Goal: Transaction & Acquisition: Purchase product/service

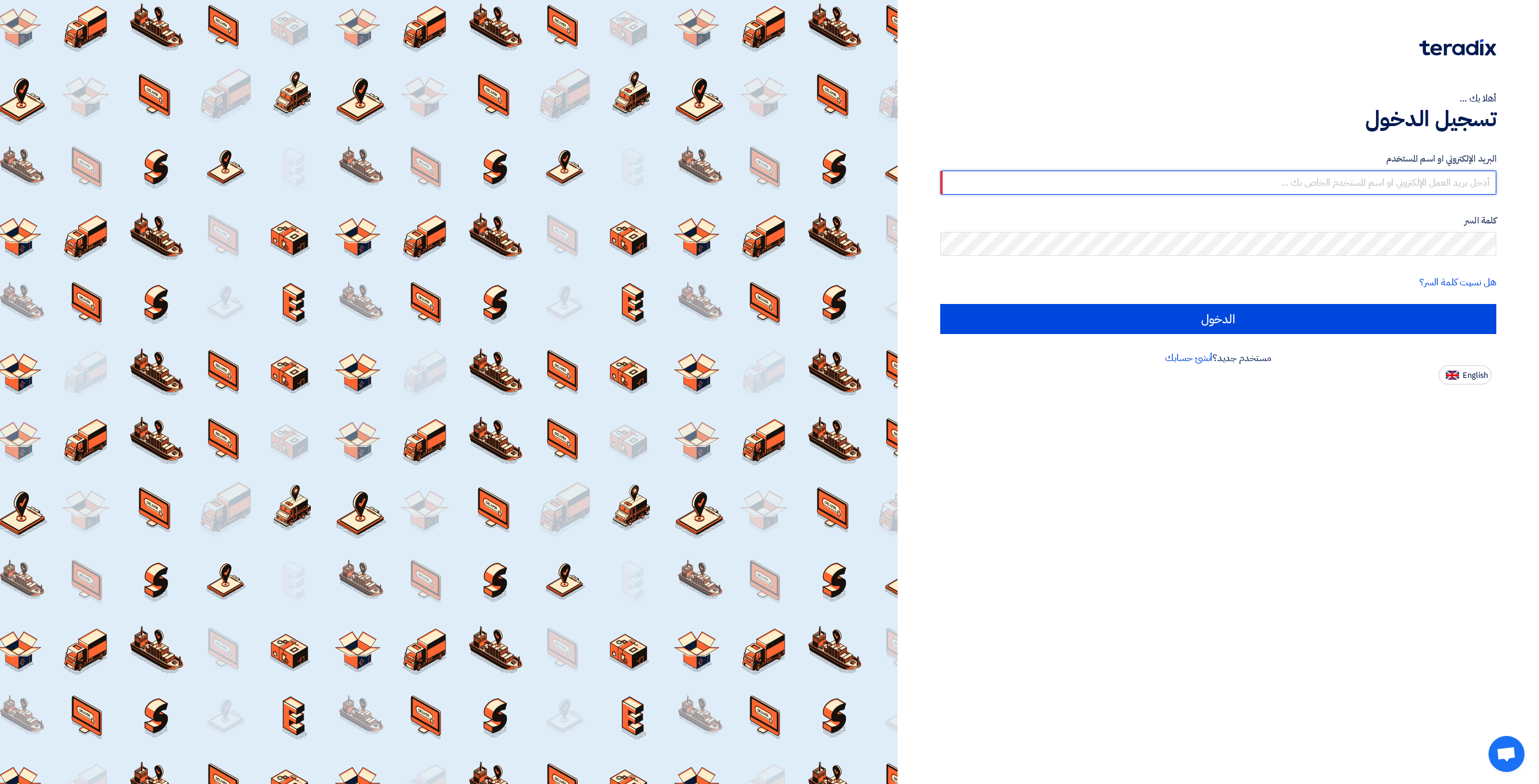
type input "elite@elitegeneralsupplies.org"
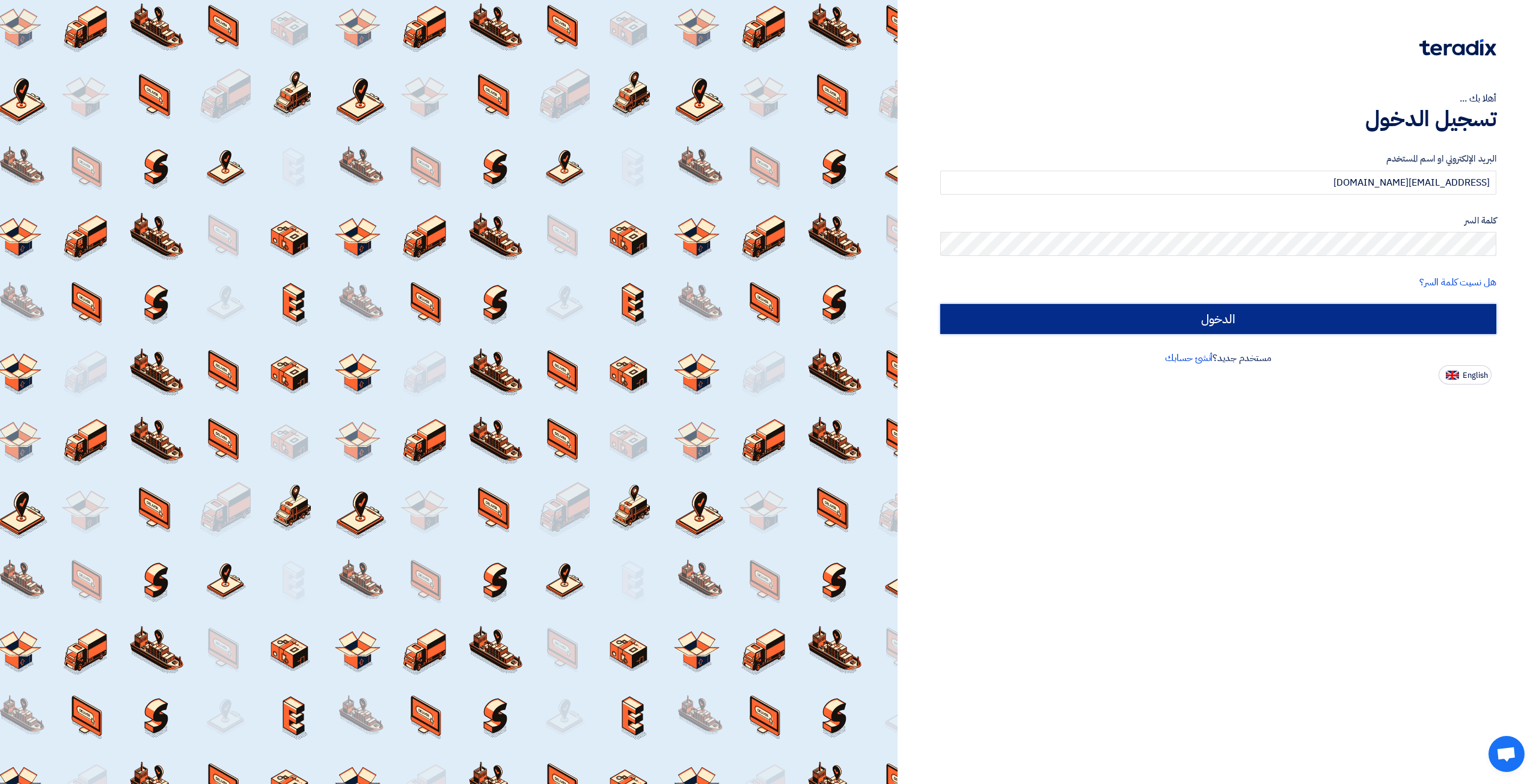
click at [1213, 326] on input "الدخول" at bounding box center [1218, 319] width 556 height 30
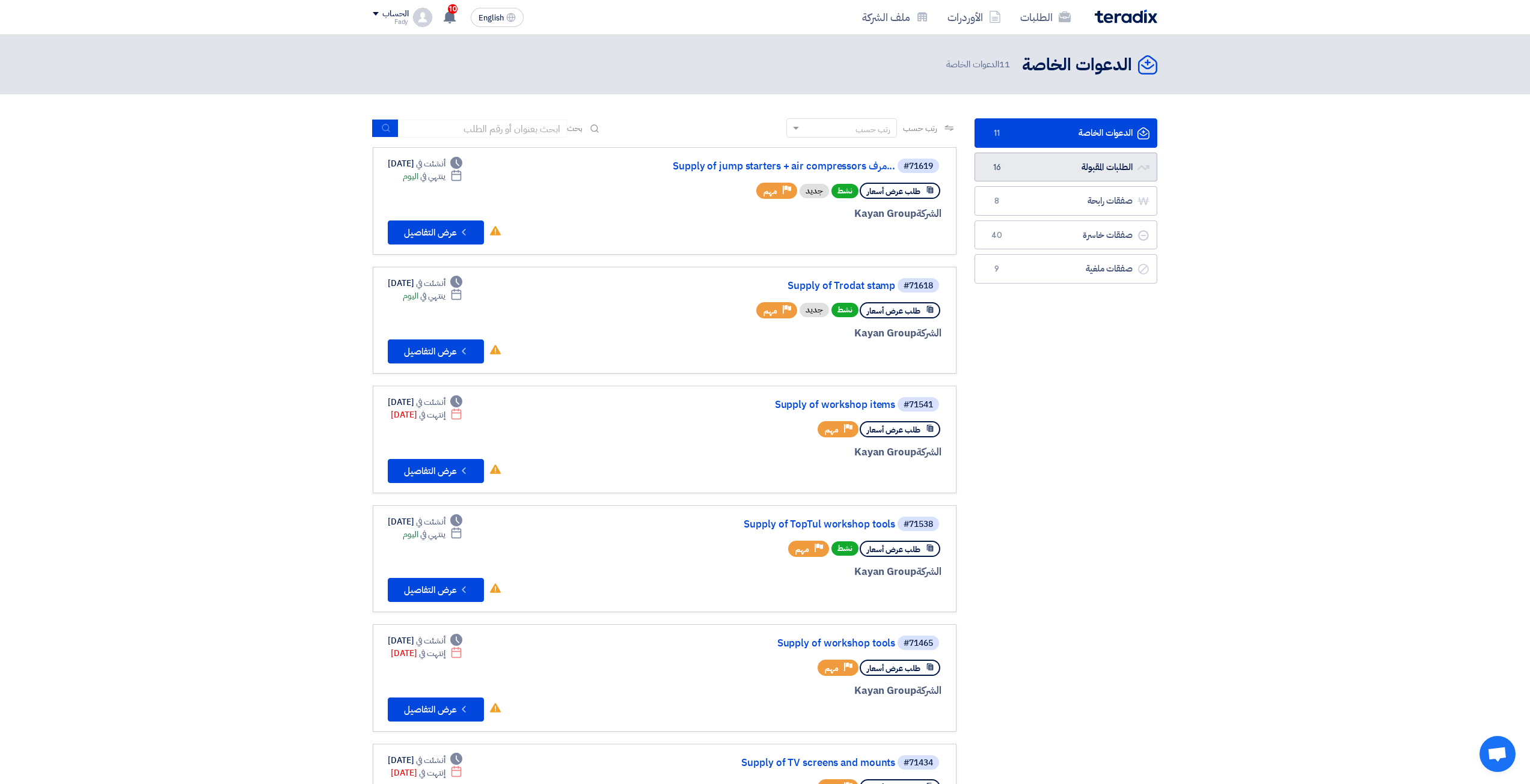
click at [1035, 156] on link "الطلبات المقبولة الطلبات المقبولة 16" at bounding box center [1066, 167] width 183 height 29
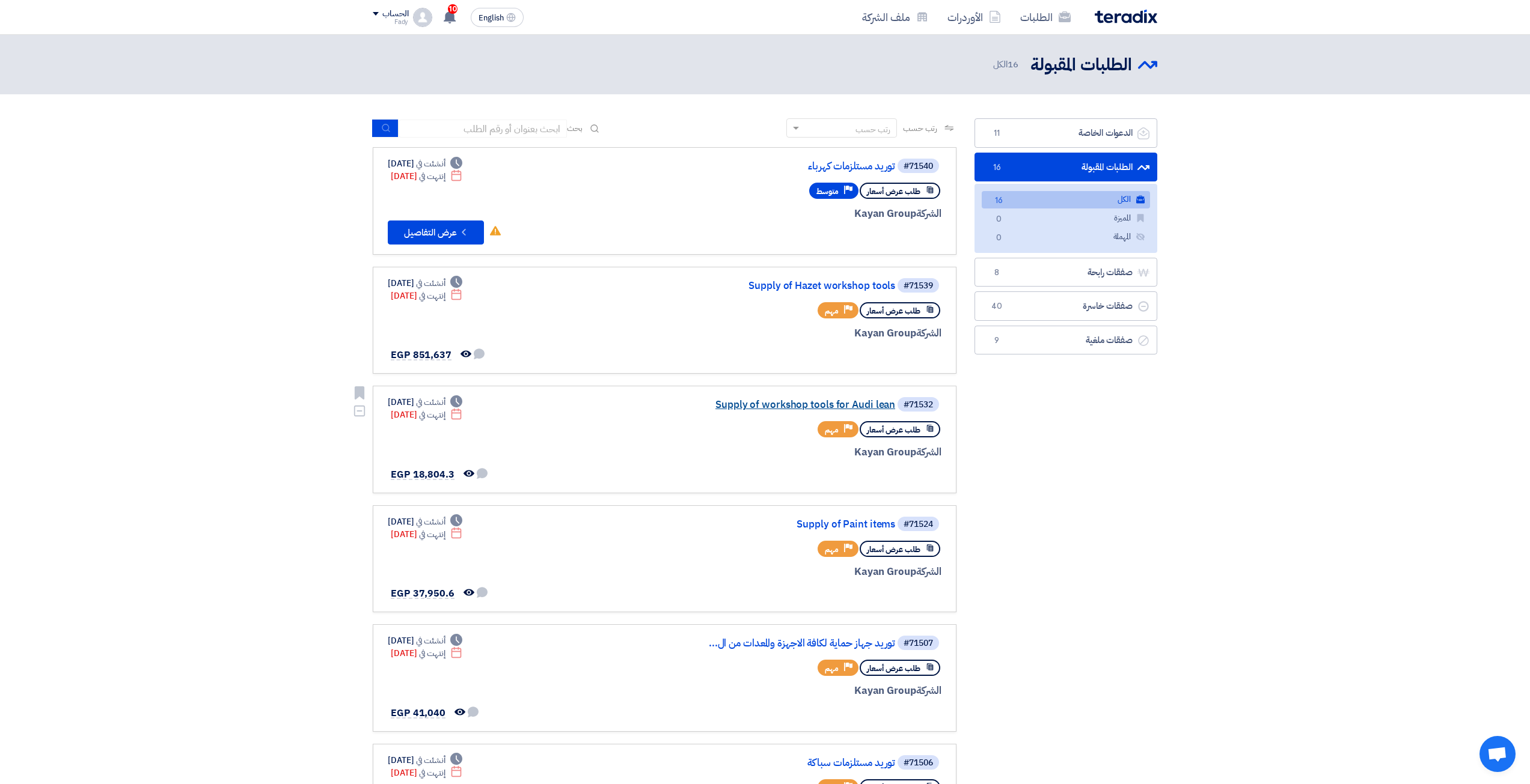
click at [881, 405] on link "Supply of workshop tools for Audi lean" at bounding box center [775, 405] width 240 height 11
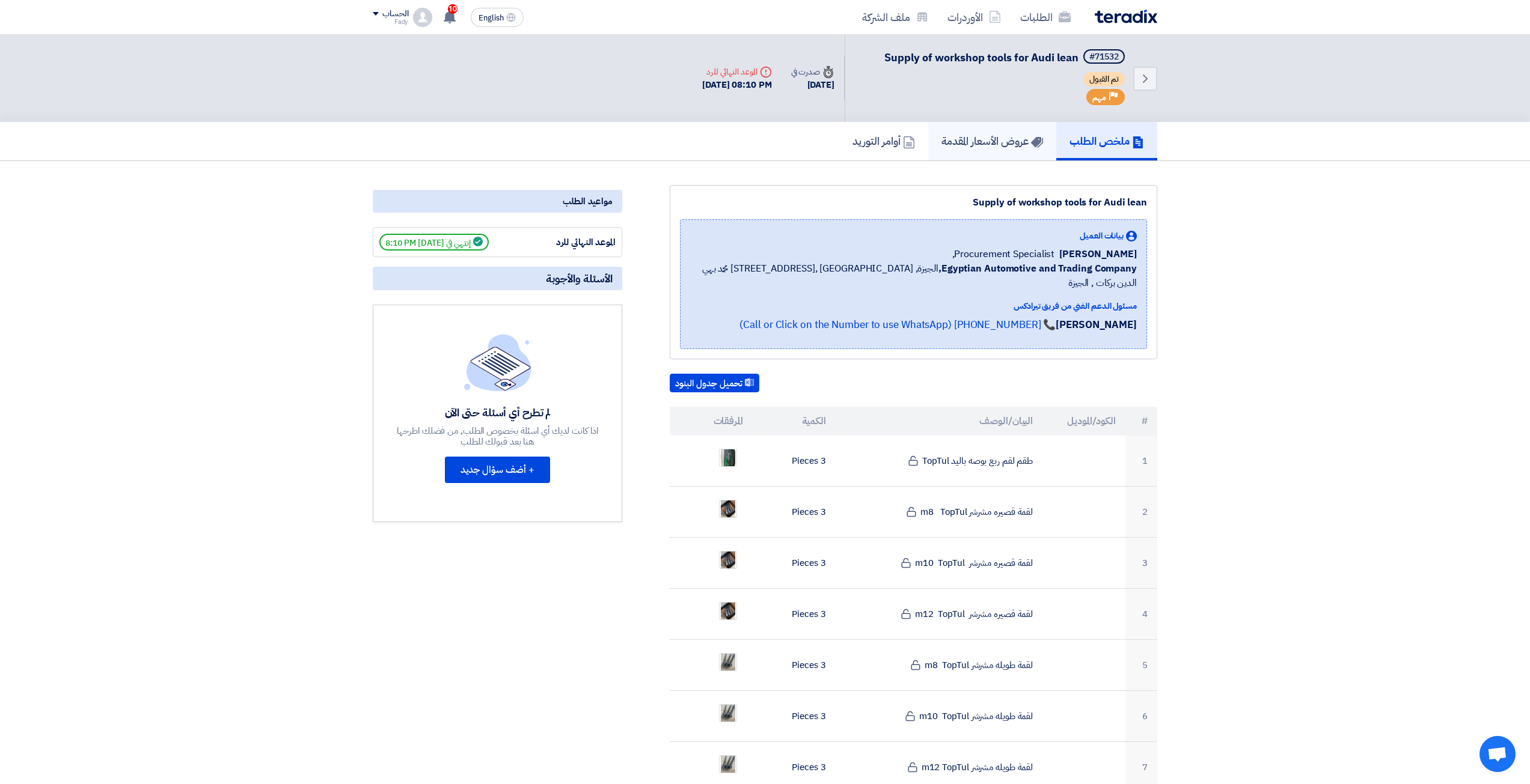
click at [1000, 138] on h5 "عروض الأسعار المقدمة" at bounding box center [992, 141] width 102 height 14
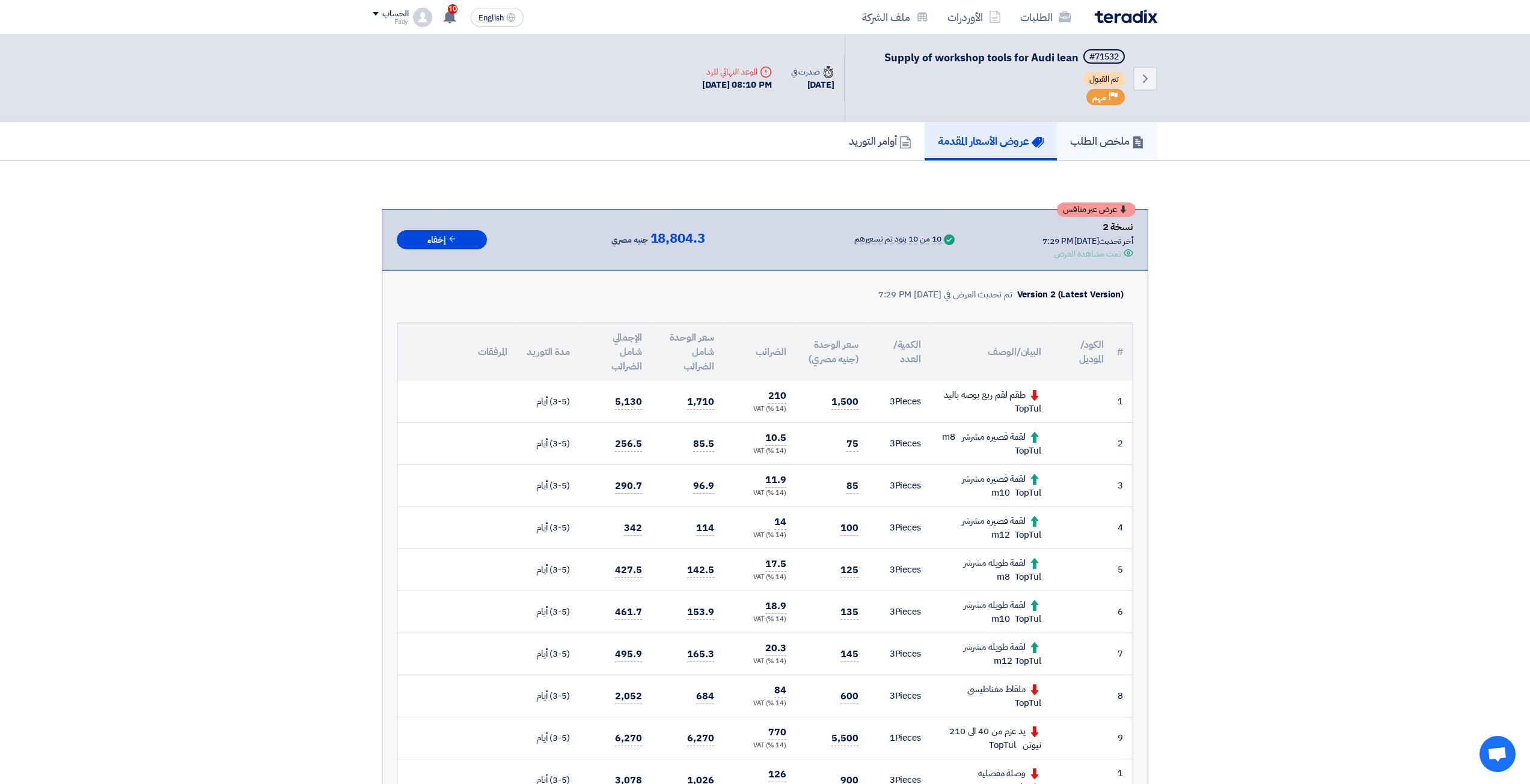
click at [1111, 147] on h5 "ملخص الطلب" at bounding box center [1107, 141] width 74 height 14
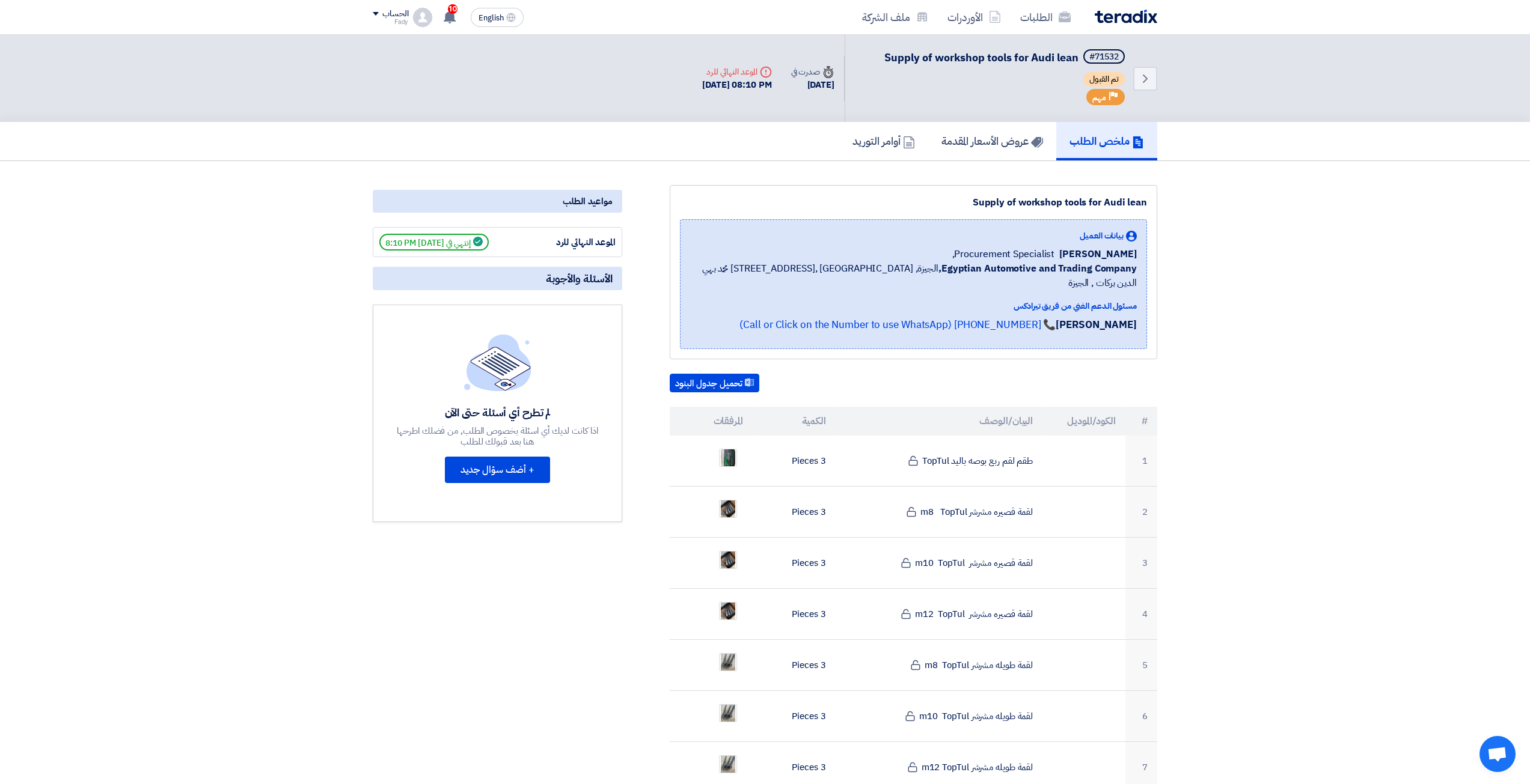
click at [456, 241] on span "إنتهي في [DATE] 8:10 PM" at bounding box center [434, 242] width 109 height 17
click at [784, 121] on div "Back #71532 Supply of workshop tools for Audi lean تم القبول Priority مهم Time …" at bounding box center [924, 78] width 464 height 87
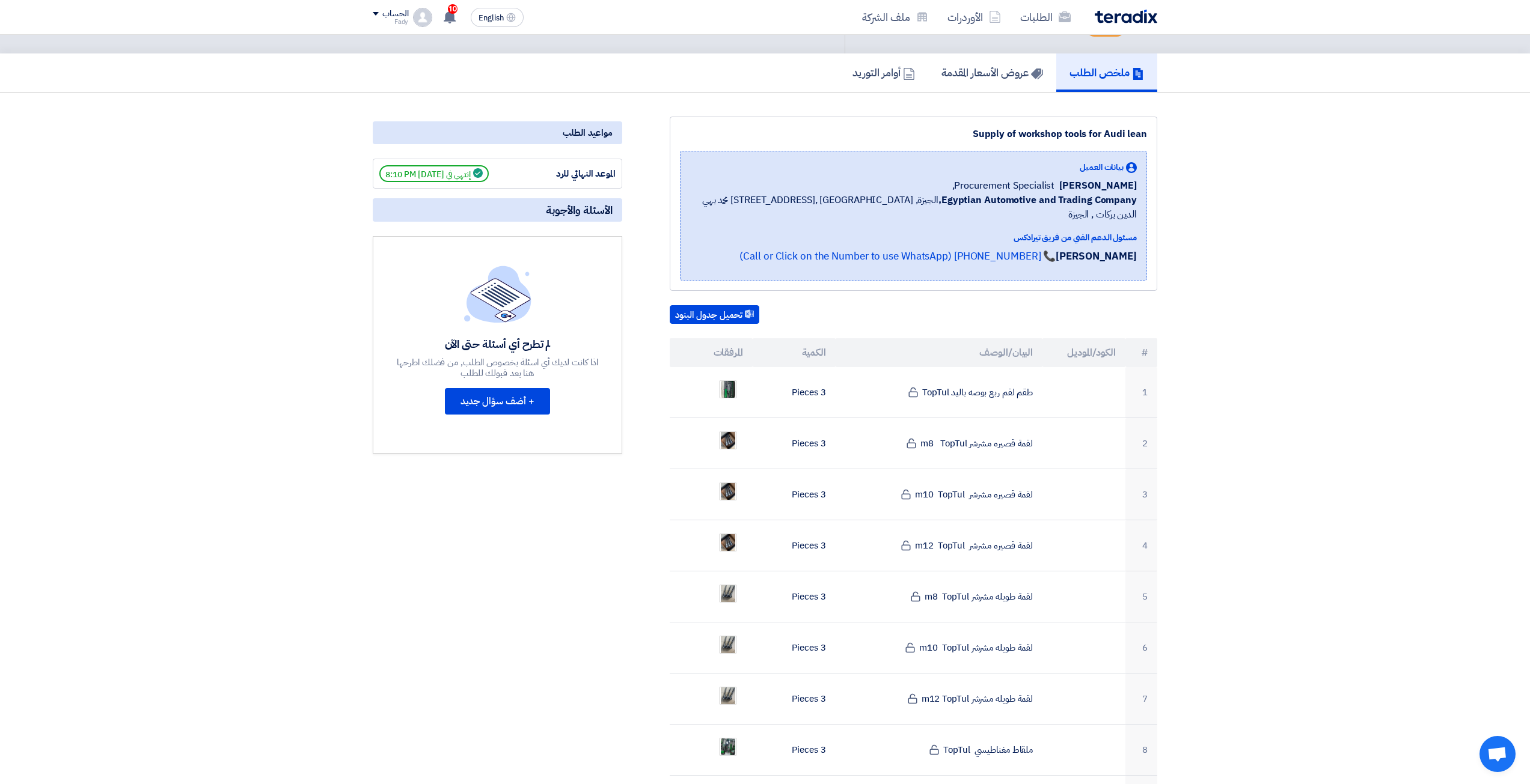
scroll to position [60, 0]
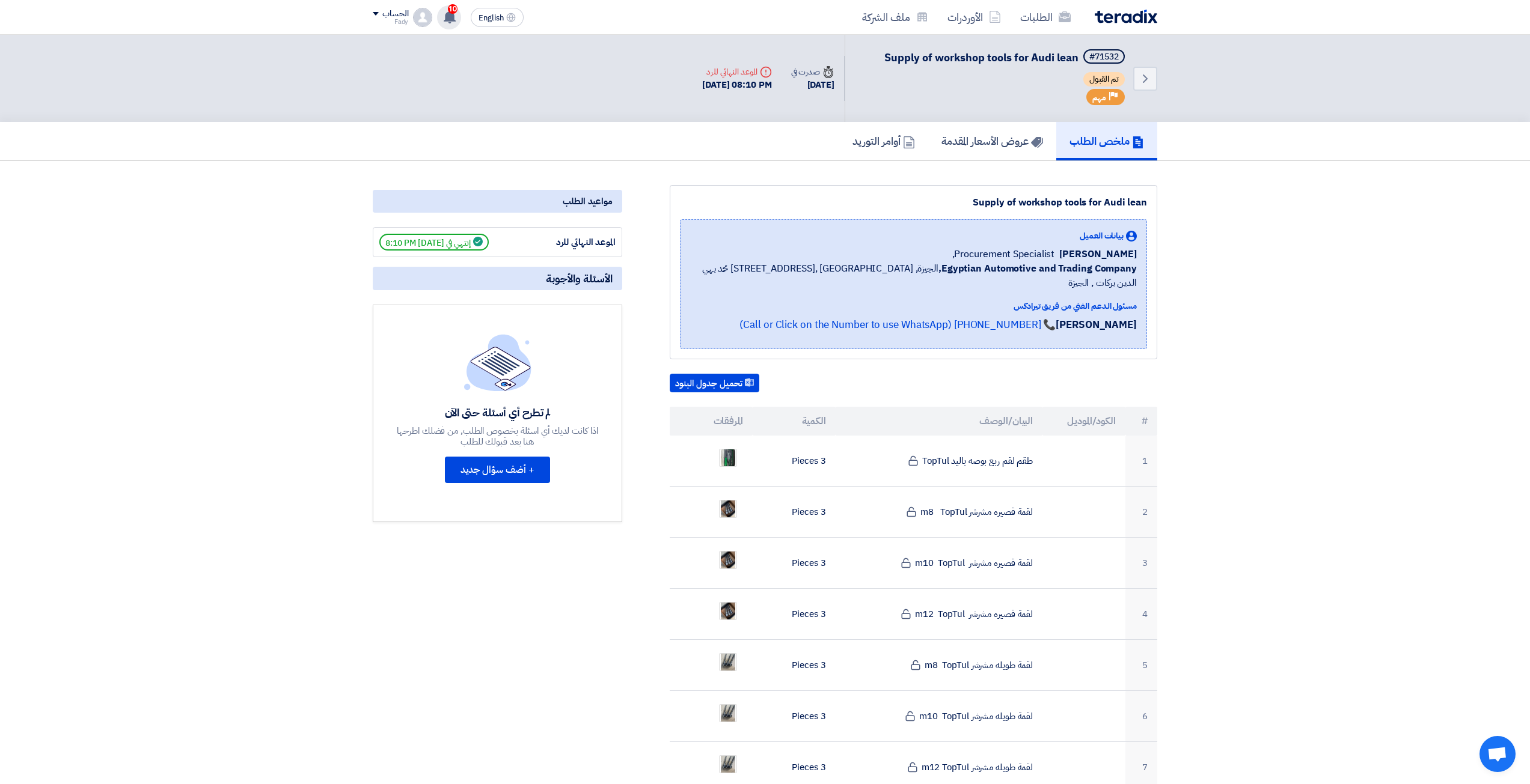
click at [448, 17] on use at bounding box center [450, 16] width 12 height 13
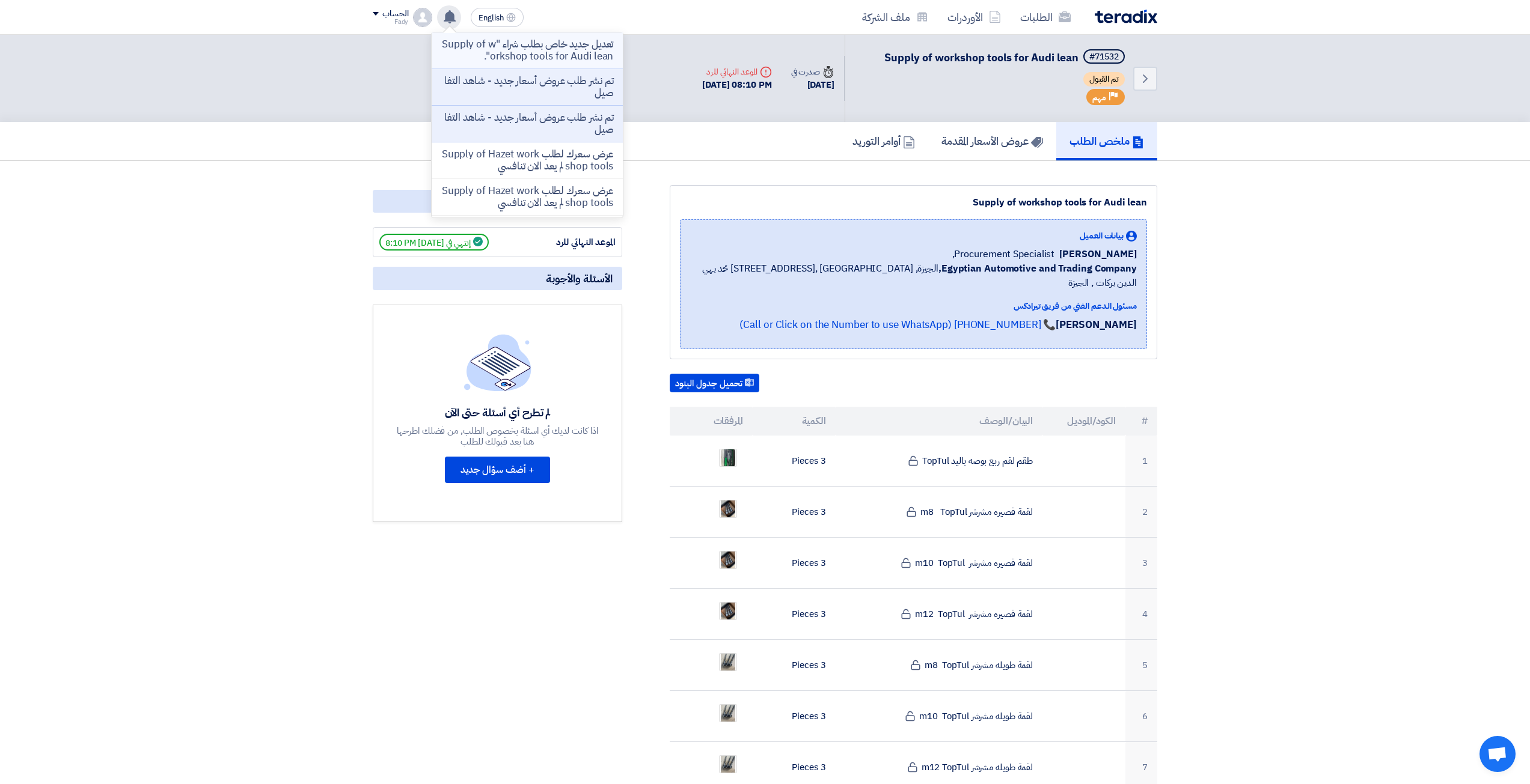
click at [464, 47] on p "تعديل جديد خاص بطلب شراء "Supply of workshop tools for Audi lean"." at bounding box center [527, 50] width 172 height 24
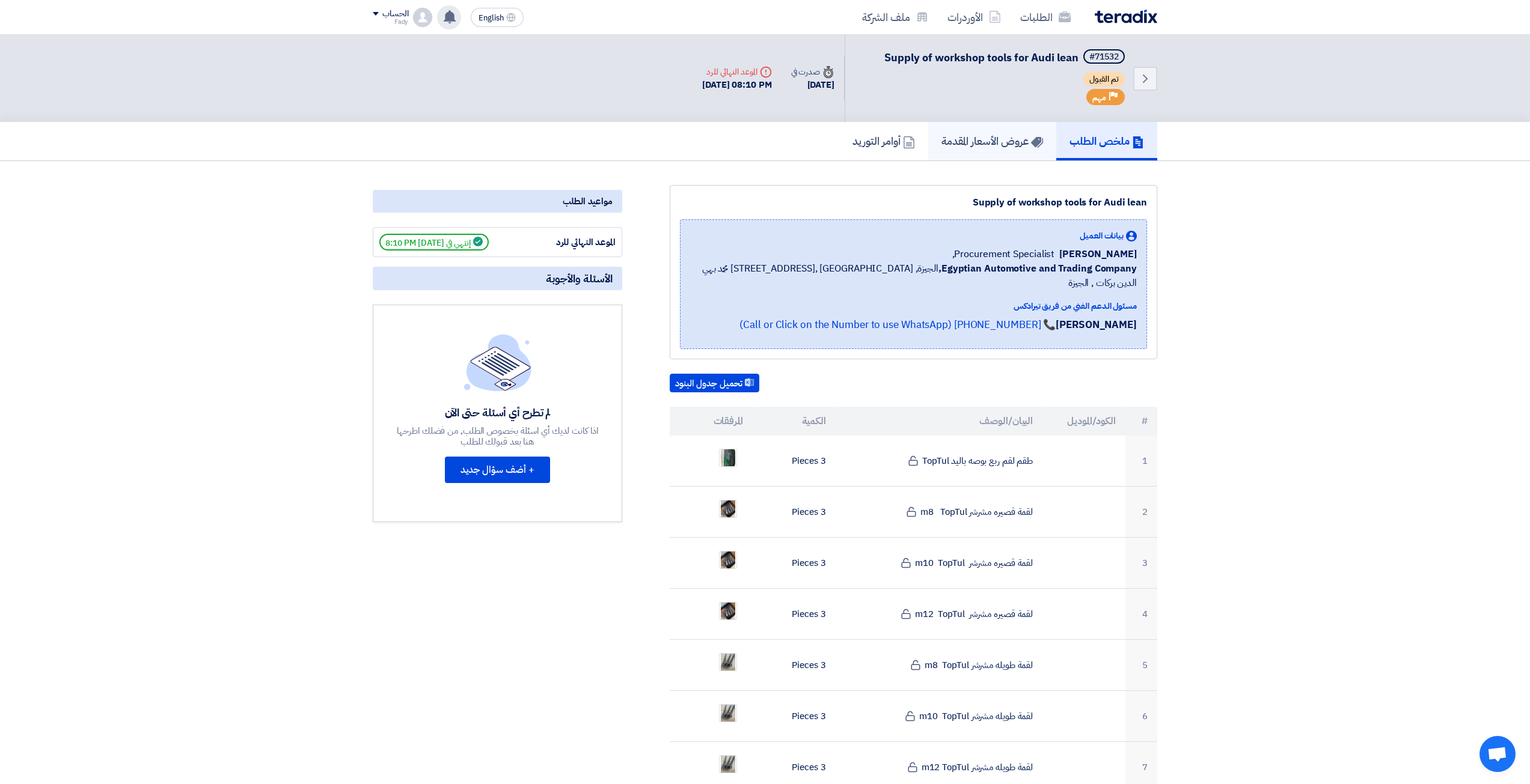
click at [979, 134] on h5 "عروض الأسعار المقدمة" at bounding box center [992, 141] width 102 height 14
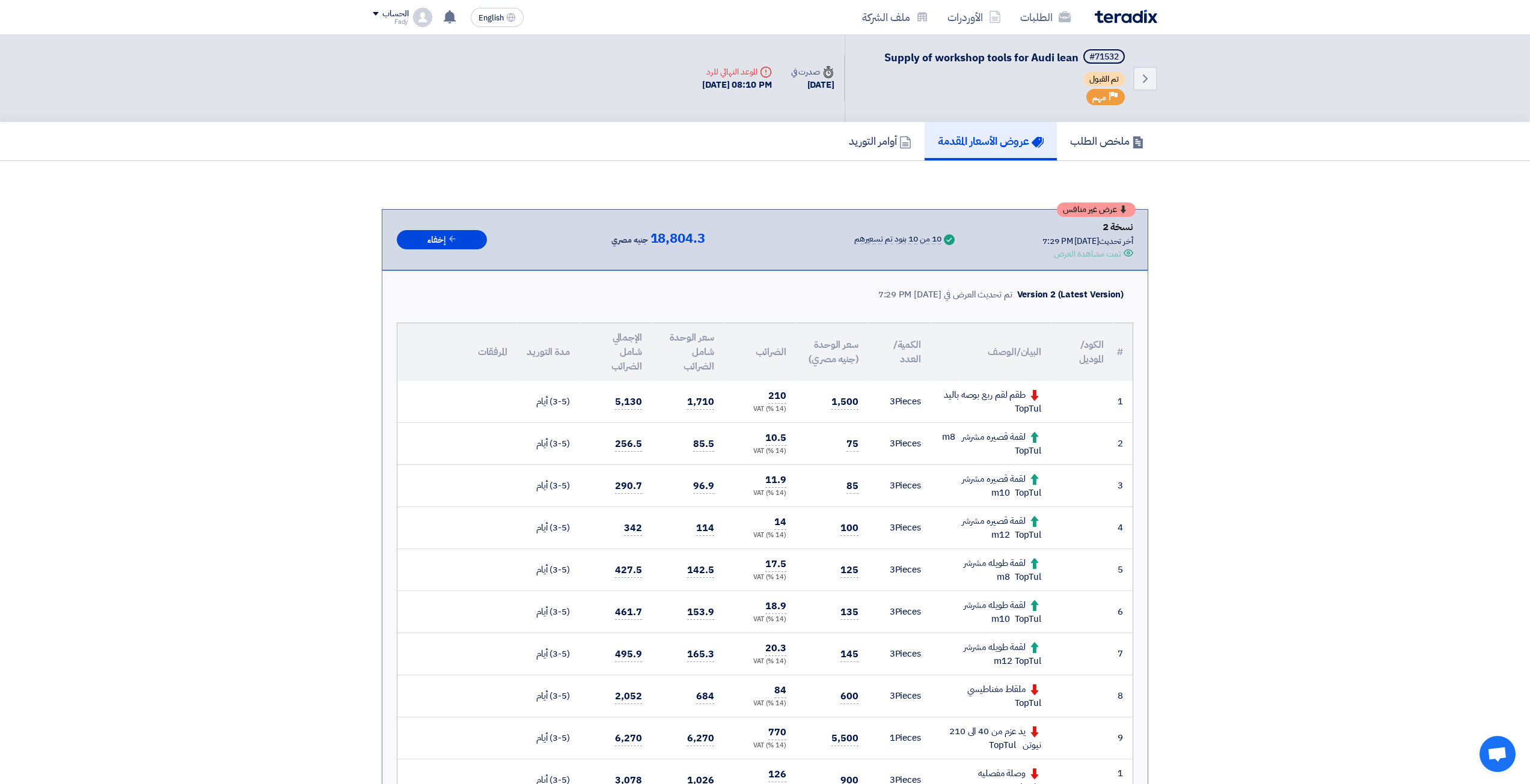
click at [1122, 14] on img at bounding box center [1126, 16] width 62 height 14
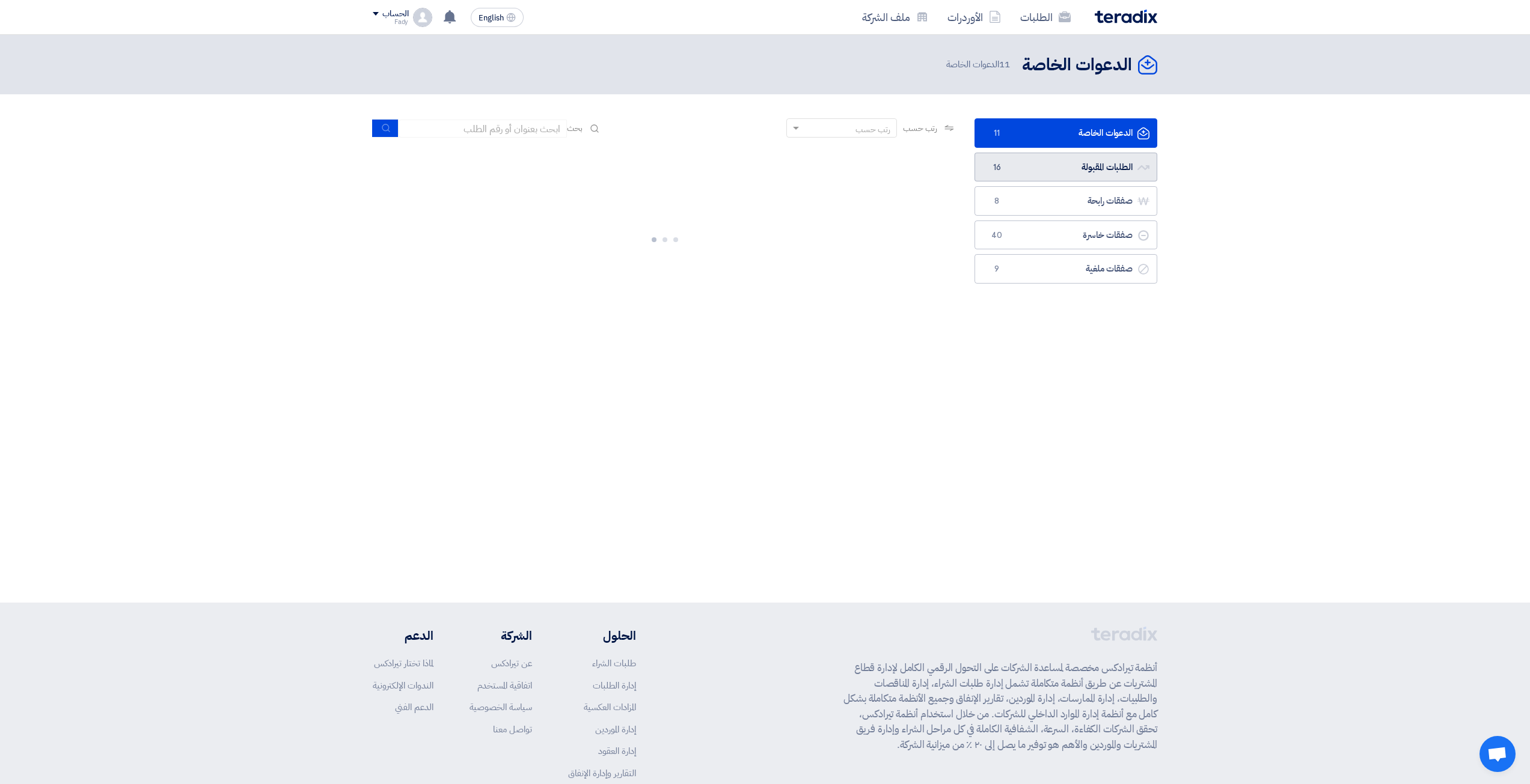
click at [1098, 173] on link "الطلبات المقبولة الطلبات المقبولة 16" at bounding box center [1066, 167] width 183 height 29
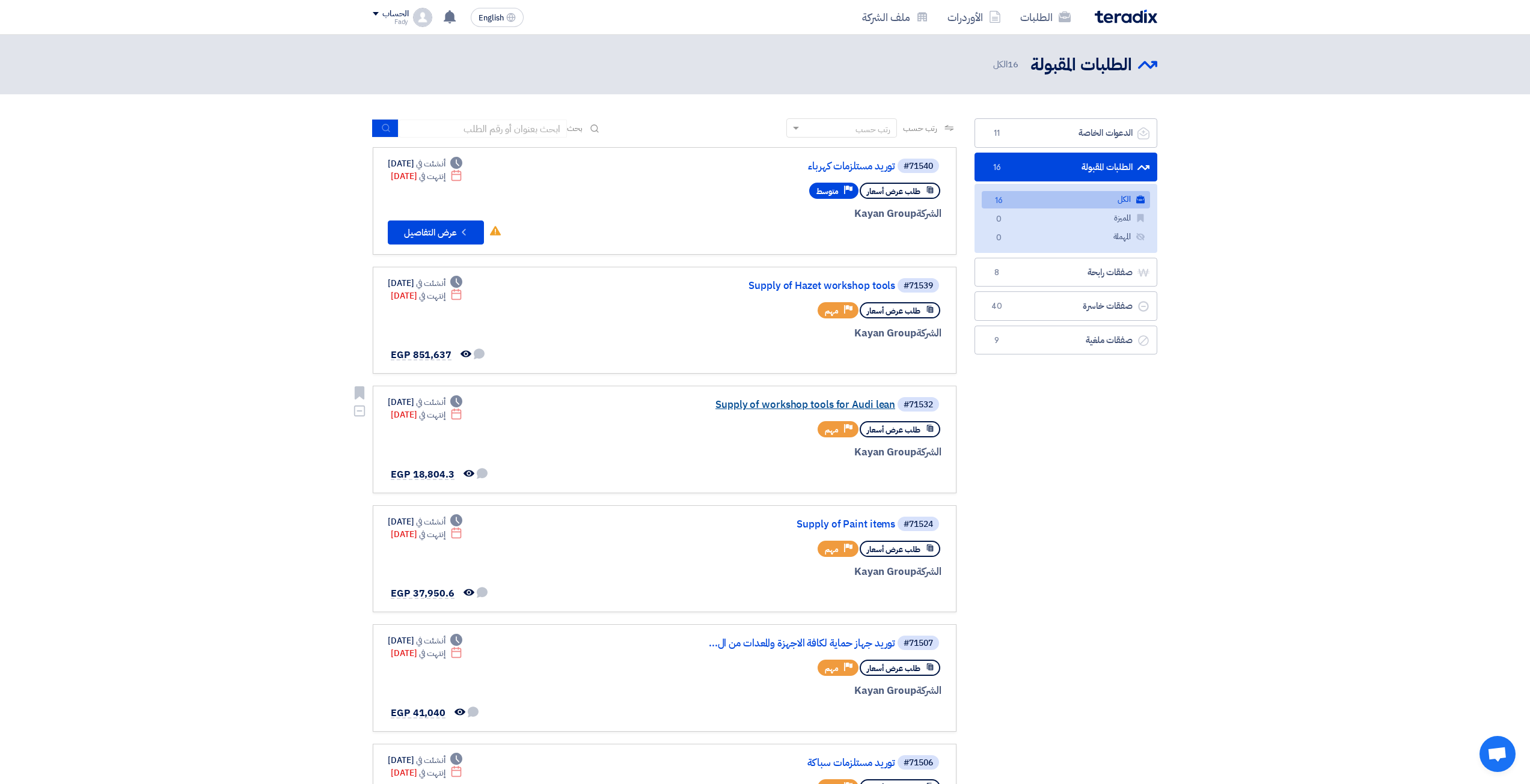
click at [858, 405] on link "Supply of workshop tools for Audi lean" at bounding box center [775, 405] width 240 height 11
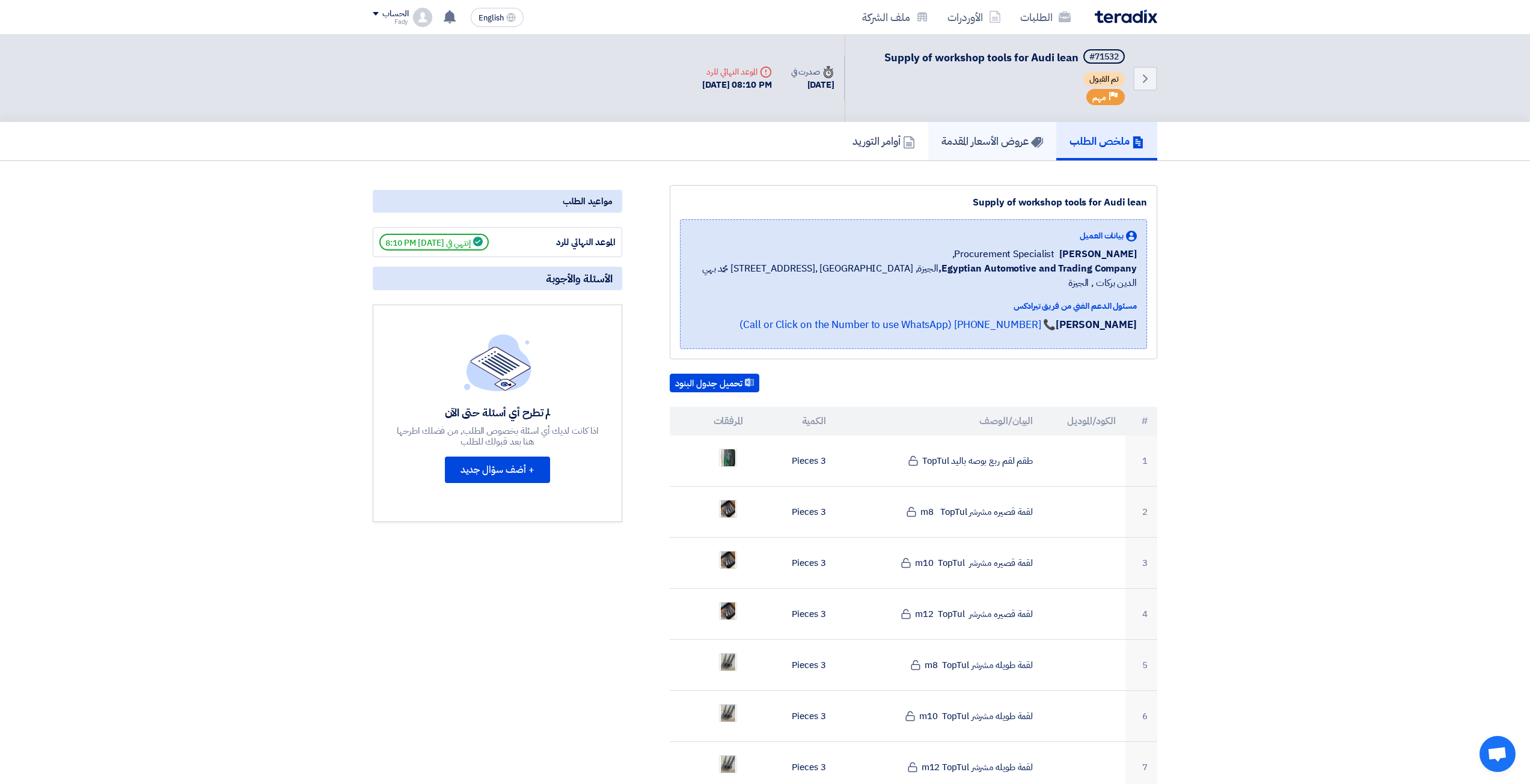
click at [987, 147] on h5 "عروض الأسعار المقدمة" at bounding box center [992, 141] width 102 height 14
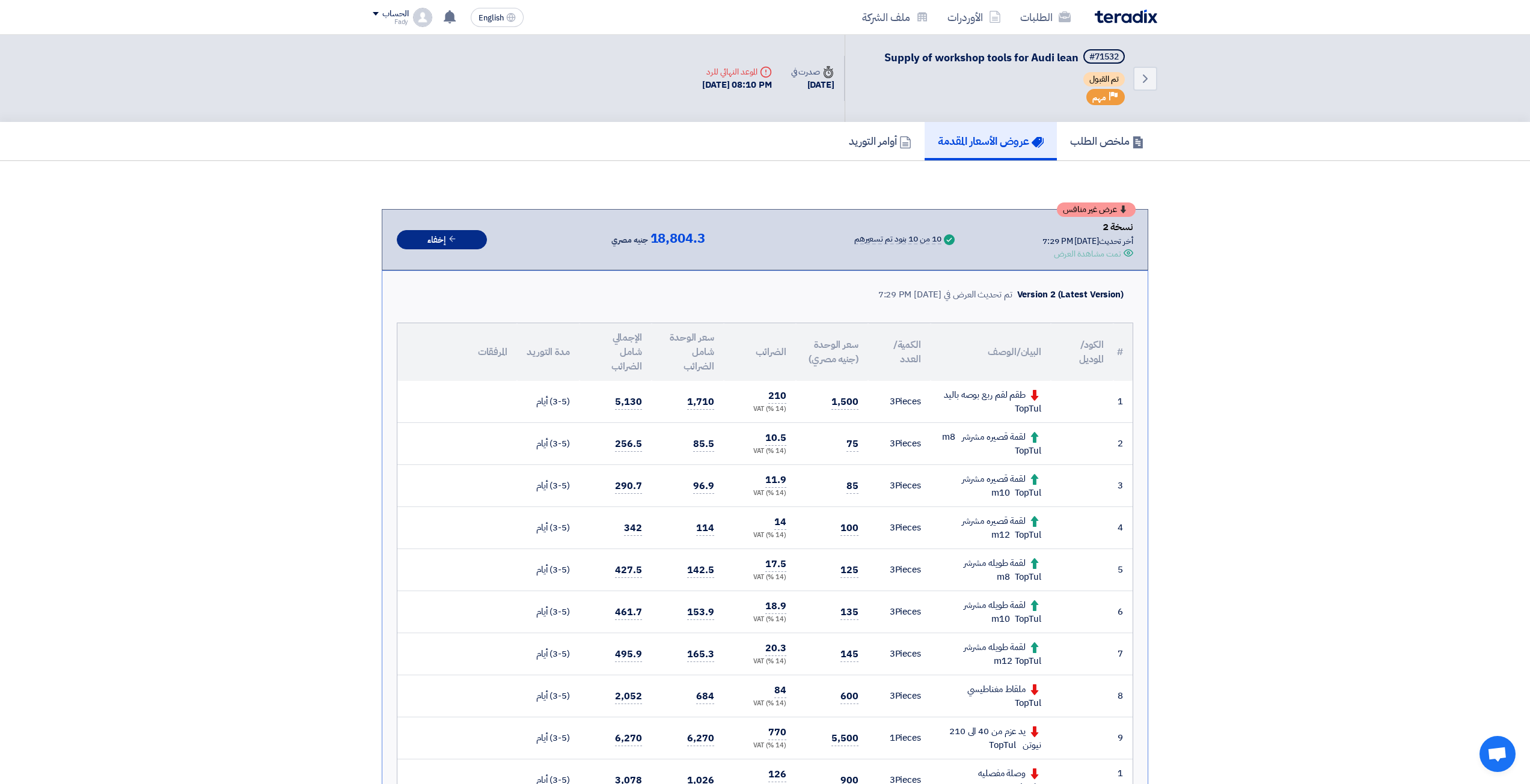
click at [457, 240] on icon at bounding box center [452, 239] width 9 height 9
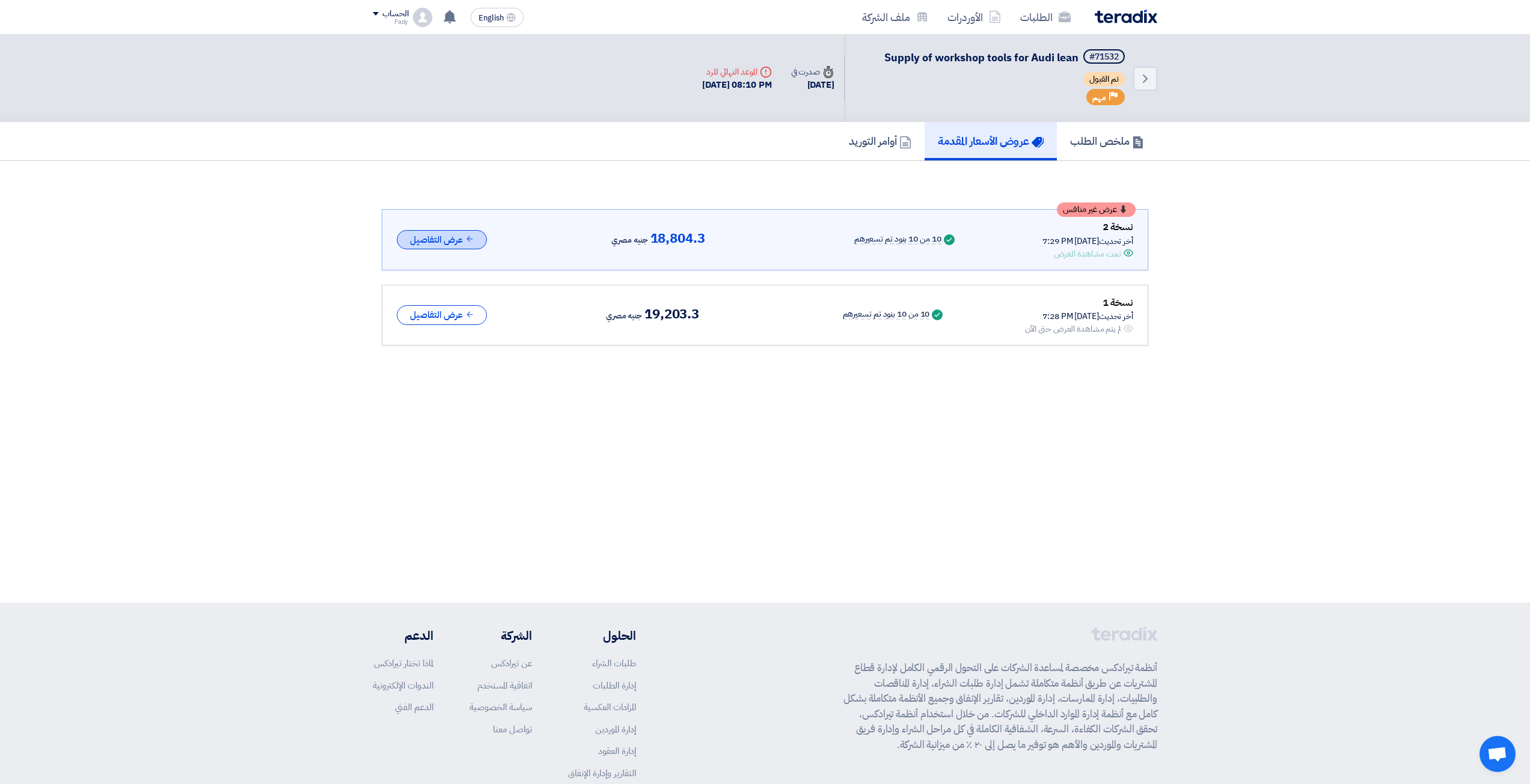
click at [457, 240] on button "عرض التفاصيل" at bounding box center [441, 240] width 90 height 20
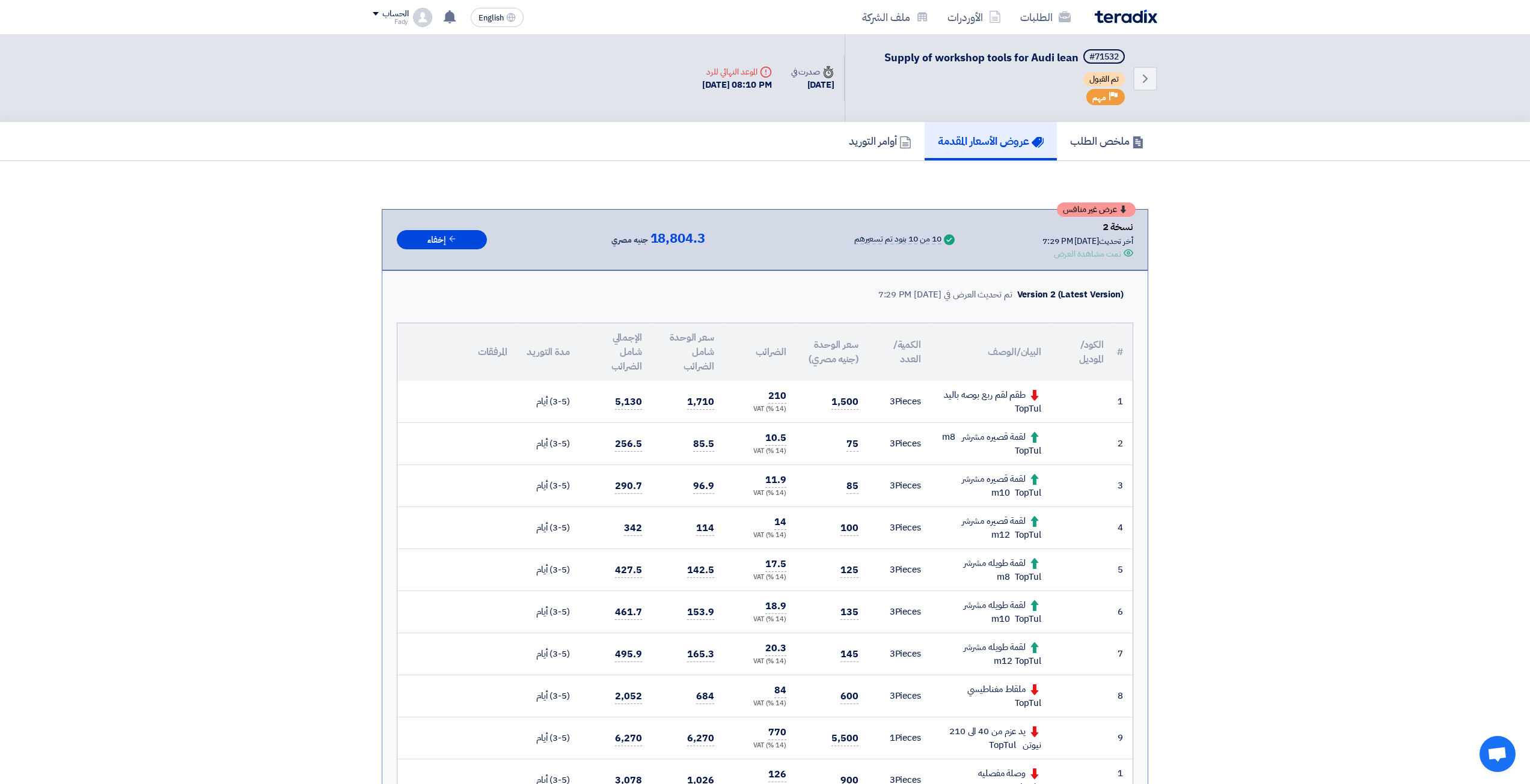
click at [1134, 17] on img at bounding box center [1126, 16] width 62 height 14
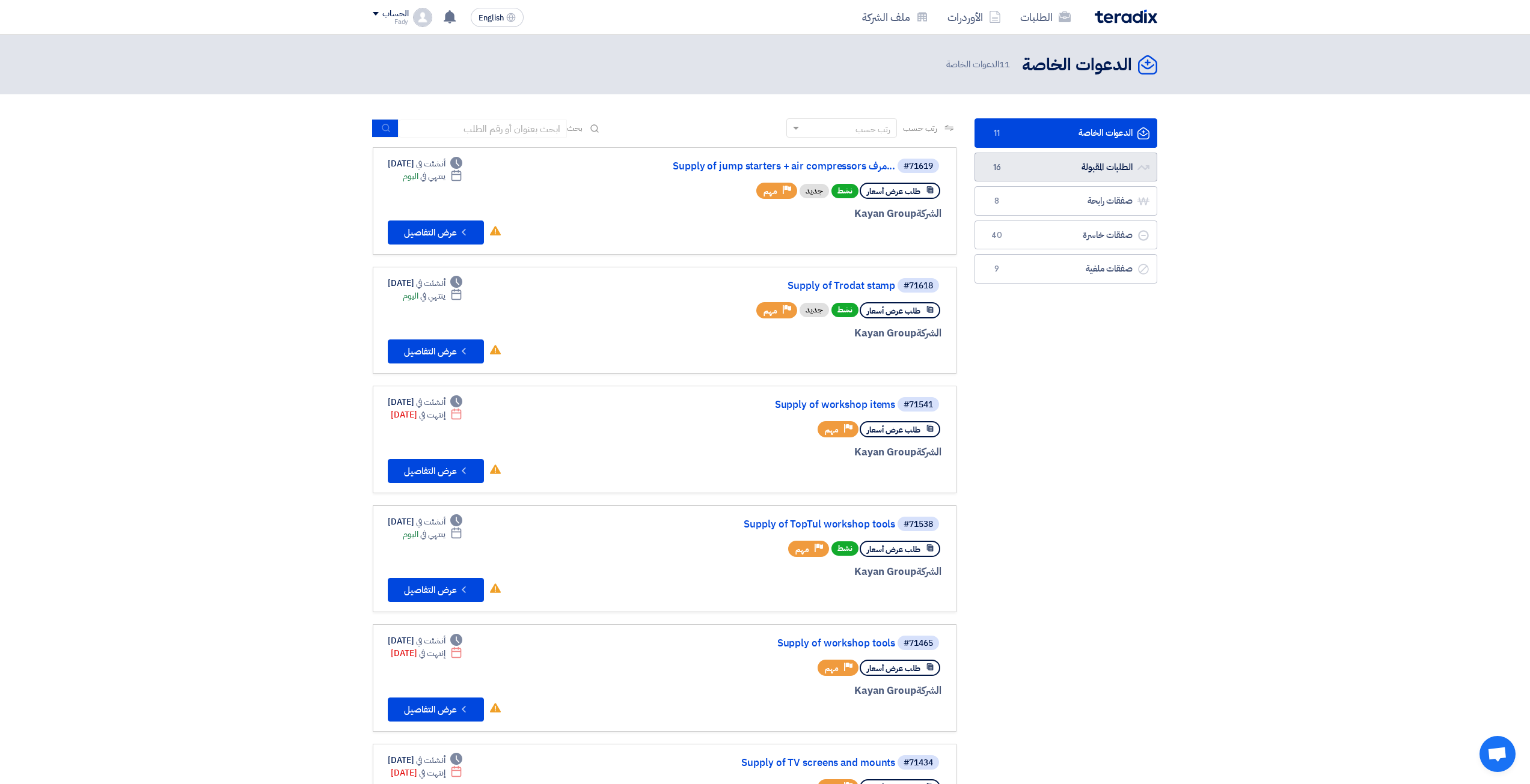
click at [1061, 165] on link "الطلبات المقبولة الطلبات المقبولة 16" at bounding box center [1066, 167] width 183 height 29
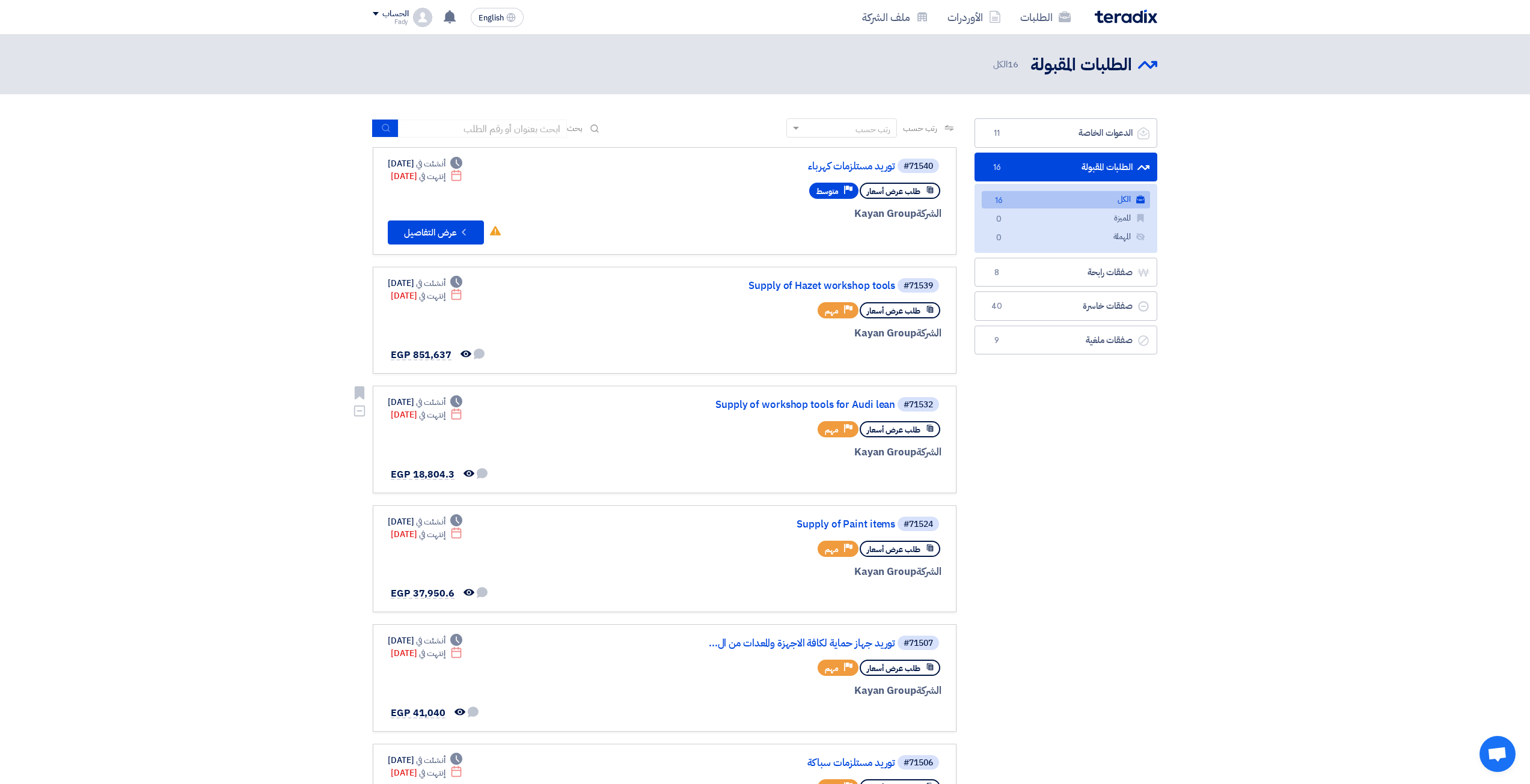
click at [835, 399] on div "#71532 Supply of workshop tools for Audi lean" at bounding box center [797, 404] width 289 height 17
click at [826, 409] on link "Supply of workshop tools for Audi lean" at bounding box center [775, 405] width 240 height 11
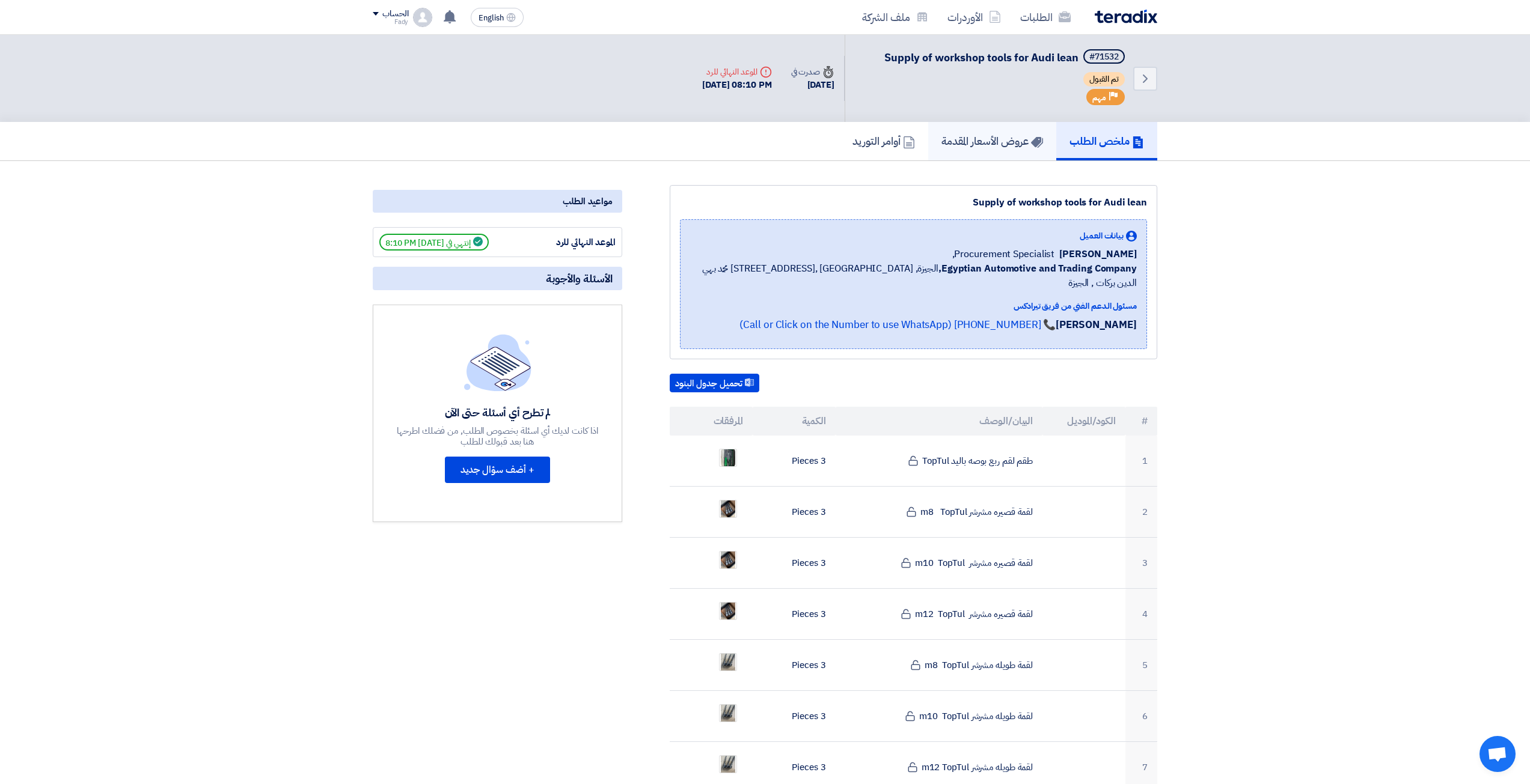
click at [941, 145] on h5 "عروض الأسعار المقدمة" at bounding box center [992, 141] width 102 height 14
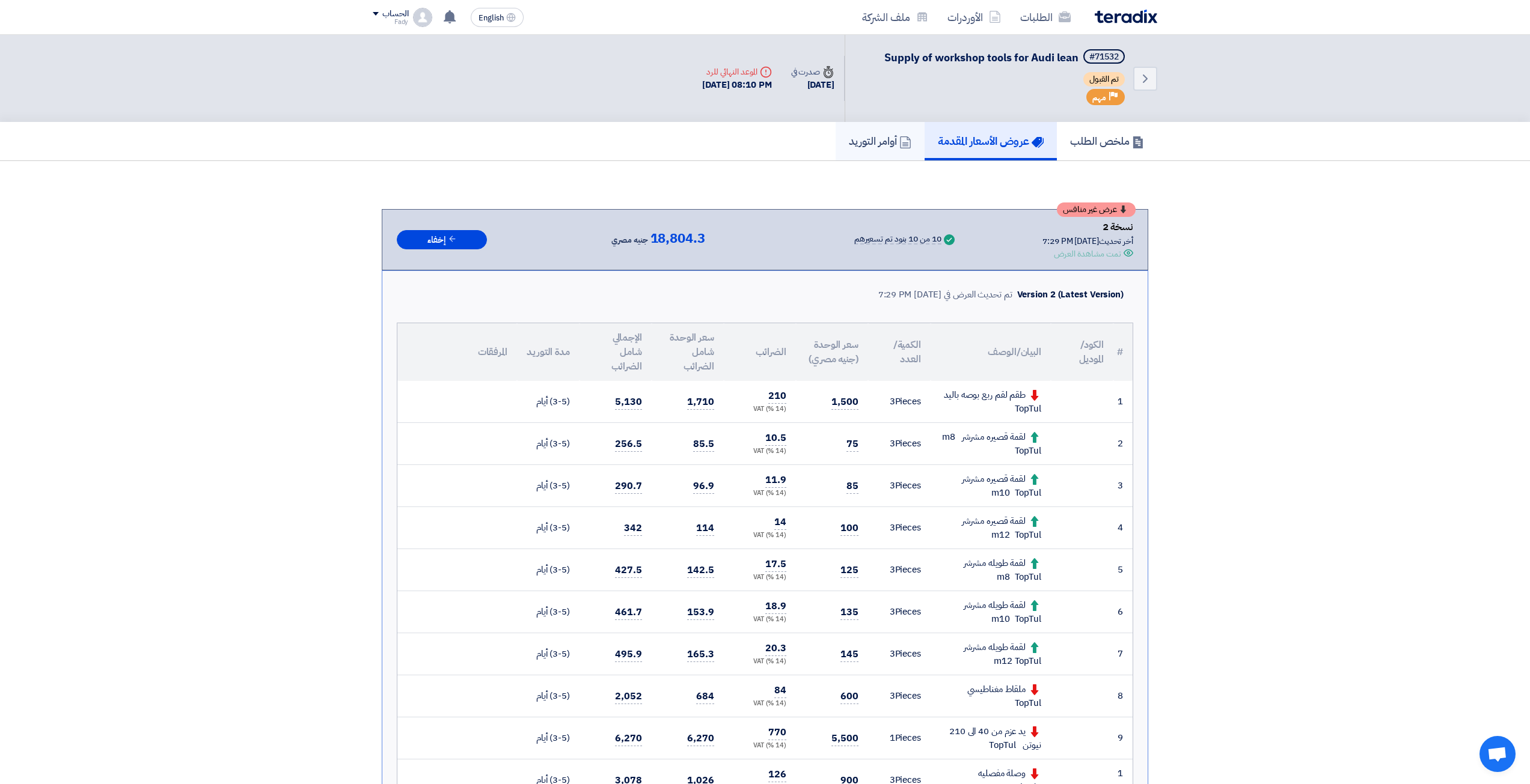
click at [875, 134] on h5 "أوامر التوريد" at bounding box center [880, 141] width 62 height 14
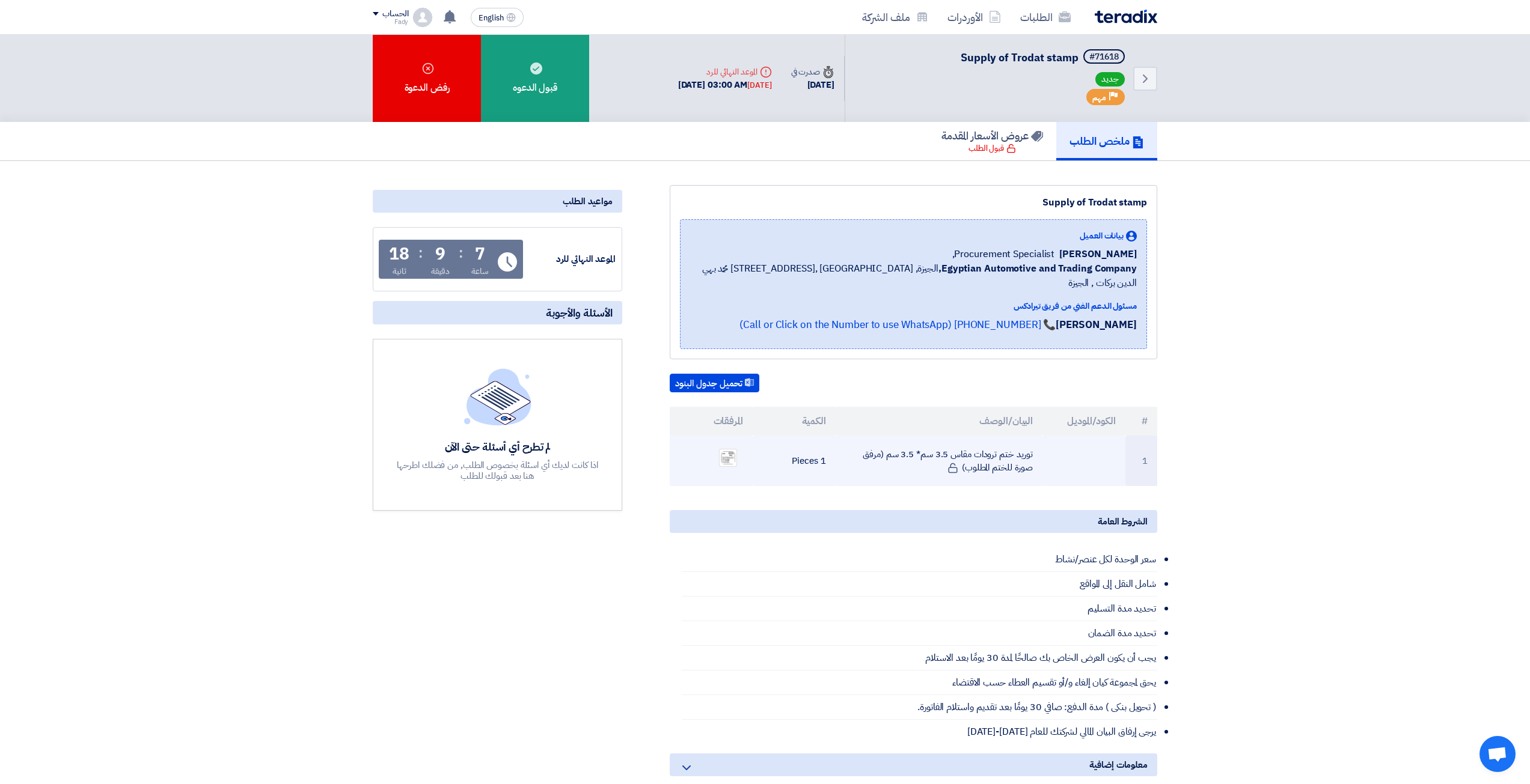
click at [1011, 444] on td "توريد ختم ترودات مقاس 3.5 سم* 3.5 سم (مرفق صورة للختم المطلوب)" at bounding box center [939, 461] width 207 height 51
click at [1003, 444] on td "توريد ختم ترودات مقاس 3.5 سم* 3.5 سم (مرفق صورة للختم المطلوب)" at bounding box center [939, 461] width 207 height 51
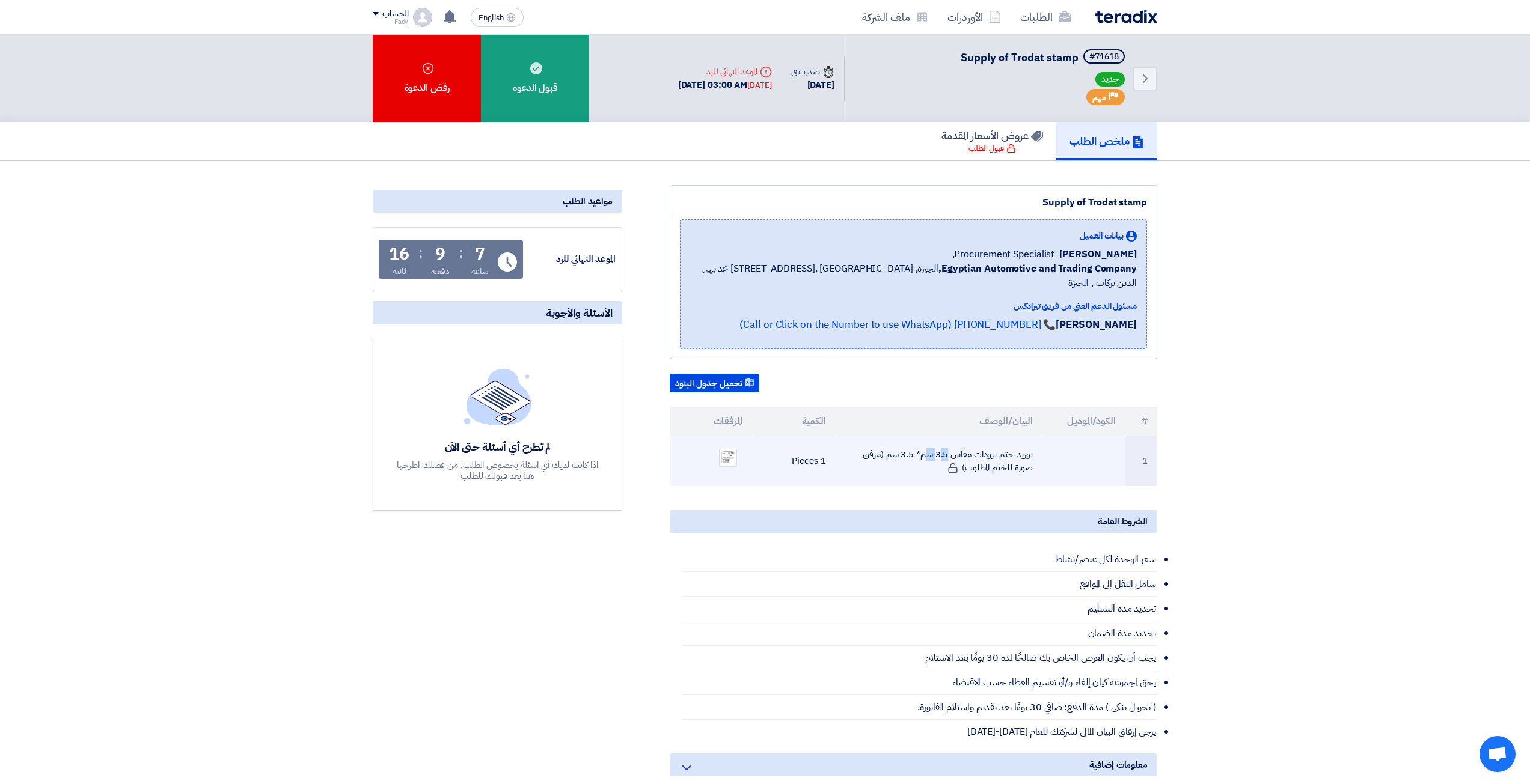
click at [1003, 444] on td "توريد ختم ترودات مقاس 3.5 سم* 3.5 سم (مرفق صورة للختم المطلوب)" at bounding box center [939, 461] width 207 height 51
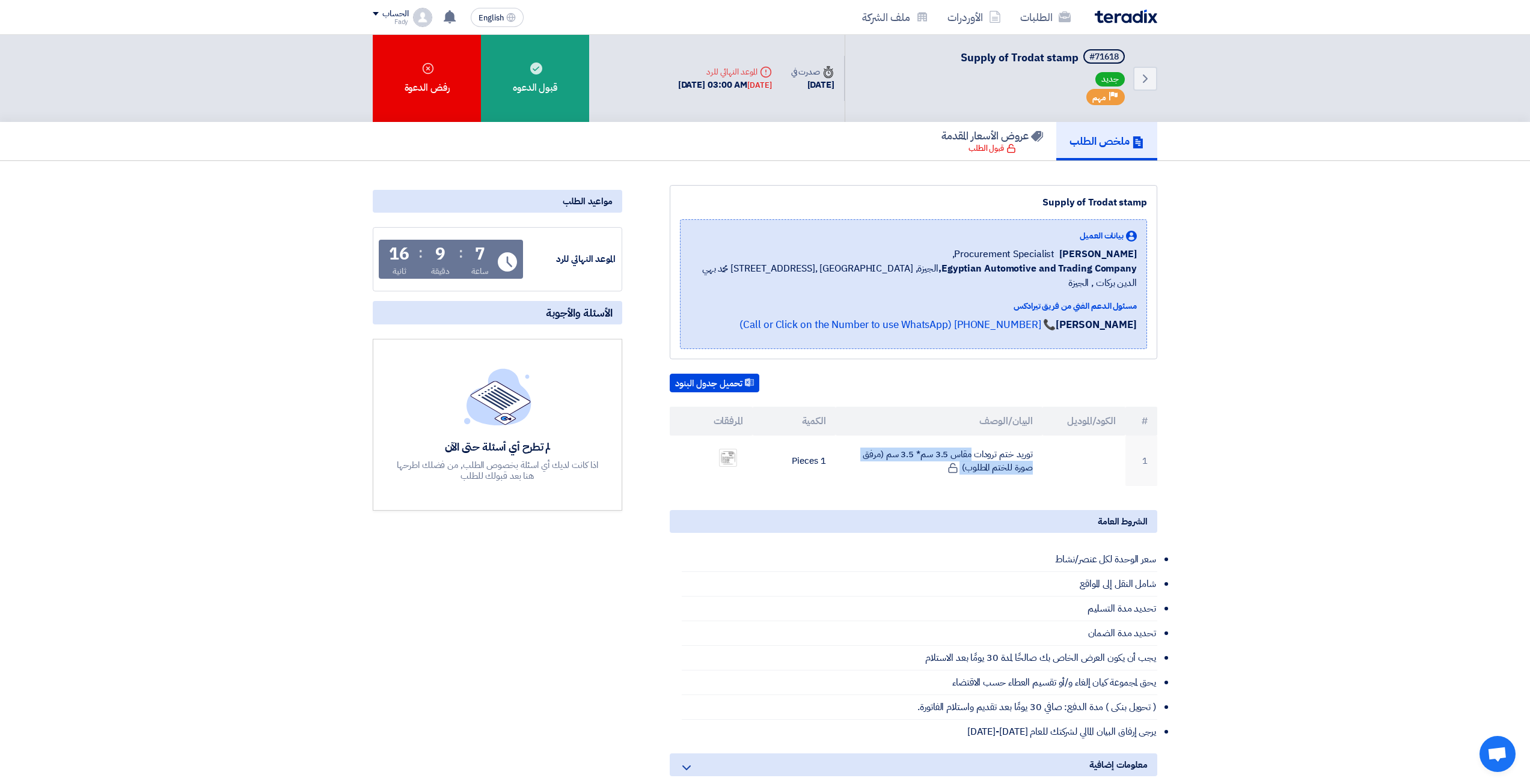
copy tr "توريد ختم ترودات مقاس 3.5 سم* 3.5 سم (مرفق صورة للختم المطلوب)"
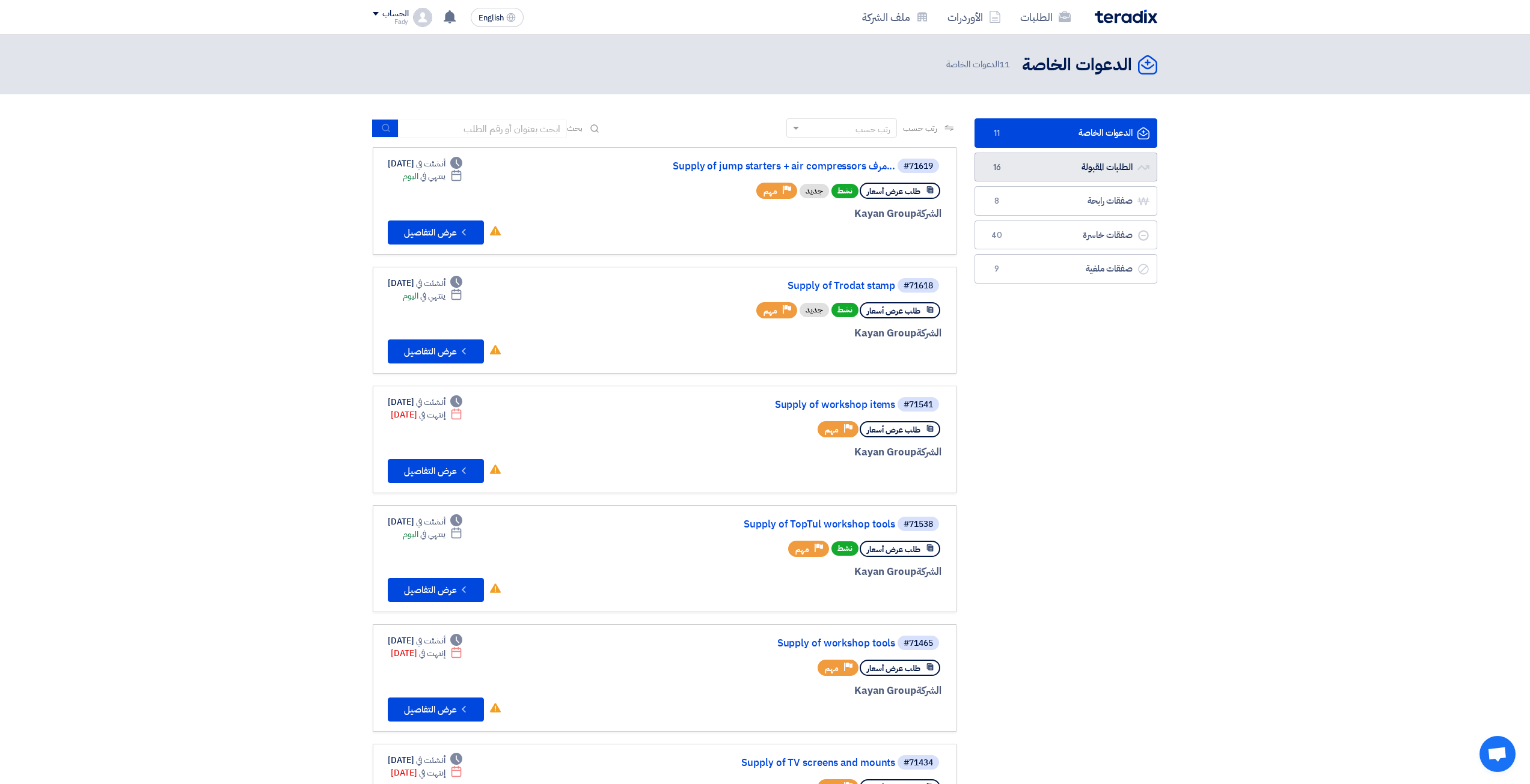
click at [1071, 171] on link "الطلبات المقبولة الطلبات المقبولة 16" at bounding box center [1066, 167] width 183 height 29
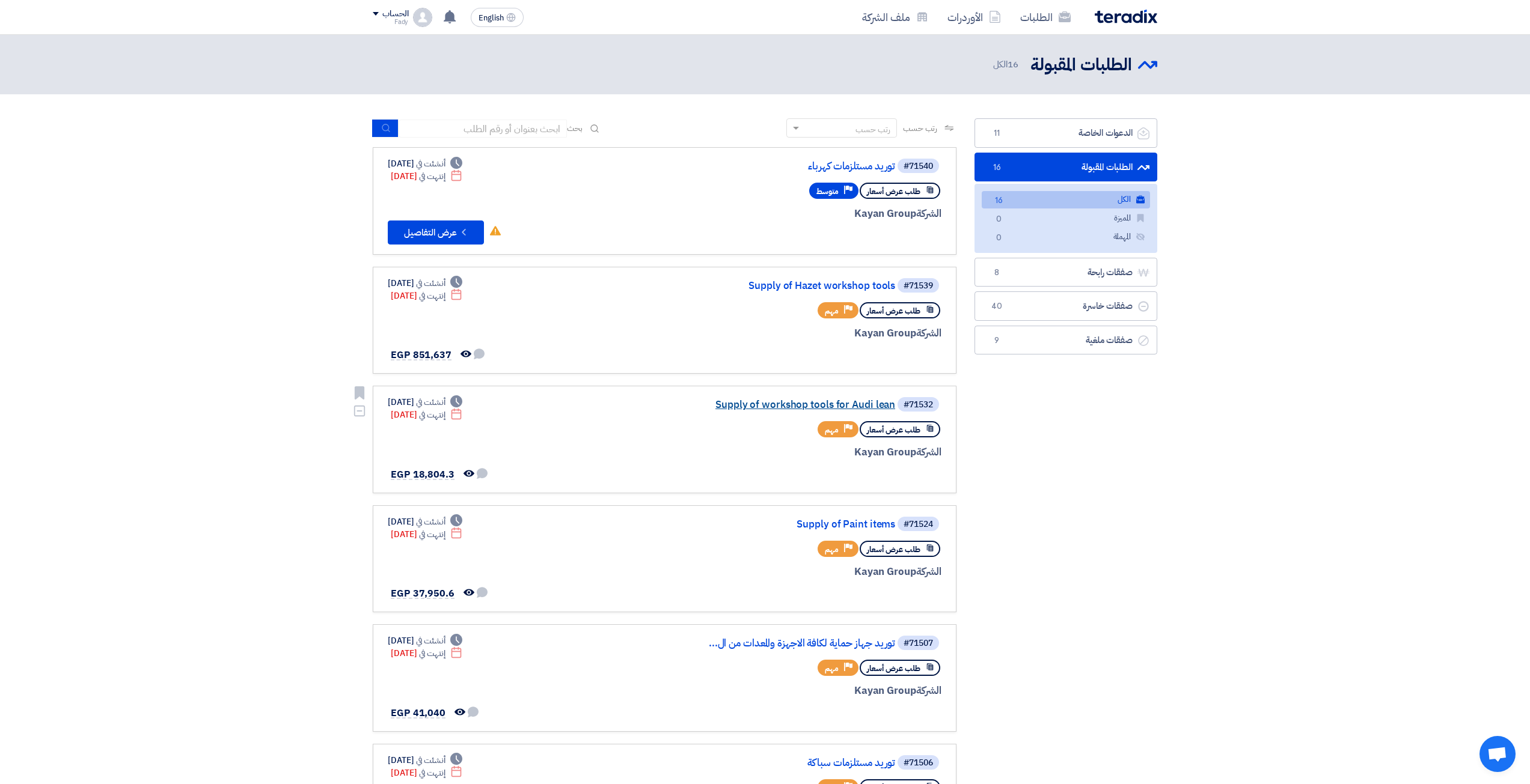
click at [837, 405] on link "Supply of workshop tools for Audi lean" at bounding box center [775, 405] width 240 height 11
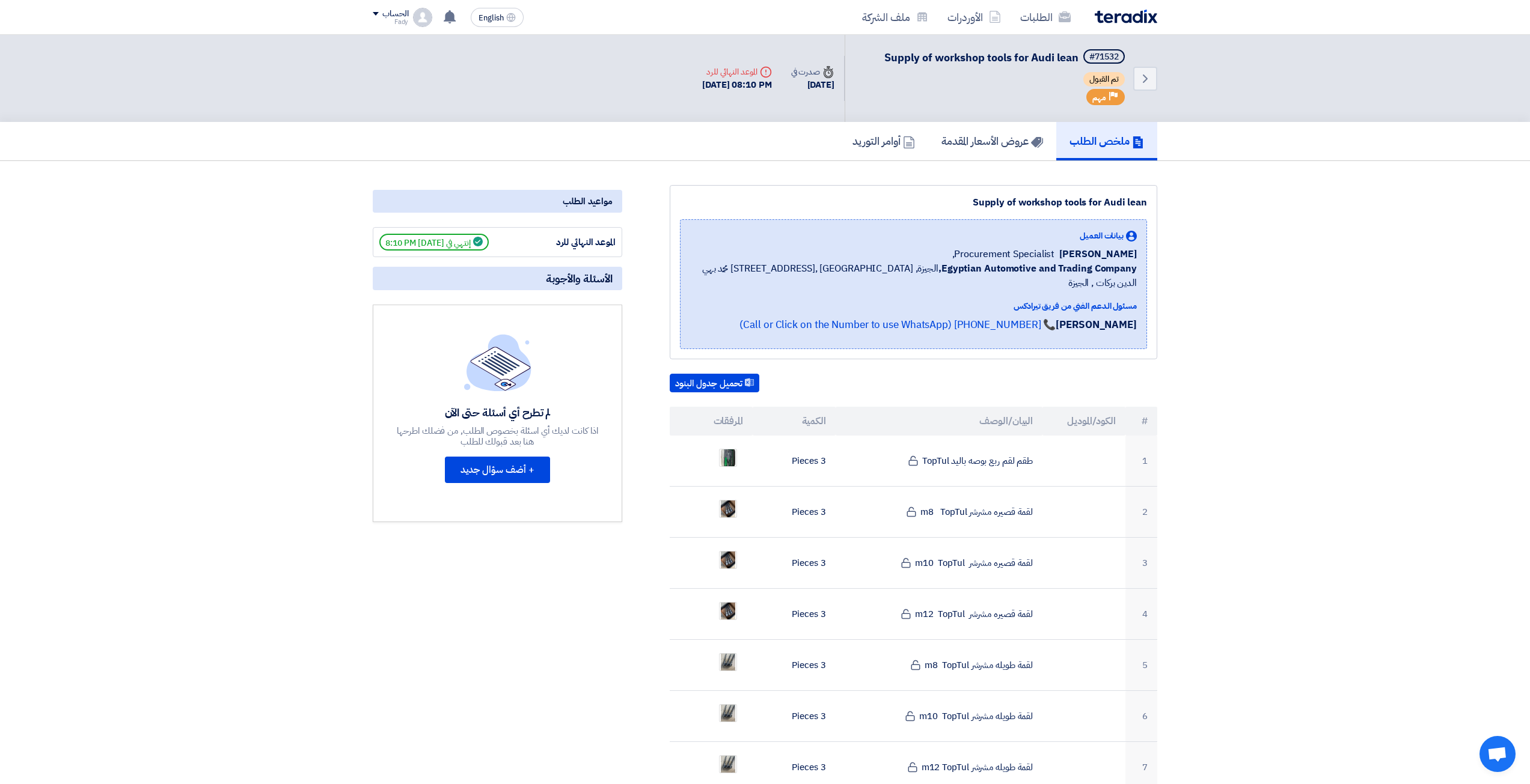
click at [449, 246] on span "إنتهي في 9/25/25, 8:10 PM" at bounding box center [434, 242] width 109 height 17
click at [987, 145] on h5 "عروض الأسعار المقدمة" at bounding box center [992, 141] width 102 height 14
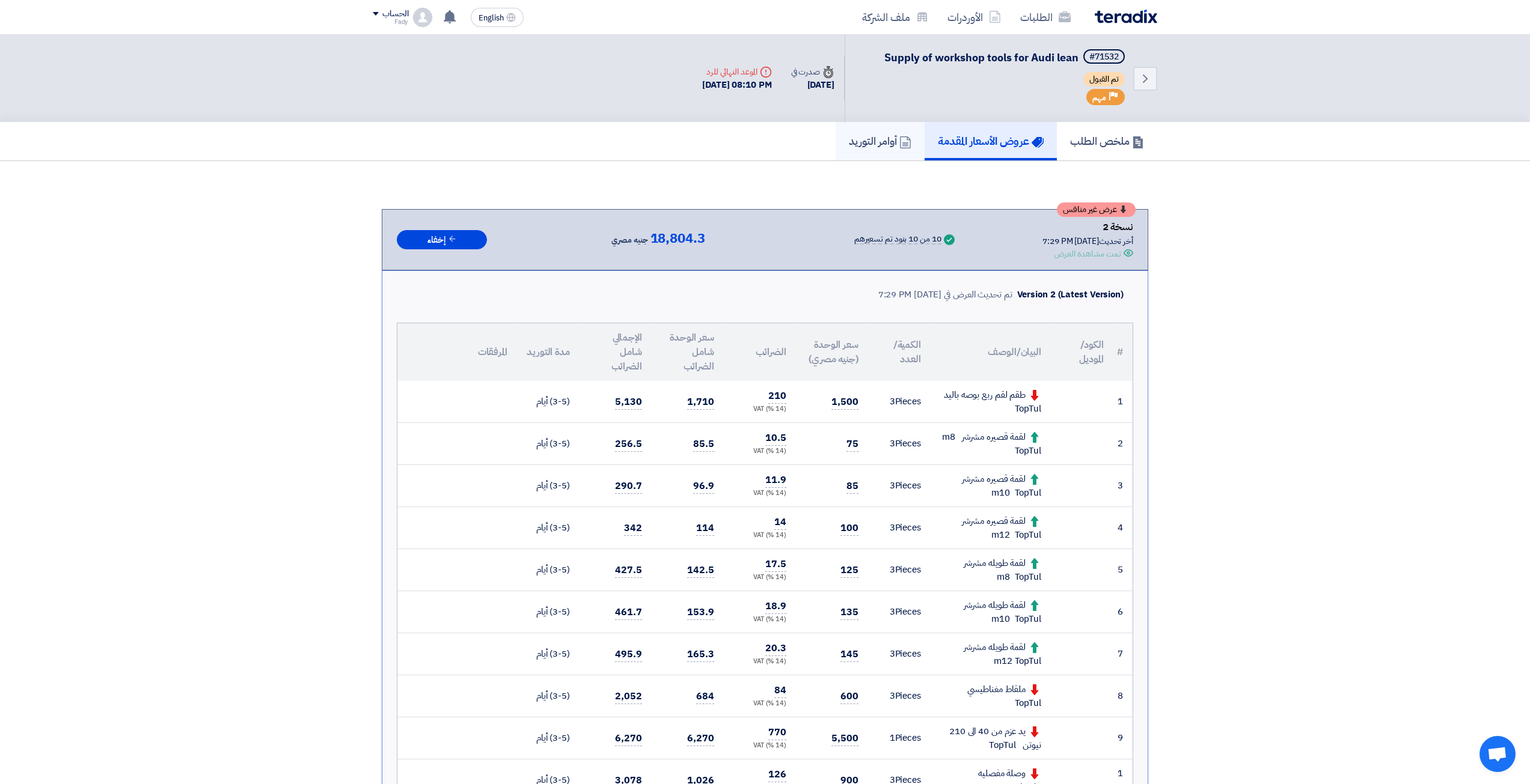
click at [899, 139] on icon at bounding box center [906, 143] width 12 height 12
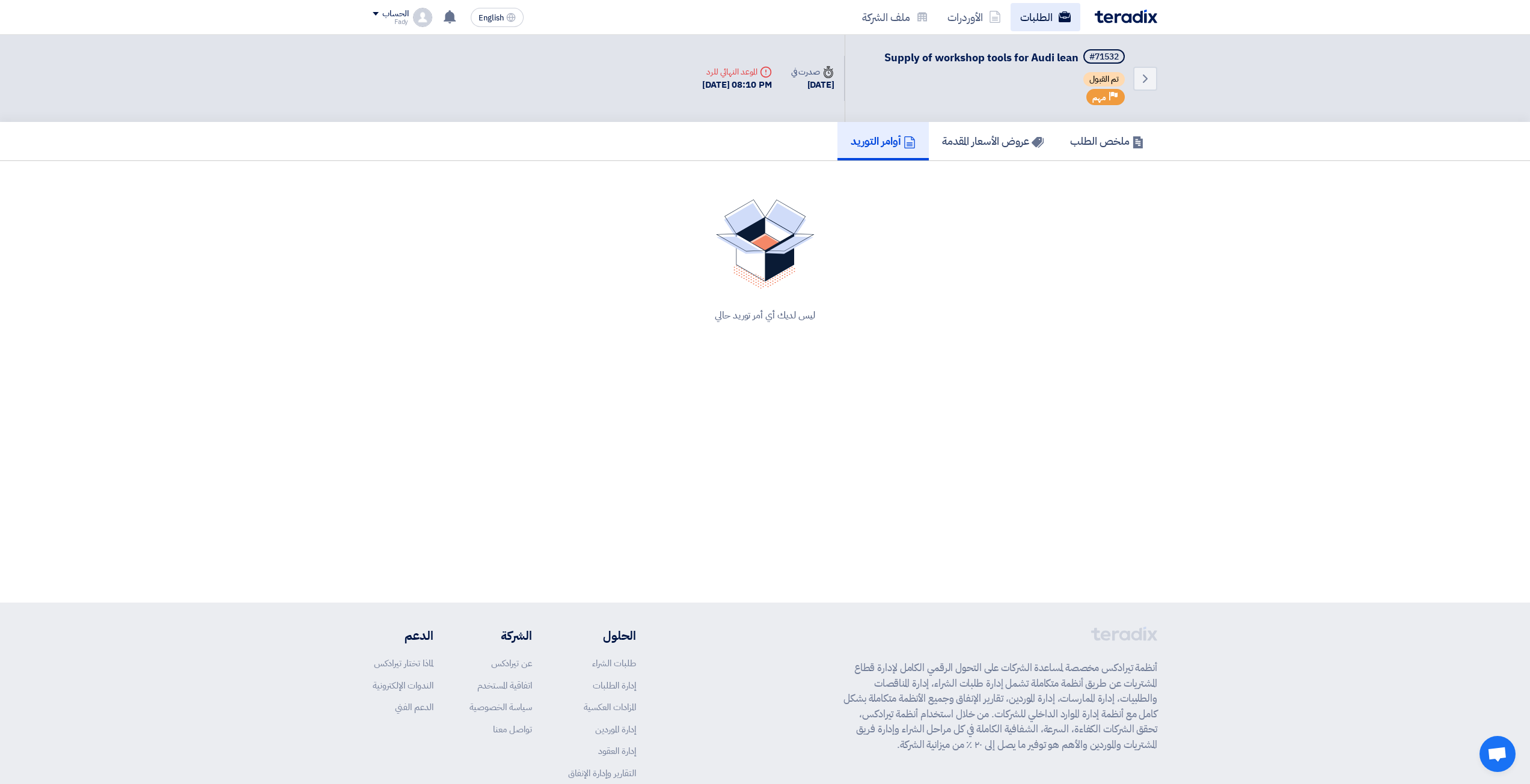
click at [1059, 27] on link "الطلبات" at bounding box center [1046, 16] width 70 height 28
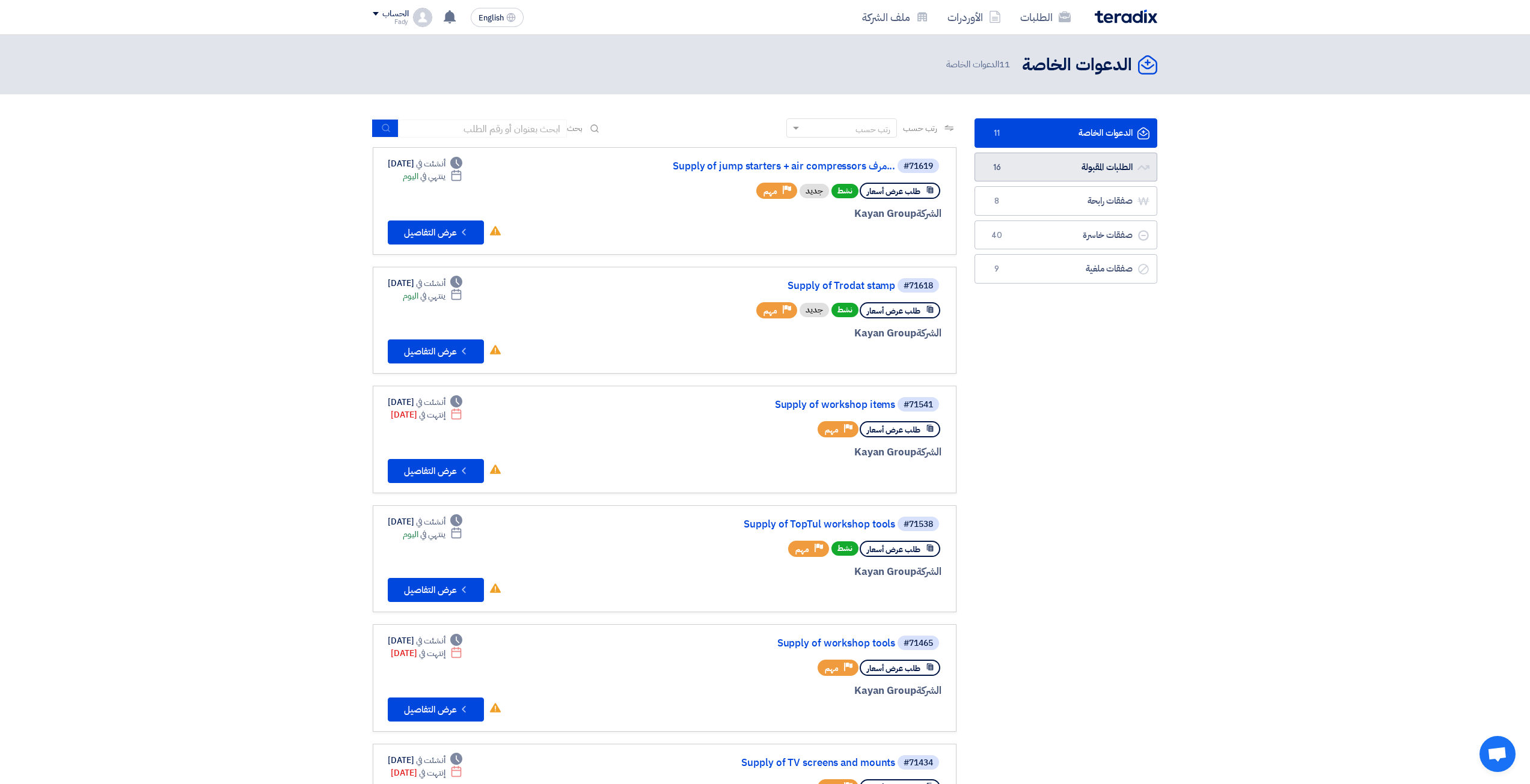
click at [1100, 167] on link "الطلبات المقبولة الطلبات المقبولة 16" at bounding box center [1066, 167] width 183 height 29
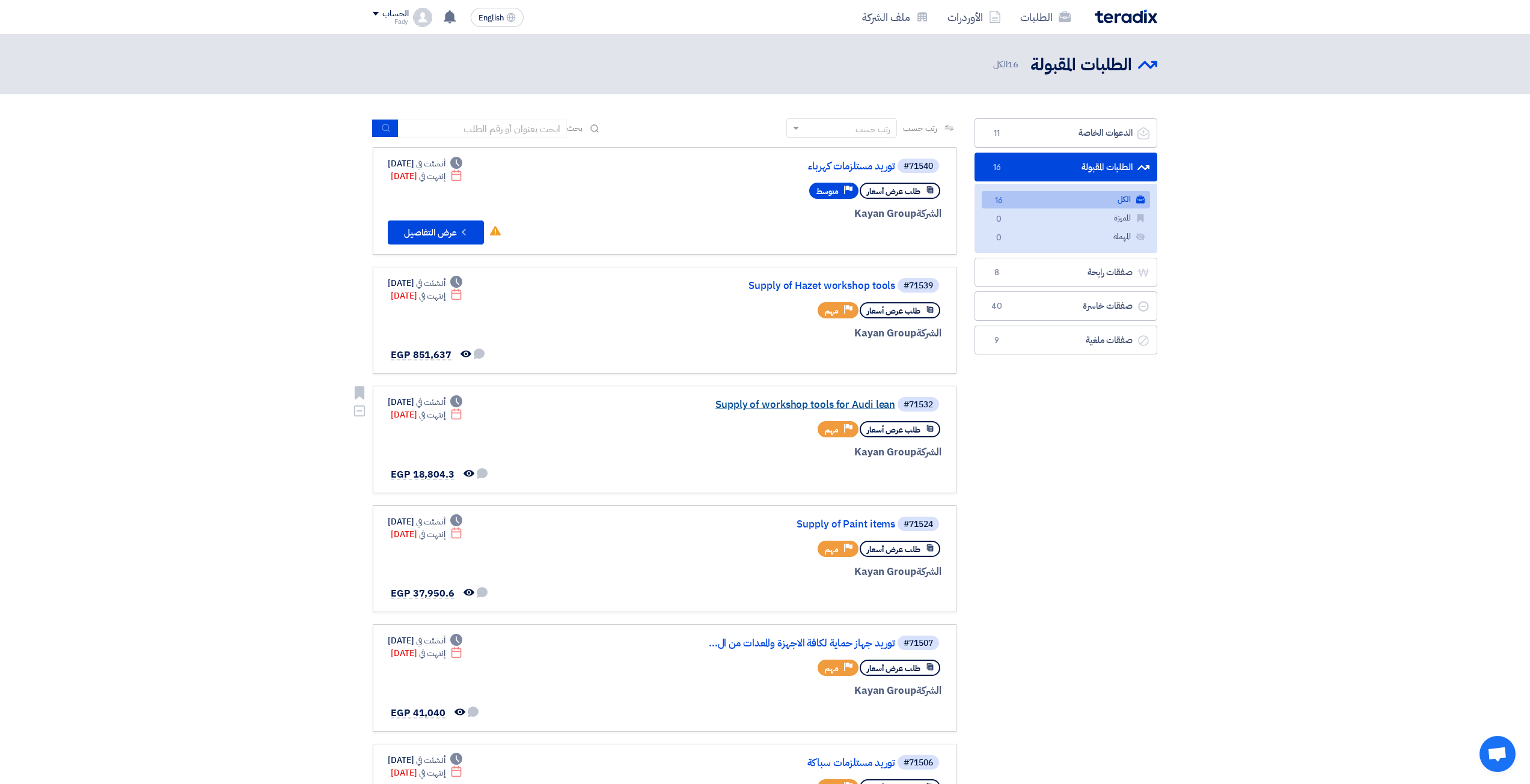
click at [872, 410] on link "Supply of workshop tools for Audi lean" at bounding box center [775, 405] width 240 height 11
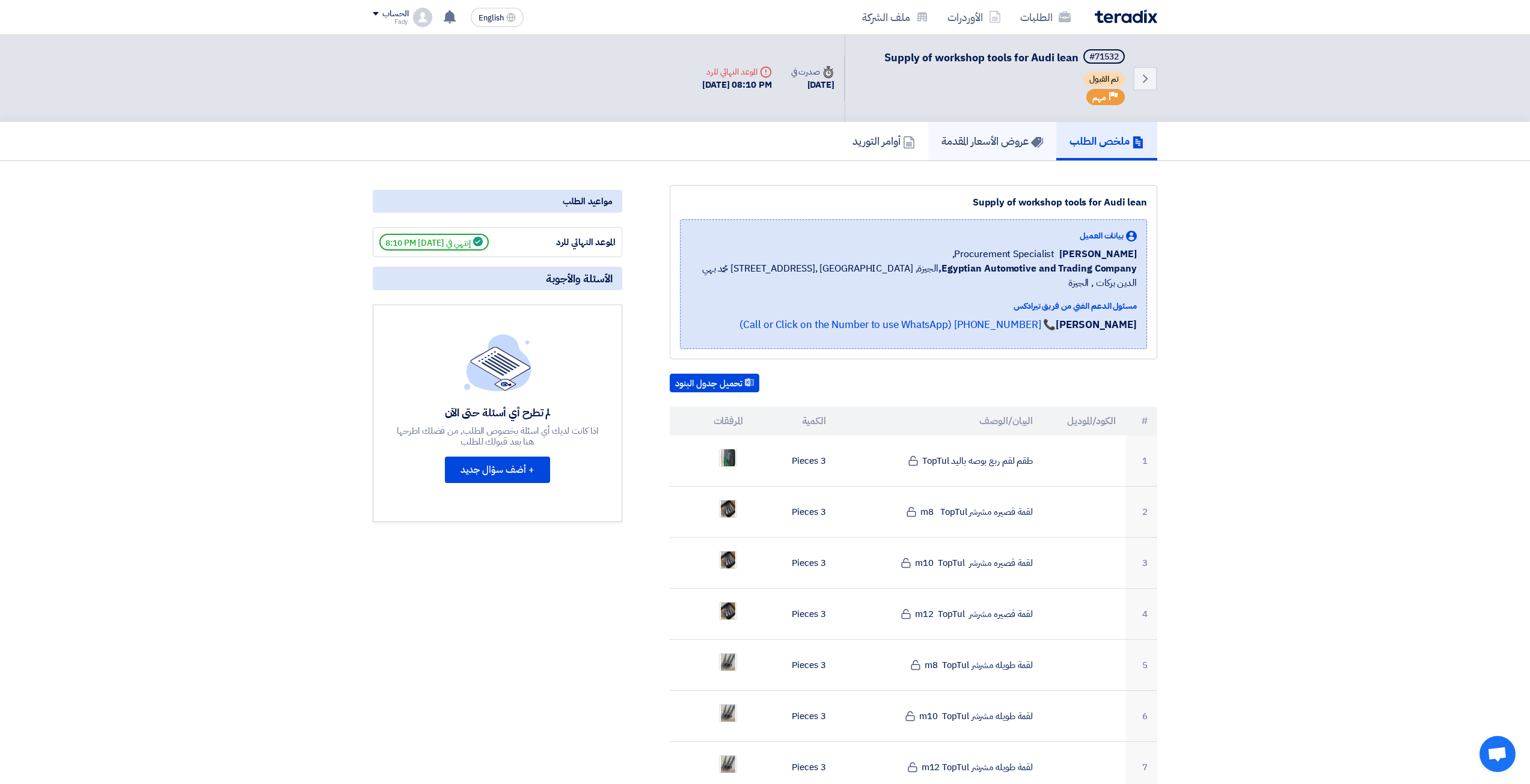
click at [945, 128] on link "عروض الأسعار المقدمة" at bounding box center [992, 141] width 128 height 38
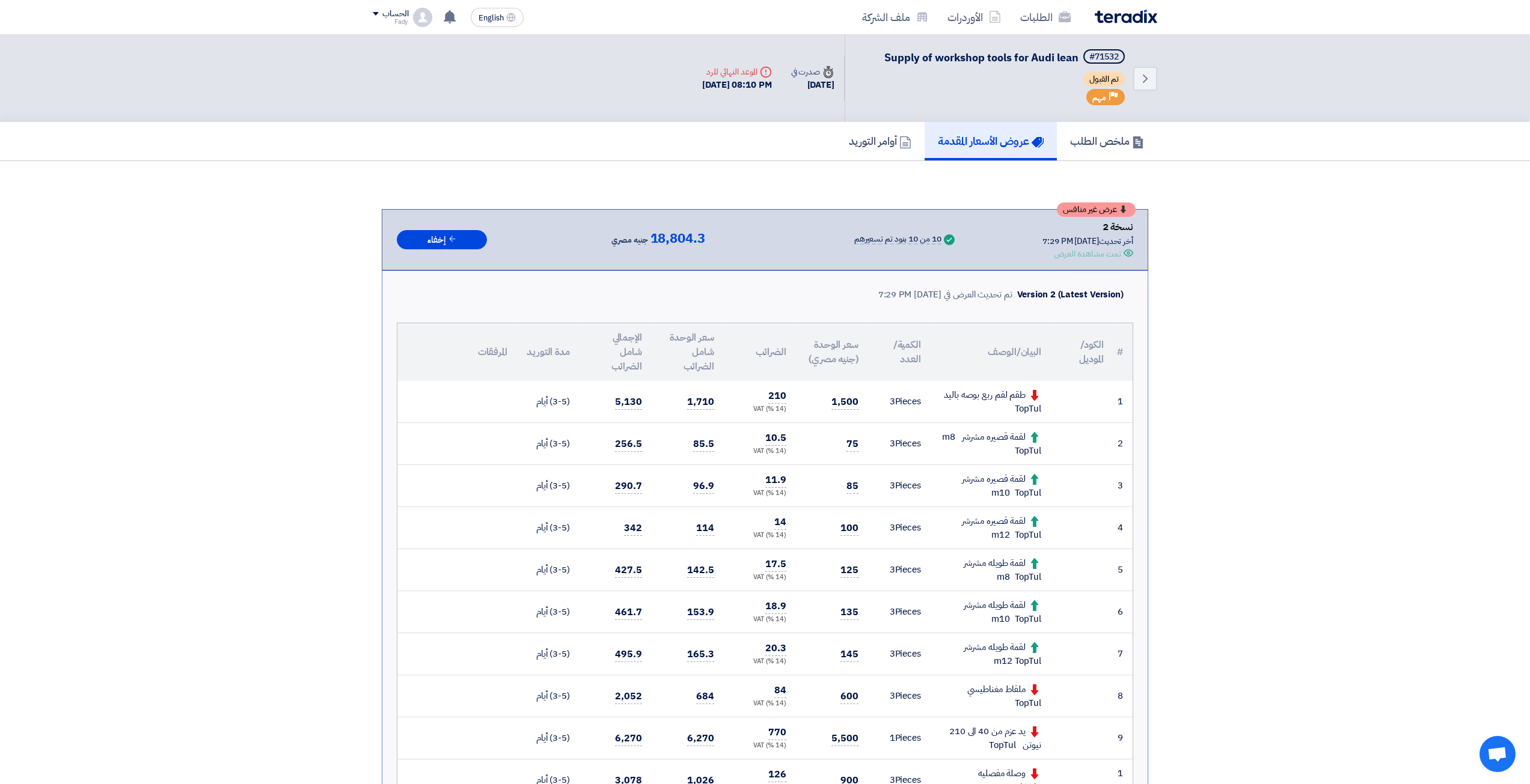
click at [1114, 71] on div "#71532 Supply of workshop tools for Audi lean تم القبول Priority مهم" at bounding box center [1006, 78] width 243 height 58
click at [1153, 68] on link "Back" at bounding box center [1145, 78] width 24 height 24
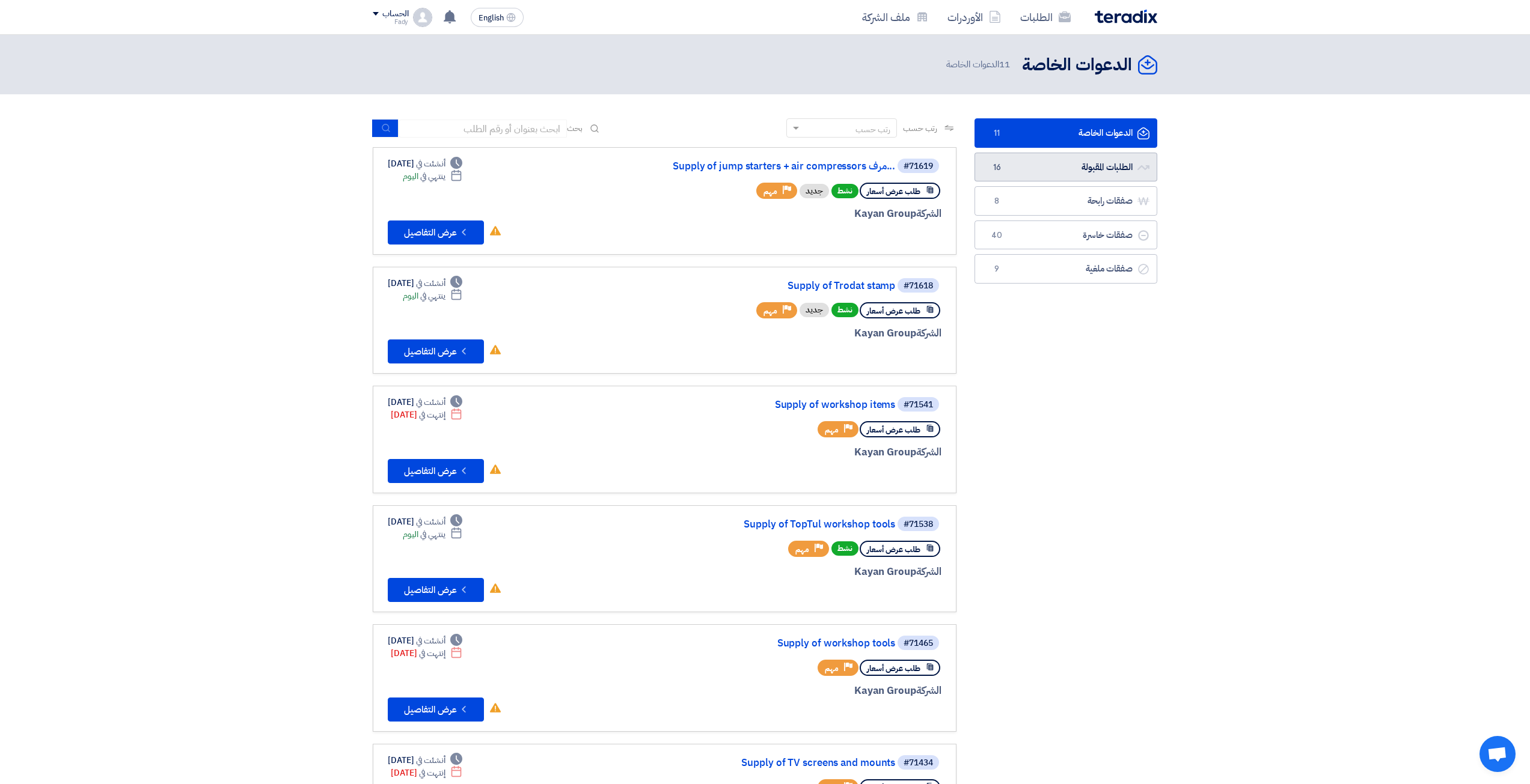
click at [1076, 153] on link "الطلبات المقبولة الطلبات المقبولة 16" at bounding box center [1066, 167] width 183 height 29
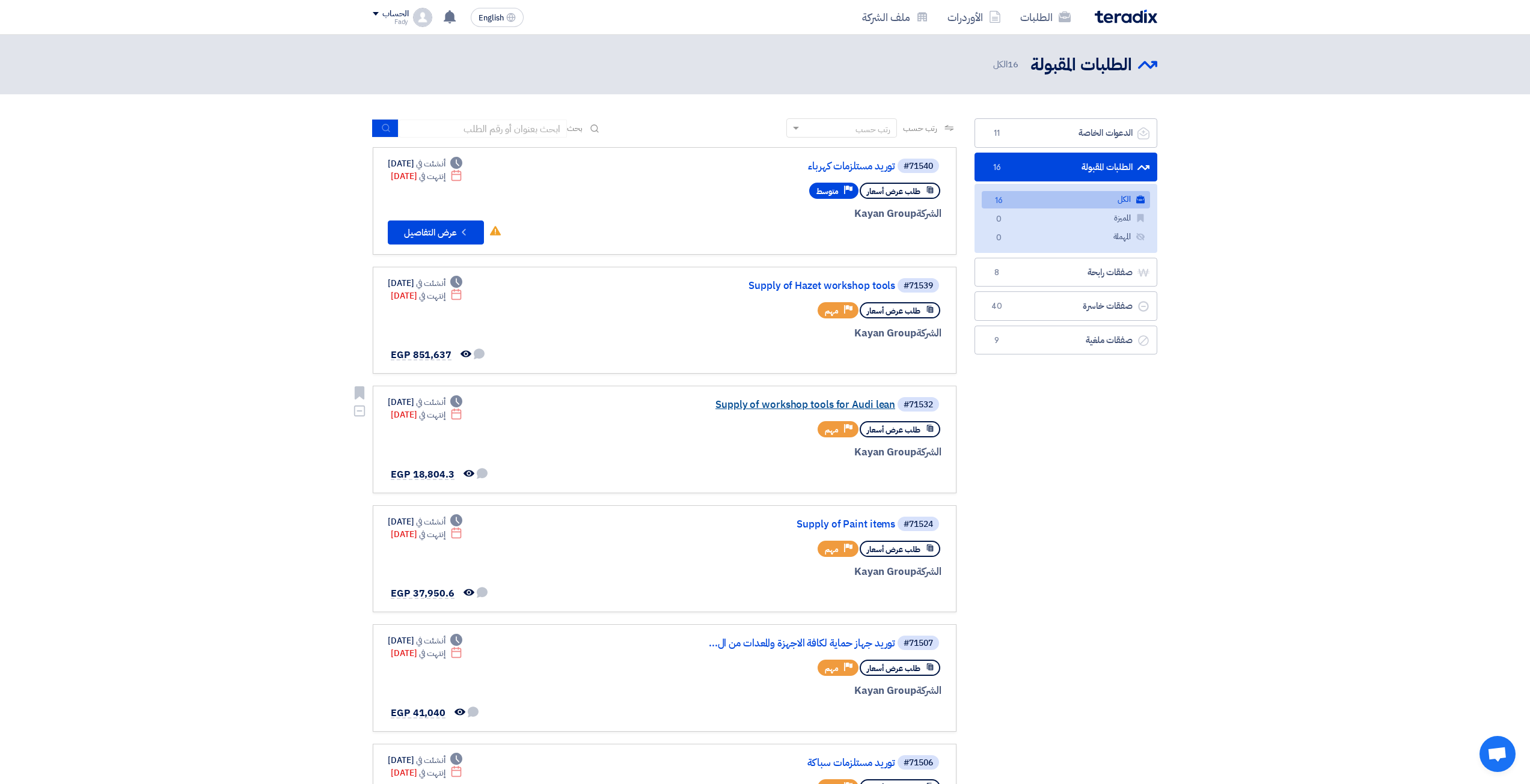
click at [849, 402] on link "Supply of workshop tools for Audi lean" at bounding box center [775, 405] width 240 height 11
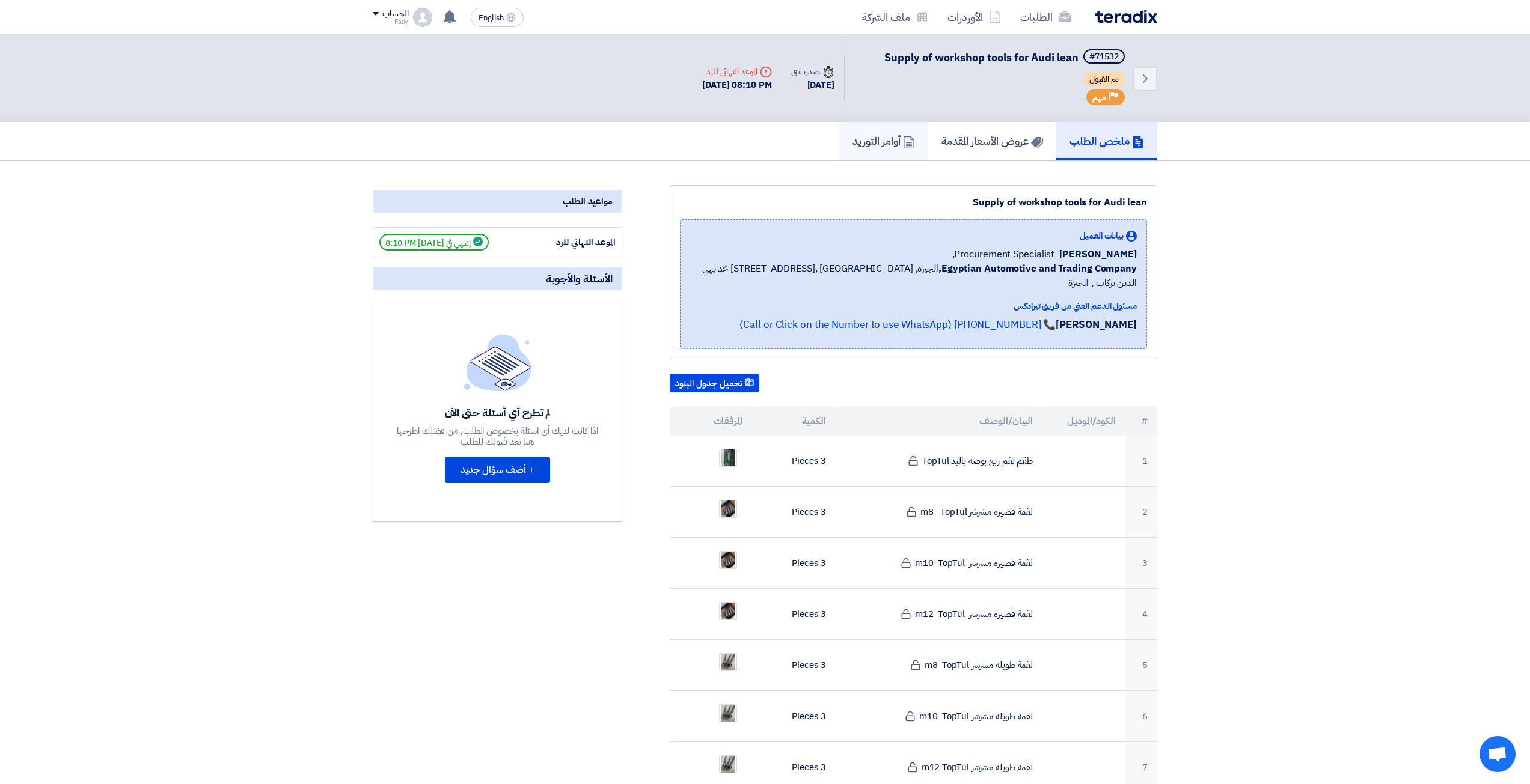
click at [856, 137] on h5 "أوامر التوريد" at bounding box center [884, 141] width 62 height 14
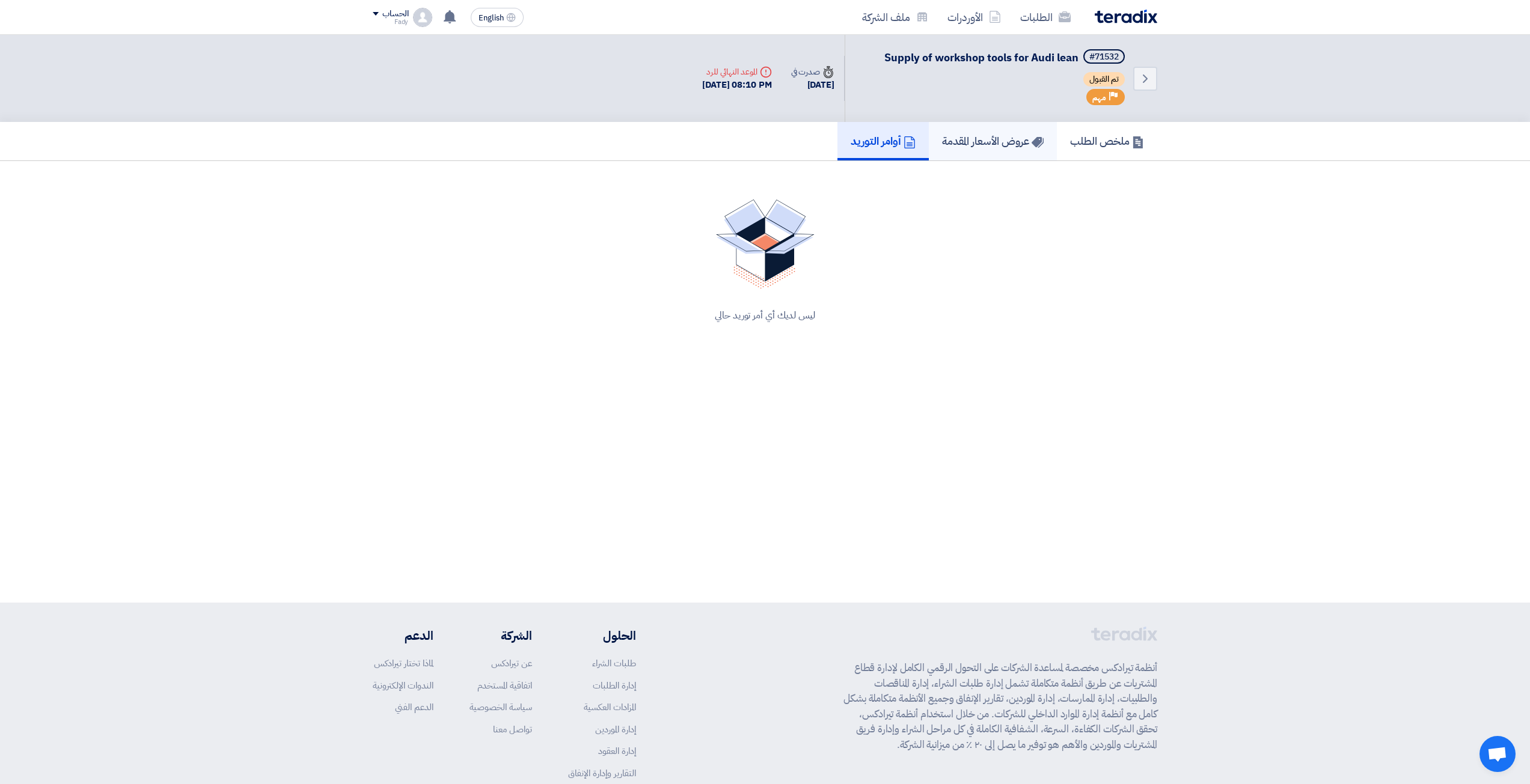
click at [1008, 144] on h5 "عروض الأسعار المقدمة" at bounding box center [993, 141] width 102 height 14
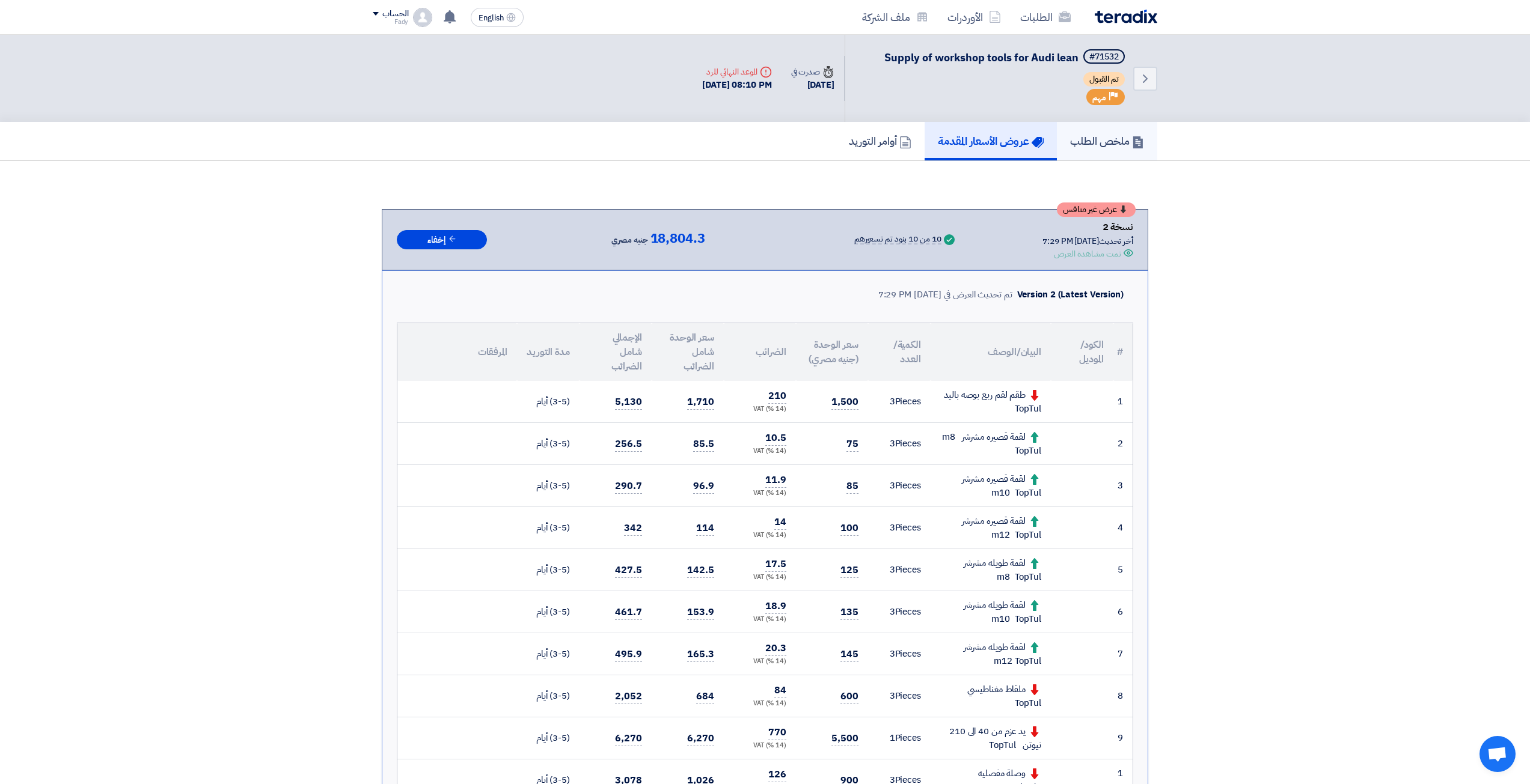
click at [1126, 145] on h5 "ملخص الطلب" at bounding box center [1107, 141] width 74 height 14
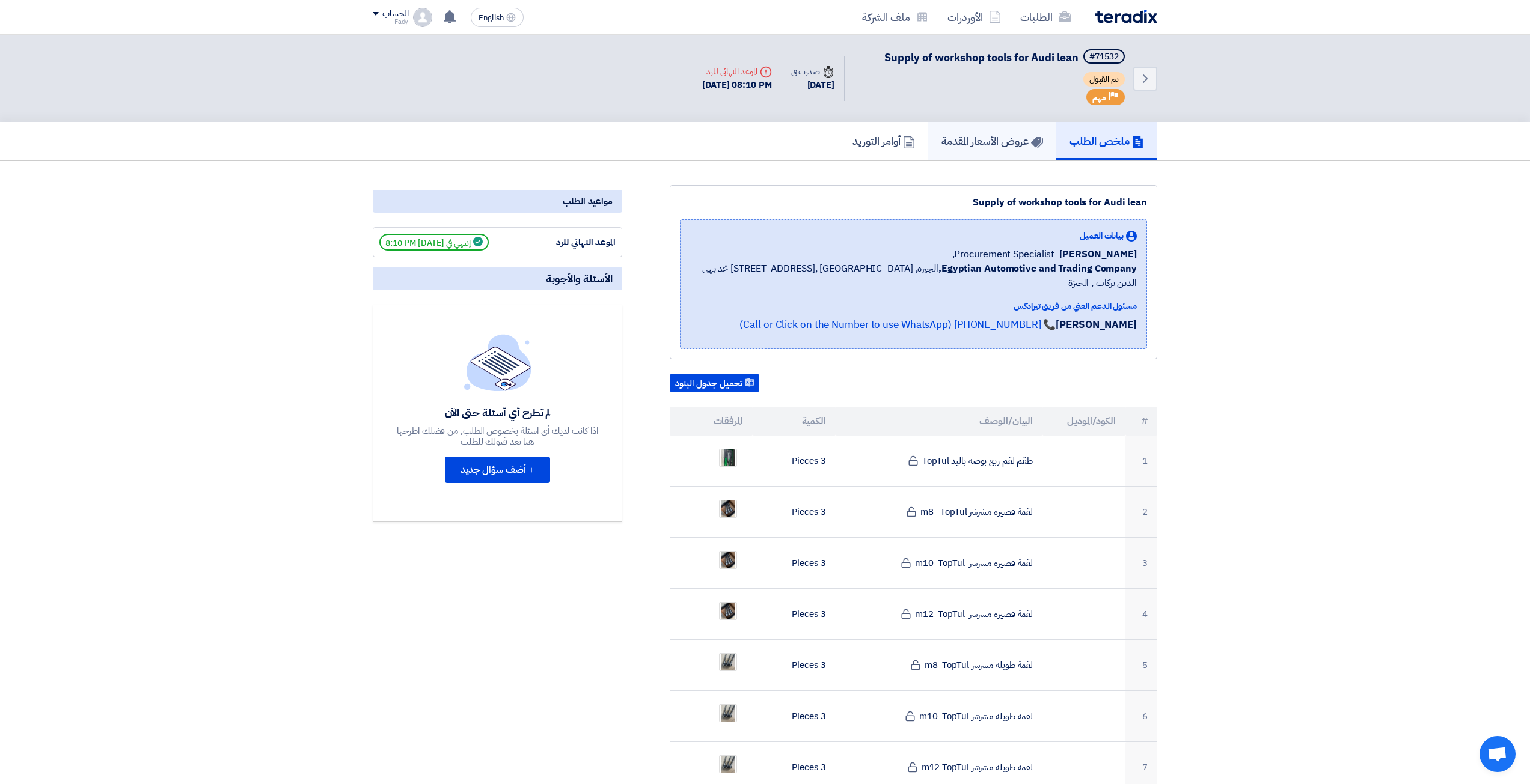
click at [954, 132] on link "عروض الأسعار المقدمة" at bounding box center [992, 141] width 128 height 38
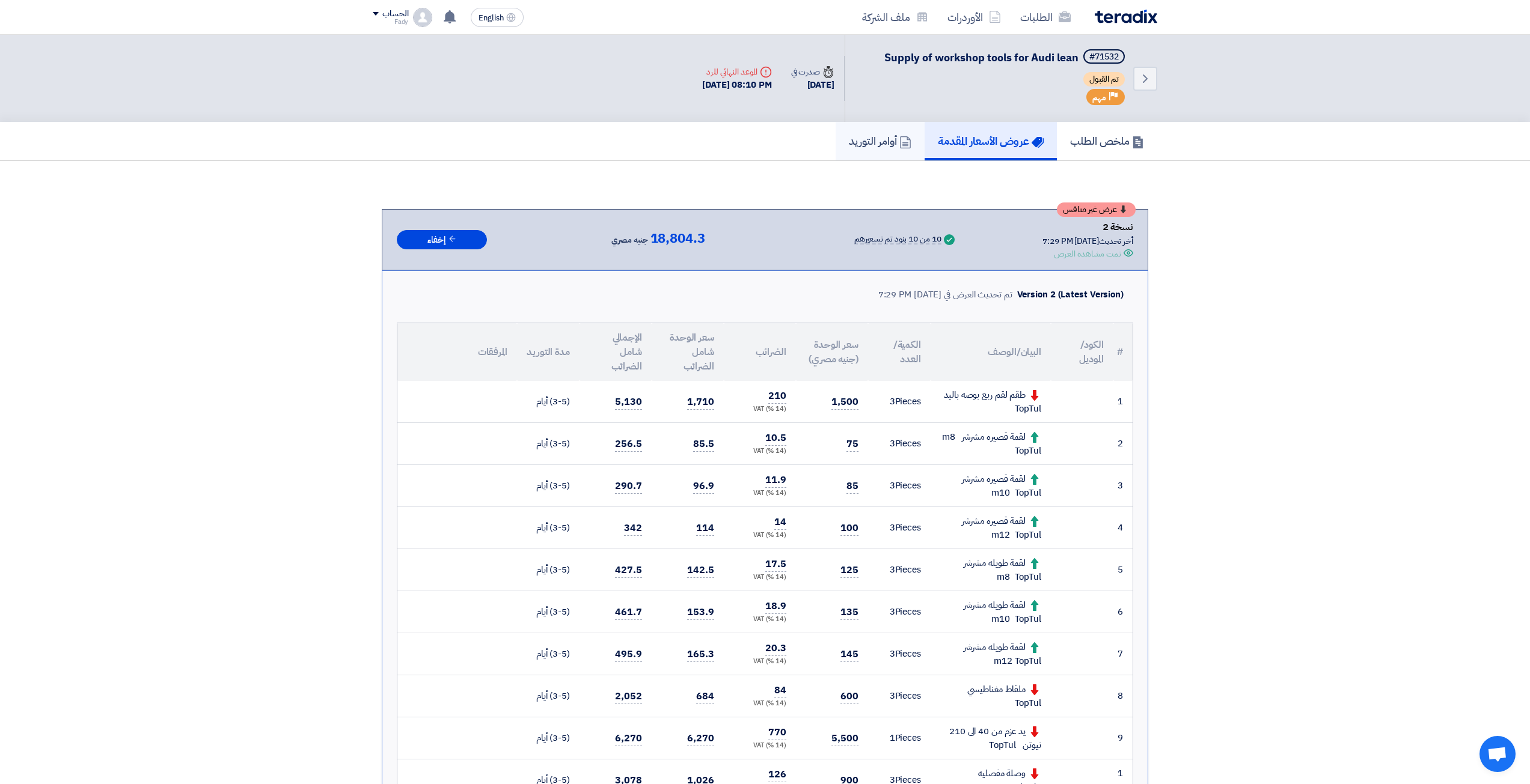
click at [912, 141] on link "أوامر التوريد" at bounding box center [880, 141] width 89 height 38
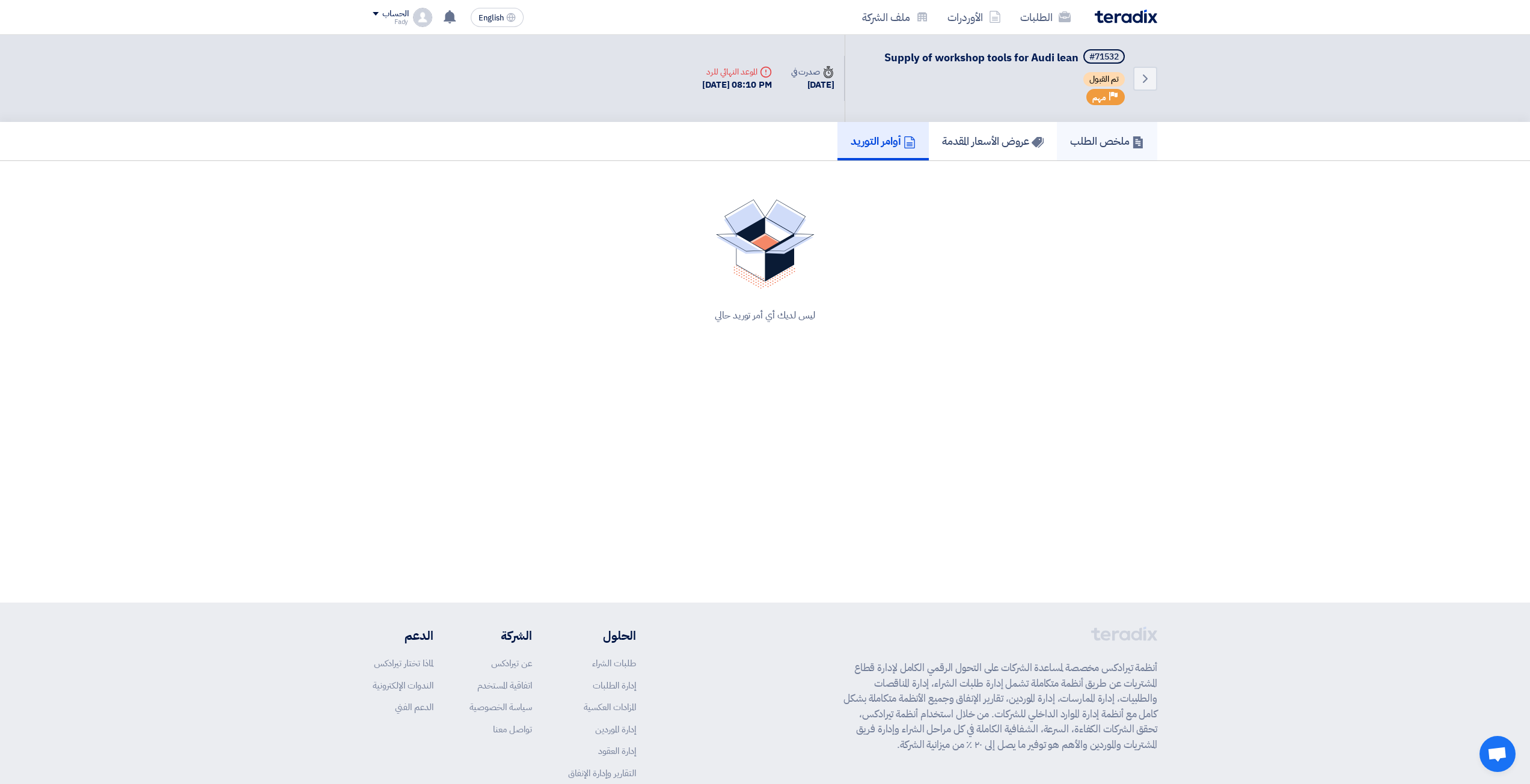
click at [1136, 130] on link "ملخص الطلب" at bounding box center [1107, 141] width 100 height 38
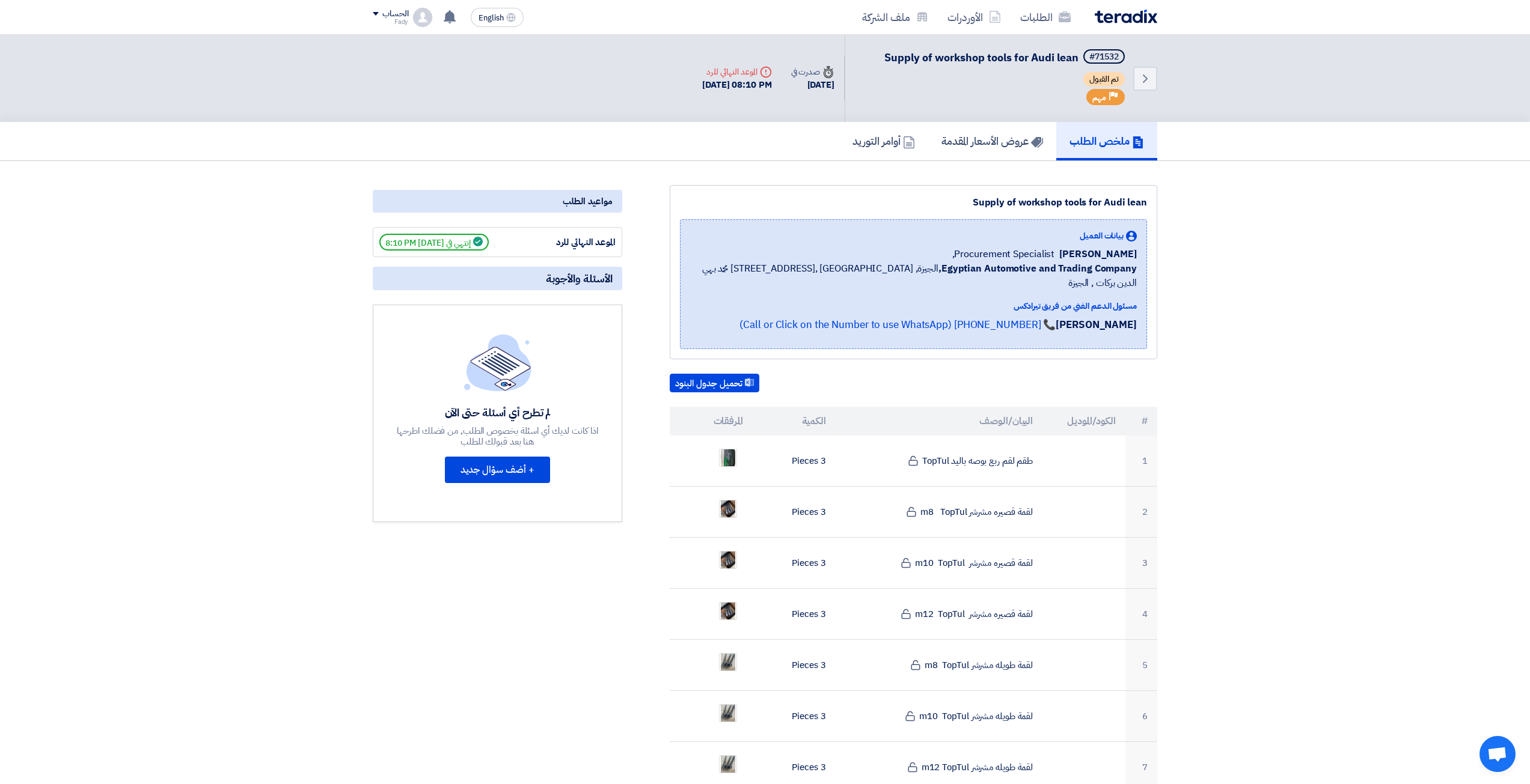
click at [1139, 14] on img at bounding box center [1126, 16] width 62 height 14
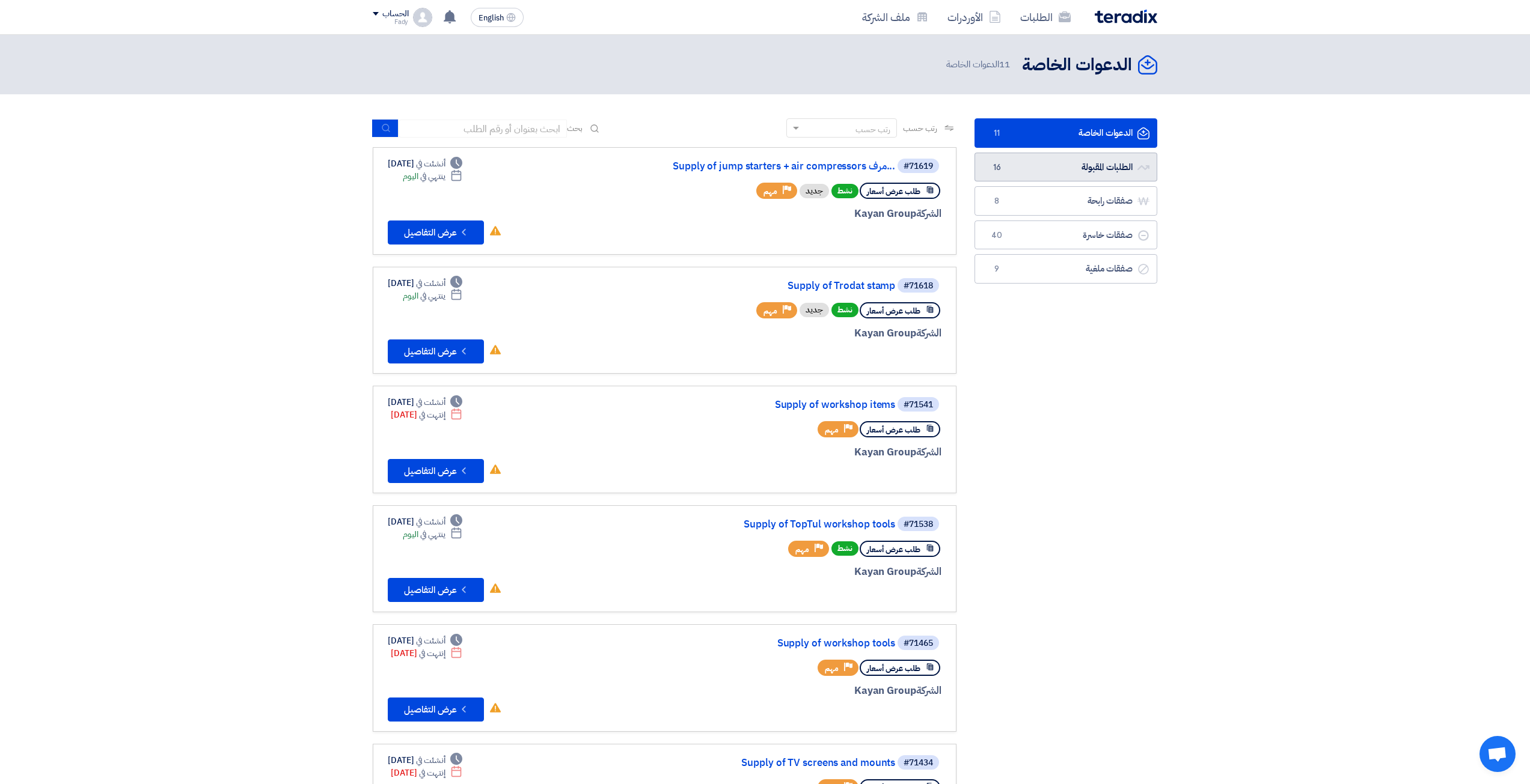
click at [1087, 180] on link "الطلبات المقبولة الطلبات المقبولة 16" at bounding box center [1066, 167] width 183 height 29
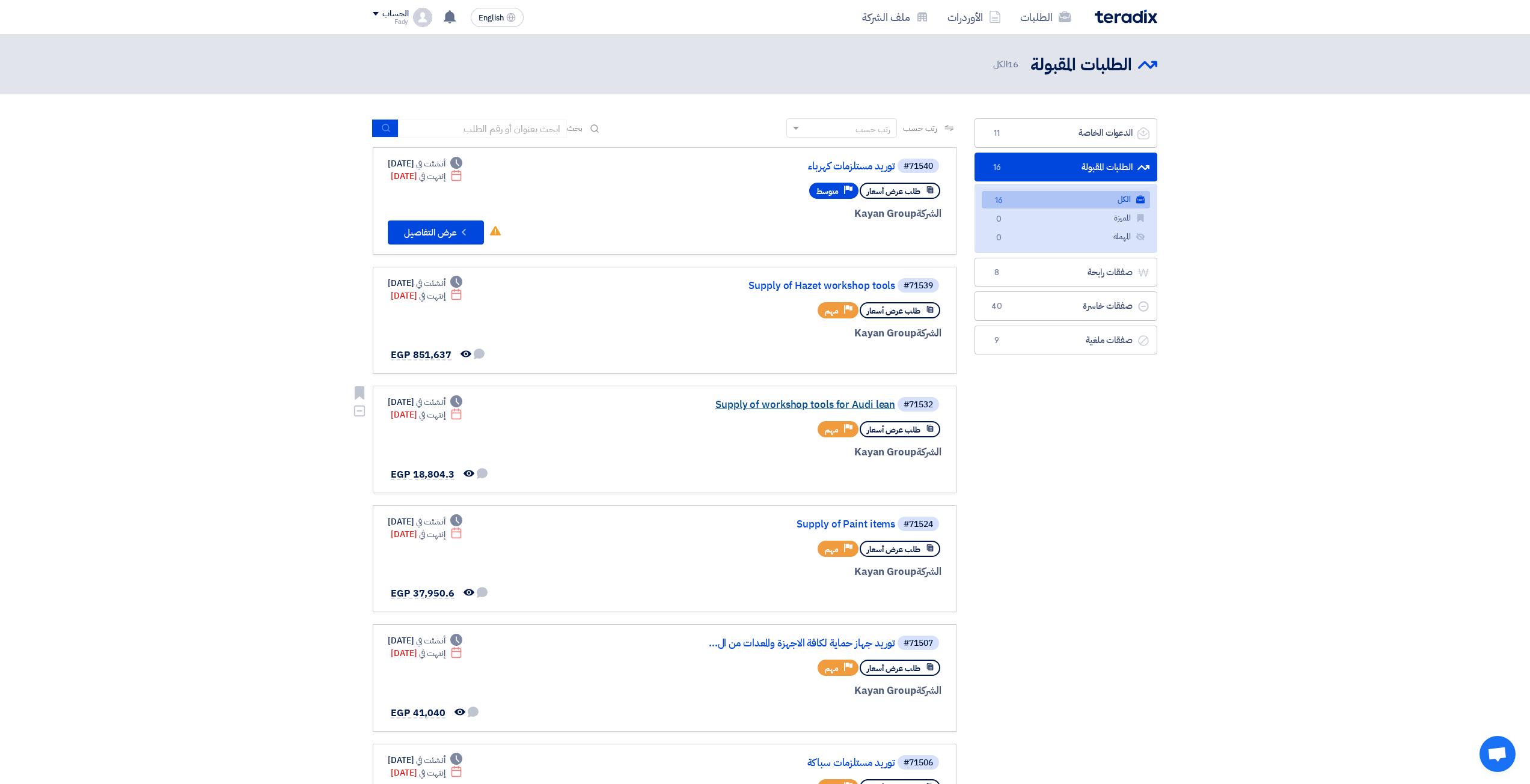
click at [856, 406] on link "Supply of workshop tools for Audi lean" at bounding box center [775, 405] width 240 height 11
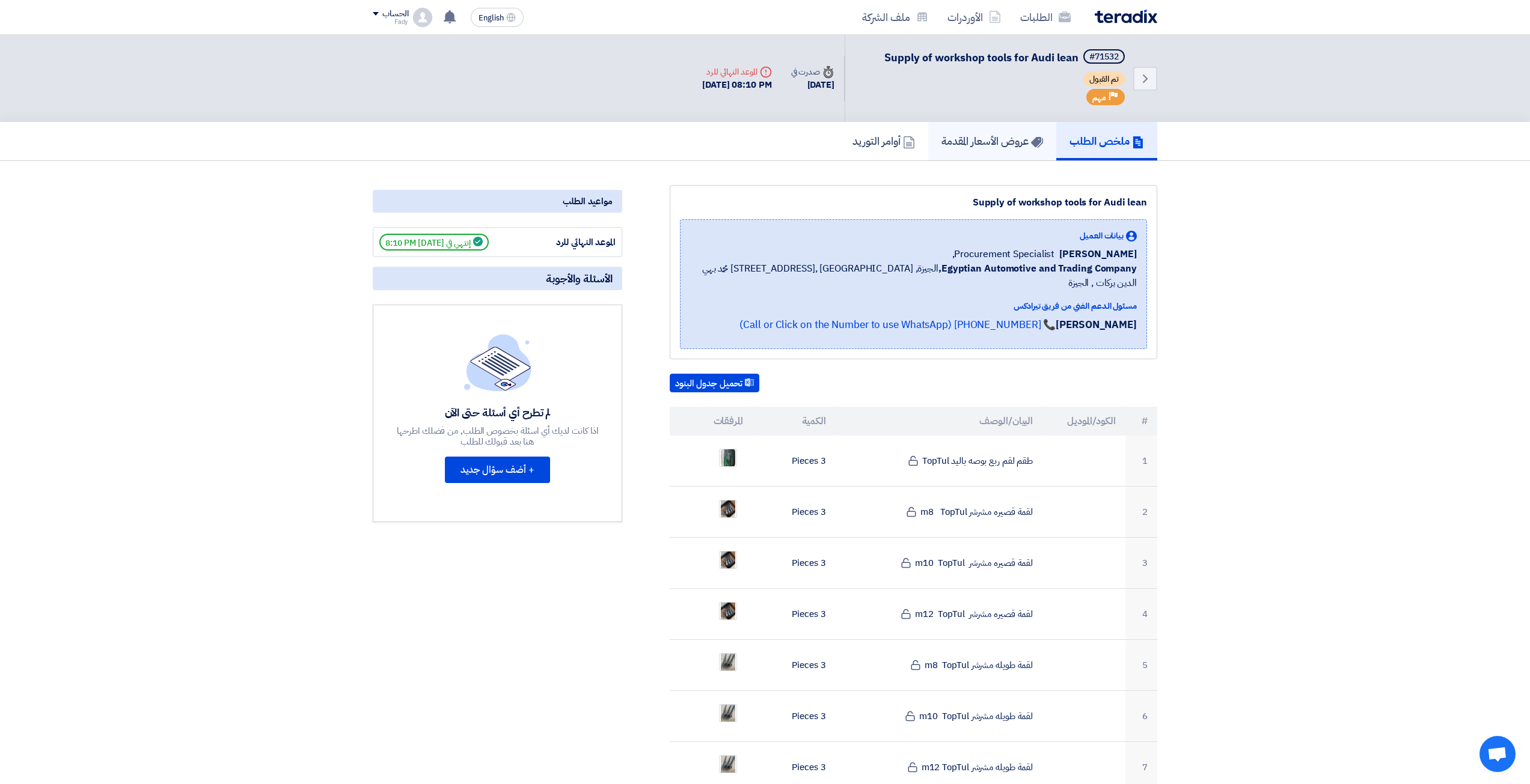
click at [967, 149] on link "عروض الأسعار المقدمة" at bounding box center [992, 141] width 128 height 38
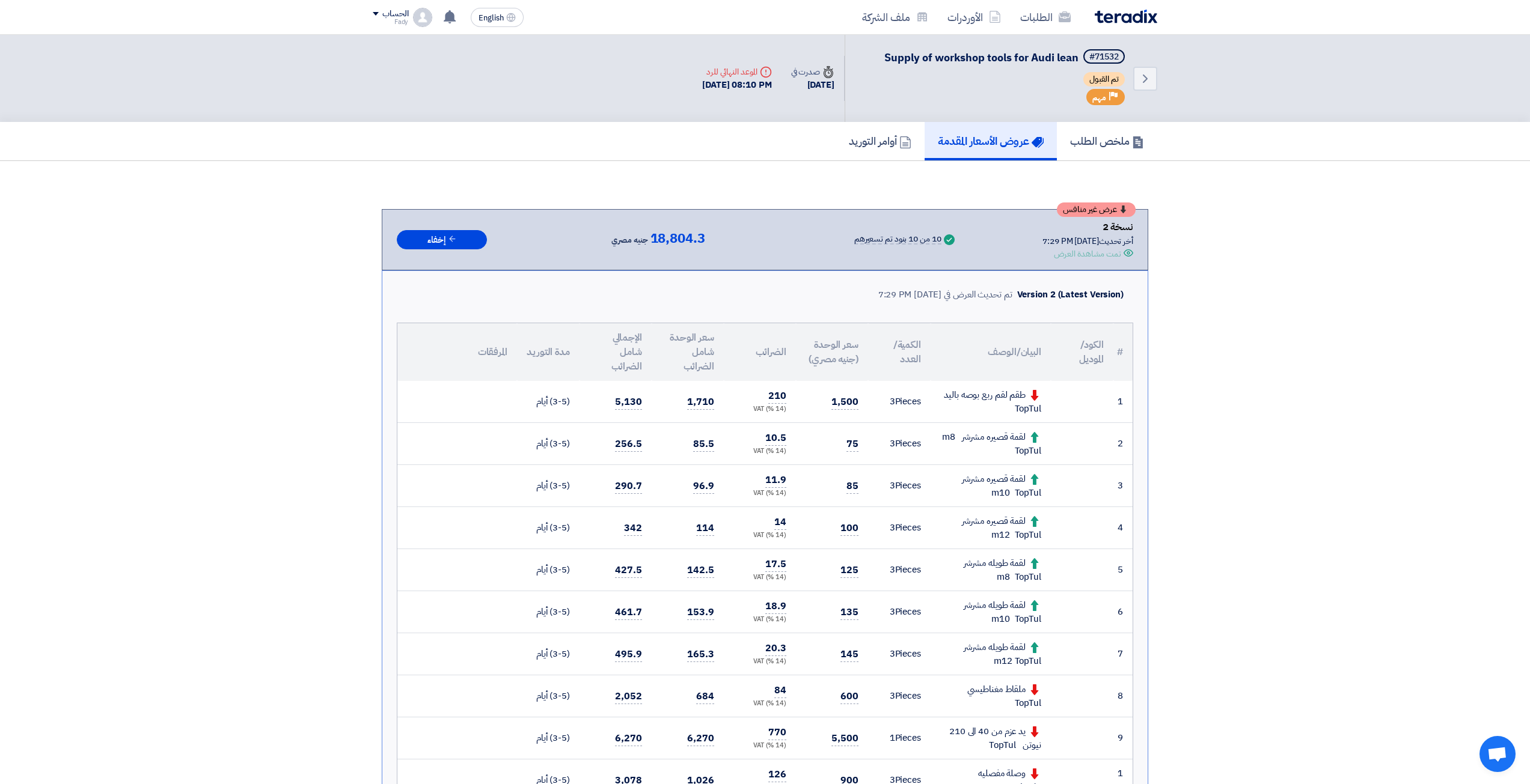
click at [733, 75] on div "Deadline الموعد النهائي للرد" at bounding box center [737, 72] width 70 height 12
click at [721, 95] on div "Deadline الموعد النهائي للرد 25 Sep, 2025 08:10 PM" at bounding box center [737, 78] width 89 height 46
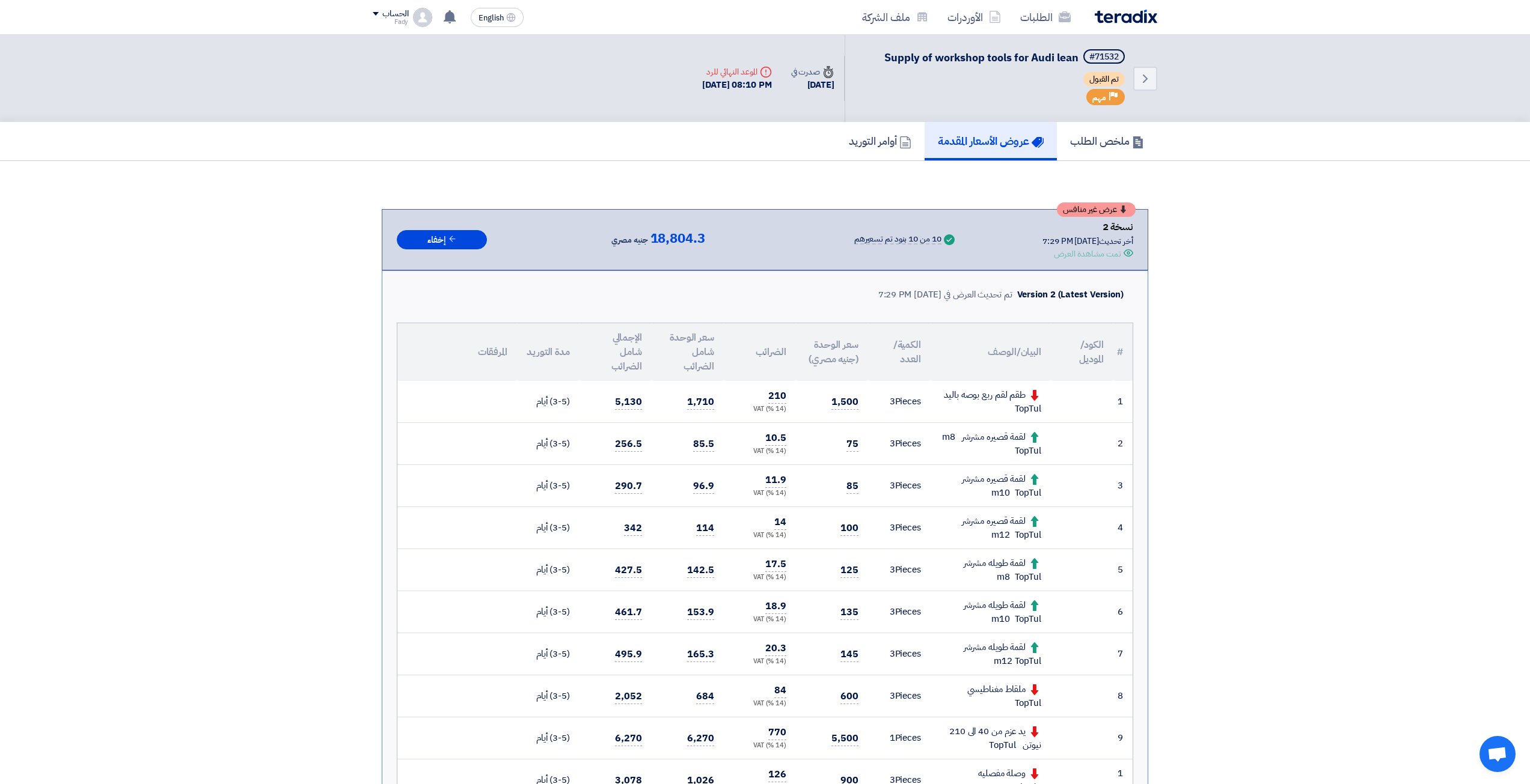
click at [726, 93] on div "Deadline الموعد النهائي للرد 25 Sep, 2025 08:10 PM" at bounding box center [737, 78] width 89 height 46
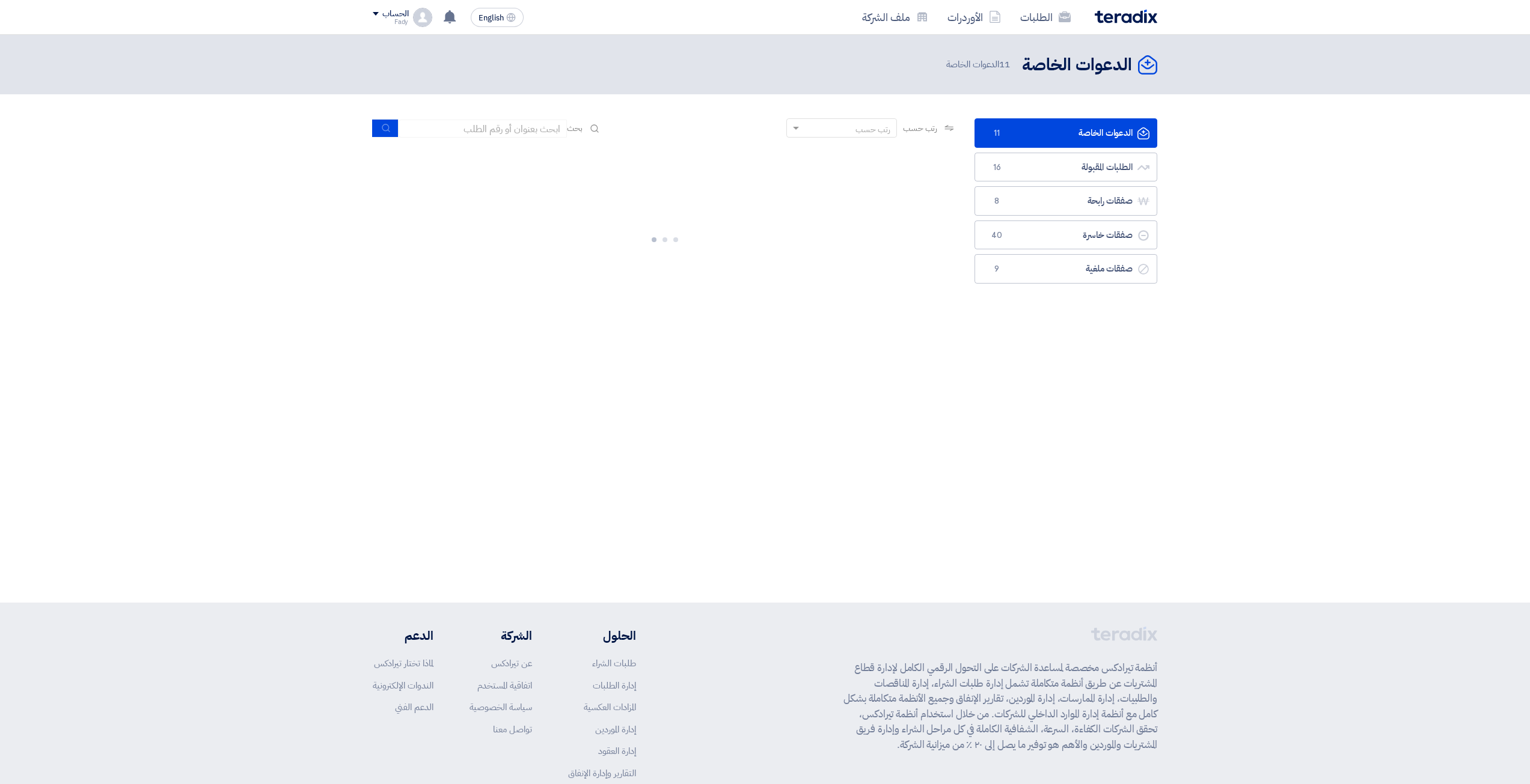
click at [414, 16] on img at bounding box center [423, 17] width 19 height 19
click at [482, 145] on li "خروج" at bounding box center [436, 141] width 125 height 23
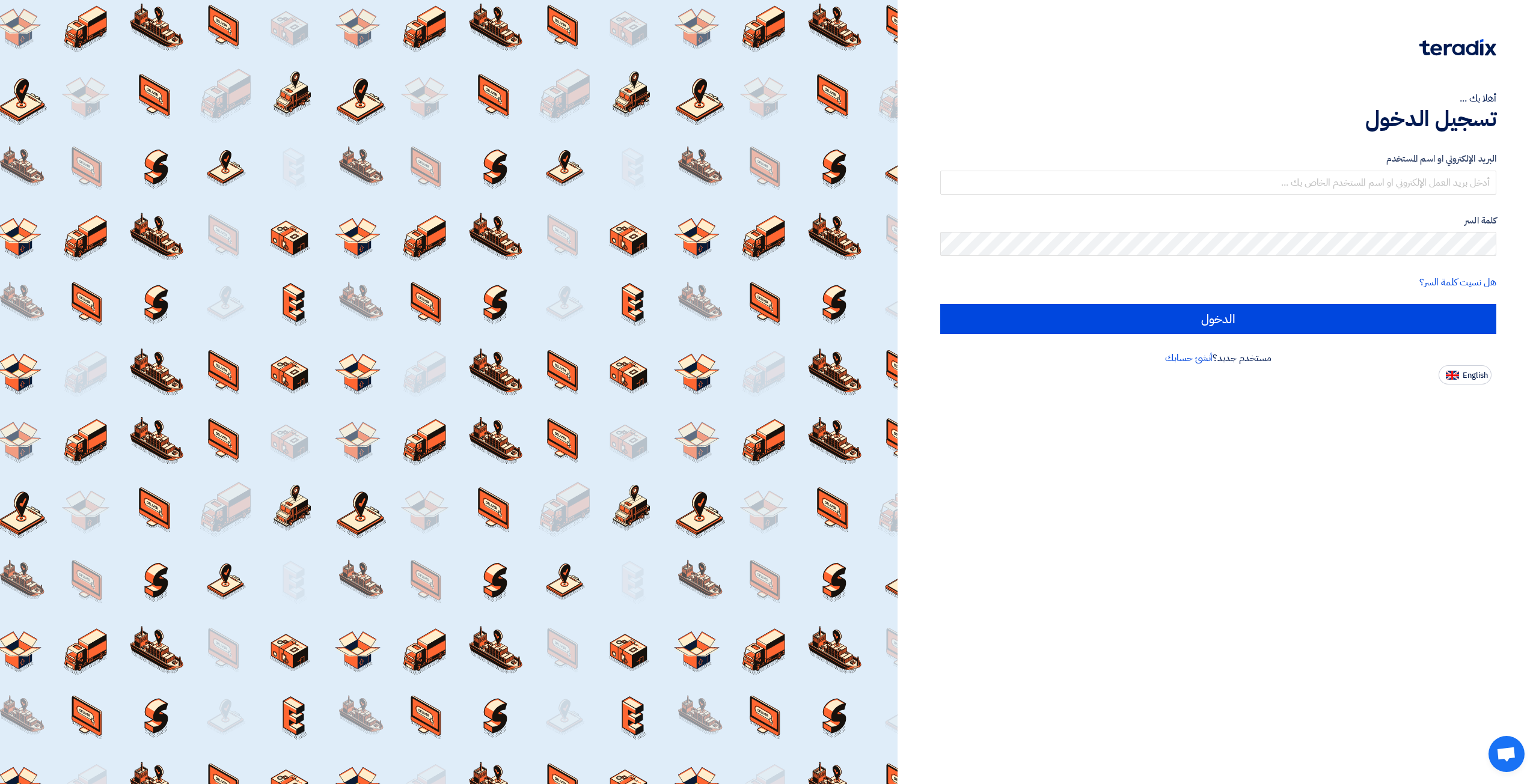
click at [1217, 196] on form "البريد الإلكتروني او اسم المستخدم كلمة السر هل نسيت كلمة السر؟ الدخول" at bounding box center [1218, 243] width 556 height 182
click at [1222, 178] on input "text" at bounding box center [1218, 182] width 556 height 24
click at [1220, 190] on input "text" at bounding box center [1218, 182] width 556 height 24
type input "[EMAIL_ADDRESS][DOMAIN_NAME]"
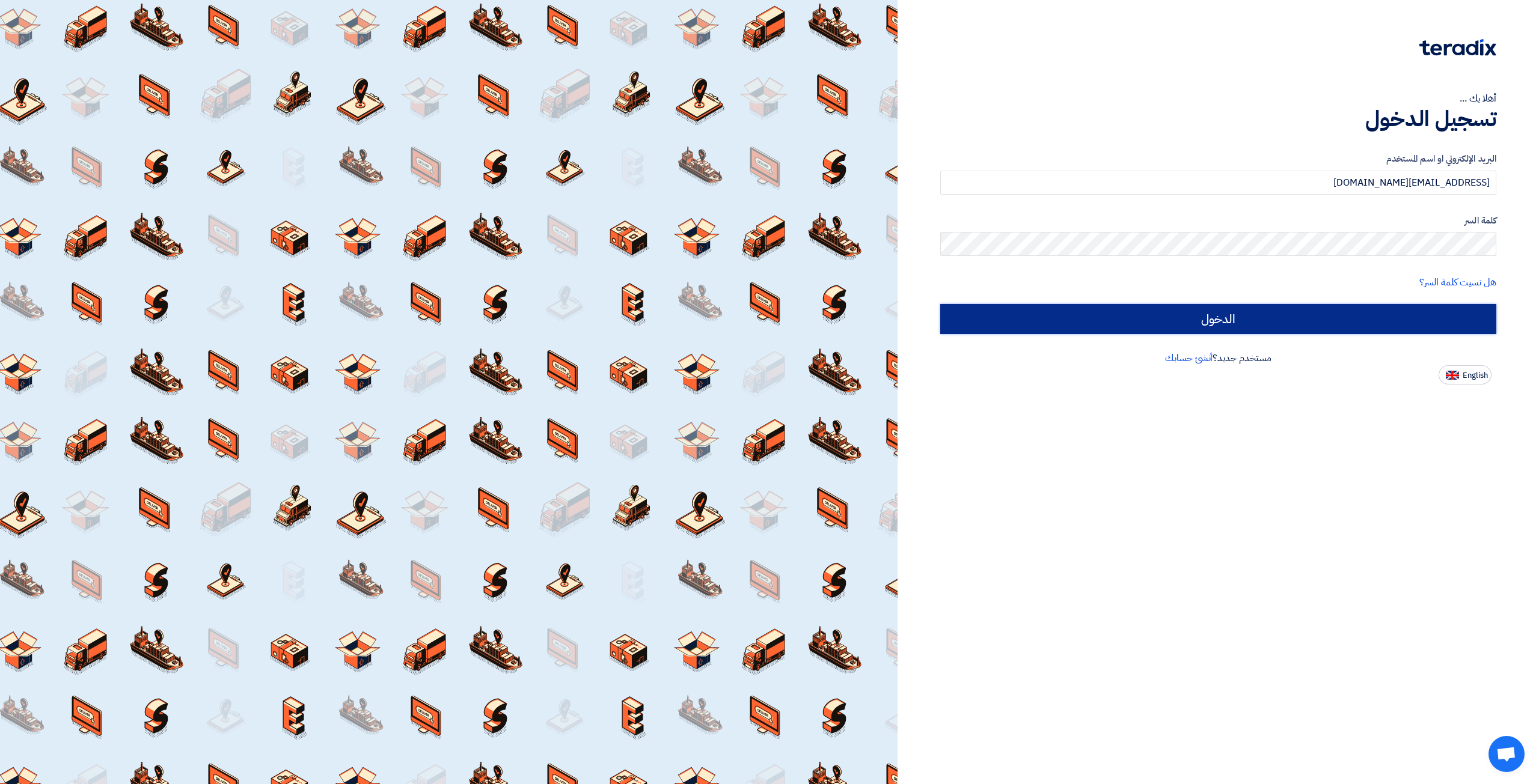
click at [1068, 322] on input "الدخول" at bounding box center [1218, 319] width 556 height 30
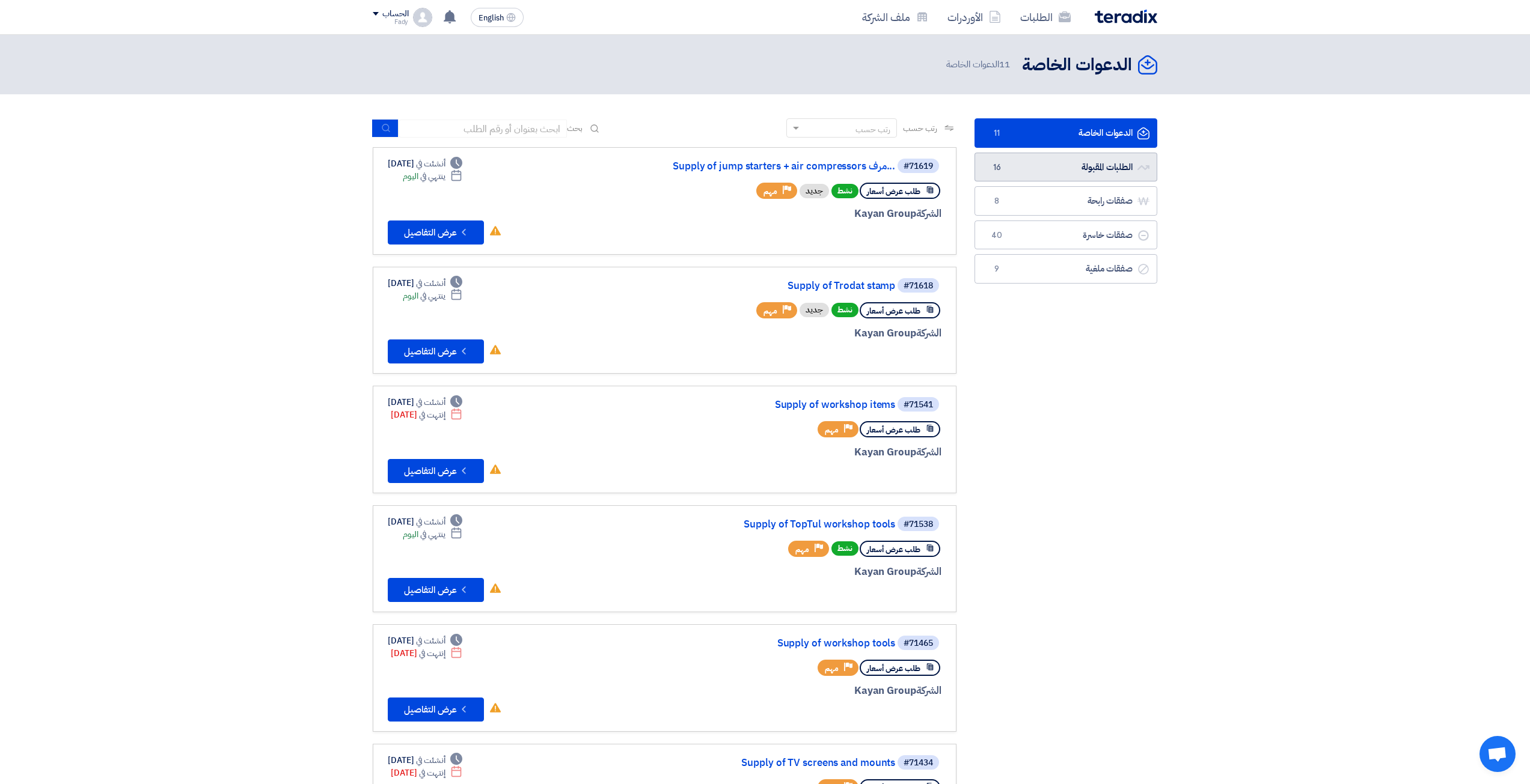
click at [1135, 176] on link "الطلبات المقبولة الطلبات المقبولة 16" at bounding box center [1066, 167] width 183 height 29
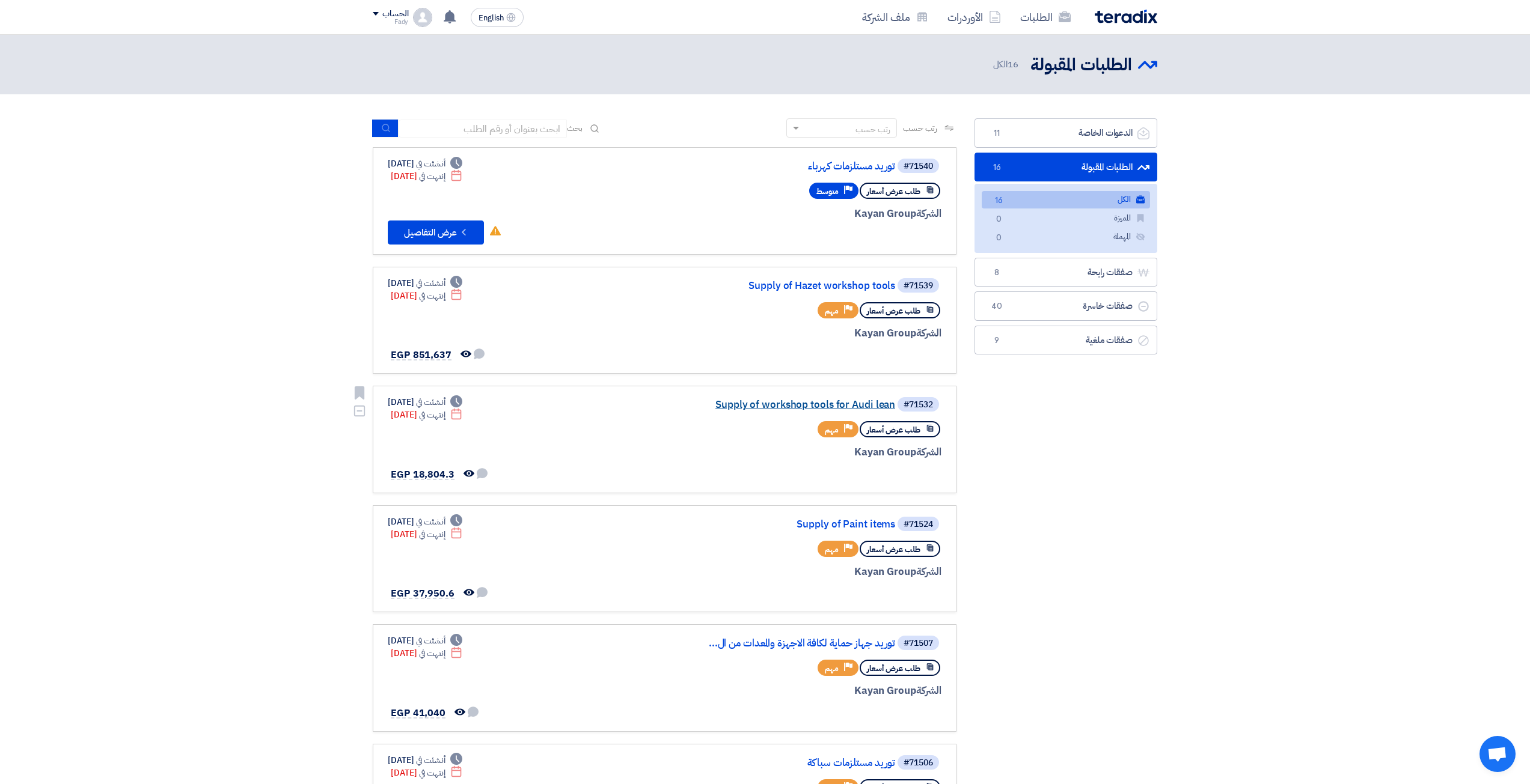
click at [863, 405] on link "Supply of workshop tools for Audi lean" at bounding box center [775, 405] width 240 height 11
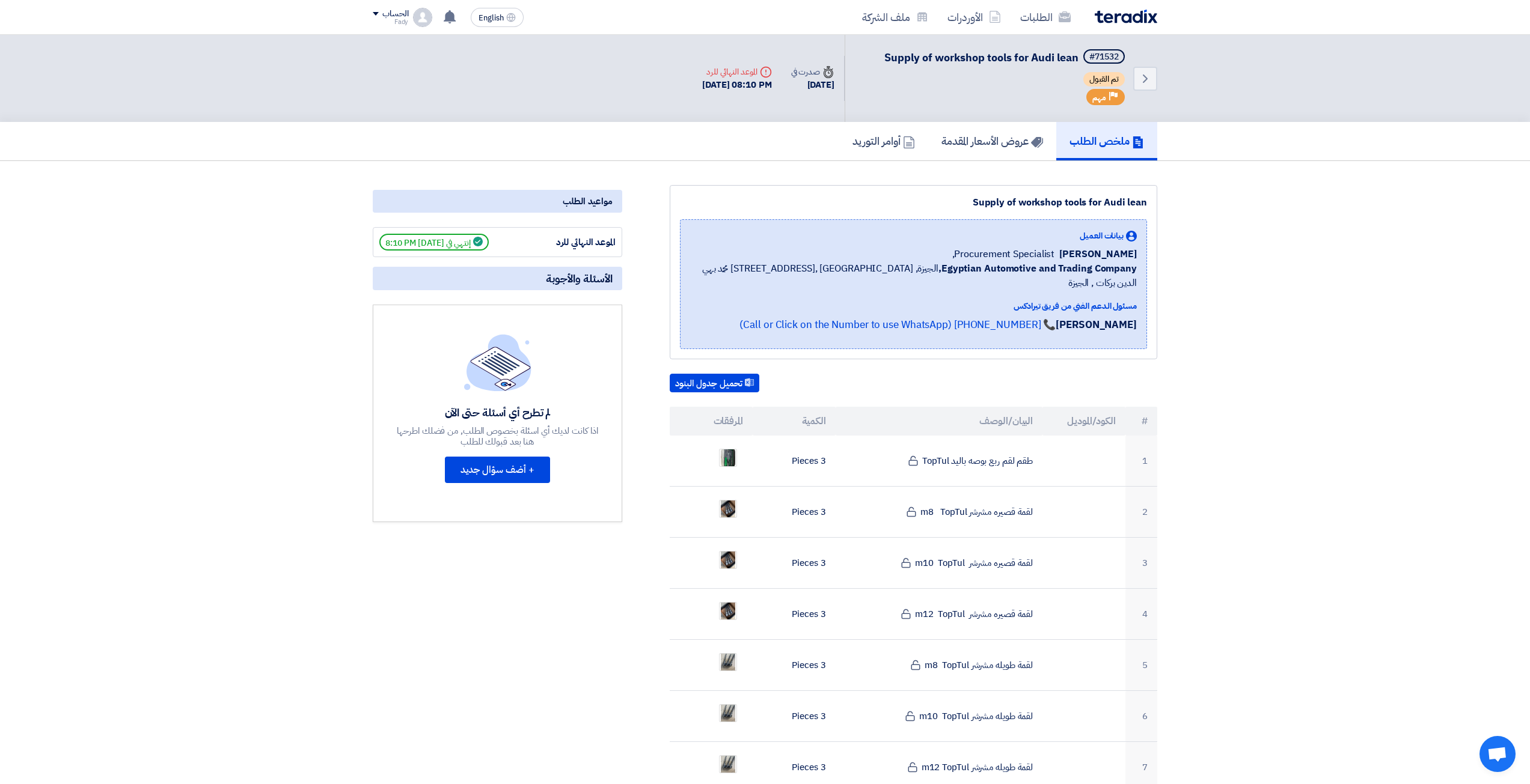
click at [478, 265] on div "مواعيد الطلب الموعد النهائي للرد إنتهي في 9/25/25, 8:10 PM الأسئلة والأجوبة لم …" at bounding box center [497, 780] width 268 height 1190
click at [478, 246] on span "إنتهي في 9/25/25, 8:10 PM" at bounding box center [434, 242] width 109 height 17
click at [614, 202] on div "مواعيد الطلب" at bounding box center [497, 201] width 250 height 23
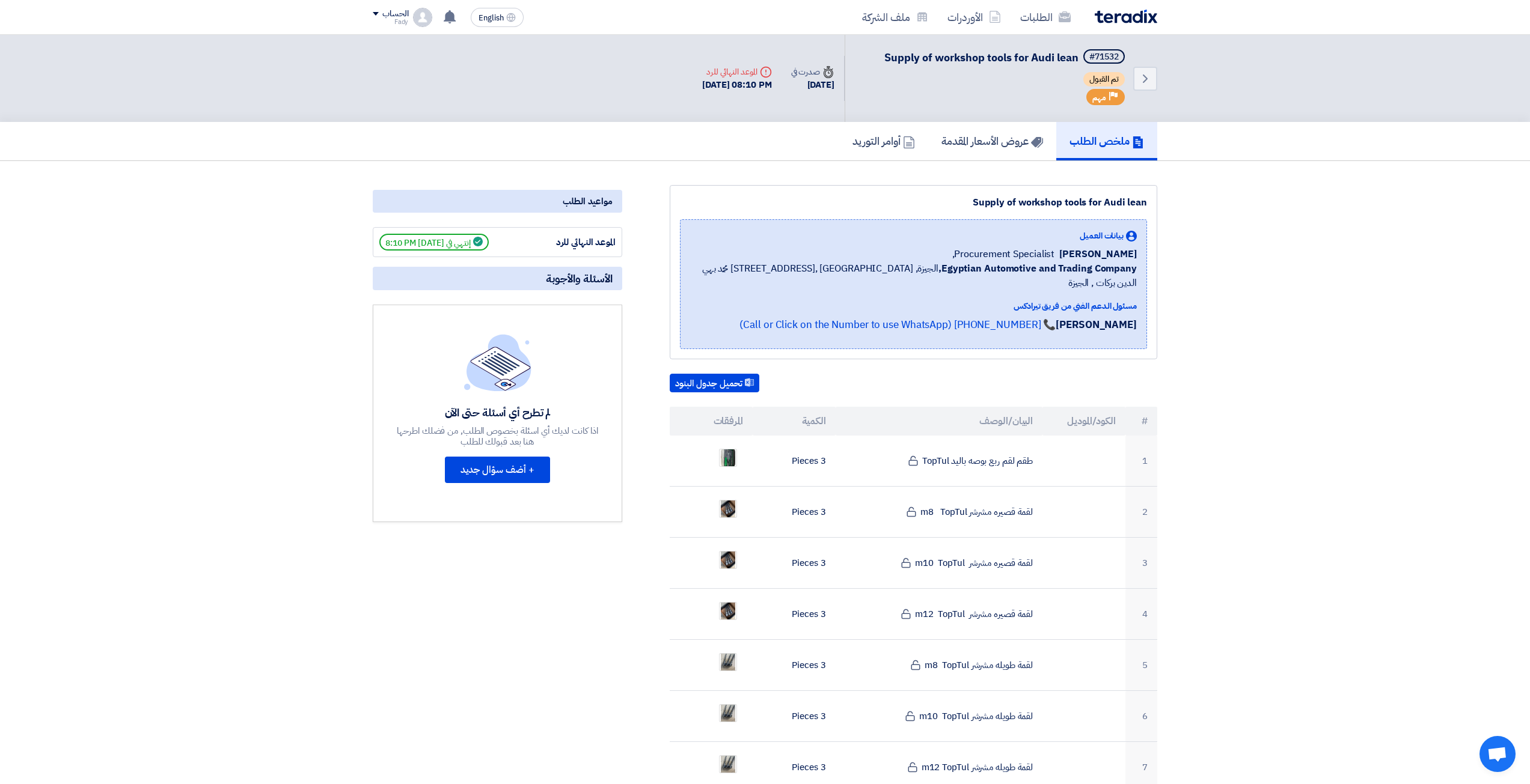
click at [614, 202] on div "مواعيد الطلب" at bounding box center [497, 201] width 250 height 23
click at [596, 194] on div "مواعيد الطلب" at bounding box center [497, 201] width 250 height 23
click at [989, 137] on h5 "عروض الأسعار المقدمة" at bounding box center [992, 141] width 102 height 14
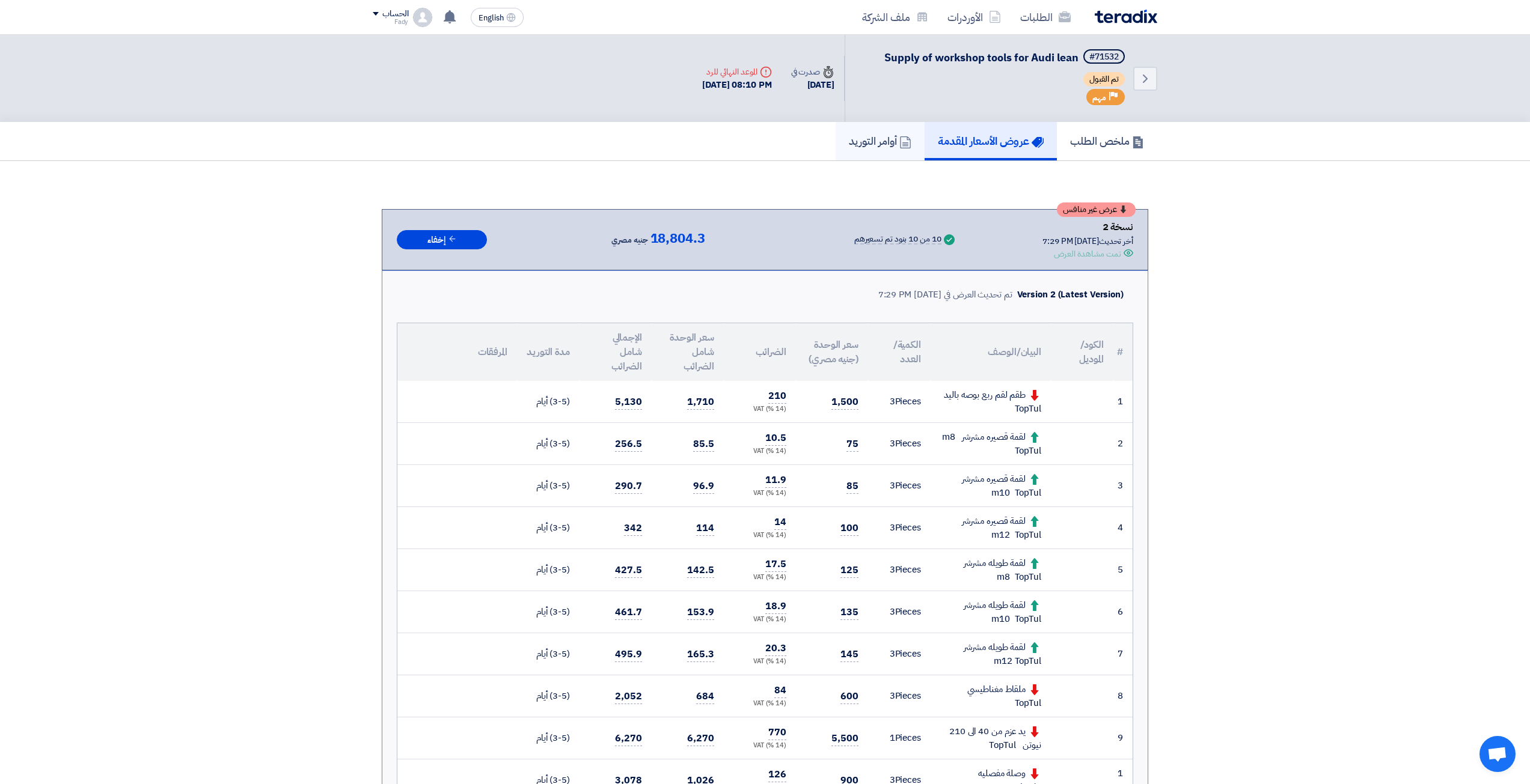
click at [862, 139] on h5 "أوامر التوريد" at bounding box center [880, 141] width 62 height 14
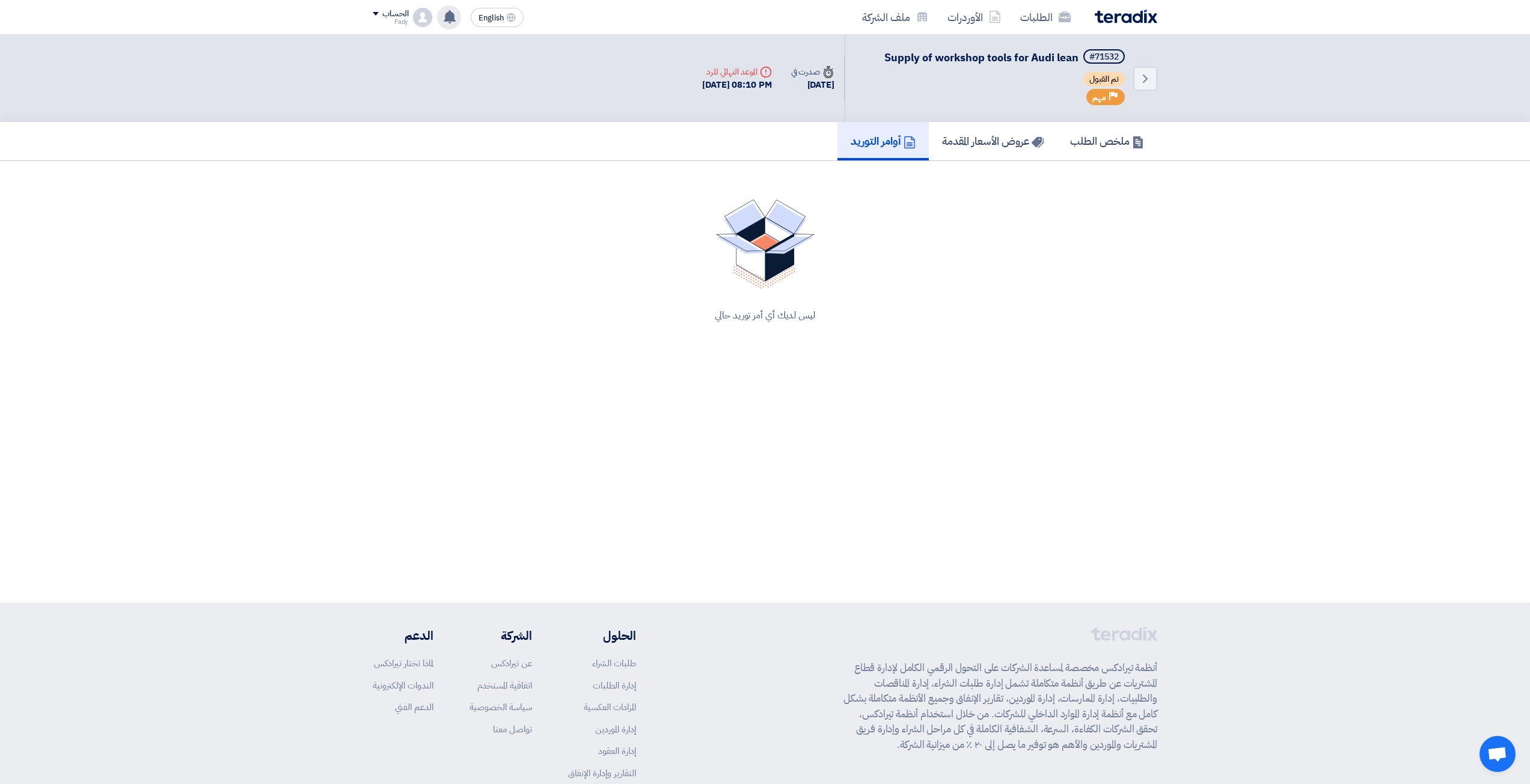
click at [454, 9] on div "تعديل جديد خاص بطلب شراء "Supply of workshop tools for Audi lean". 6 minutes ag…" at bounding box center [449, 17] width 24 height 24
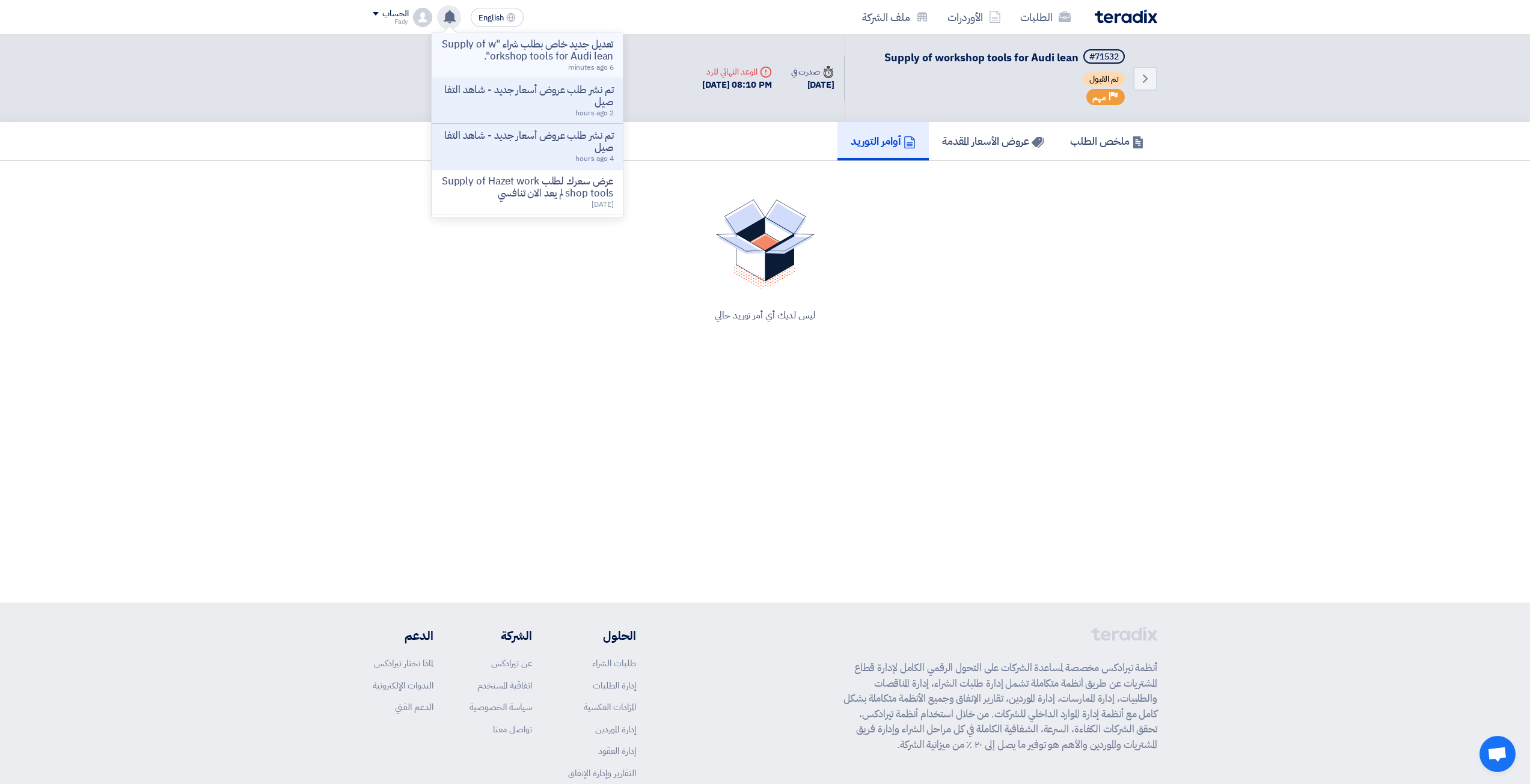
click at [498, 54] on p "تعديل جديد خاص بطلب شراء "Supply of workshop tools for Audi lean"." at bounding box center [527, 50] width 172 height 24
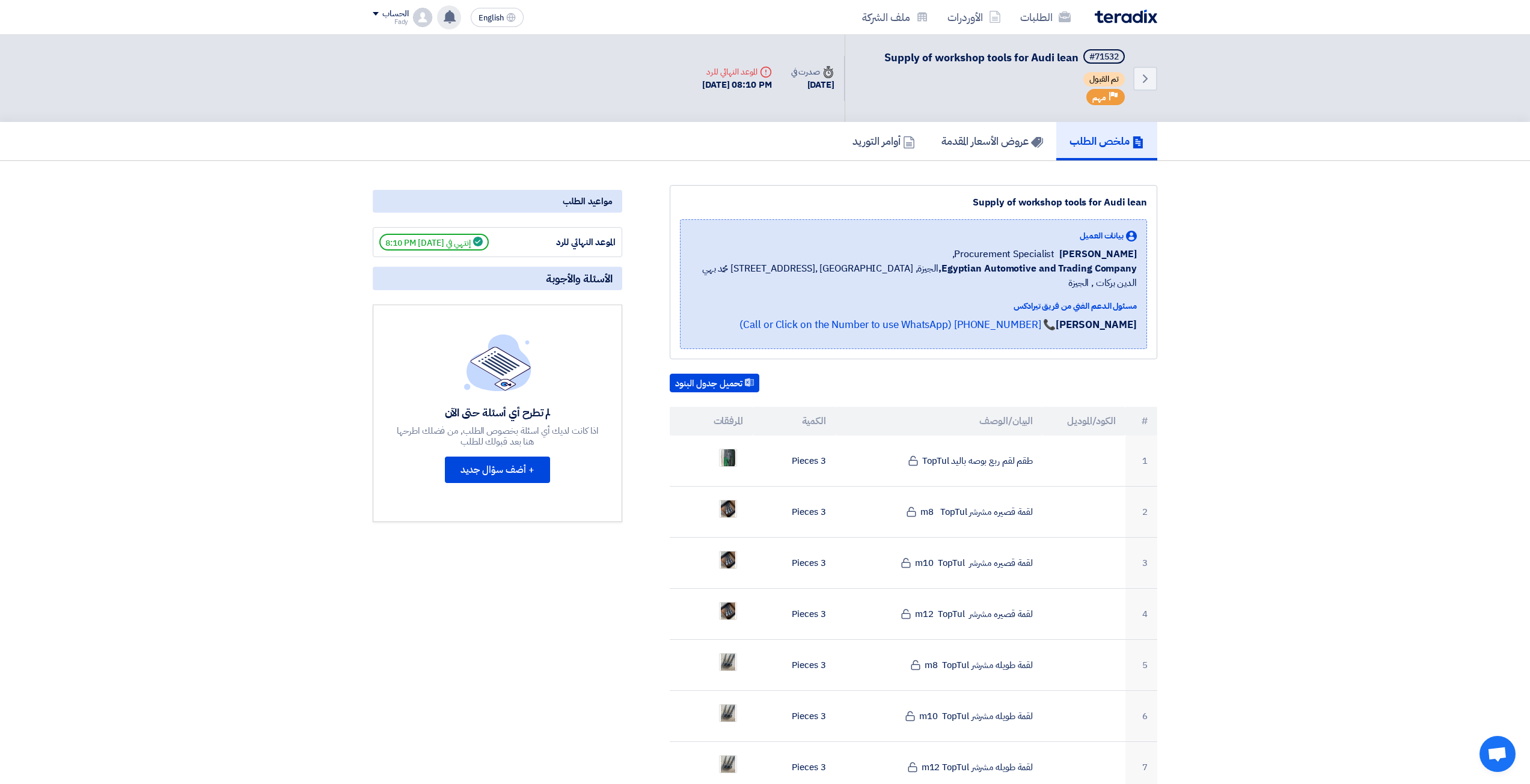
click at [449, 22] on icon at bounding box center [449, 16] width 13 height 13
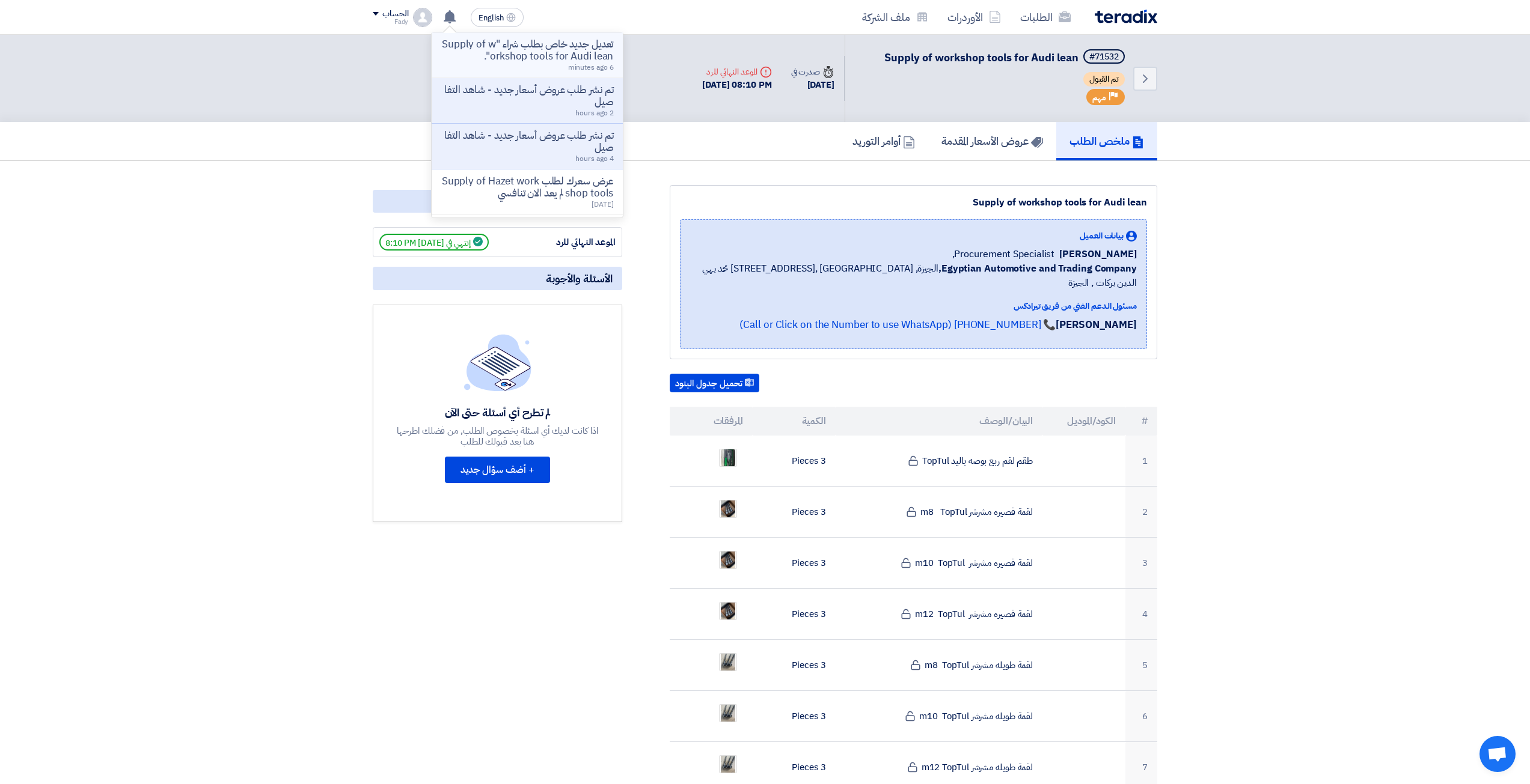
click at [482, 51] on p "تعديل جديد خاص بطلب شراء "Supply of workshop tools for Audi lean"." at bounding box center [527, 50] width 172 height 24
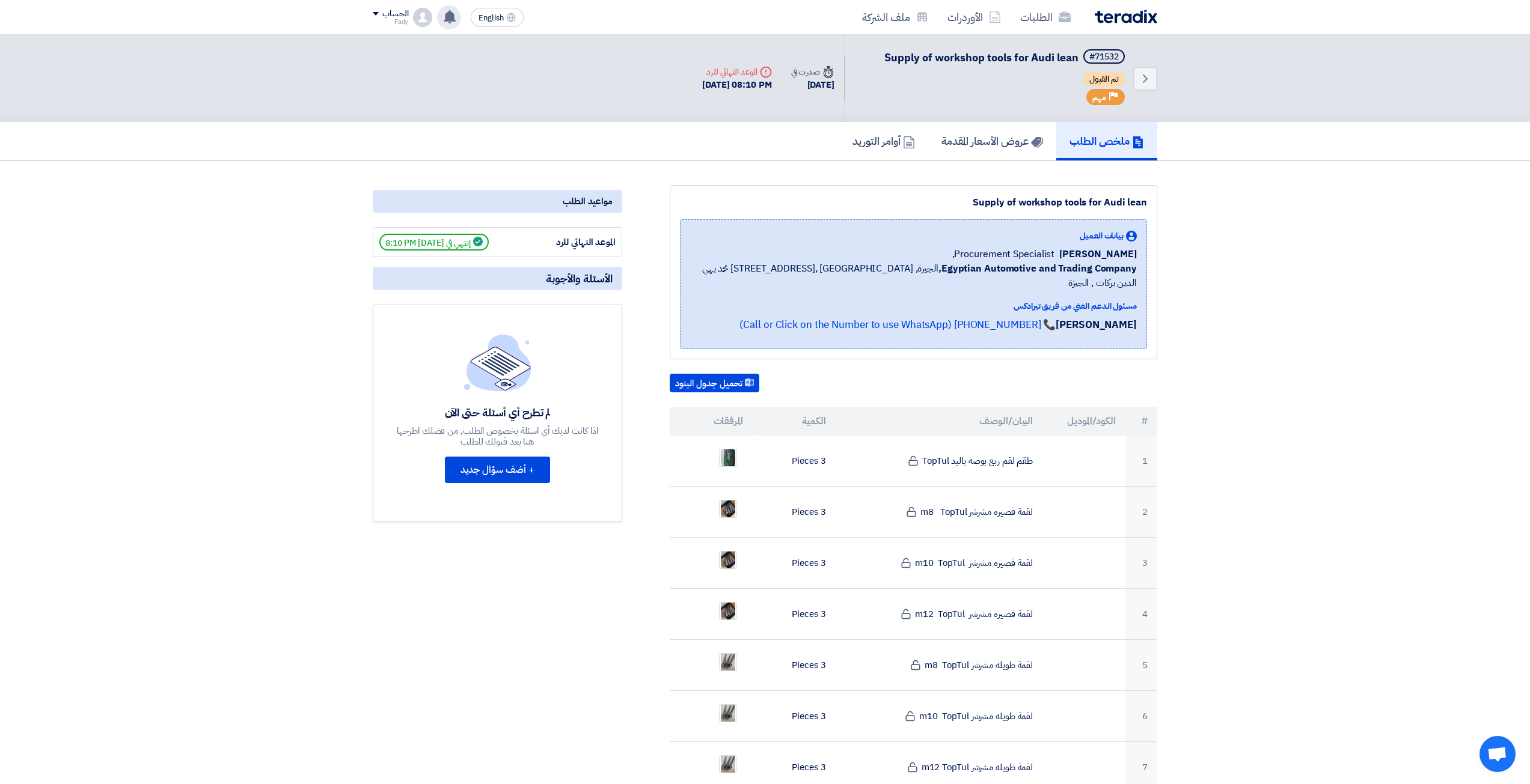
click at [455, 16] on icon at bounding box center [449, 16] width 13 height 13
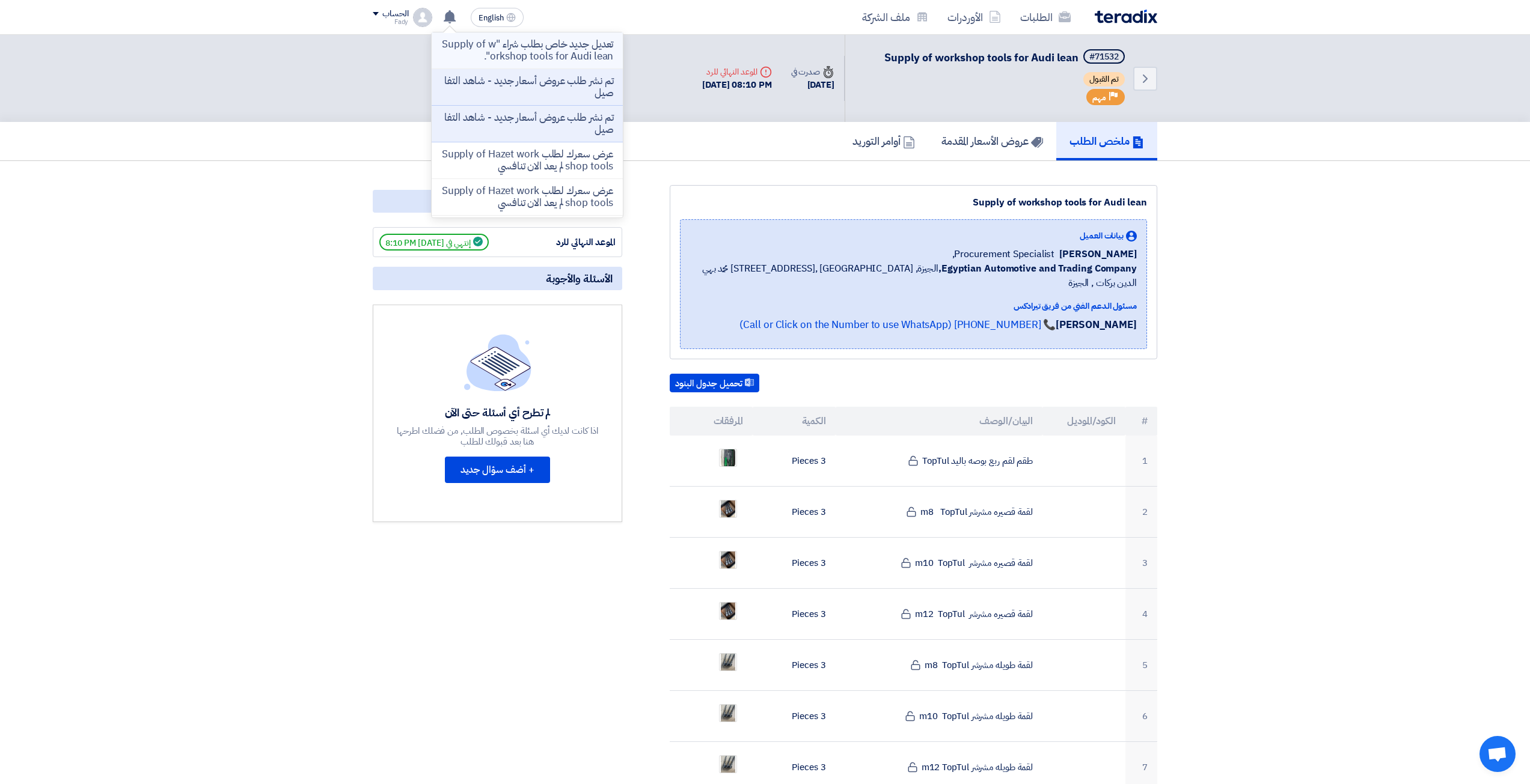
click at [490, 49] on p "تعديل جديد خاص بطلب شراء "Supply of workshop tools for Audi lean"." at bounding box center [527, 50] width 172 height 24
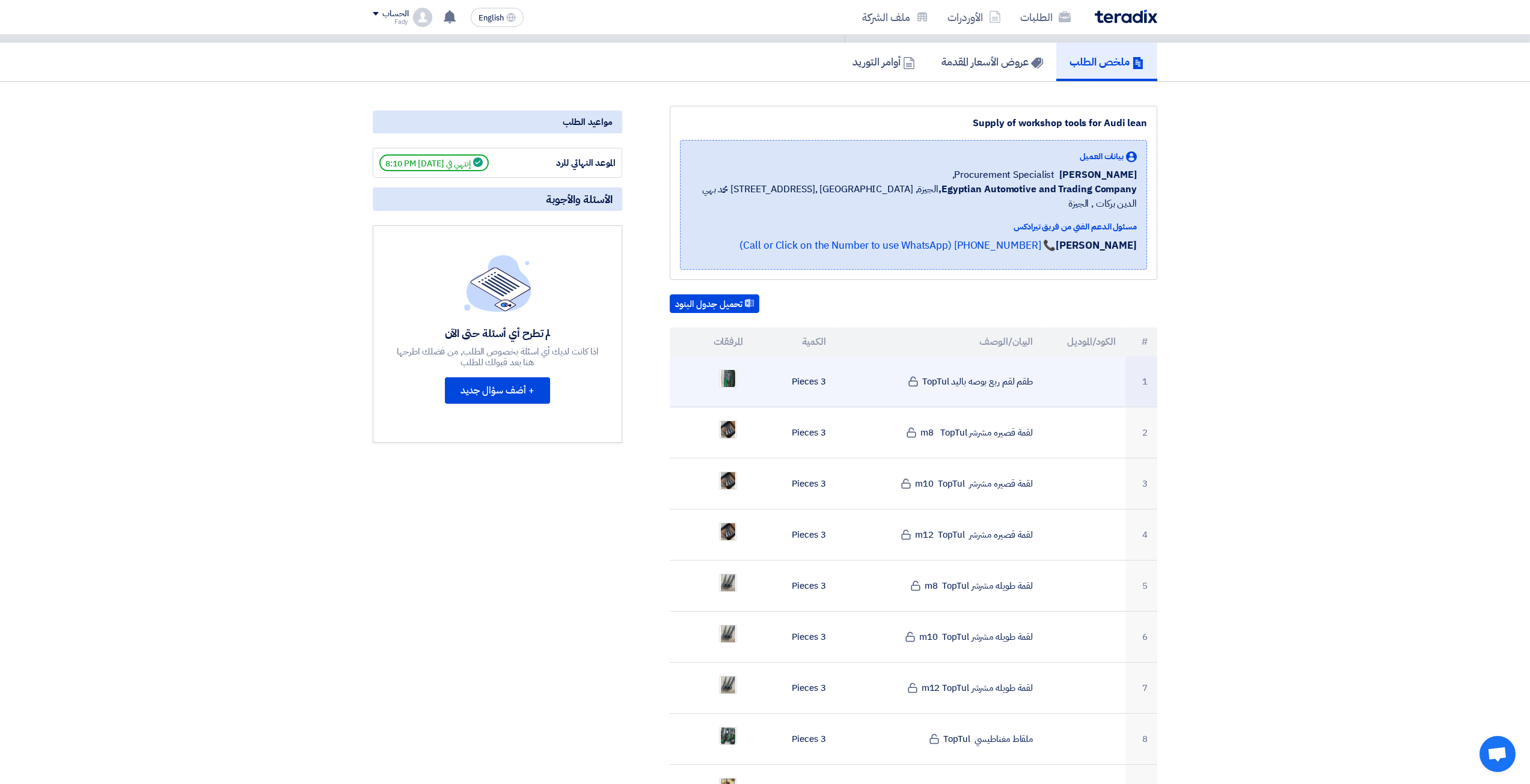
scroll to position [120, 0]
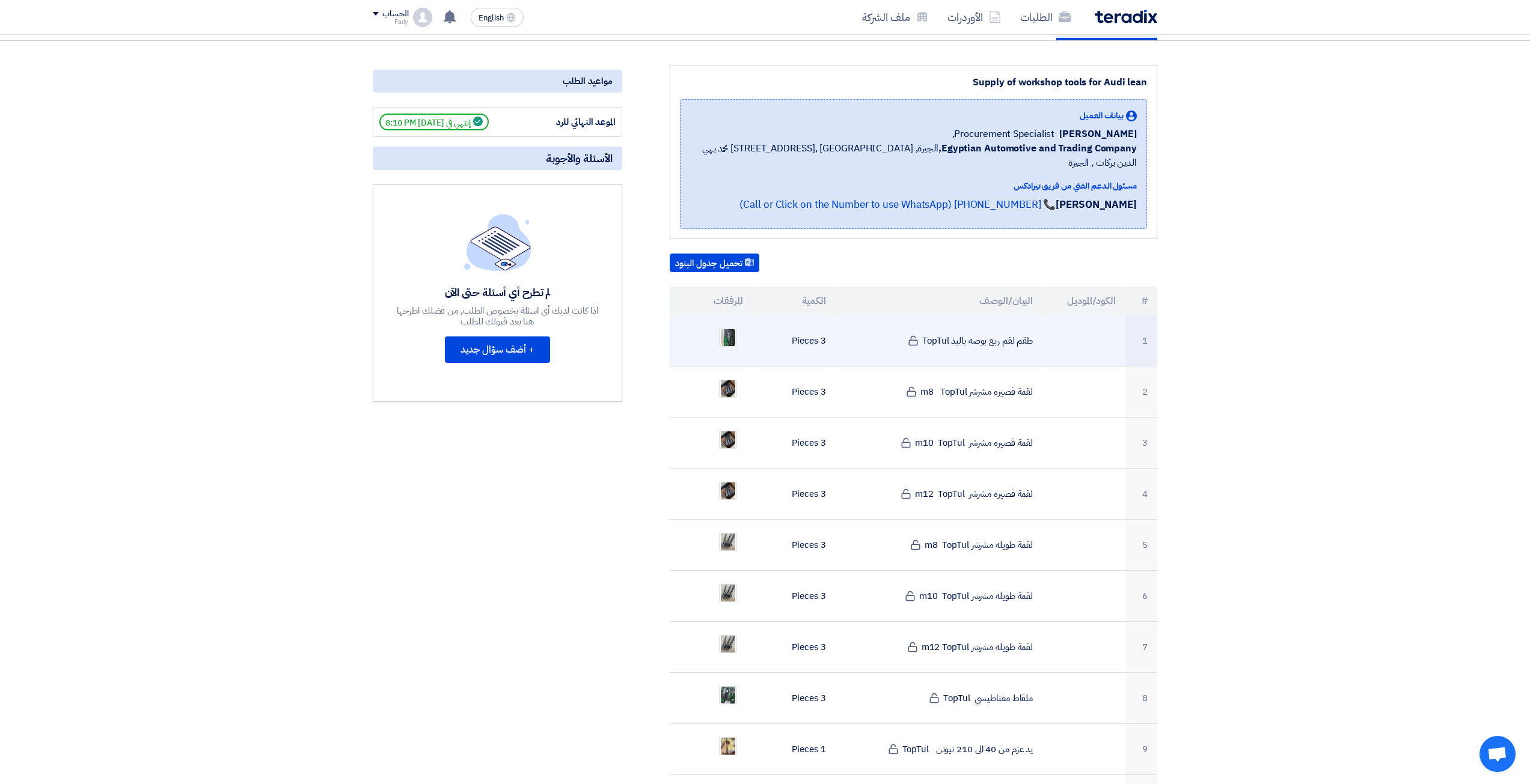
click at [954, 330] on td "طقم لقم ربع بوصه باليد TopTul" at bounding box center [939, 341] width 207 height 51
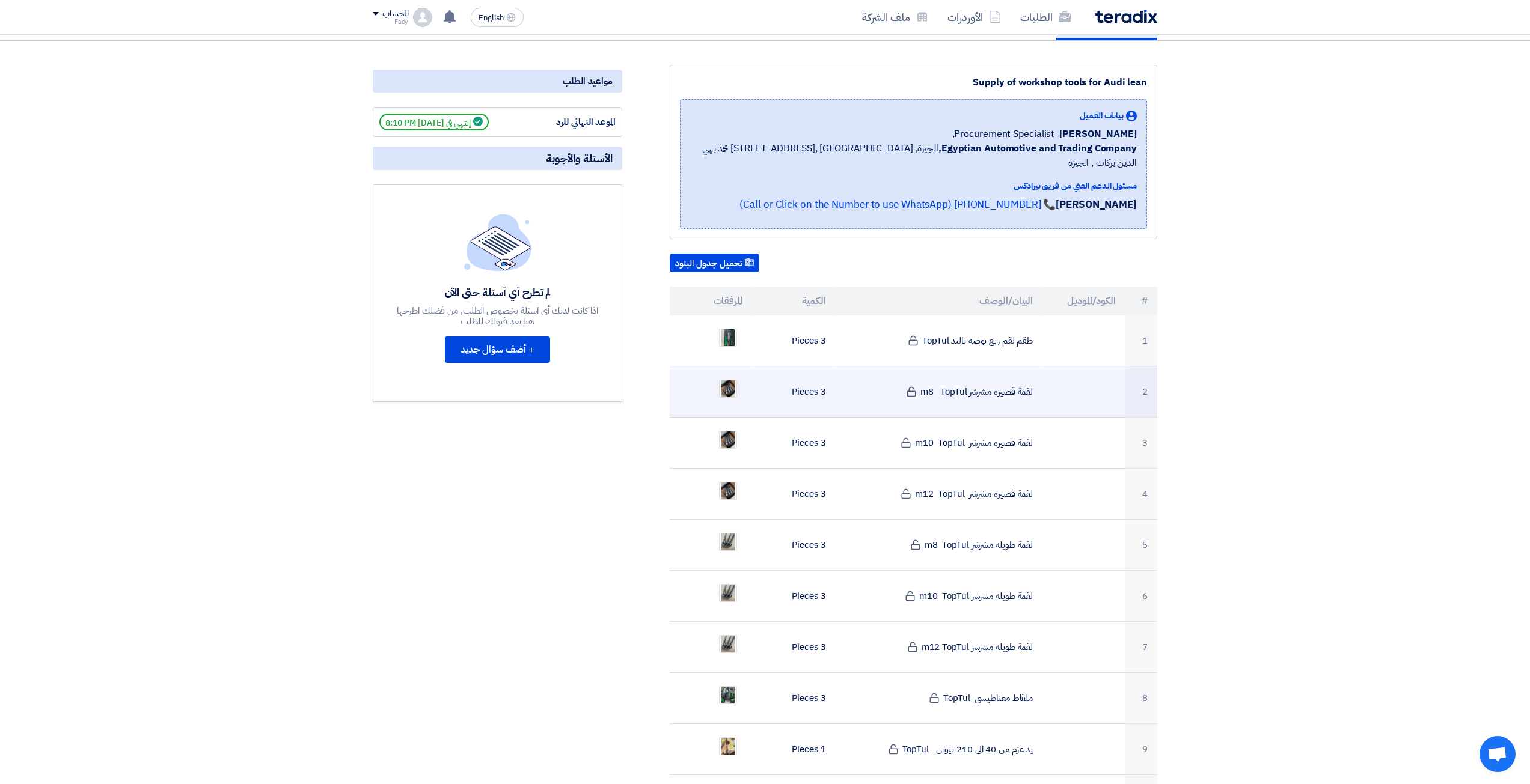
click at [965, 367] on td "لقمة قصيره مشرشر m8 TopTul" at bounding box center [939, 392] width 207 height 51
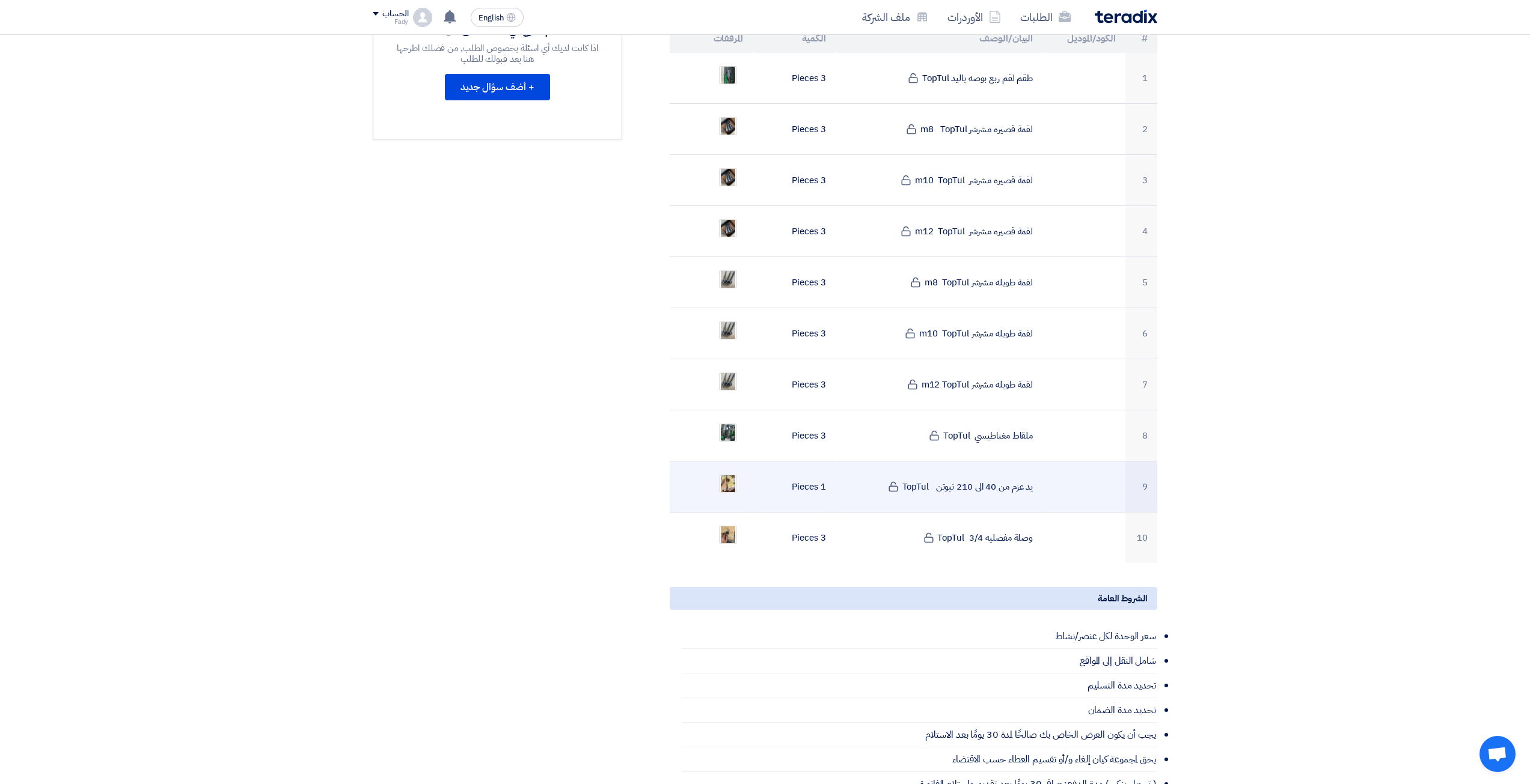
scroll to position [361, 0]
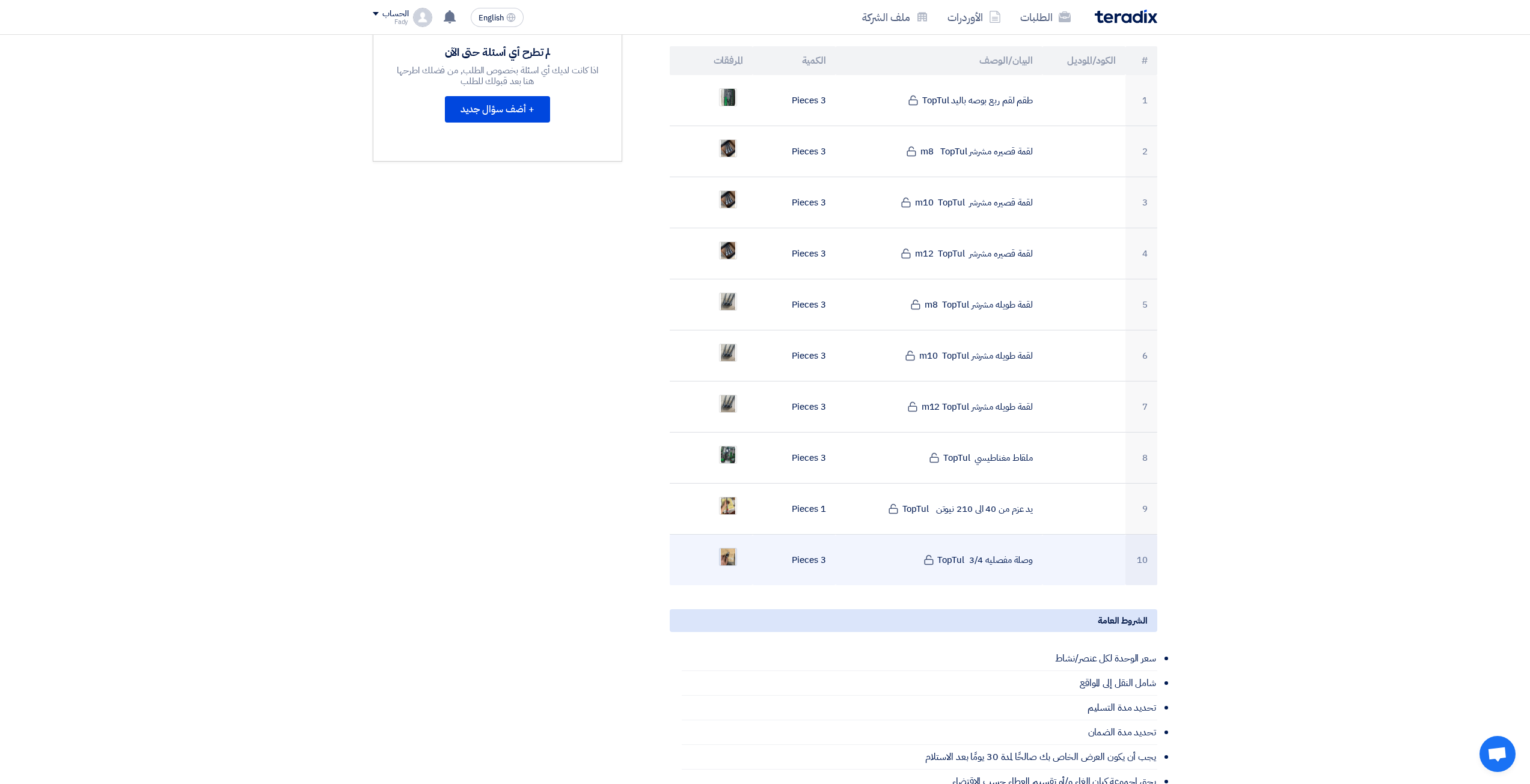
click at [722, 543] on img at bounding box center [728, 557] width 17 height 28
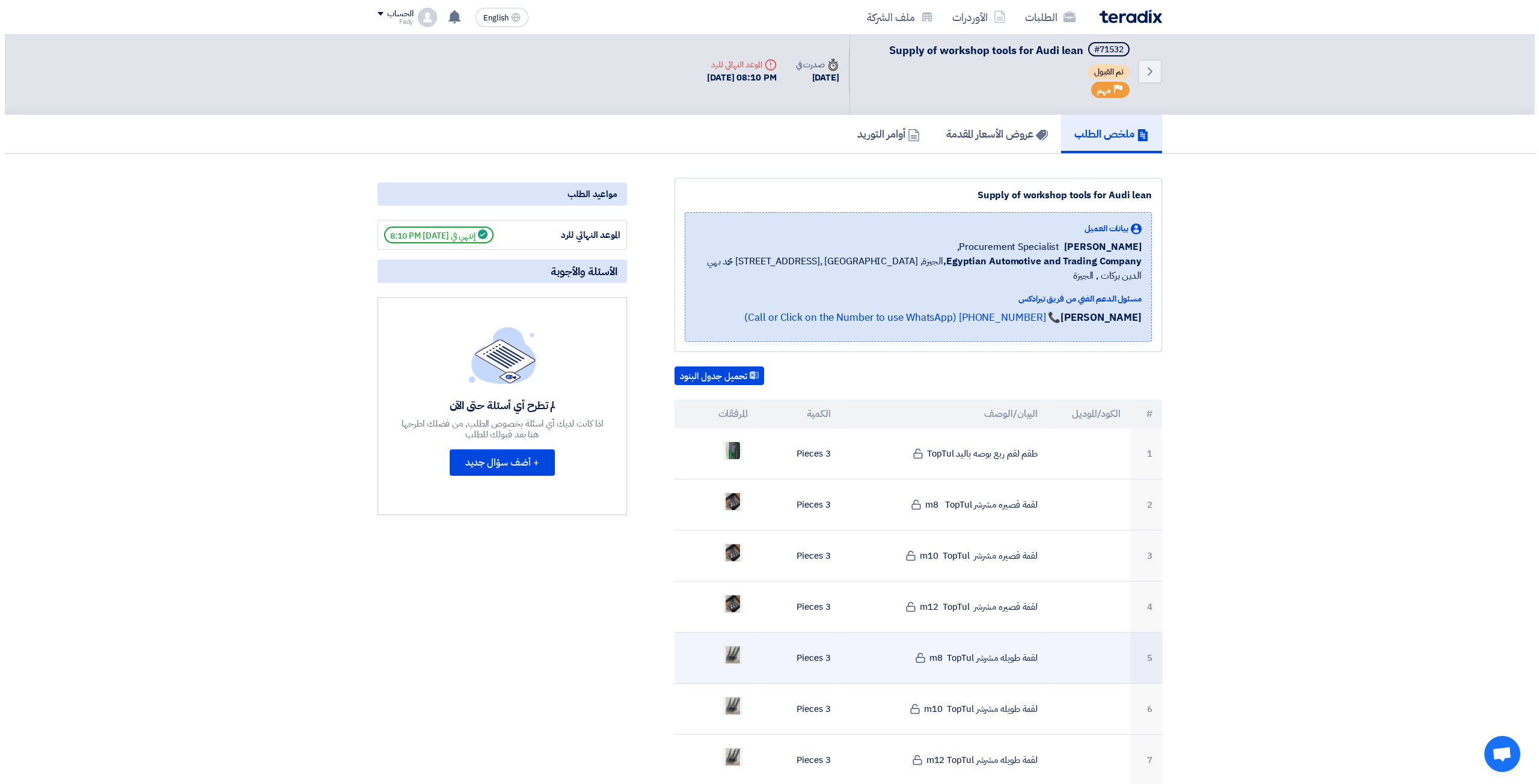
scroll to position [0, 0]
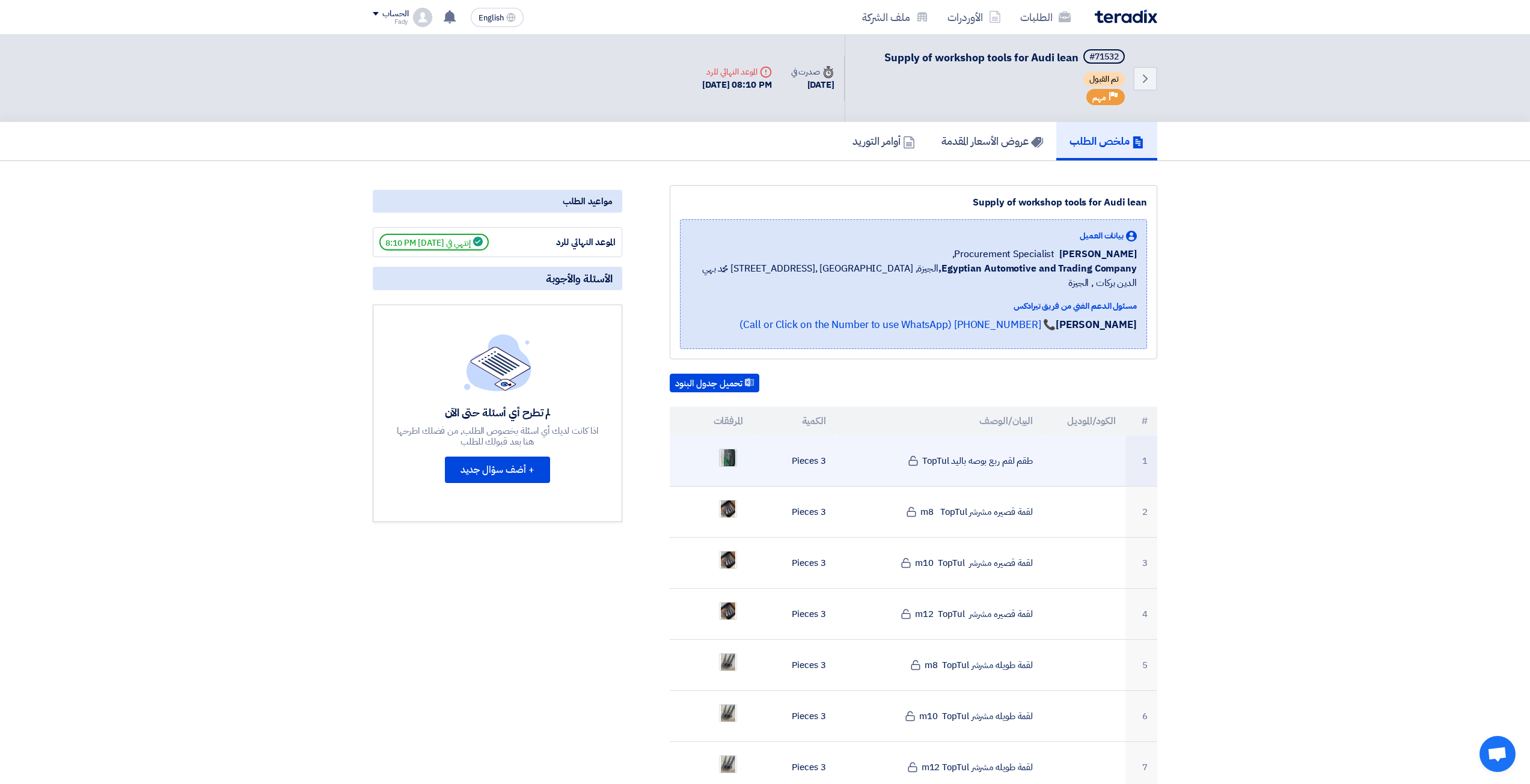
click at [731, 447] on img at bounding box center [728, 458] width 17 height 22
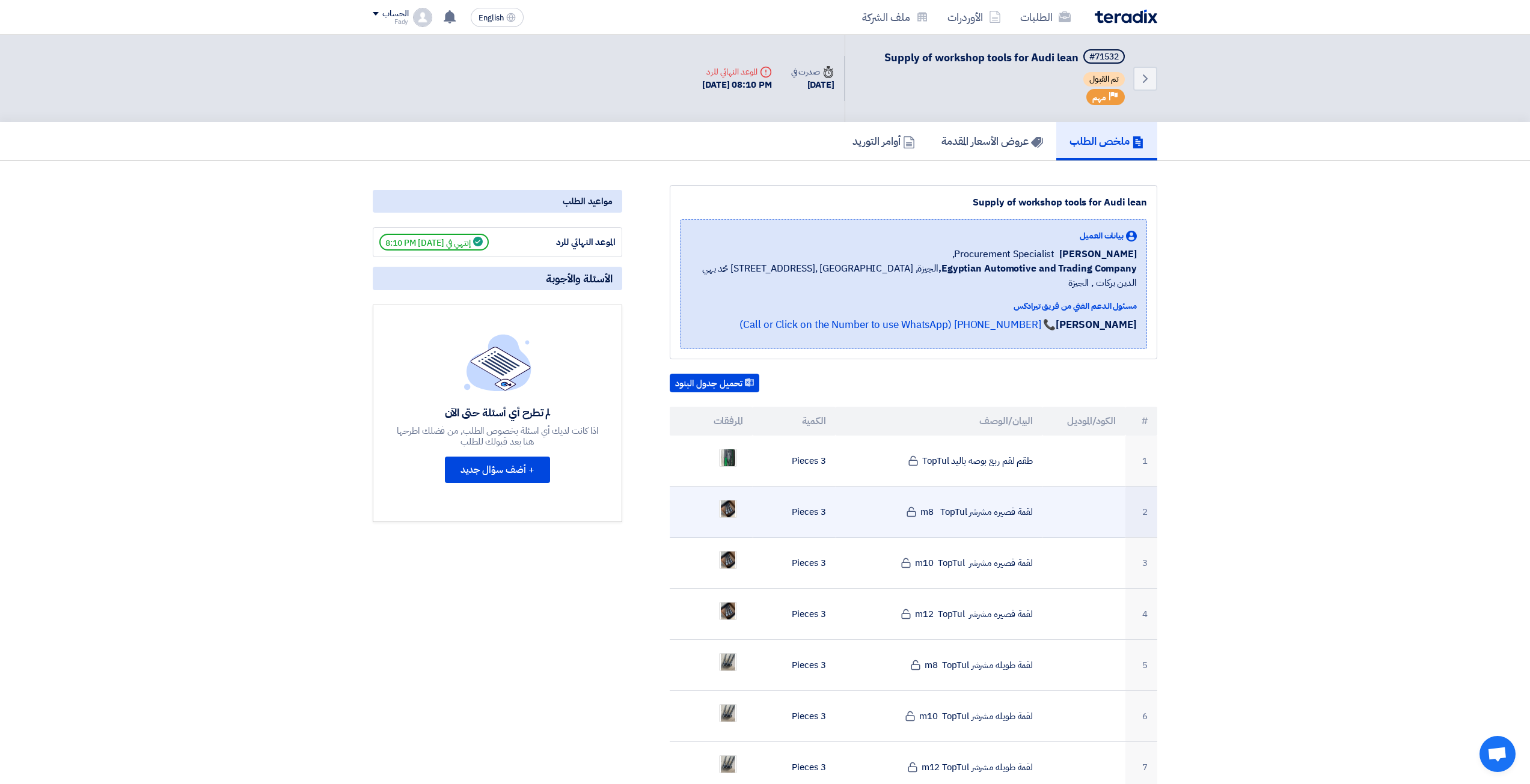
click at [742, 487] on td at bounding box center [711, 512] width 83 height 51
click at [731, 495] on img at bounding box center [728, 509] width 17 height 28
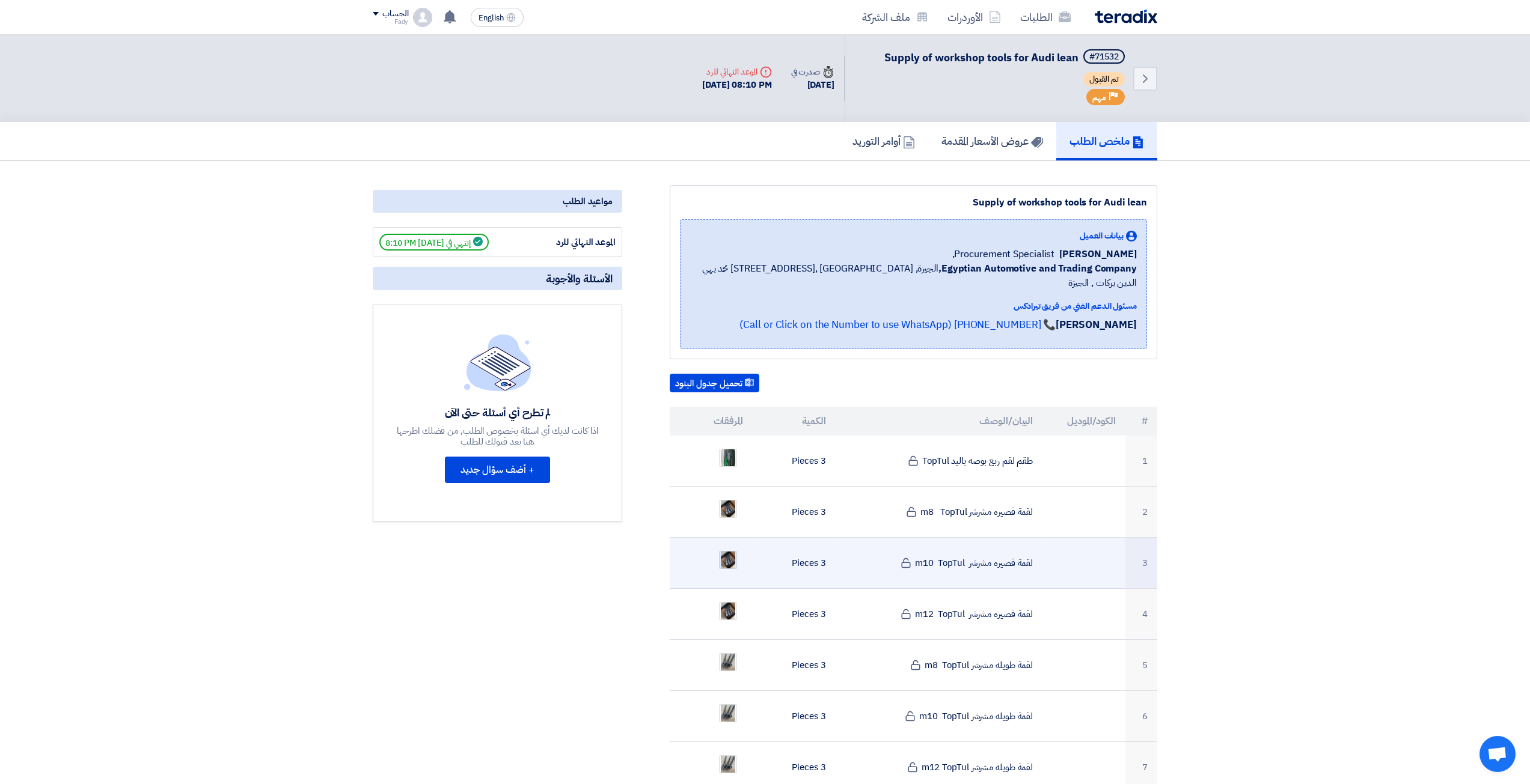
click at [733, 545] on ul at bounding box center [711, 560] width 64 height 30
click at [733, 547] on img at bounding box center [728, 560] width 17 height 28
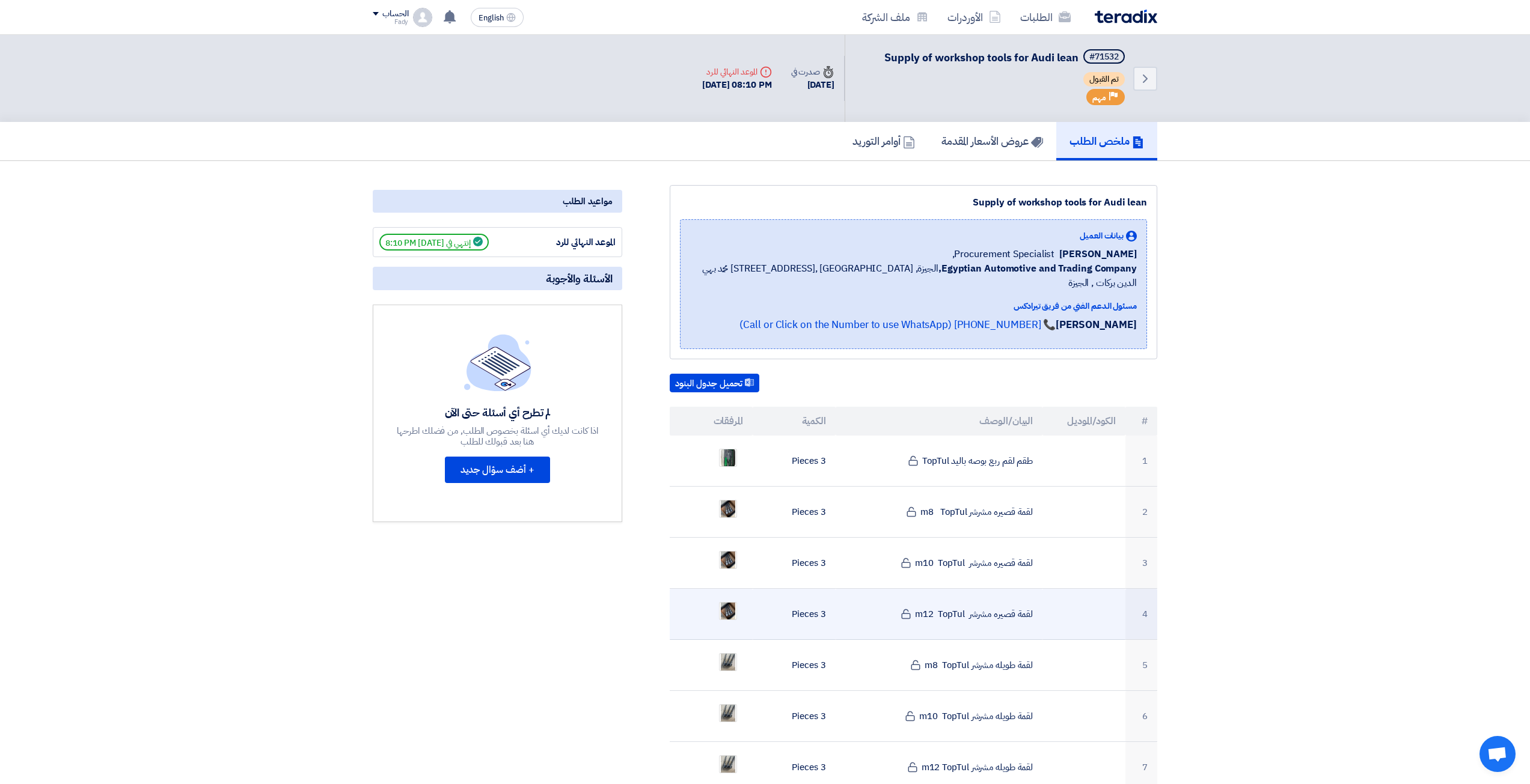
drag, startPoint x: 744, startPoint y: 597, endPoint x: 737, endPoint y: 598, distance: 7.1
click at [743, 597] on td at bounding box center [711, 615] width 83 height 51
click at [736, 598] on ul at bounding box center [711, 611] width 64 height 30
click at [730, 597] on img at bounding box center [728, 611] width 17 height 28
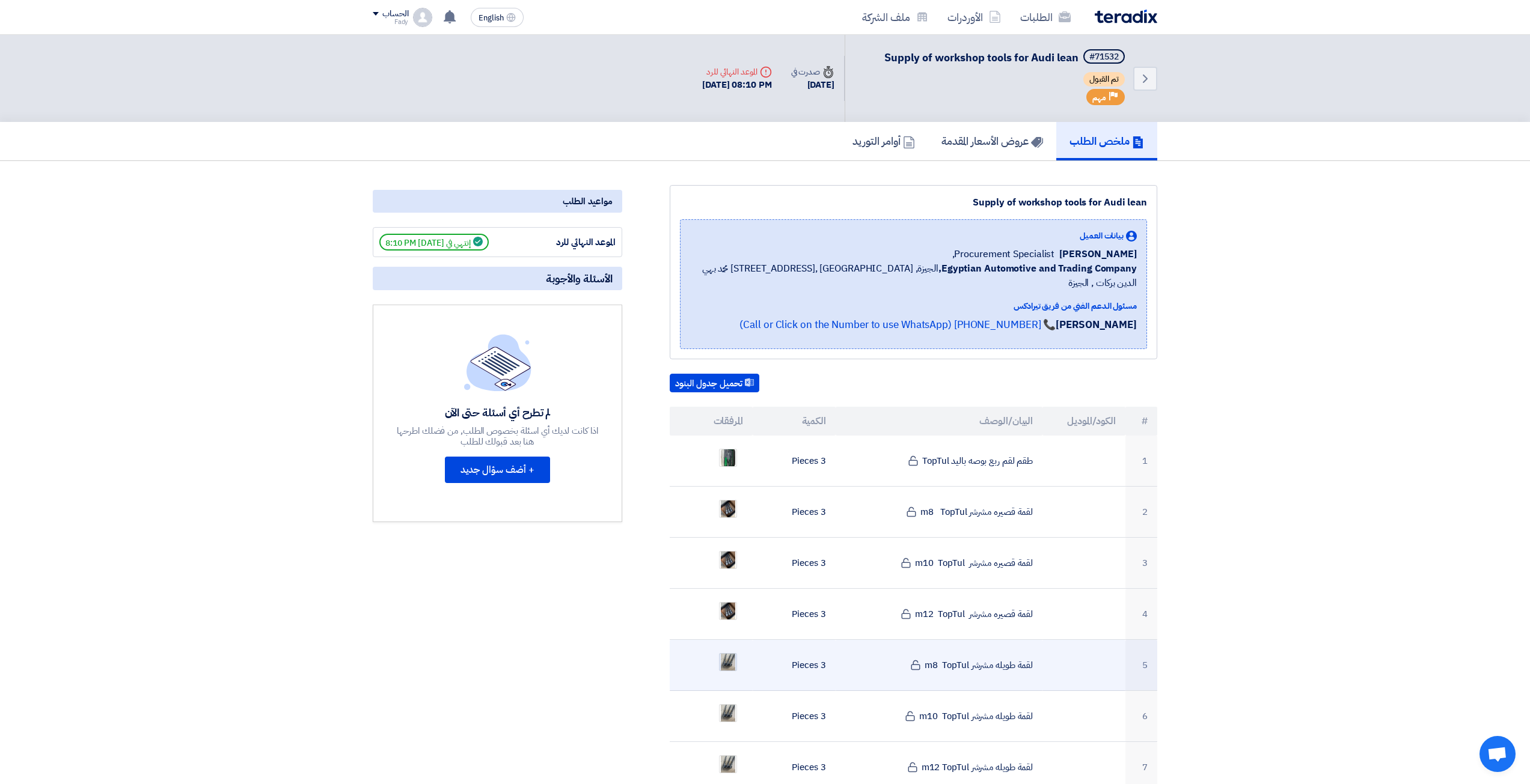
click at [725, 654] on img at bounding box center [728, 662] width 17 height 28
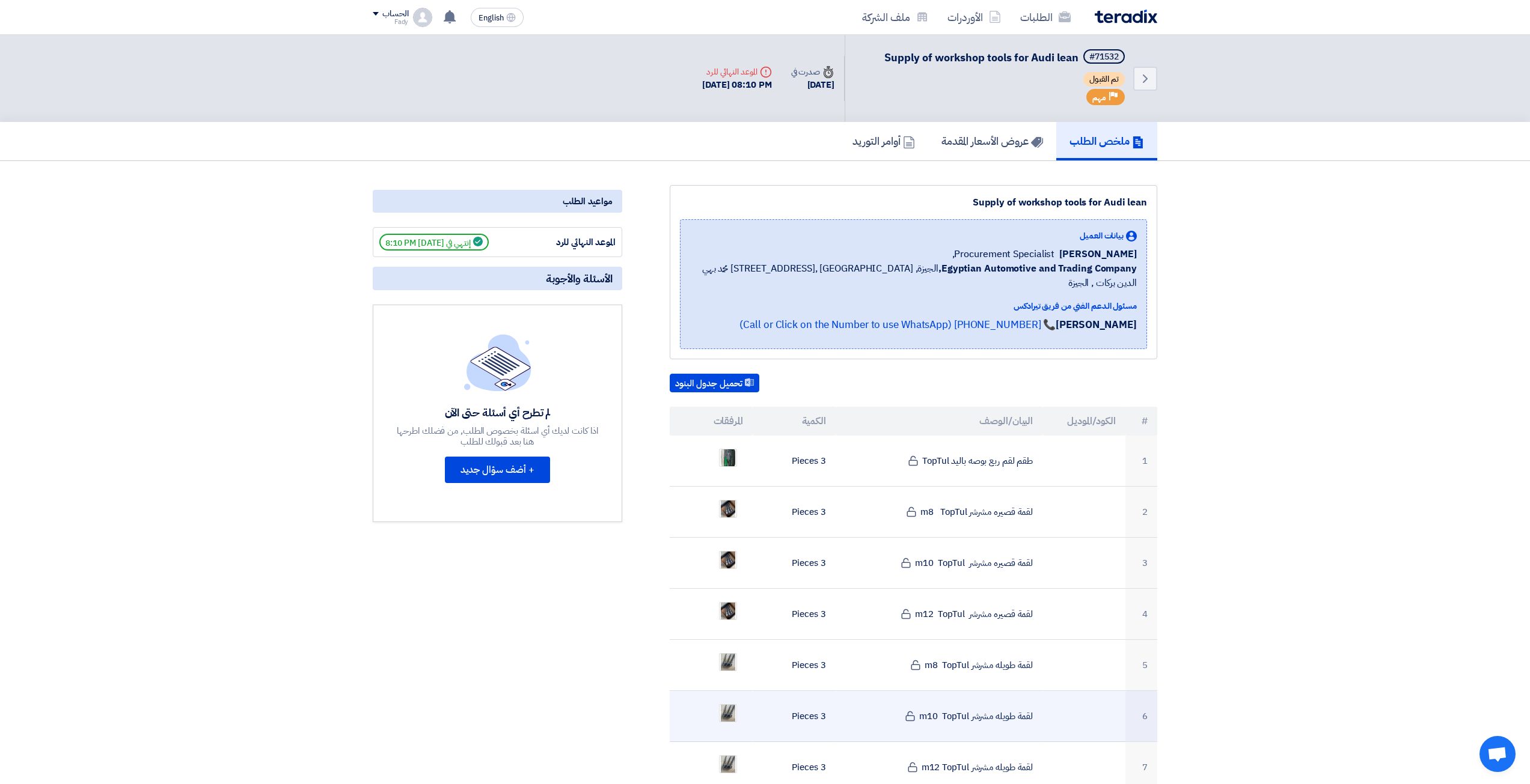
click at [726, 698] on ul at bounding box center [711, 713] width 64 height 30
click at [739, 698] on ul at bounding box center [711, 713] width 64 height 30
click at [731, 700] on img at bounding box center [728, 713] width 17 height 28
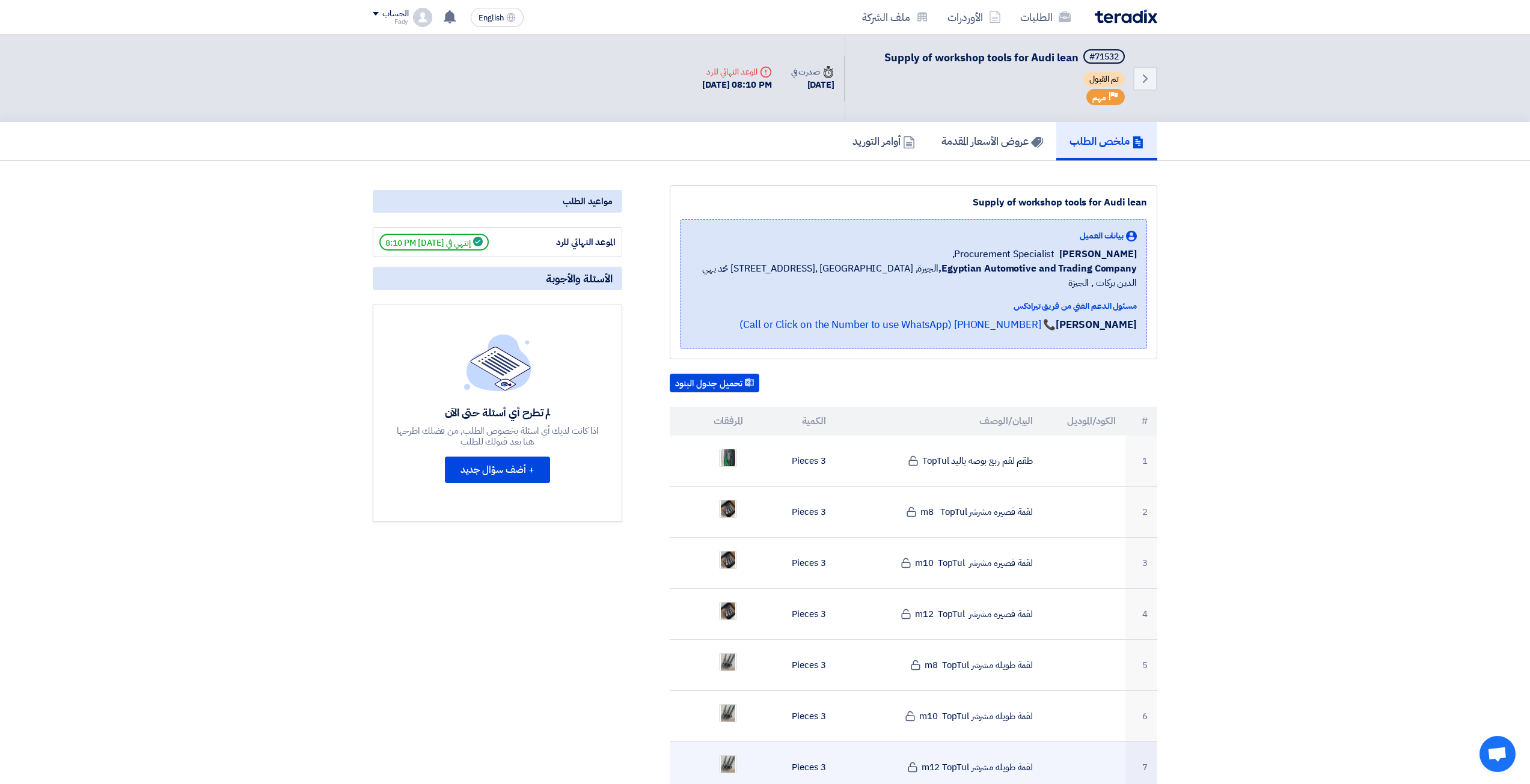
click at [737, 754] on ul at bounding box center [711, 765] width 64 height 30
click at [725, 750] on img at bounding box center [728, 764] width 17 height 28
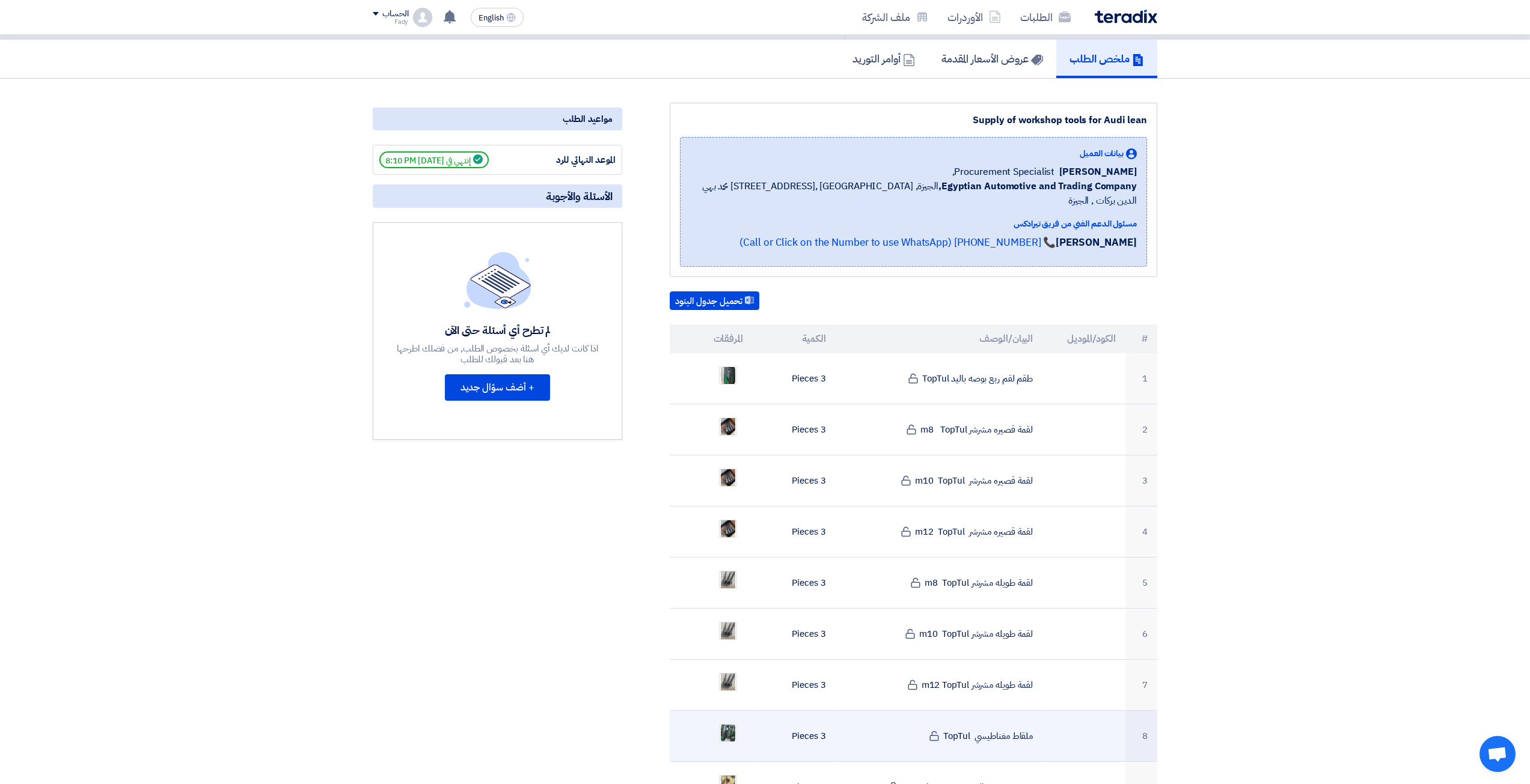
scroll to position [120, 0]
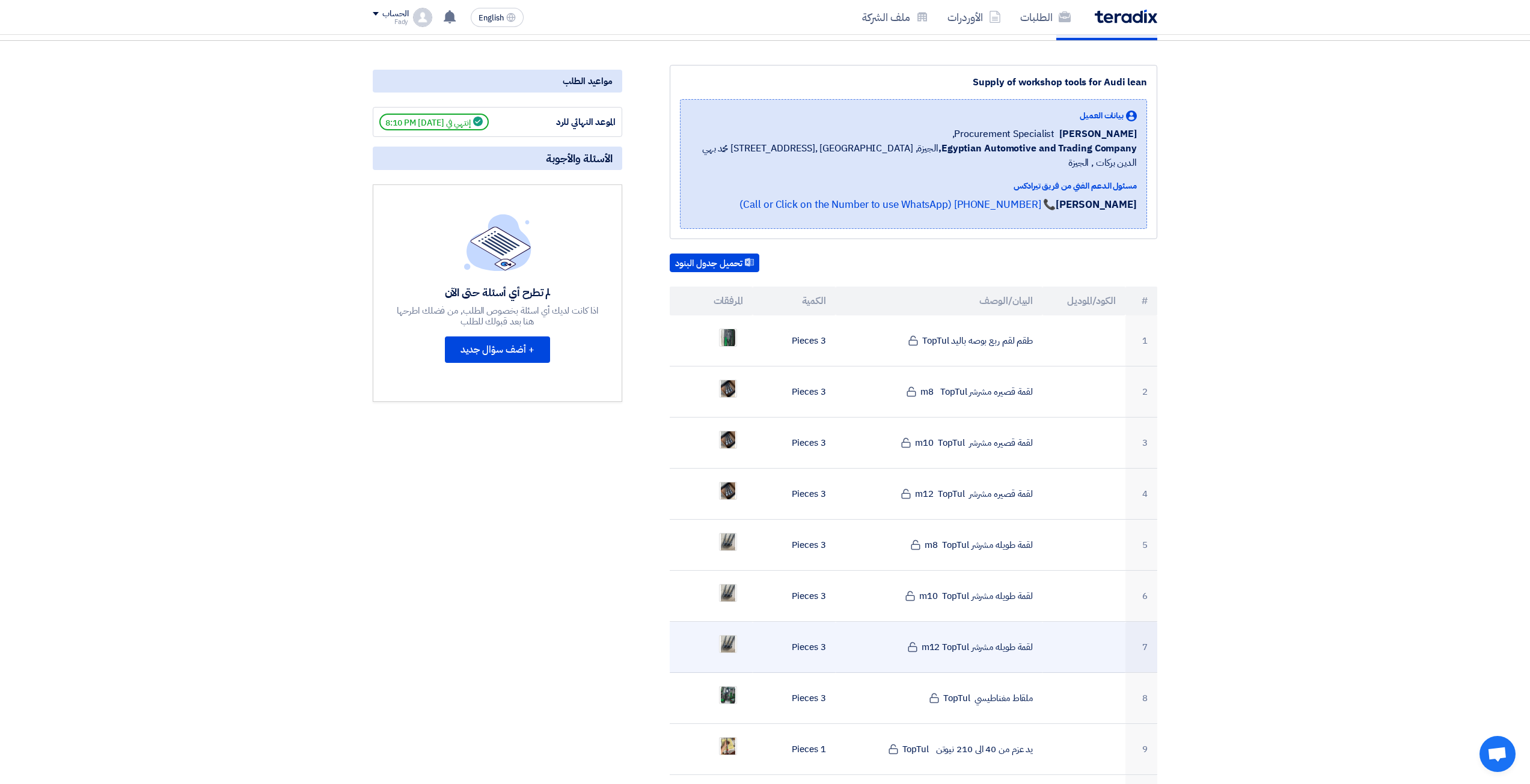
click at [728, 629] on ul at bounding box center [711, 644] width 64 height 30
click at [735, 638] on img at bounding box center [728, 644] width 17 height 28
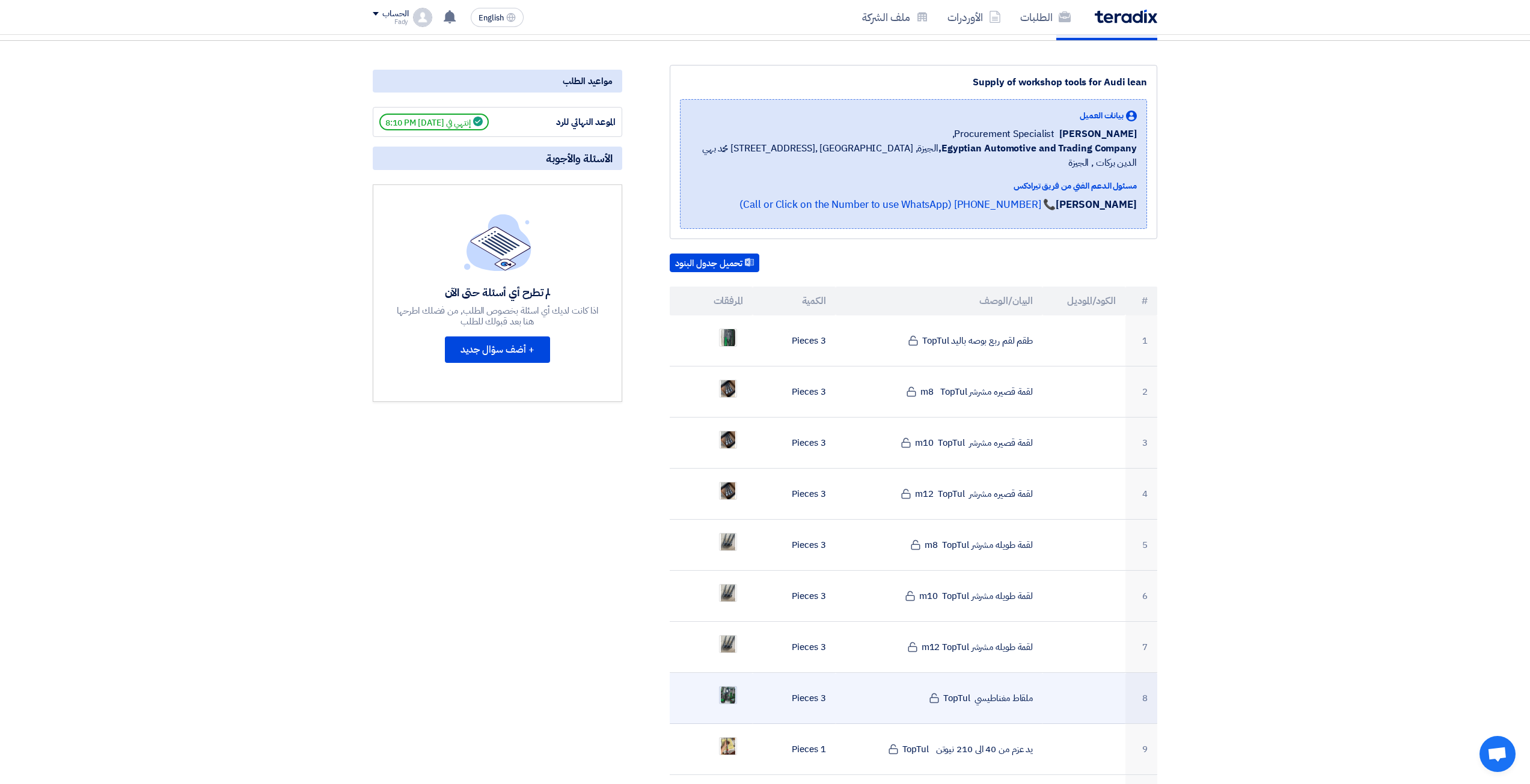
click at [733, 685] on img at bounding box center [728, 696] width 17 height 22
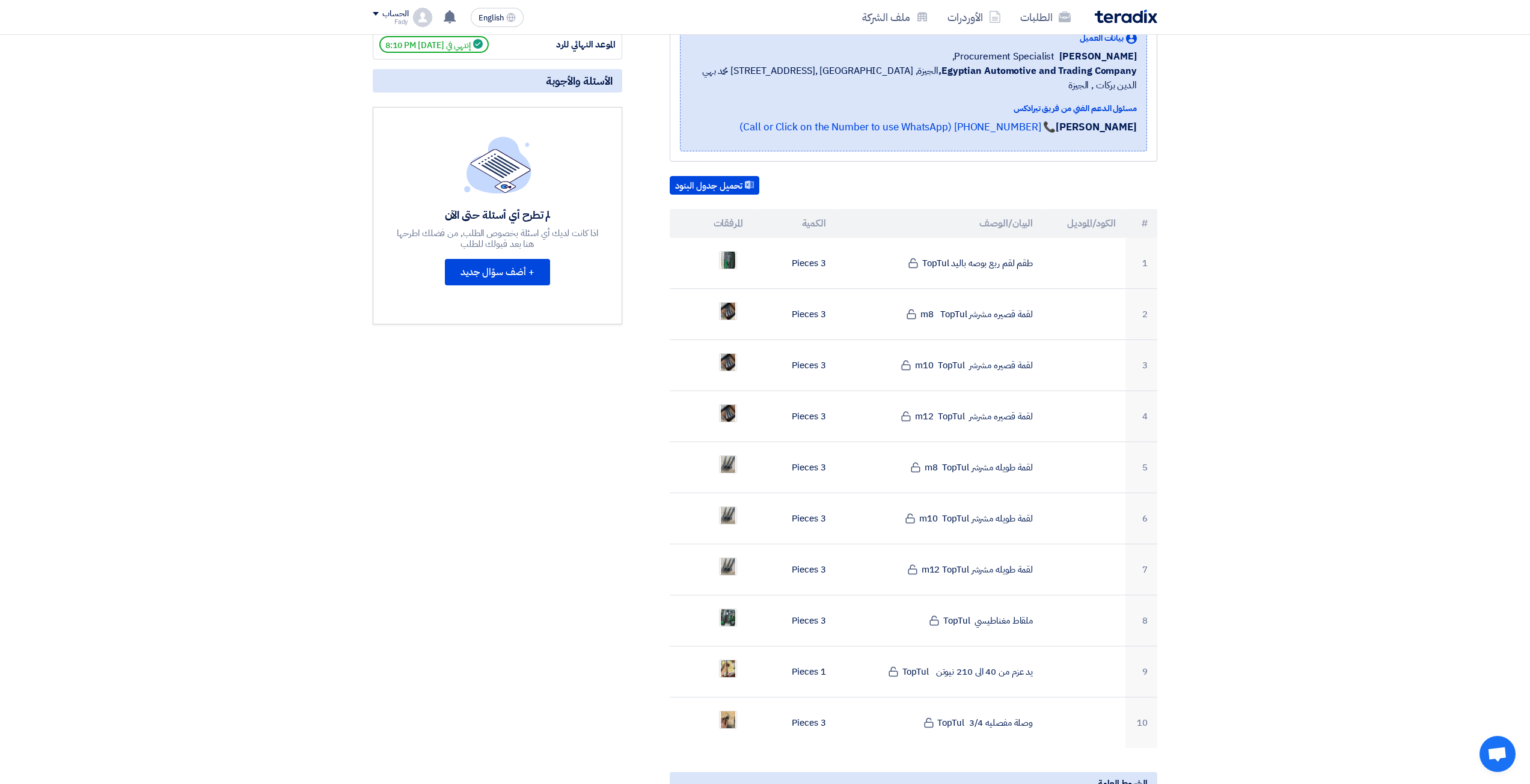
scroll to position [180, 0]
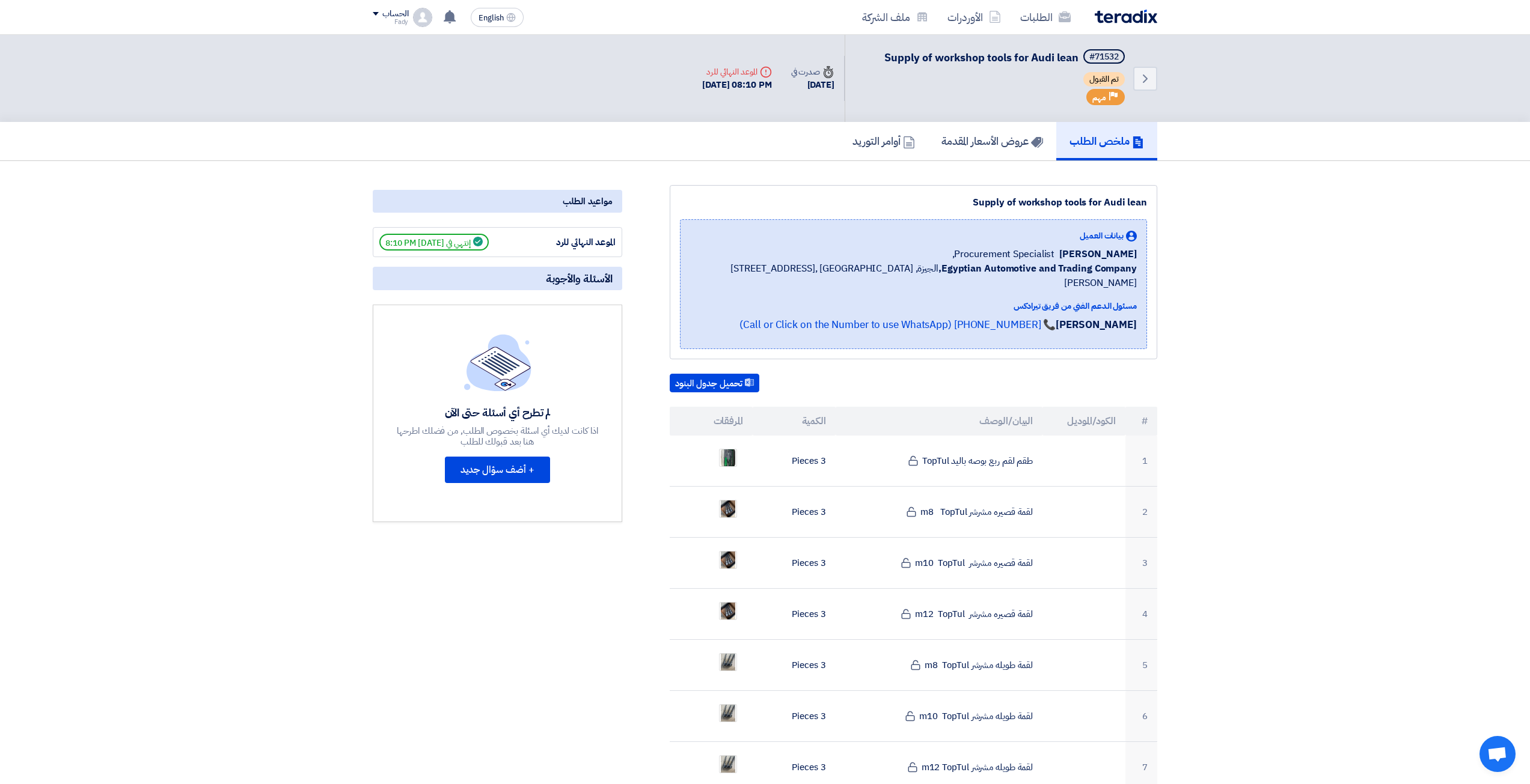
click at [1009, 167] on section "Supply of workshop tools for Audi lean بيانات العميل [PERSON_NAME] Procurement …" at bounding box center [765, 797] width 1530 height 1272
click at [1008, 148] on h5 "عروض الأسعار المقدمة" at bounding box center [992, 141] width 102 height 14
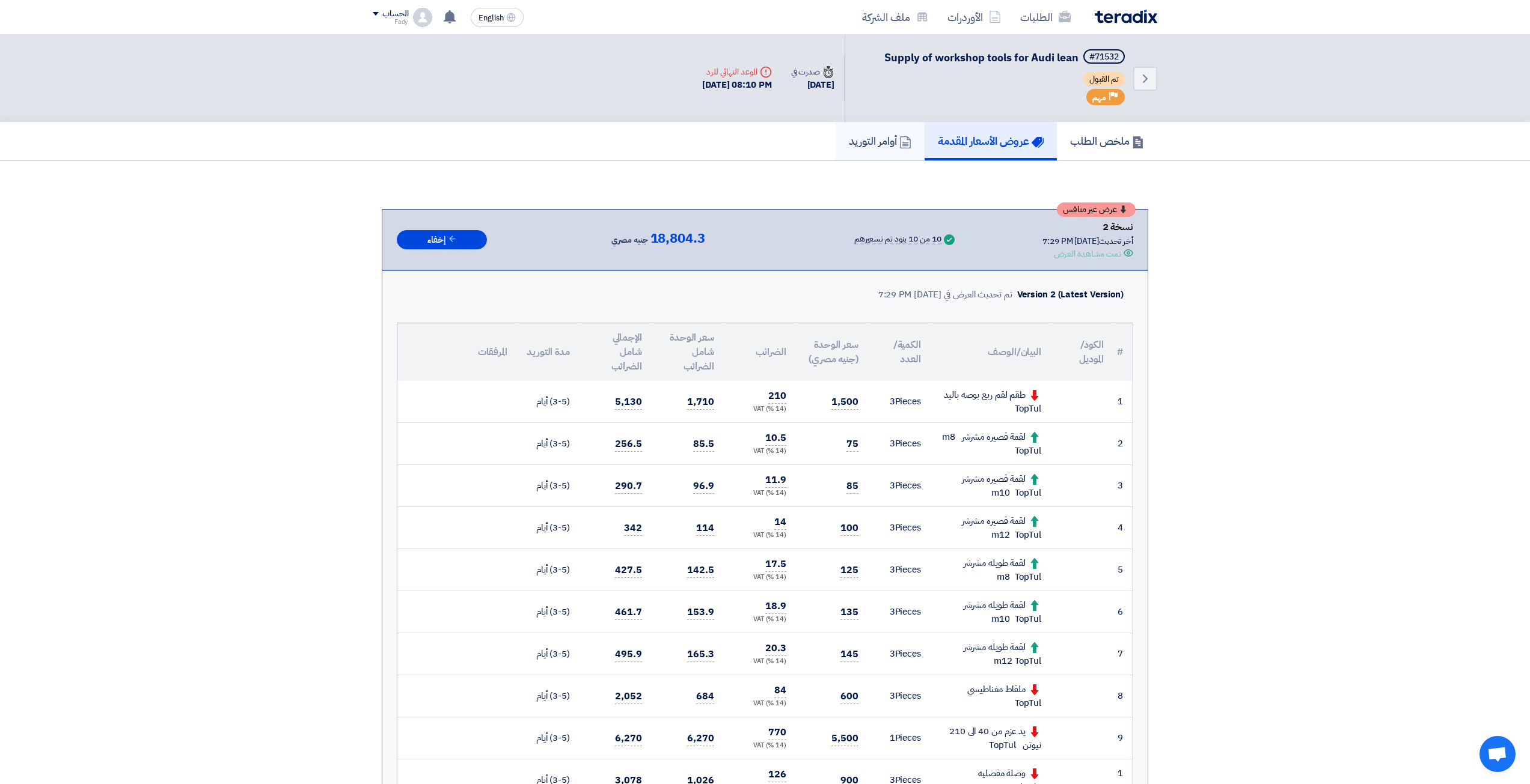
click at [888, 152] on link "أوامر التوريد" at bounding box center [880, 141] width 89 height 38
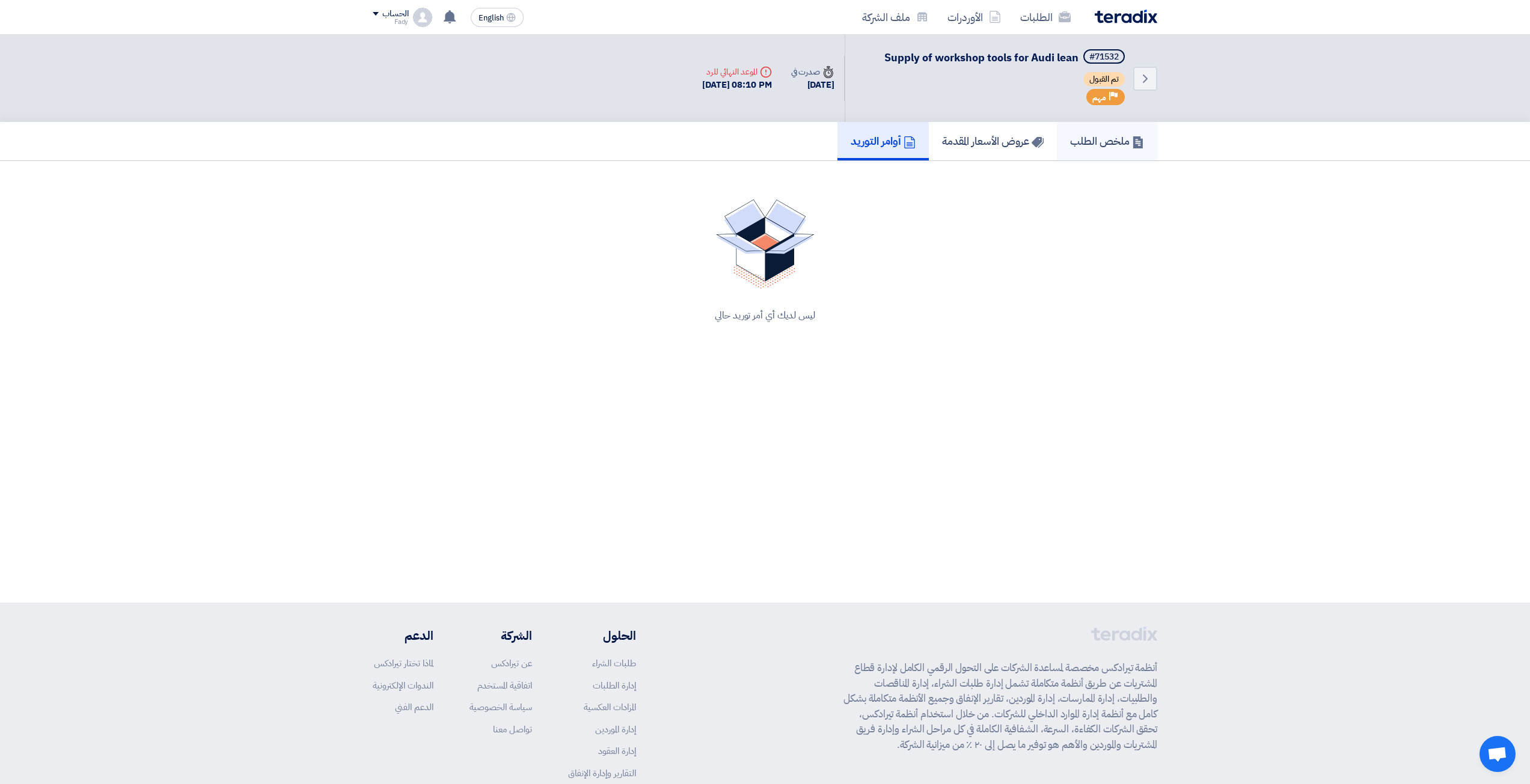
click at [1085, 143] on h5 "ملخص الطلب" at bounding box center [1107, 141] width 74 height 14
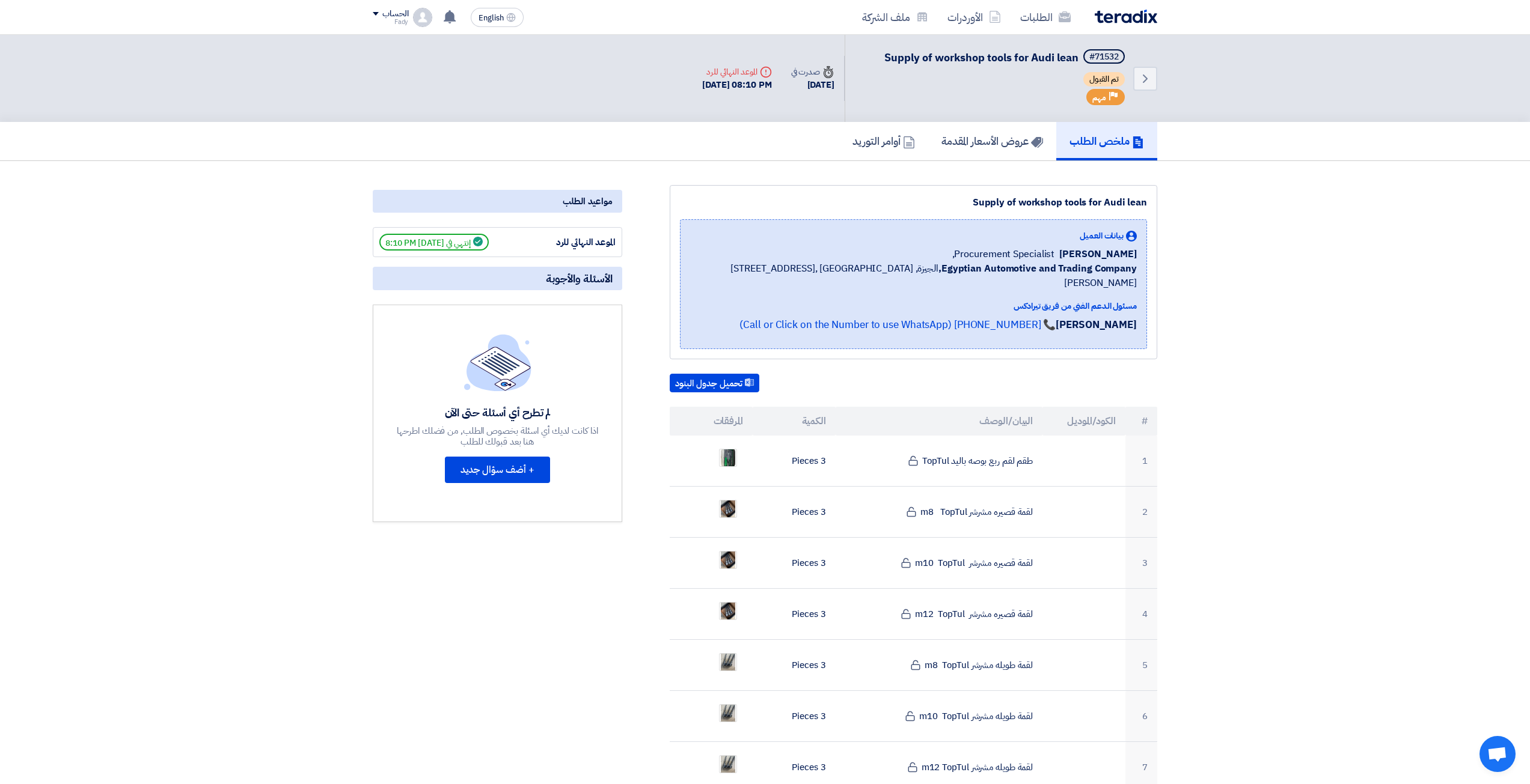
drag, startPoint x: 1164, startPoint y: 7, endPoint x: 1158, endPoint y: 10, distance: 6.7
click at [1164, 7] on div "الطلبات الأوردرات ملف الشركة English EN تعديل جديد خاص بطلب شراء "Supply of wor…" at bounding box center [765, 17] width 803 height 34
click at [1131, 21] on img at bounding box center [1126, 16] width 62 height 14
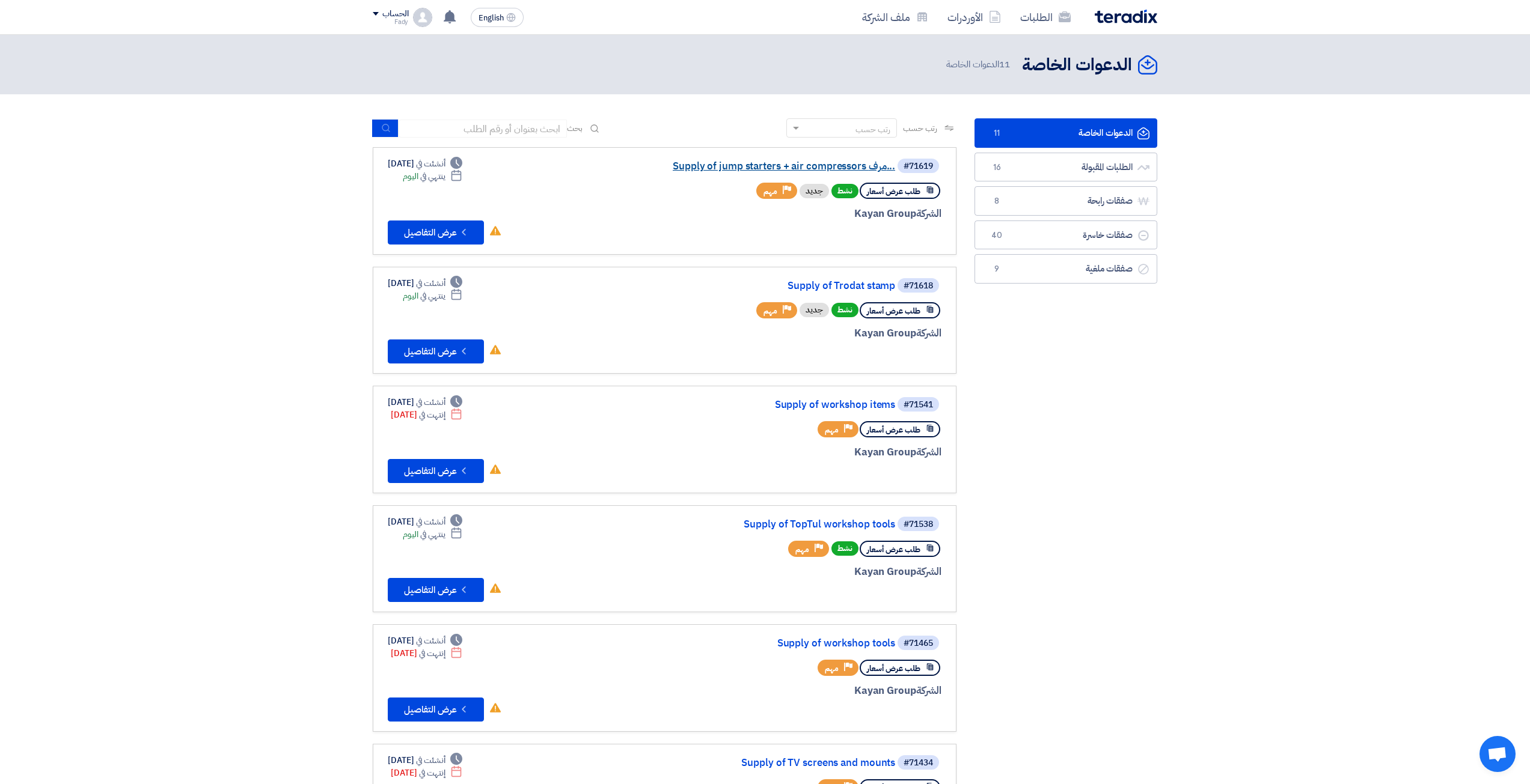
click at [872, 171] on link "Supply of jump starters + air compressors مرف..." at bounding box center [775, 167] width 240 height 11
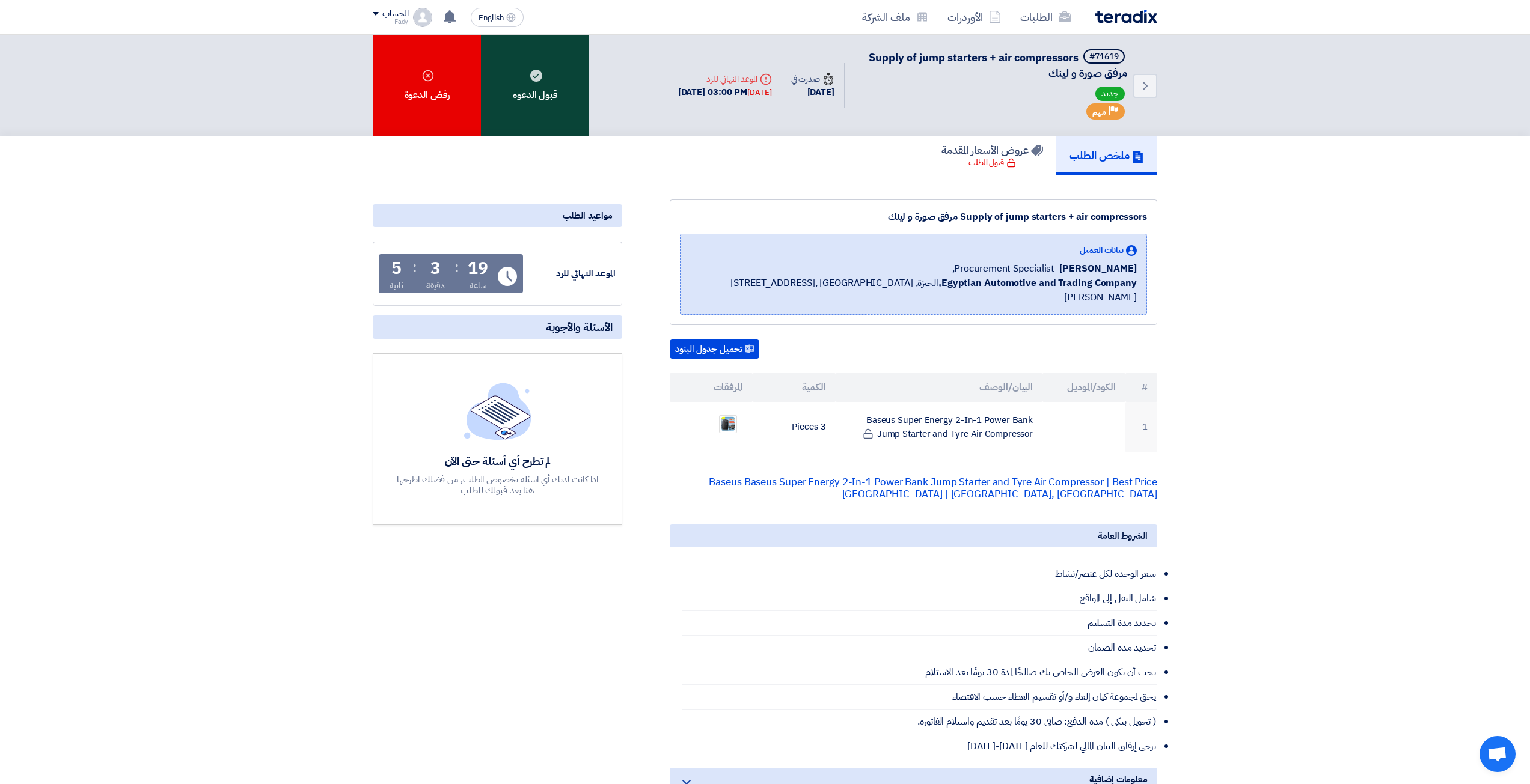
click at [571, 117] on div "قبول الدعوه" at bounding box center [535, 86] width 108 height 102
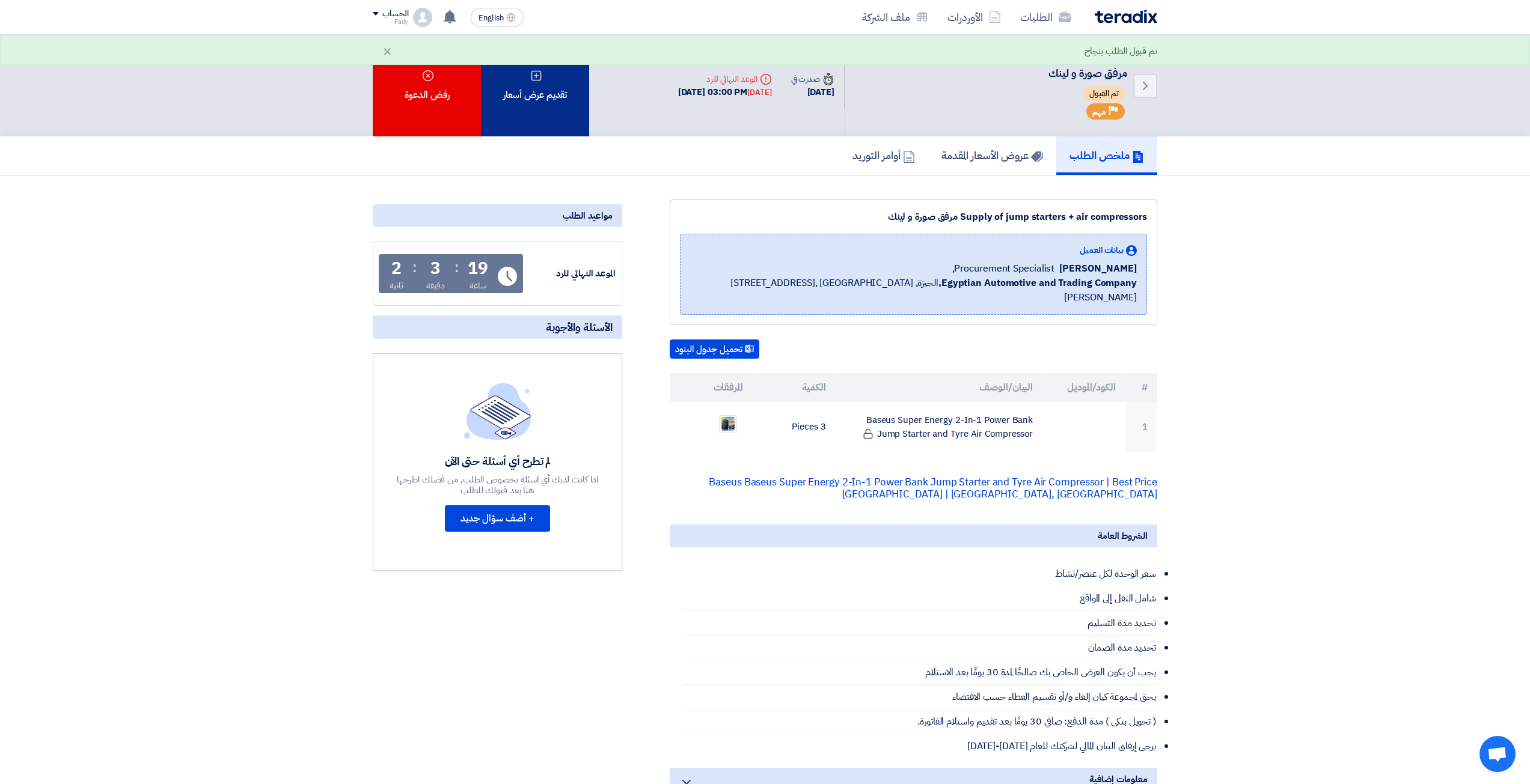
click at [550, 104] on div "تقديم عرض أسعار" at bounding box center [535, 86] width 108 height 102
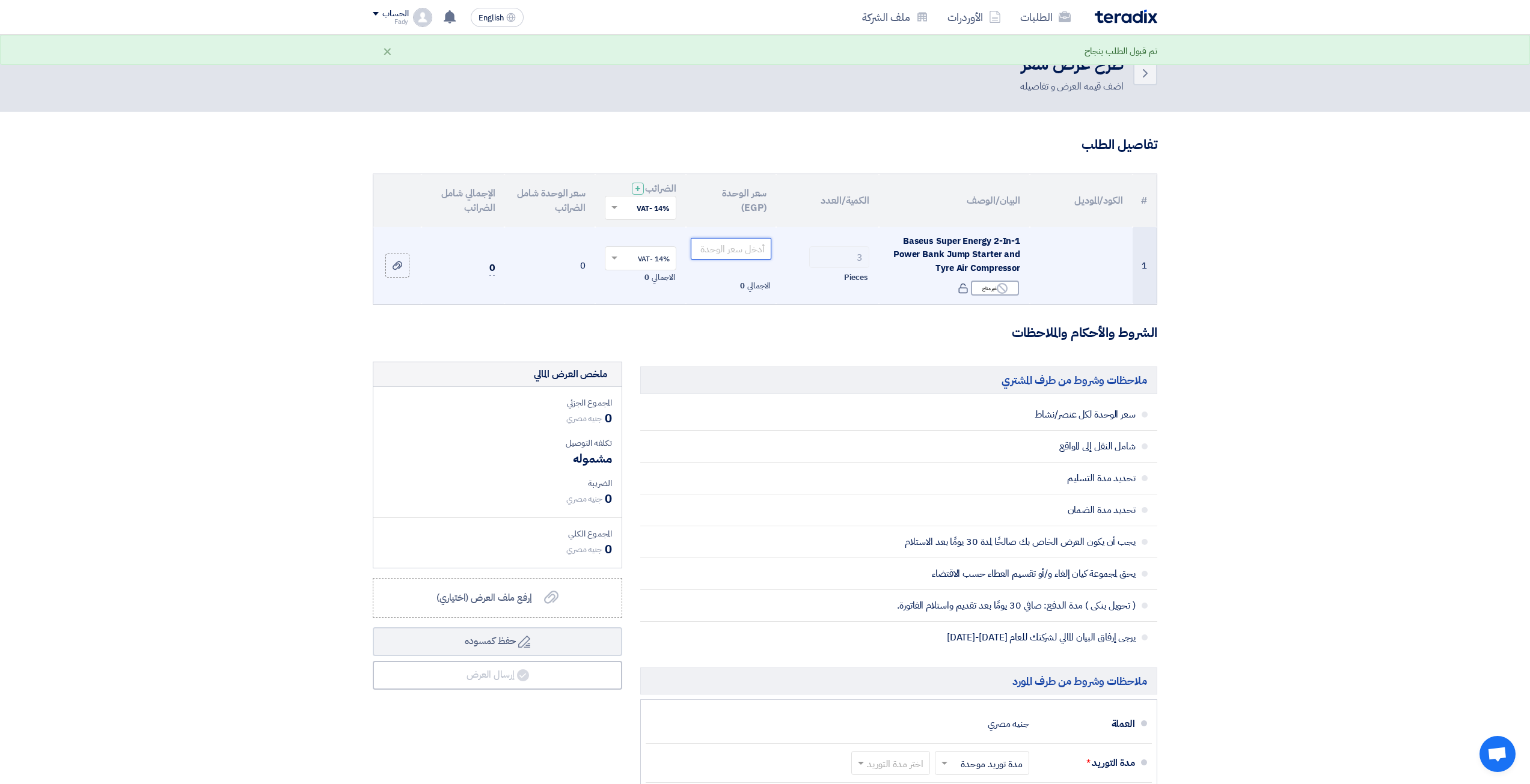
click at [751, 255] on input "number" at bounding box center [731, 249] width 81 height 22
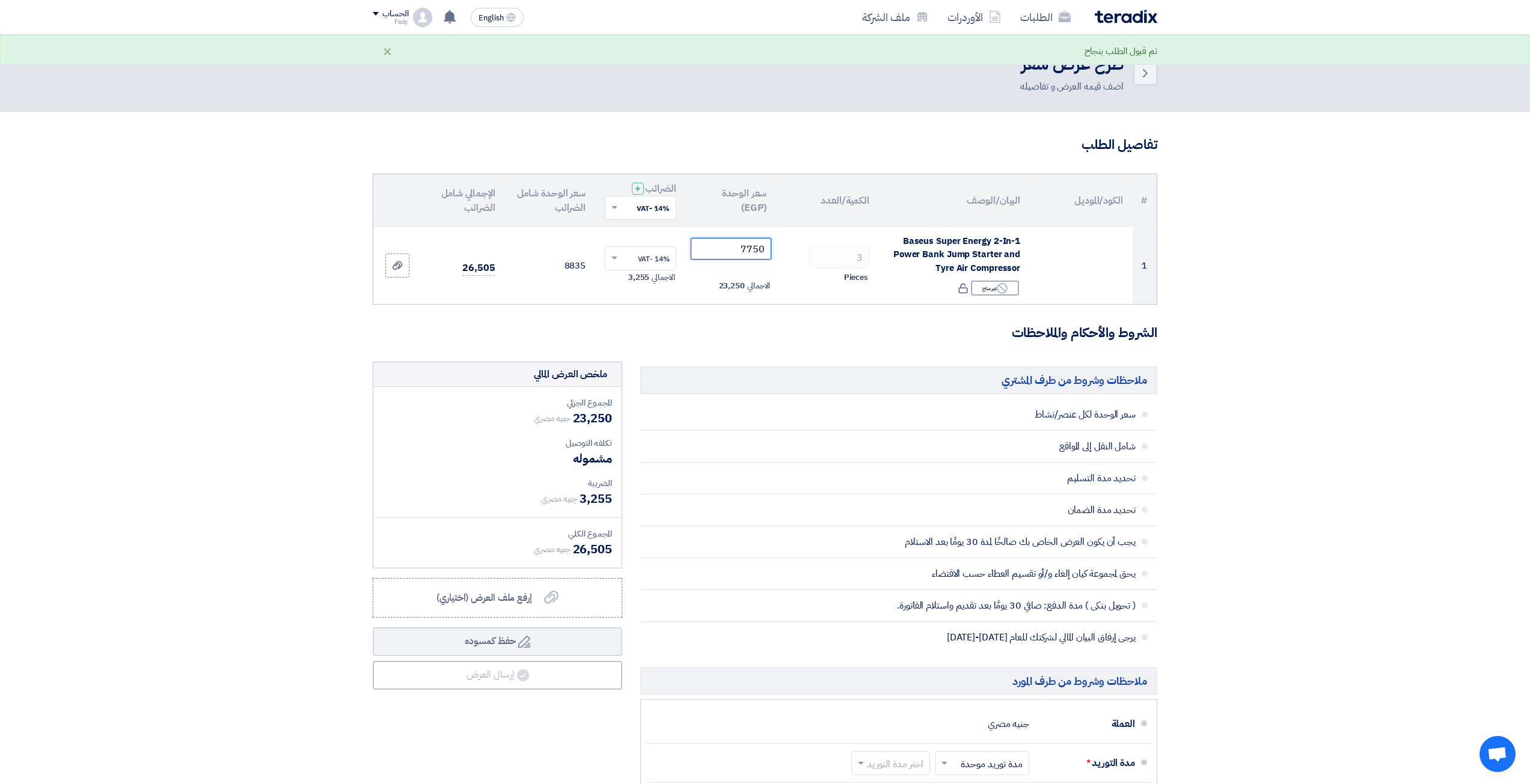
type input "7750"
click at [753, 339] on h3 "الشروط والأحكام والملاحظات" at bounding box center [764, 333] width 784 height 19
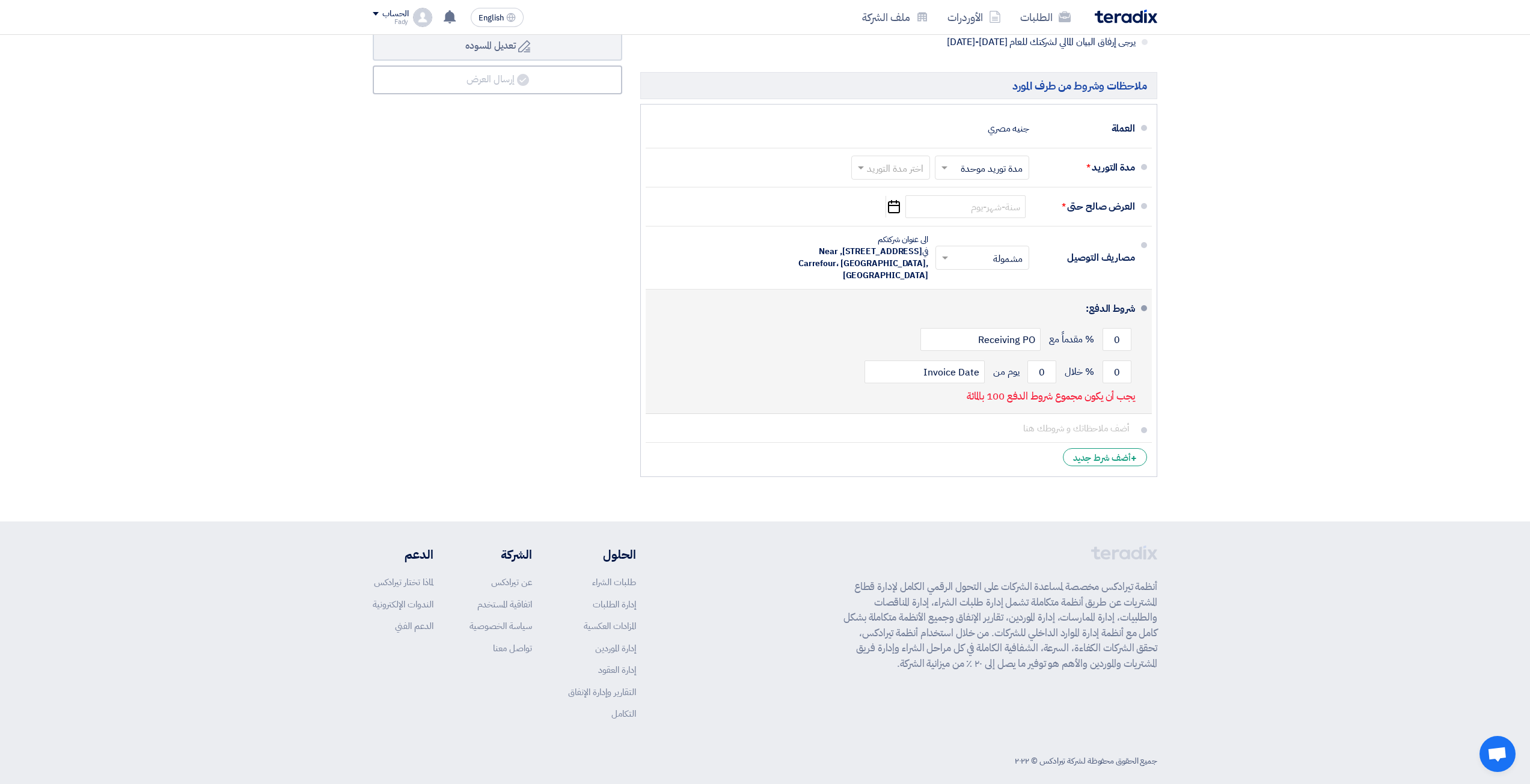
scroll to position [601, 0]
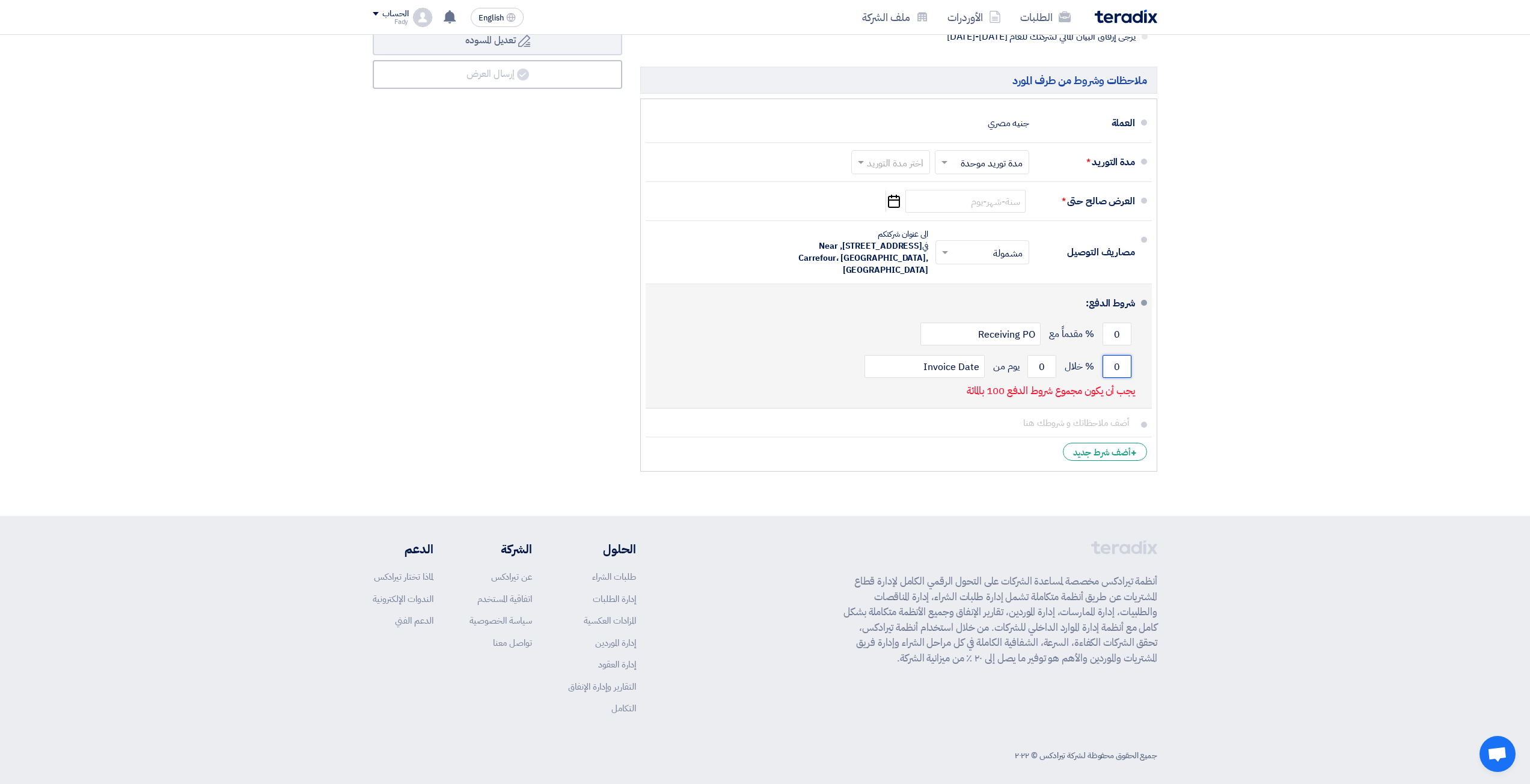
click at [1115, 367] on input "0" at bounding box center [1117, 366] width 29 height 23
type input "100"
drag, startPoint x: 1041, startPoint y: 367, endPoint x: 1026, endPoint y: 369, distance: 15.1
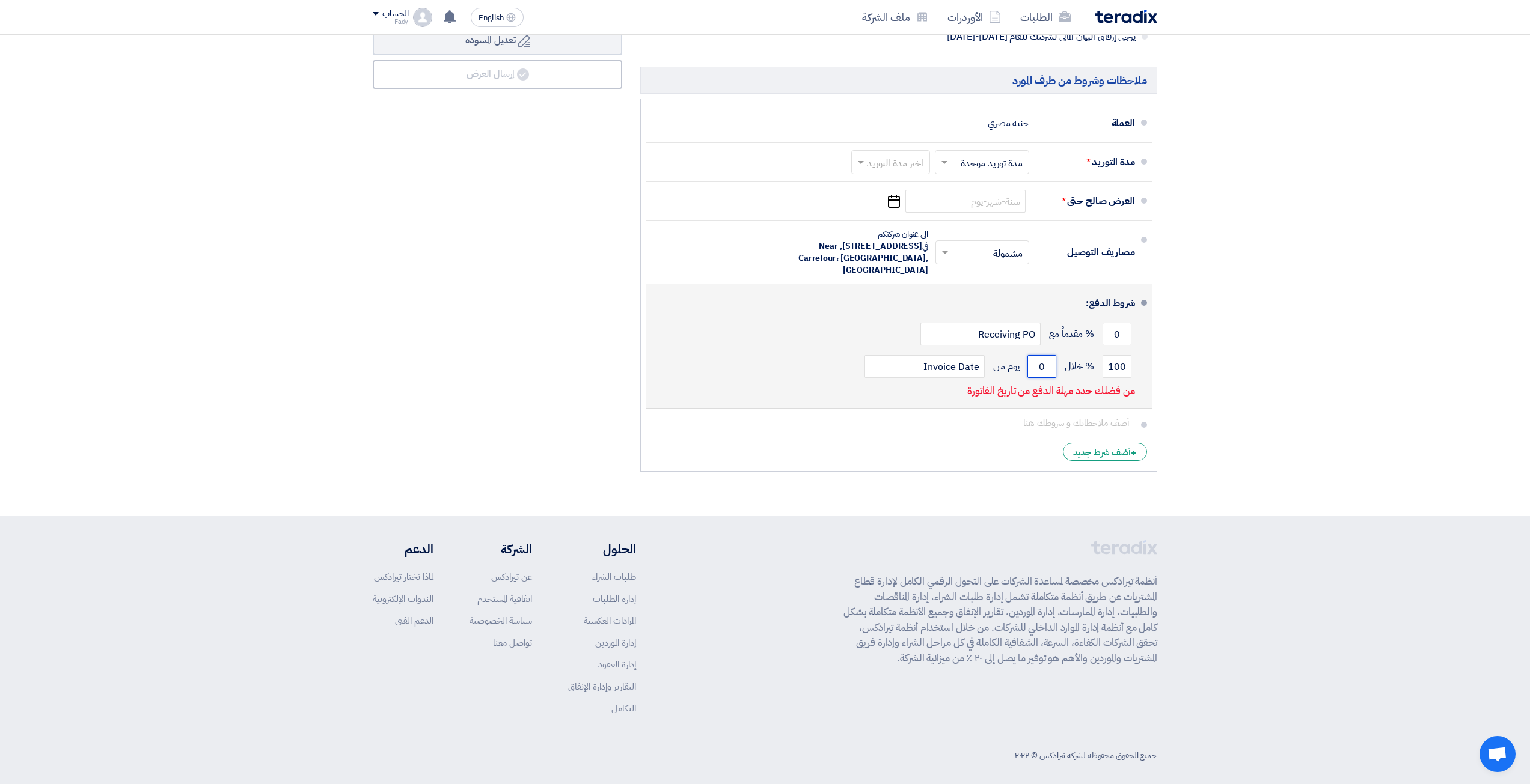
click at [1027, 369] on div "100 % خلال 0 يوم من Invoice Date" at bounding box center [895, 366] width 480 height 32
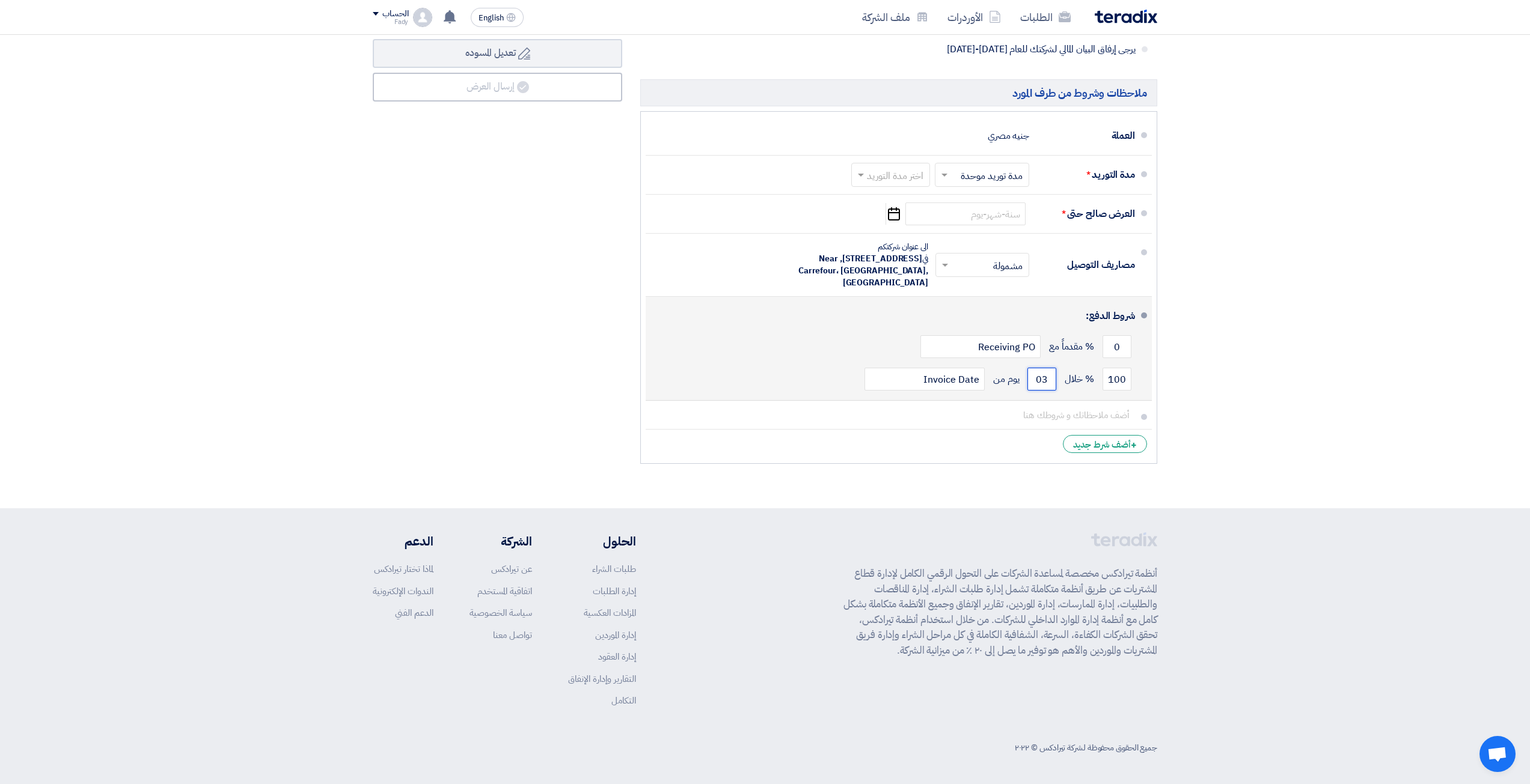
drag, startPoint x: 1035, startPoint y: 377, endPoint x: 1078, endPoint y: 384, distance: 43.6
click at [1078, 384] on div "100 % خلال 03 يوم من Invoice Date" at bounding box center [895, 379] width 480 height 32
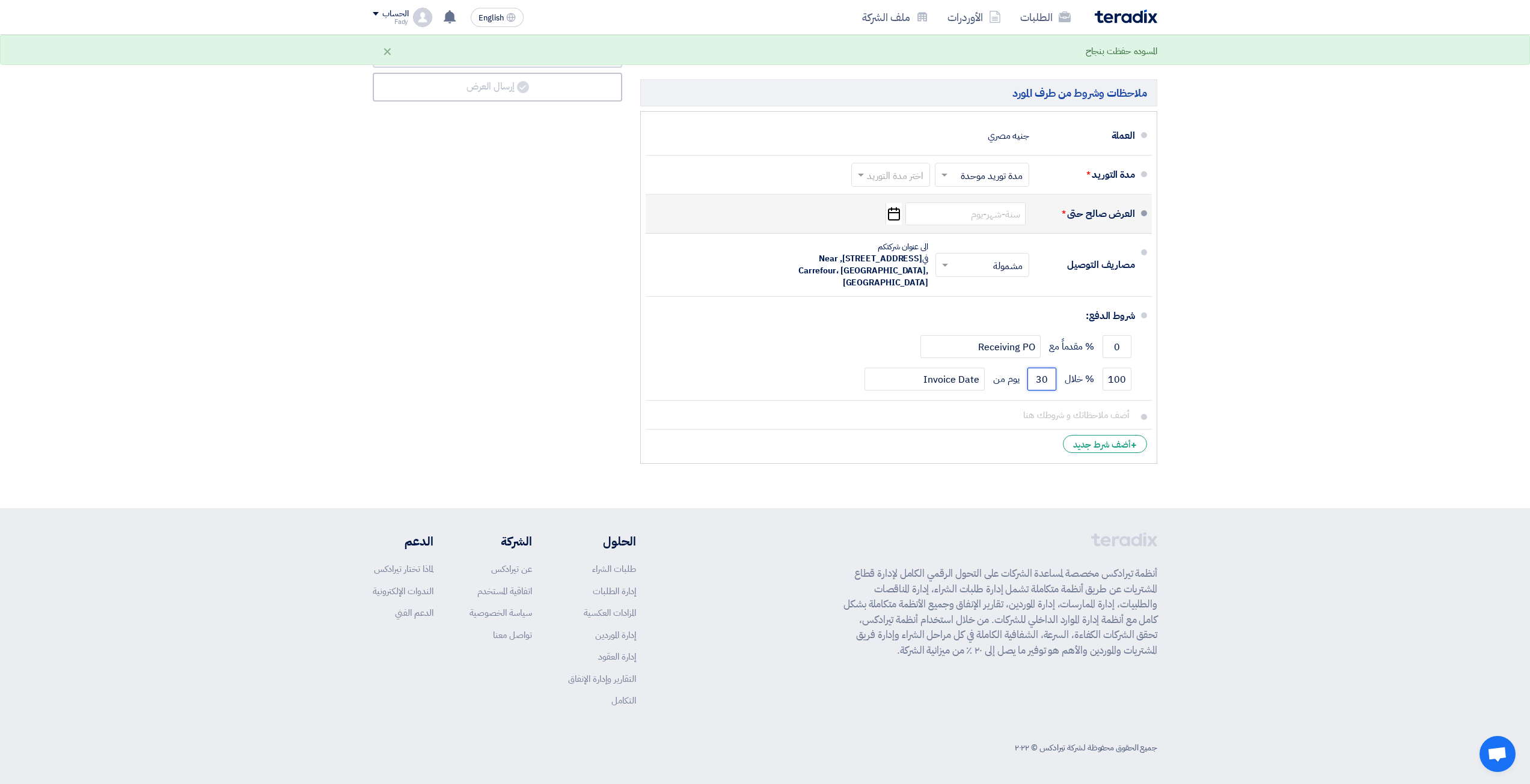
type input "30"
click at [1017, 226] on div "العرض صالح حتى * Pick a date" at bounding box center [895, 214] width 480 height 29
click at [1017, 220] on input at bounding box center [965, 213] width 120 height 23
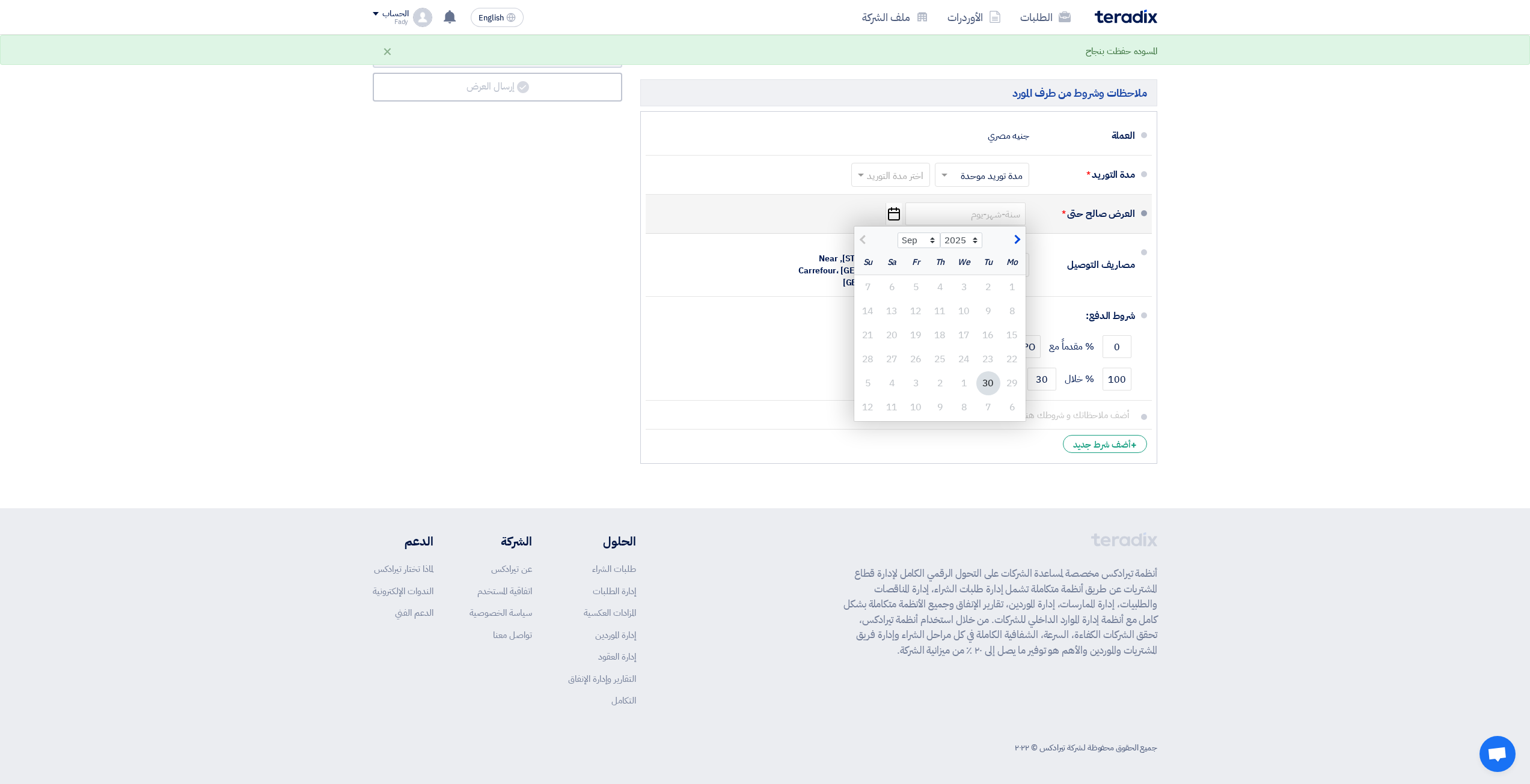
click at [980, 388] on div "30" at bounding box center [988, 383] width 24 height 24
type input "9/30/2025"
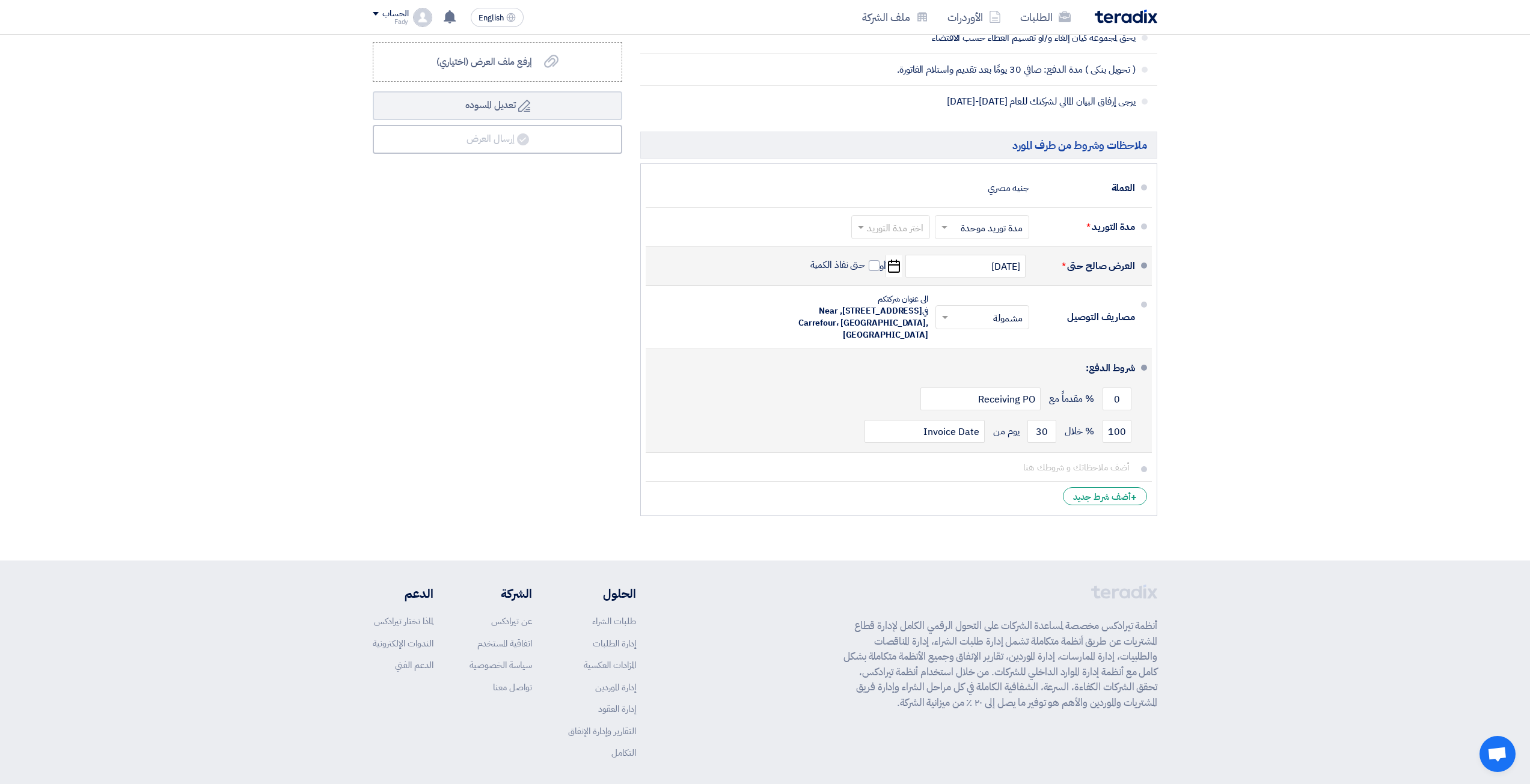
scroll to position [528, 0]
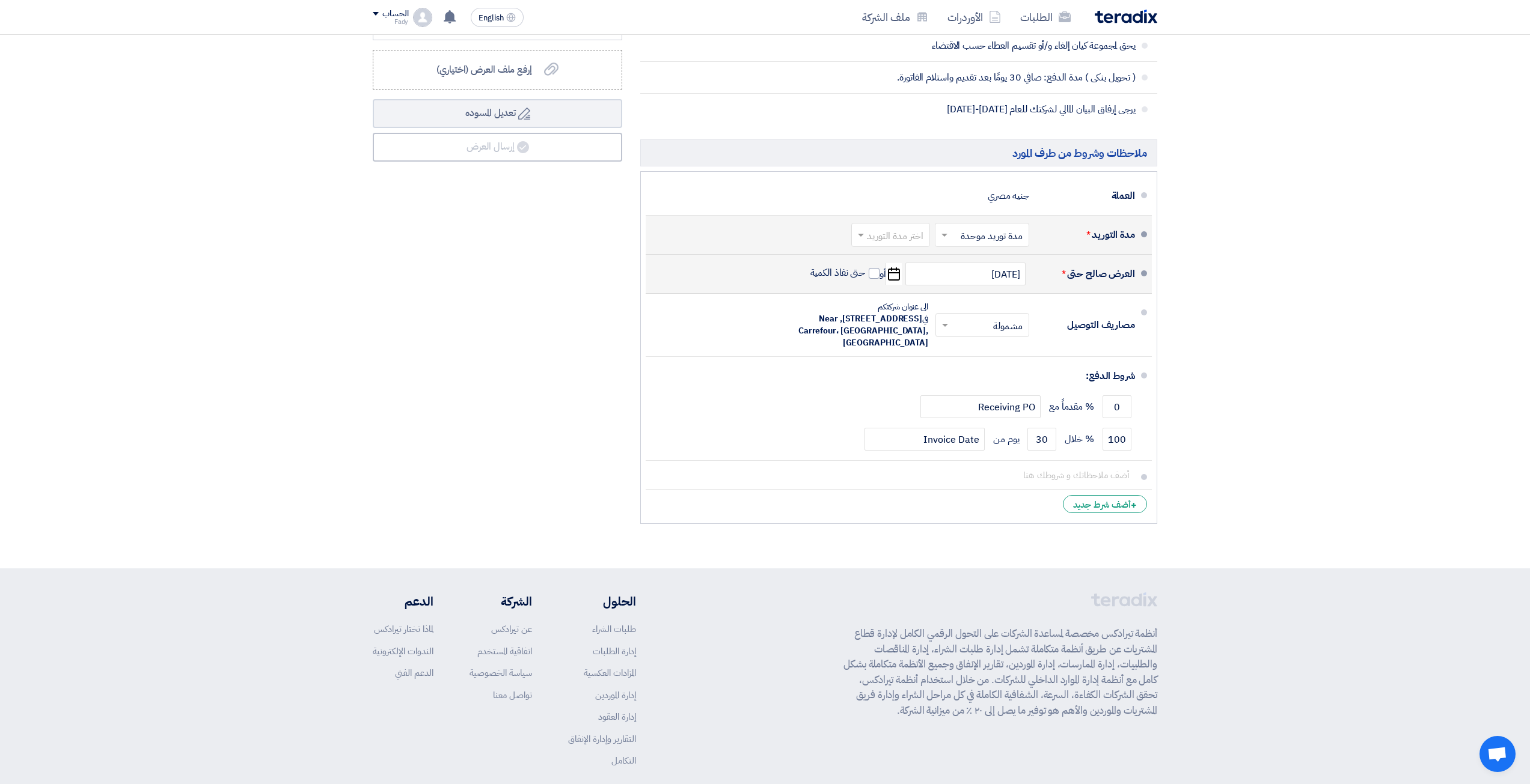
click at [999, 240] on input "text" at bounding box center [979, 236] width 89 height 17
click at [905, 238] on input "text" at bounding box center [888, 236] width 73 height 17
click at [906, 279] on span "(3-5) أيام" at bounding box center [907, 283] width 36 height 14
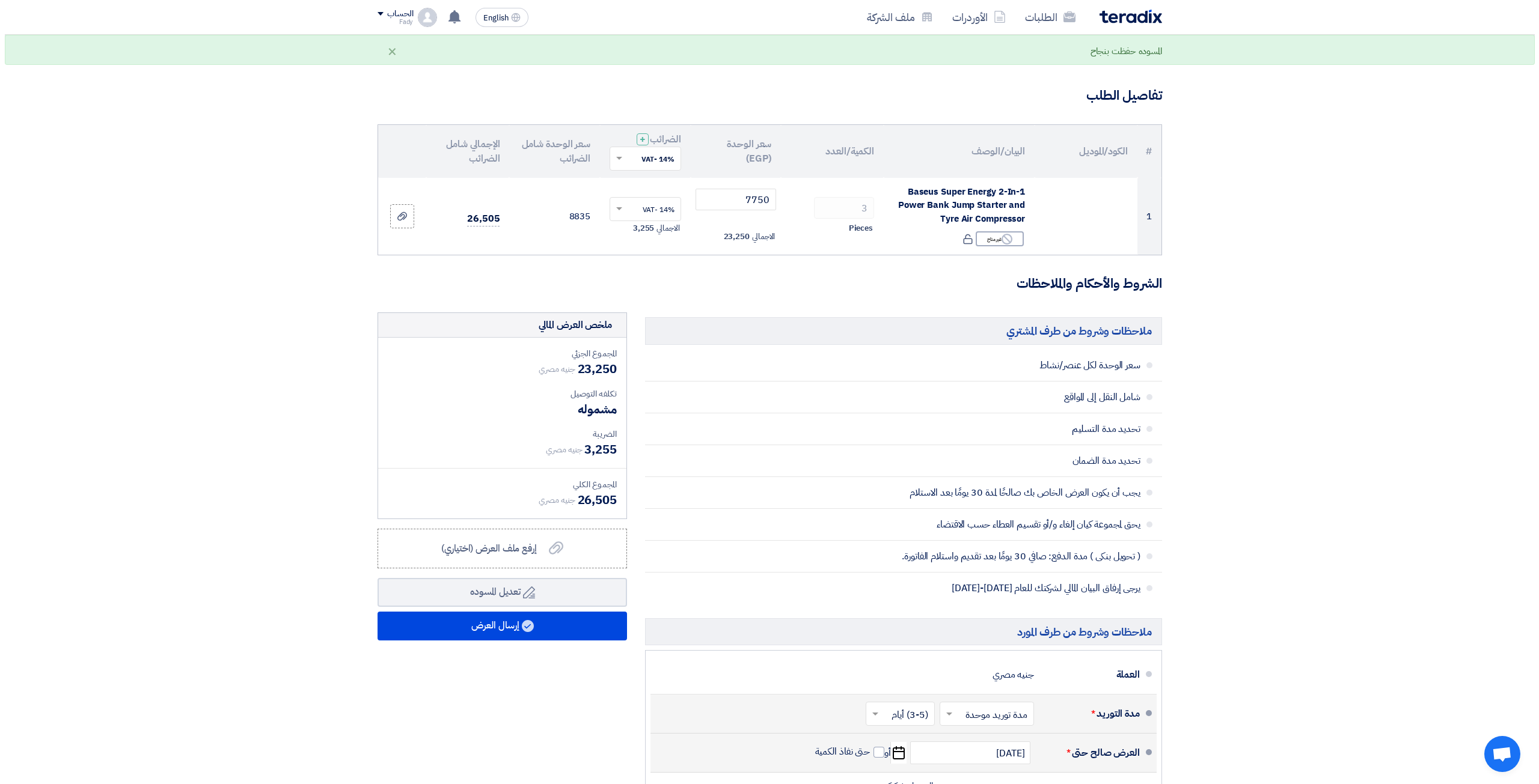
scroll to position [47, 0]
click at [578, 635] on button "إرسال العرض" at bounding box center [497, 628] width 250 height 29
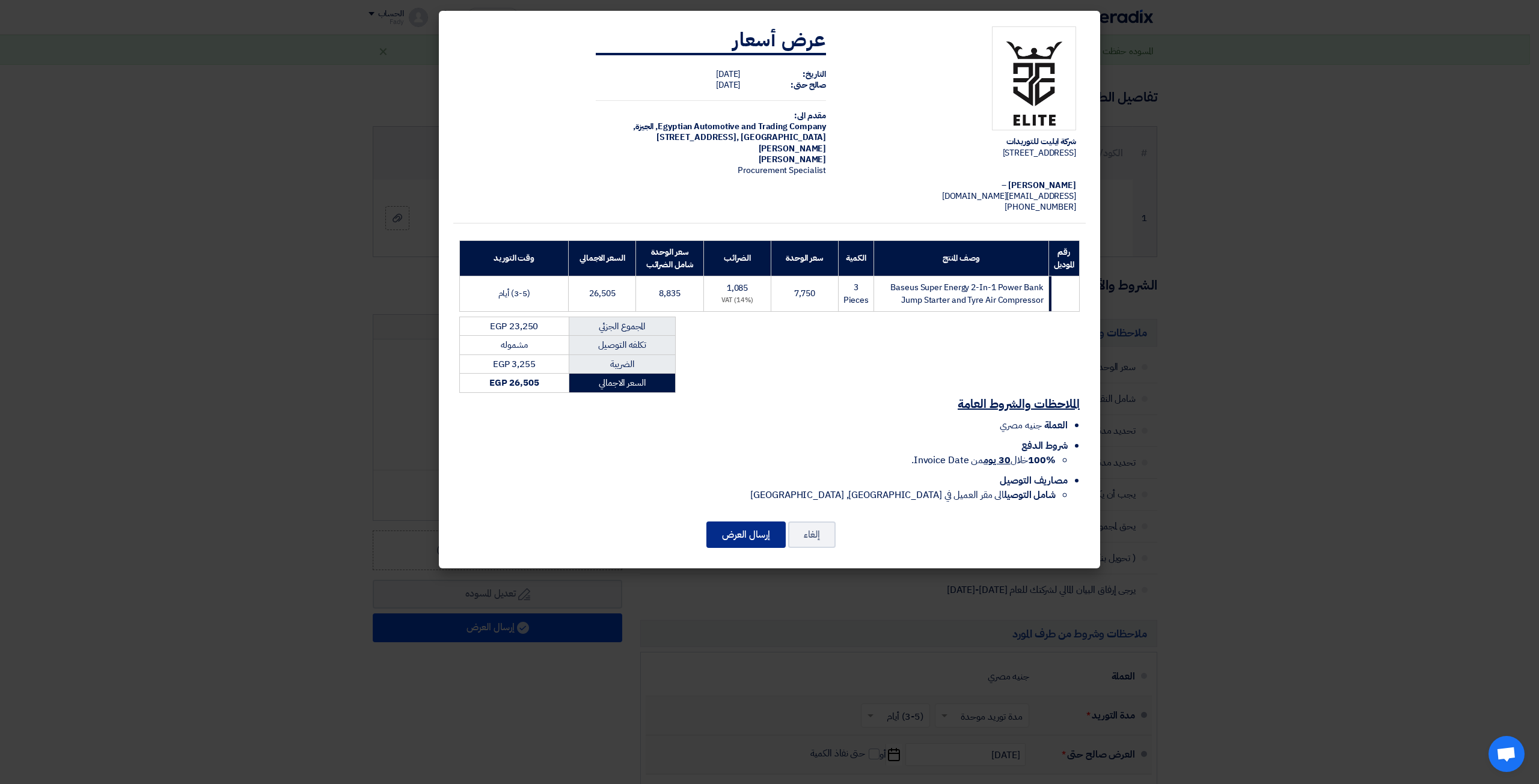
click at [731, 522] on button "إرسال العرض" at bounding box center [747, 535] width 80 height 27
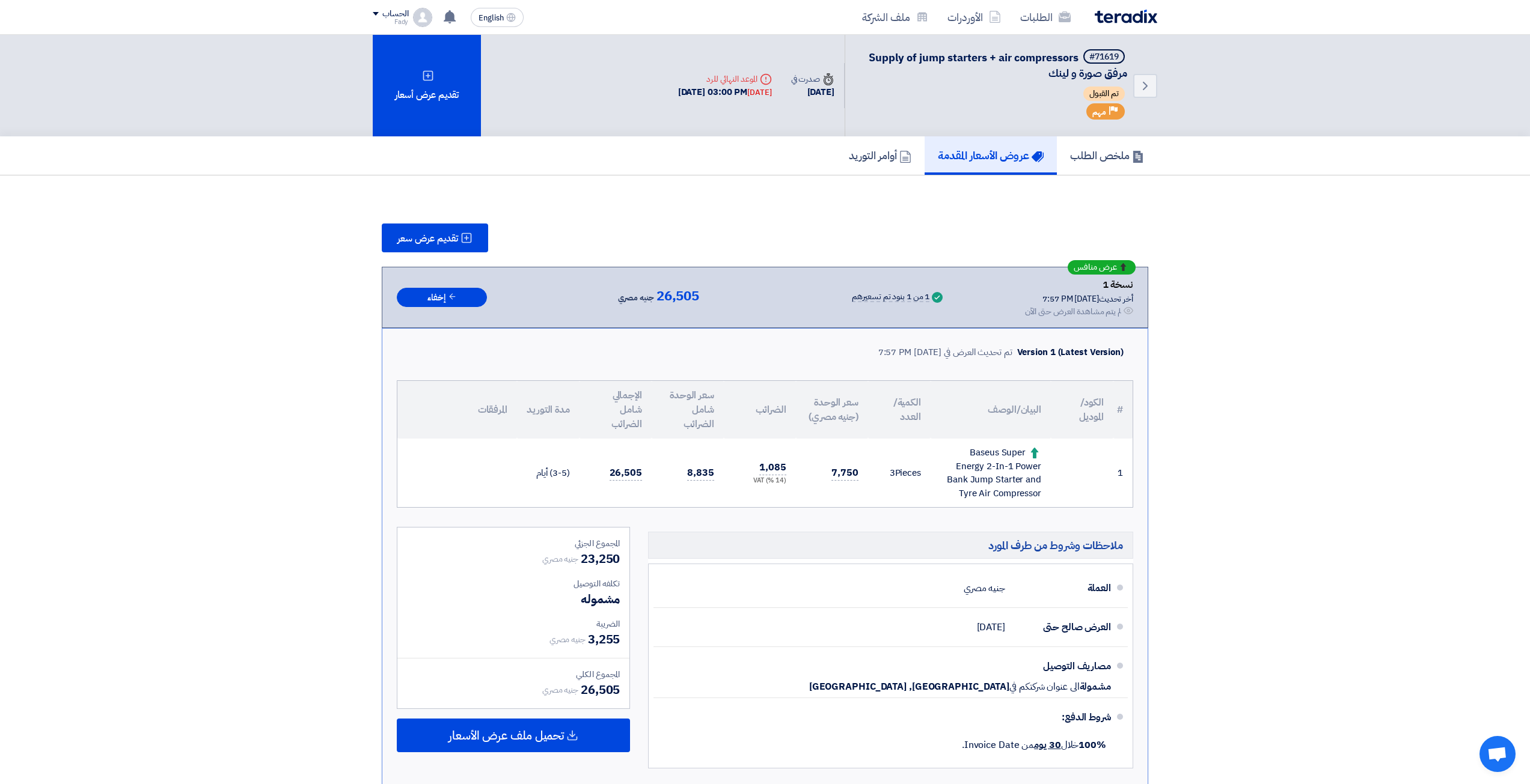
click at [1139, 16] on img at bounding box center [1126, 16] width 62 height 14
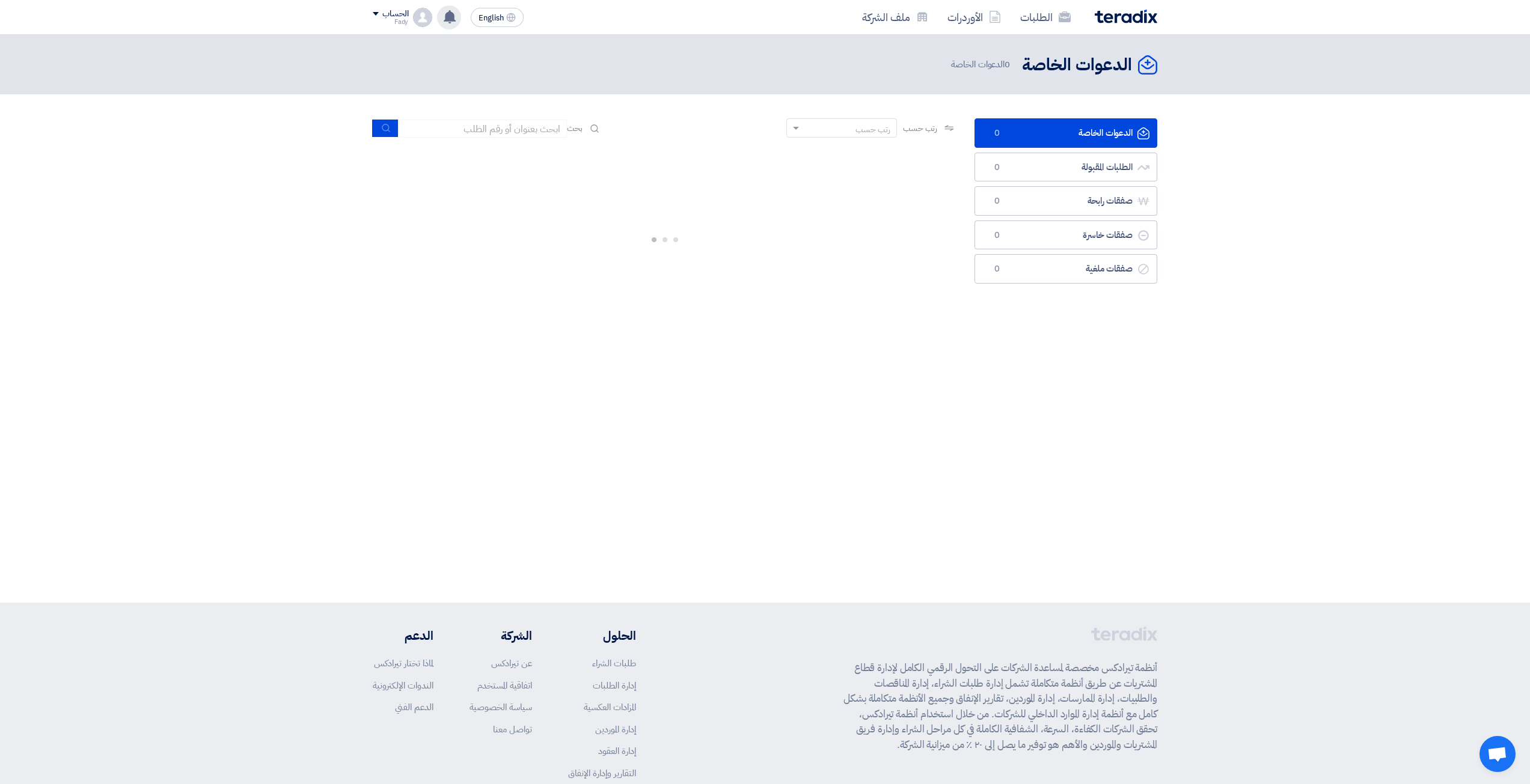
click at [456, 22] on icon at bounding box center [449, 16] width 13 height 13
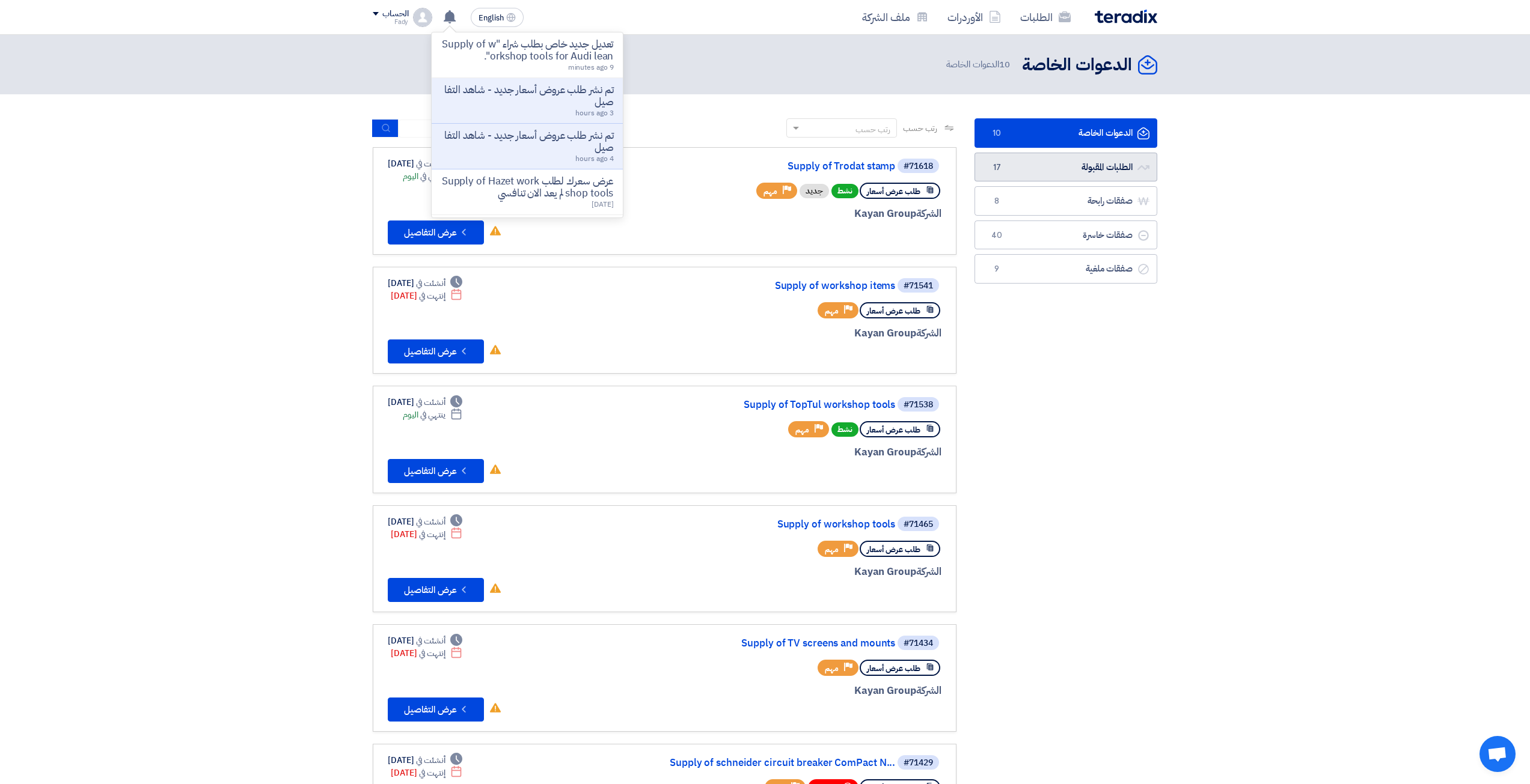
click at [1131, 156] on link "الطلبات المقبولة الطلبات المقبولة 17" at bounding box center [1066, 167] width 183 height 29
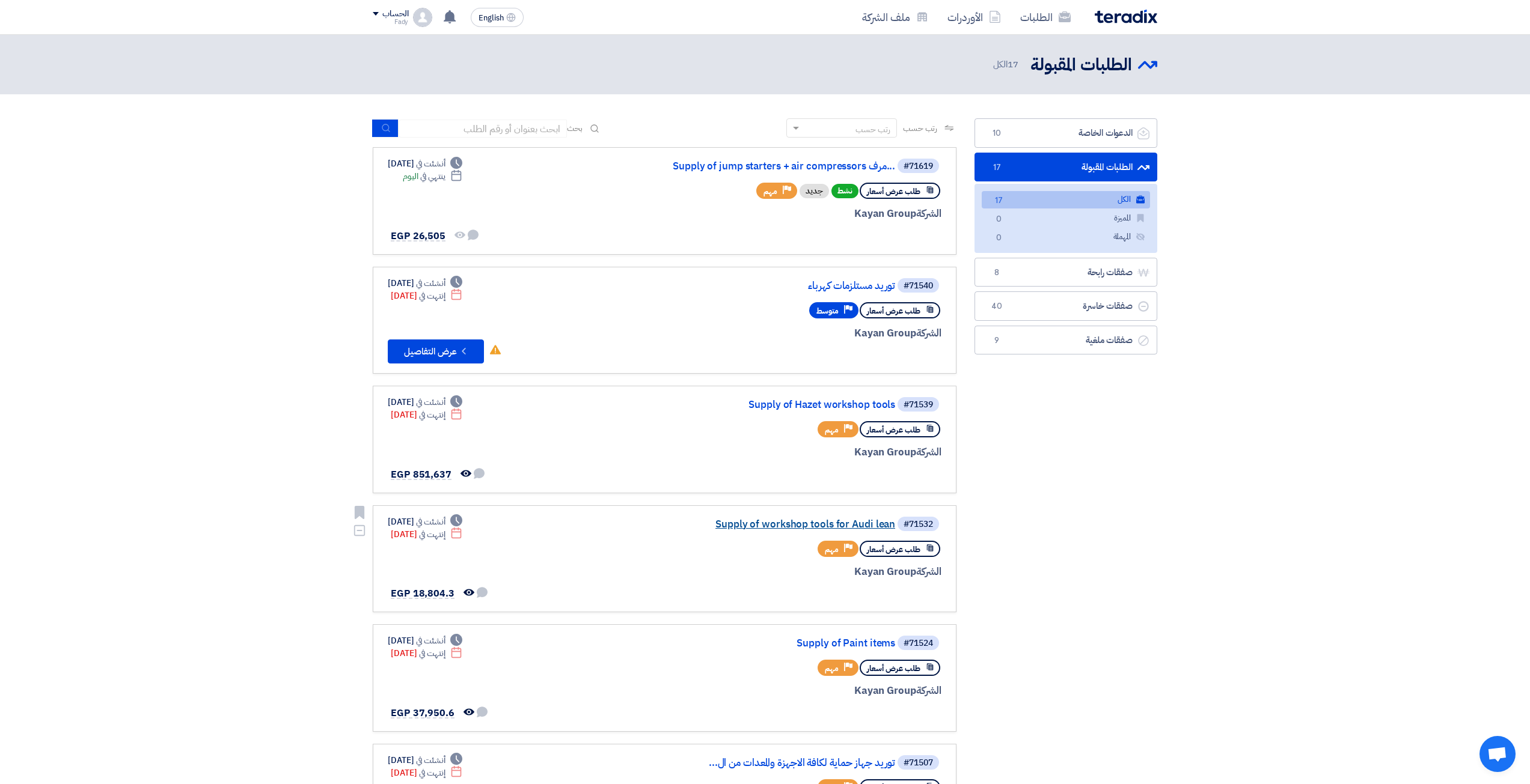
click at [878, 529] on link "Supply of workshop tools for Audi lean" at bounding box center [775, 525] width 240 height 11
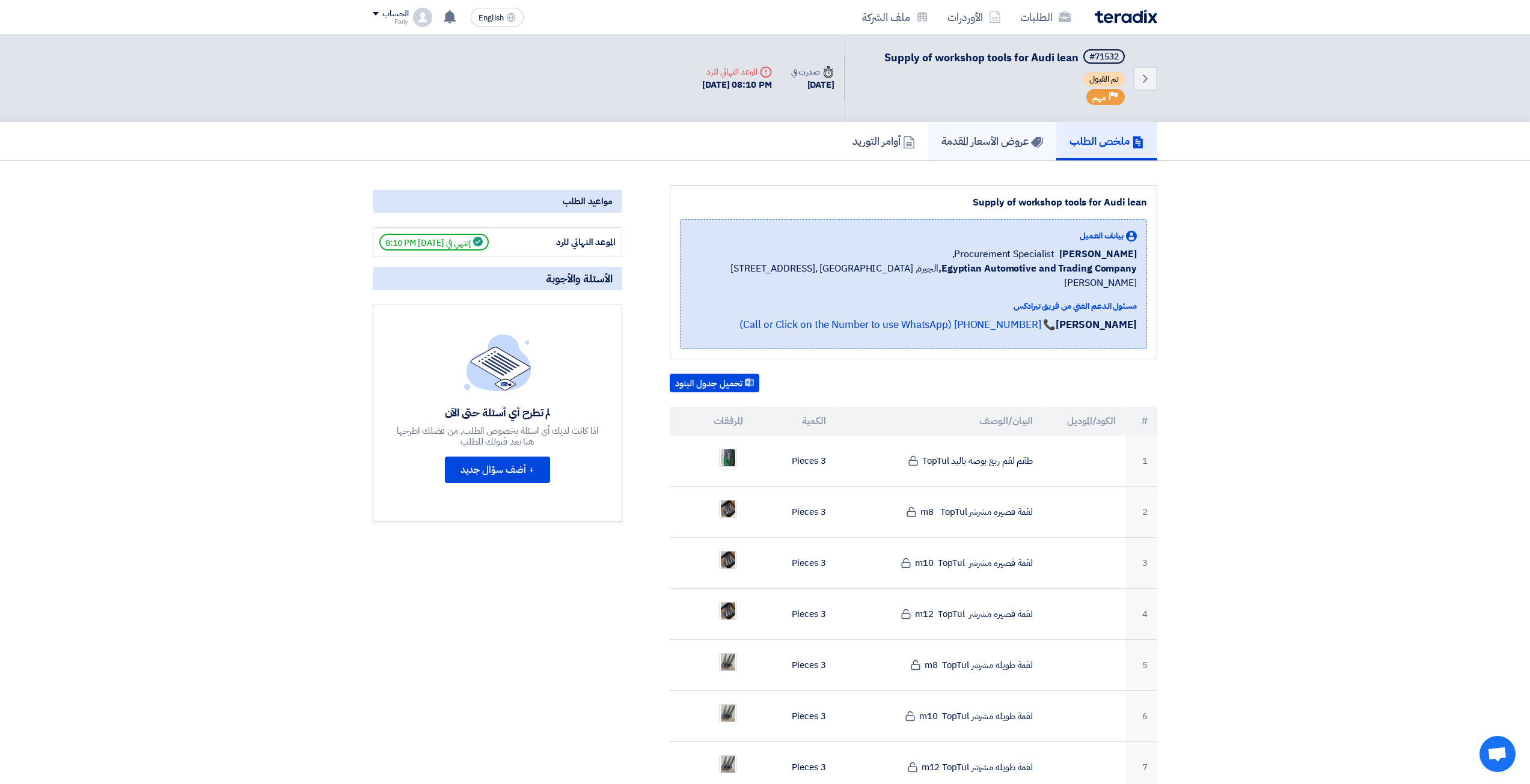
click at [995, 129] on link "عروض الأسعار المقدمة" at bounding box center [992, 141] width 128 height 38
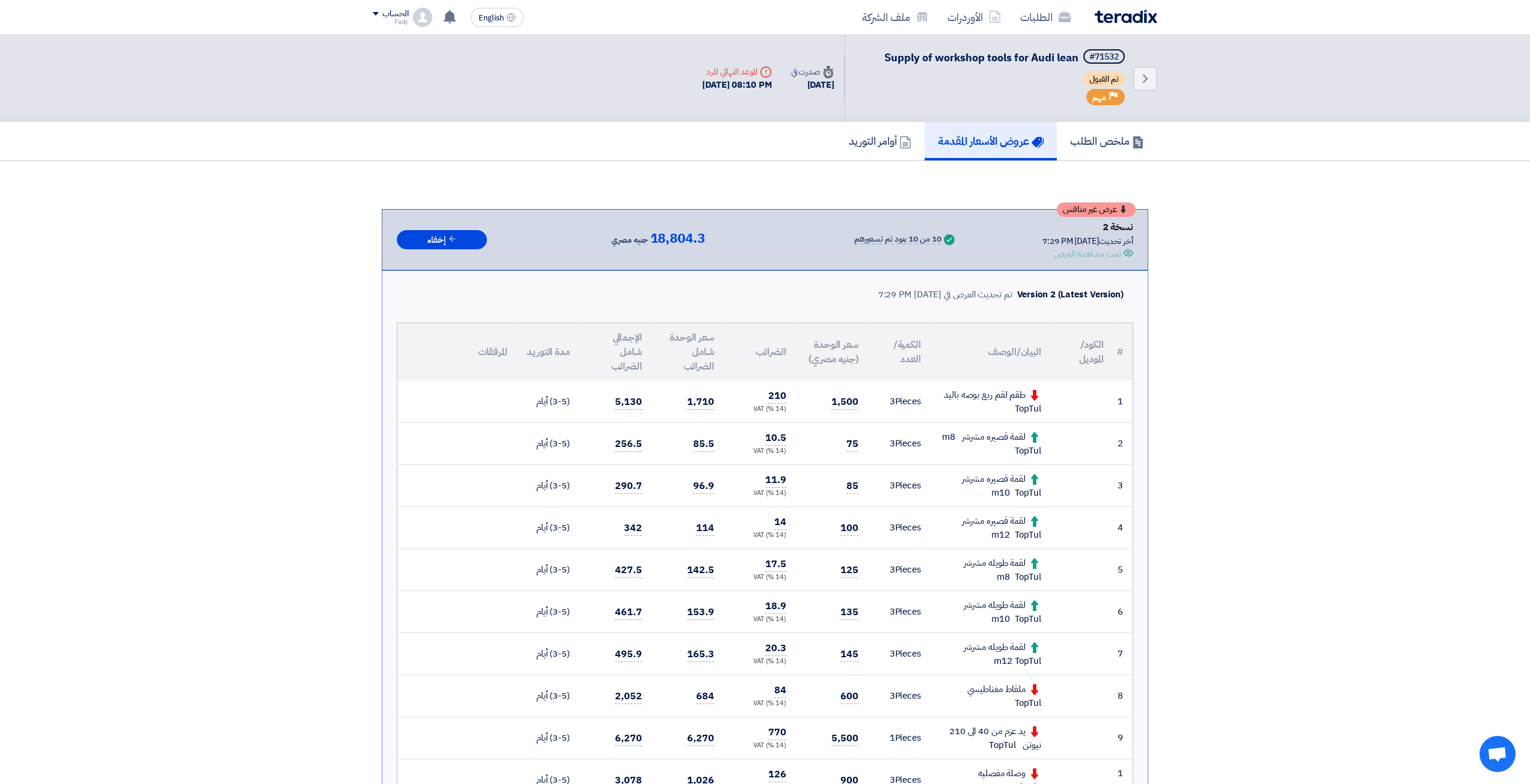
click at [1137, 19] on img at bounding box center [1126, 16] width 62 height 14
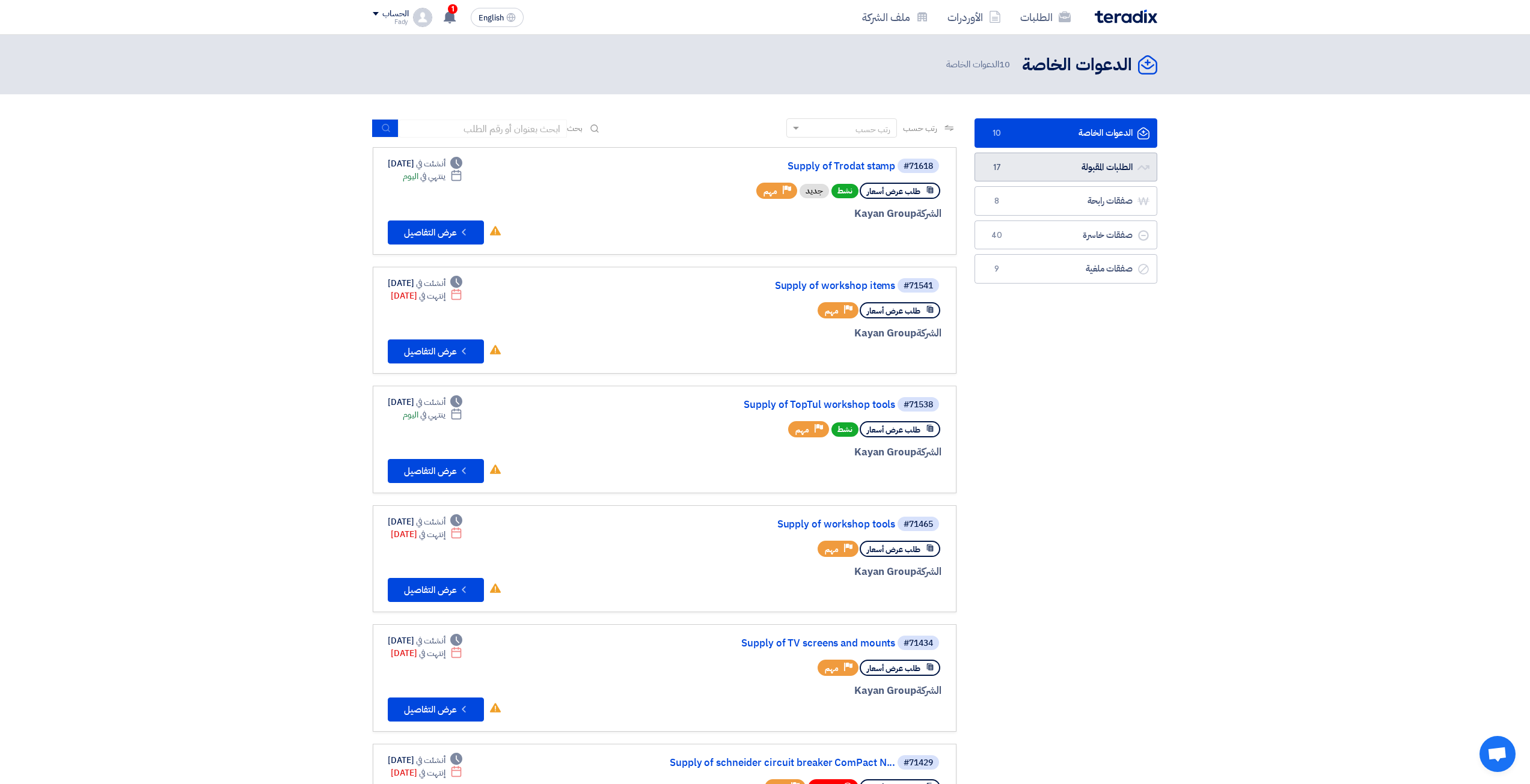
click at [1074, 175] on link "الطلبات المقبولة الطلبات المقبولة 17" at bounding box center [1066, 167] width 183 height 29
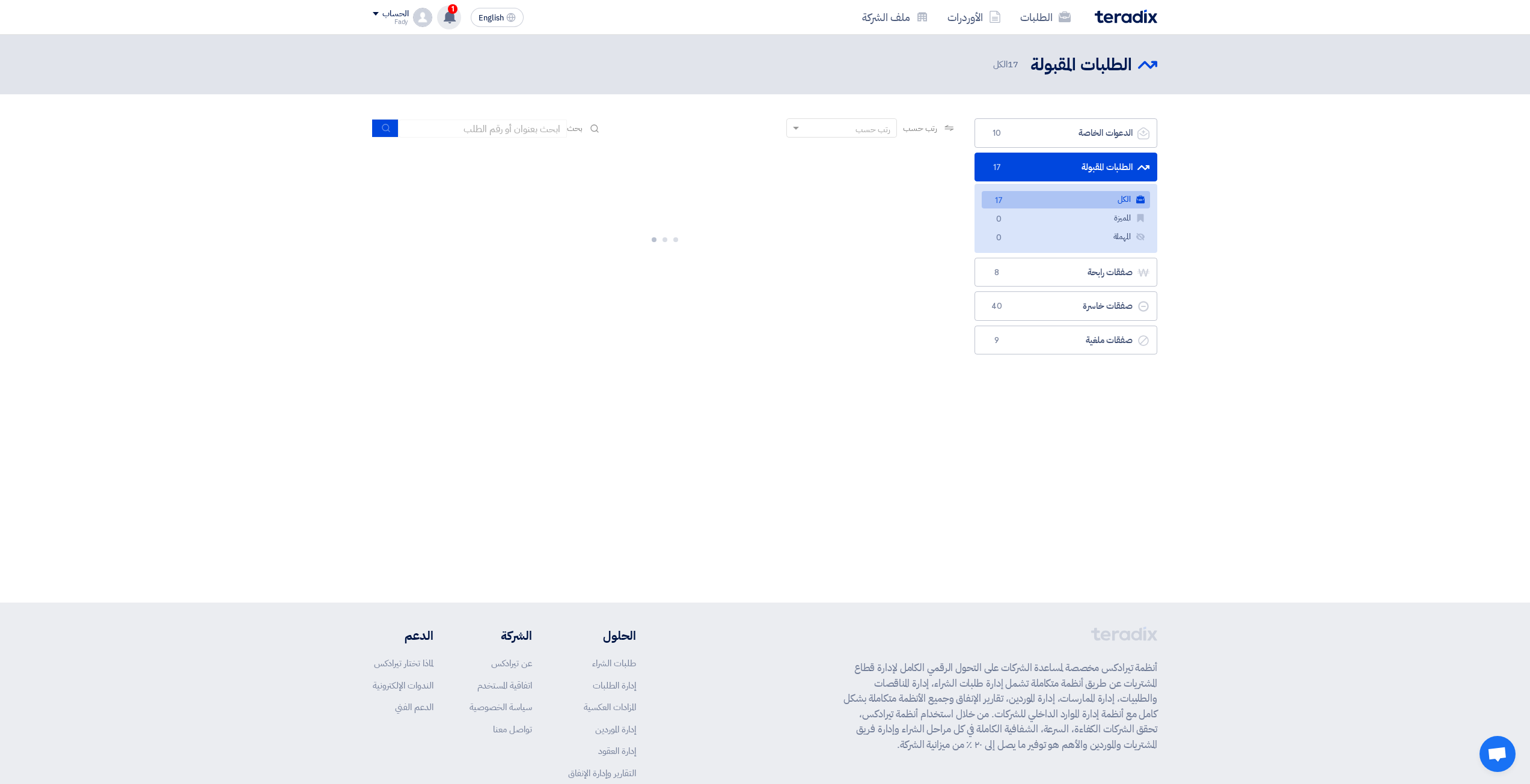
click at [459, 15] on div "1 تعديل جديد خاص بطلب شراء "Supply of workshop tools for Audi lean". Just now ت…" at bounding box center [449, 17] width 24 height 24
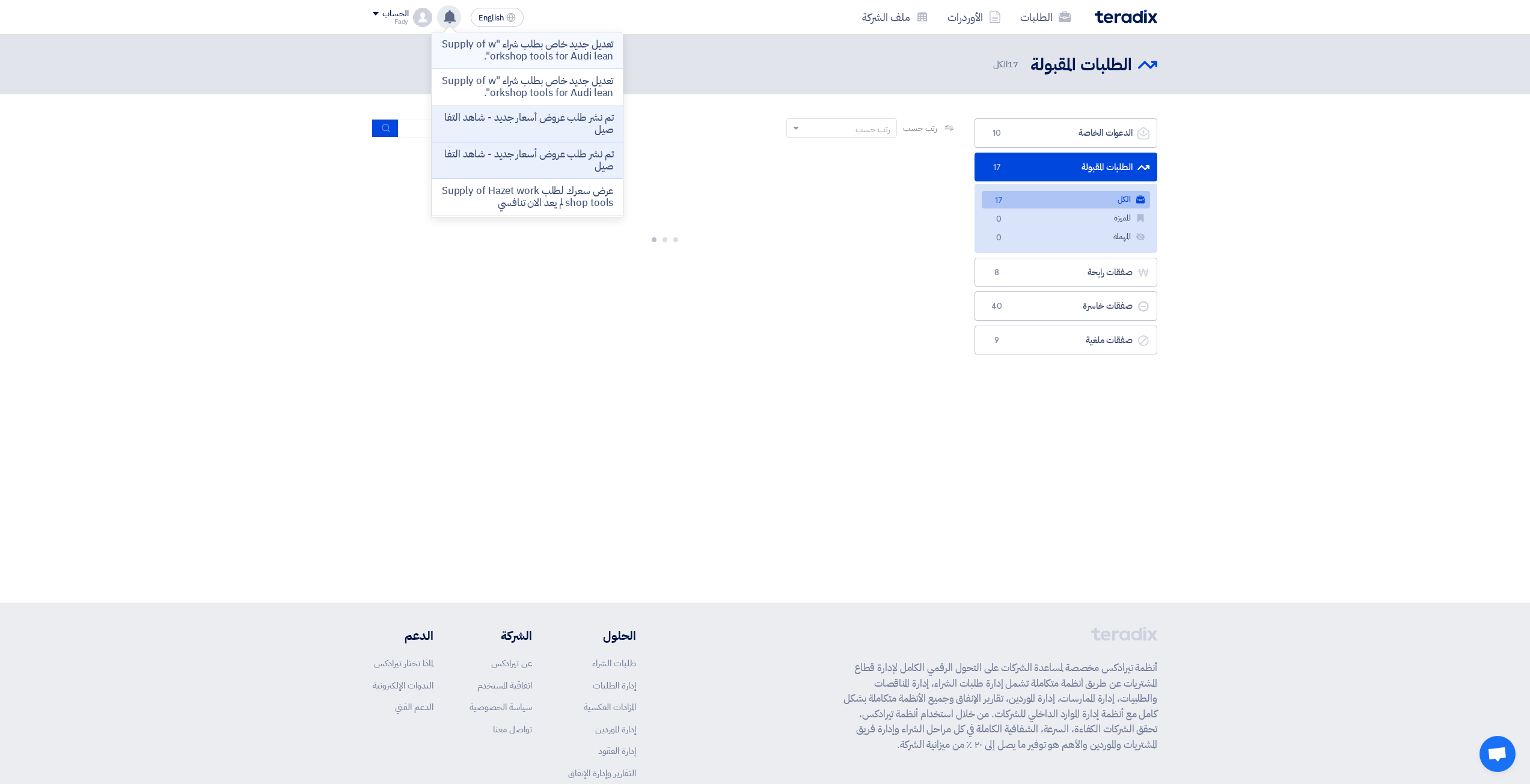
click at [498, 48] on p "تعديل جديد خاص بطلب شراء "Supply of workshop tools for Audi lean"." at bounding box center [527, 50] width 172 height 24
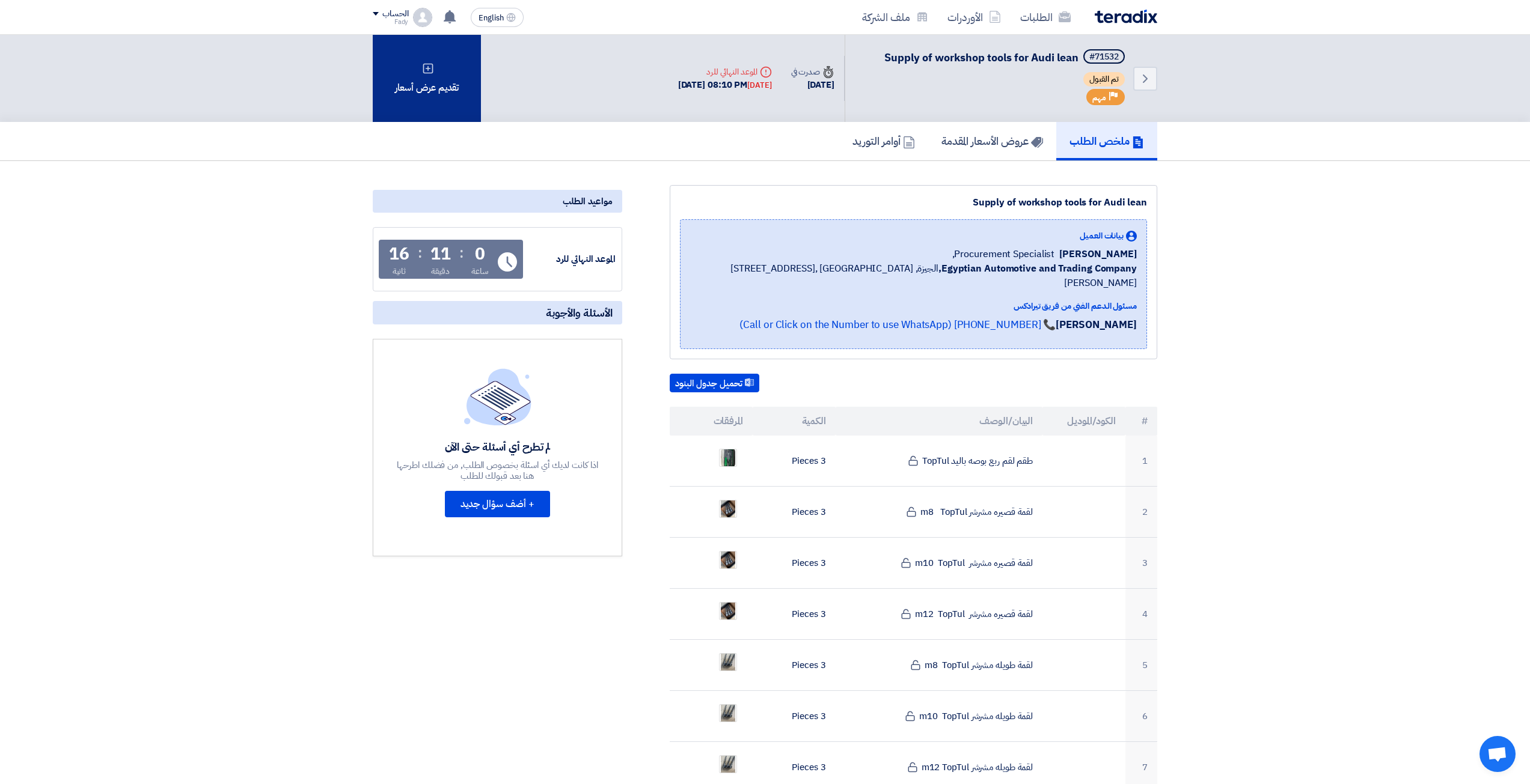
click at [426, 91] on div "تقديم عرض أسعار" at bounding box center [427, 78] width 108 height 87
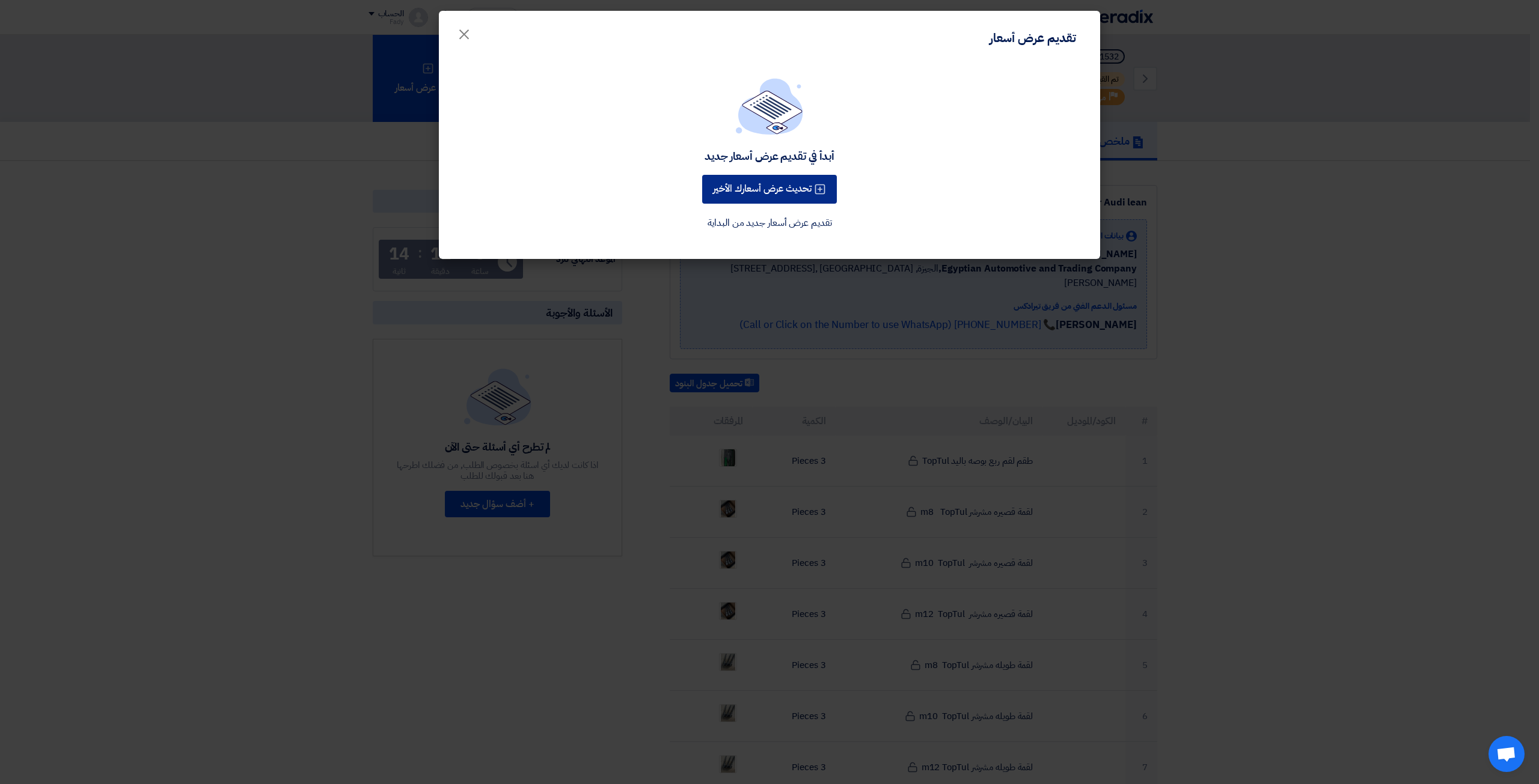
click at [800, 180] on button "تحديث عرض أسعارك الأخير" at bounding box center [769, 189] width 134 height 29
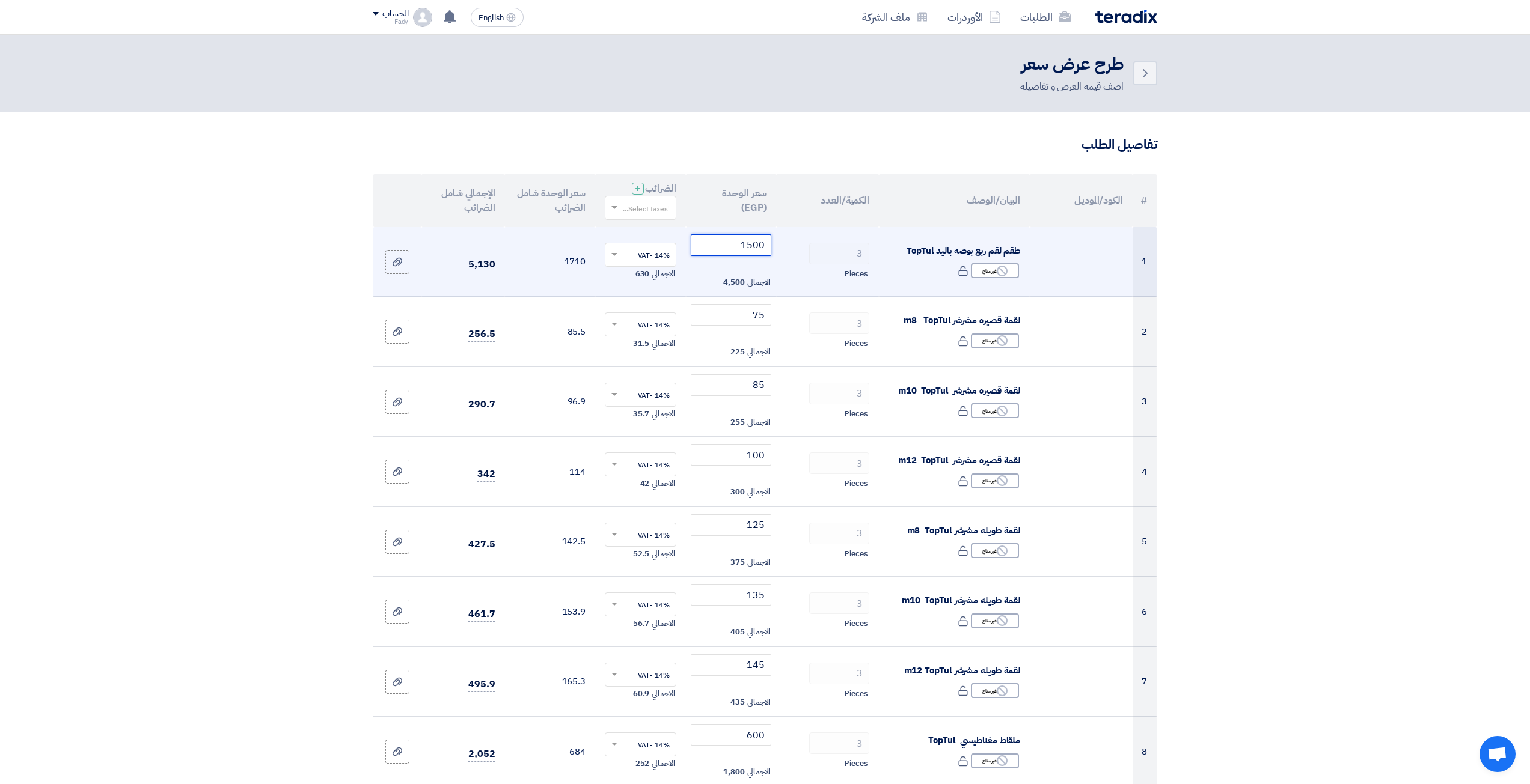
click at [760, 246] on input "1500" at bounding box center [731, 246] width 81 height 22
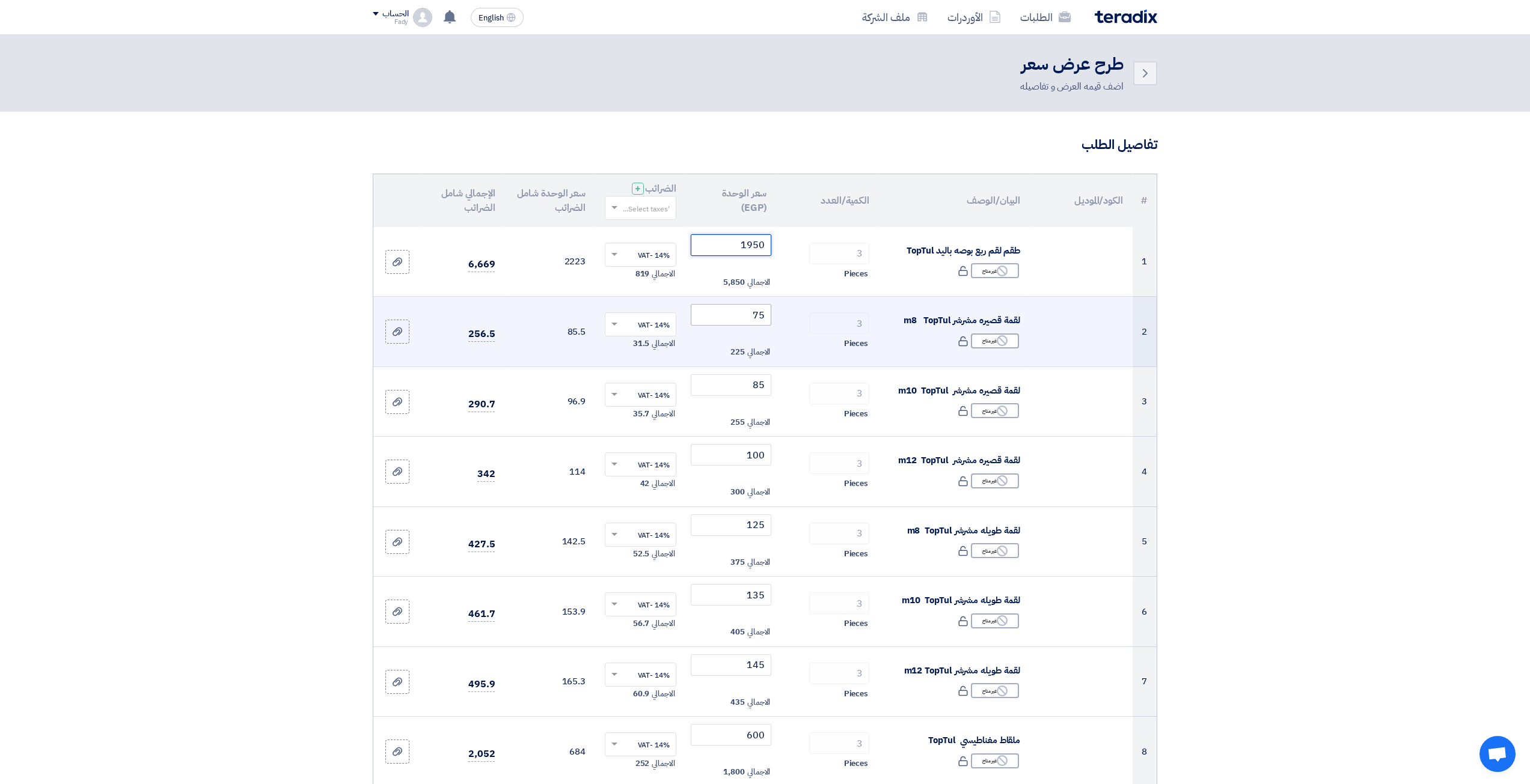
type input "1950"
click at [733, 323] on input "75" at bounding box center [731, 315] width 81 height 22
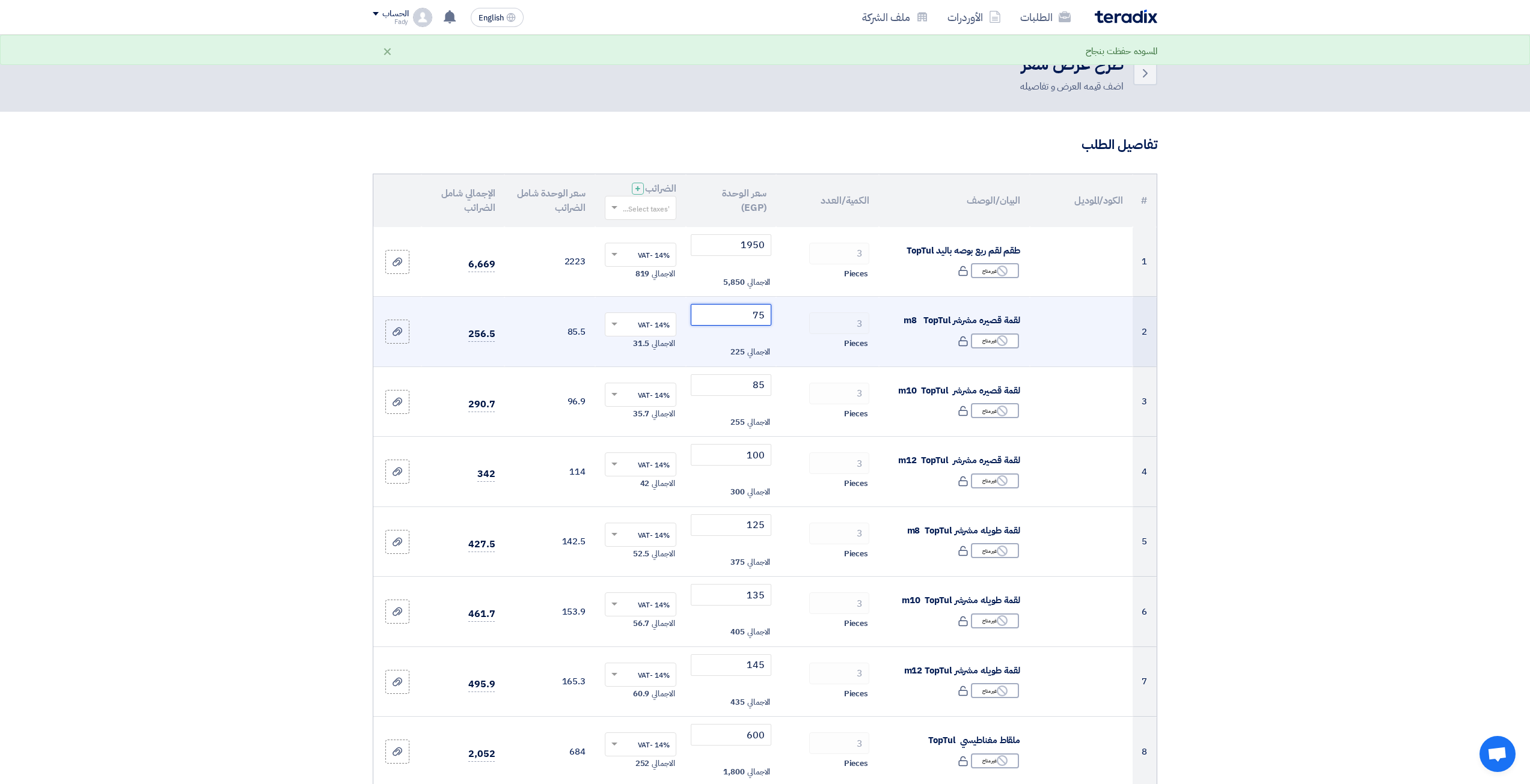
click at [733, 323] on input "75" at bounding box center [731, 315] width 81 height 22
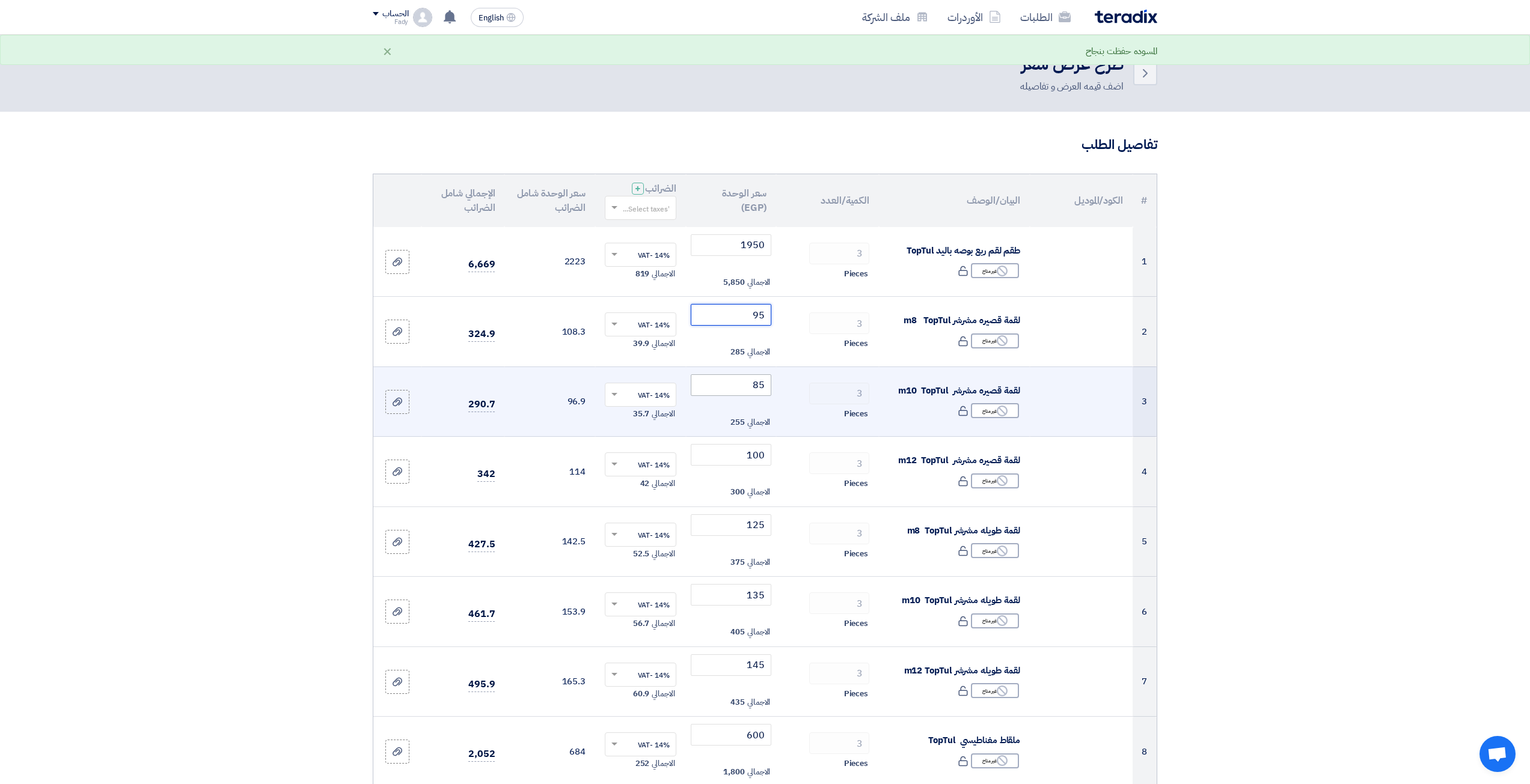
type input "95"
click at [746, 385] on input "85" at bounding box center [731, 385] width 81 height 22
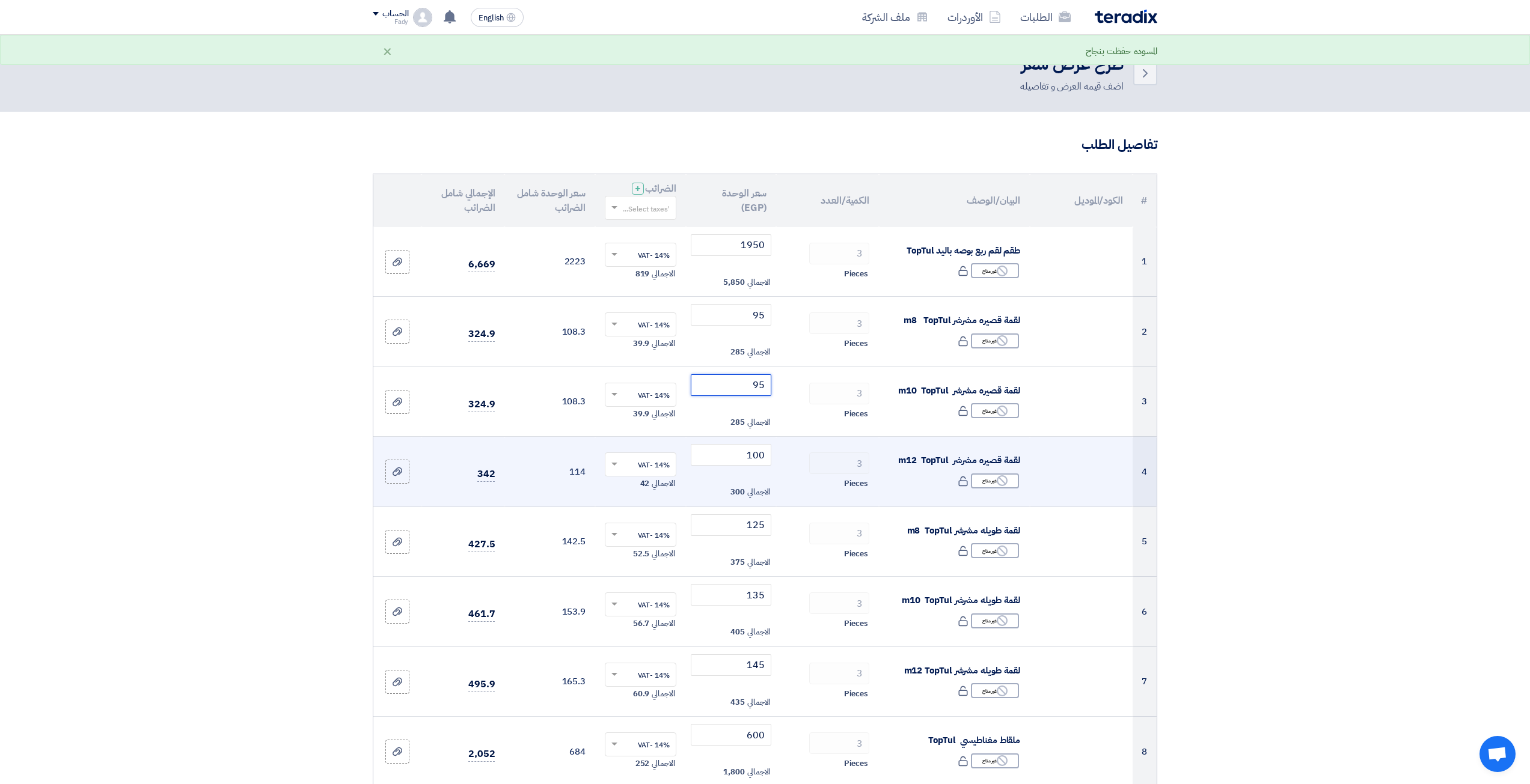
type input "95"
click at [725, 468] on td "100 الاجمالي 300" at bounding box center [731, 472] width 91 height 71
click at [729, 456] on input "100" at bounding box center [731, 455] width 81 height 22
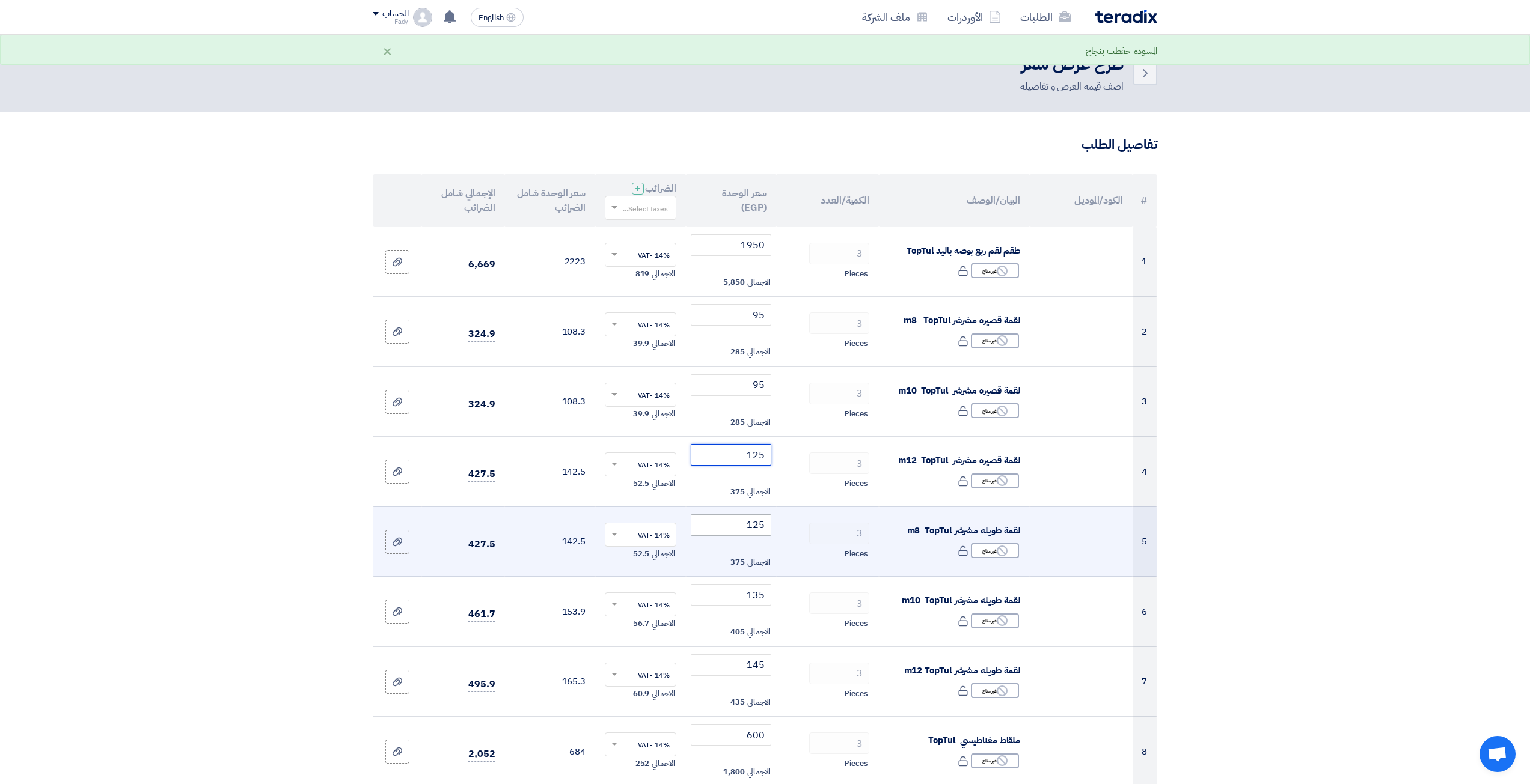
type input "125"
click at [727, 532] on input "125" at bounding box center [731, 525] width 81 height 22
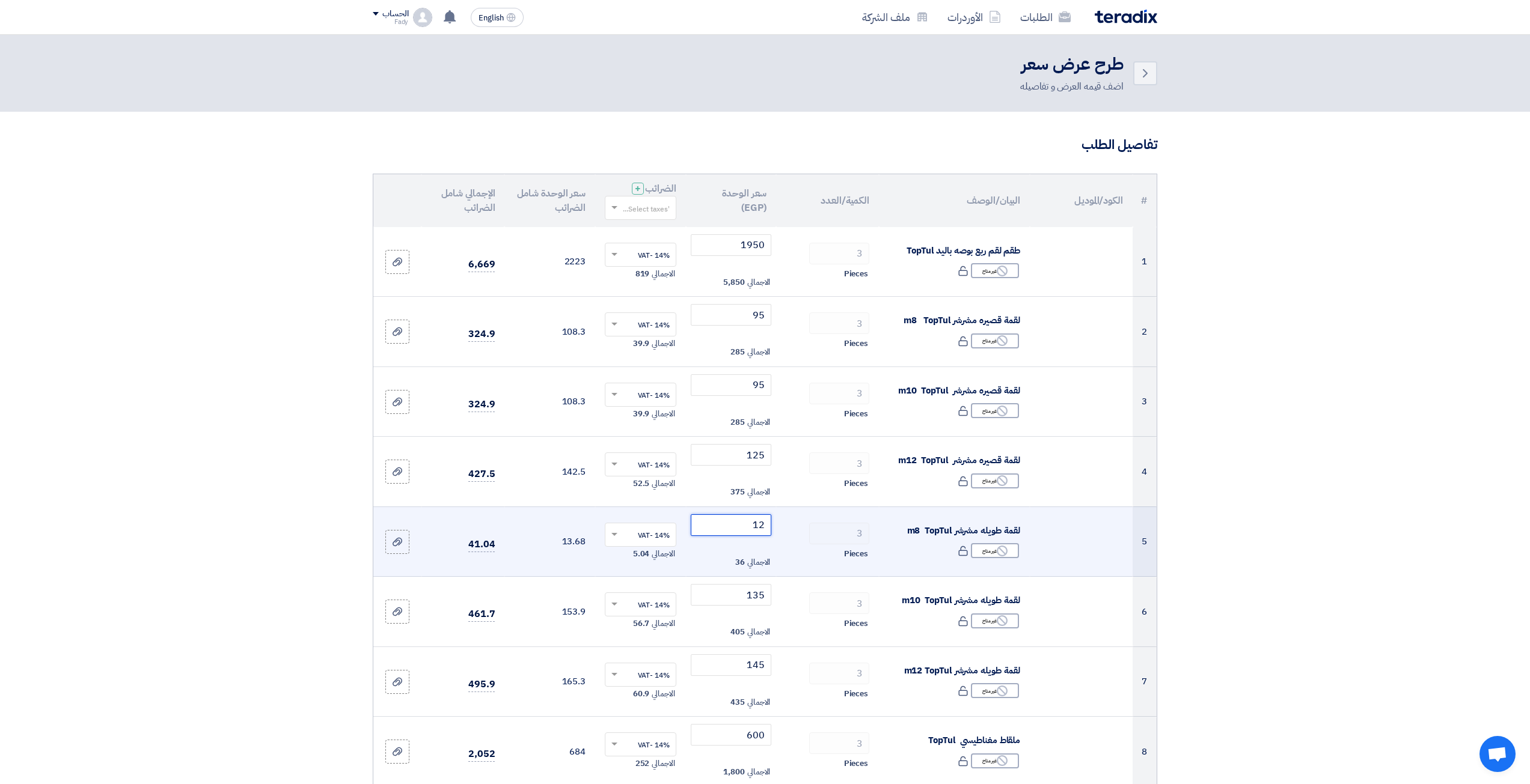
type input "1"
type input "165"
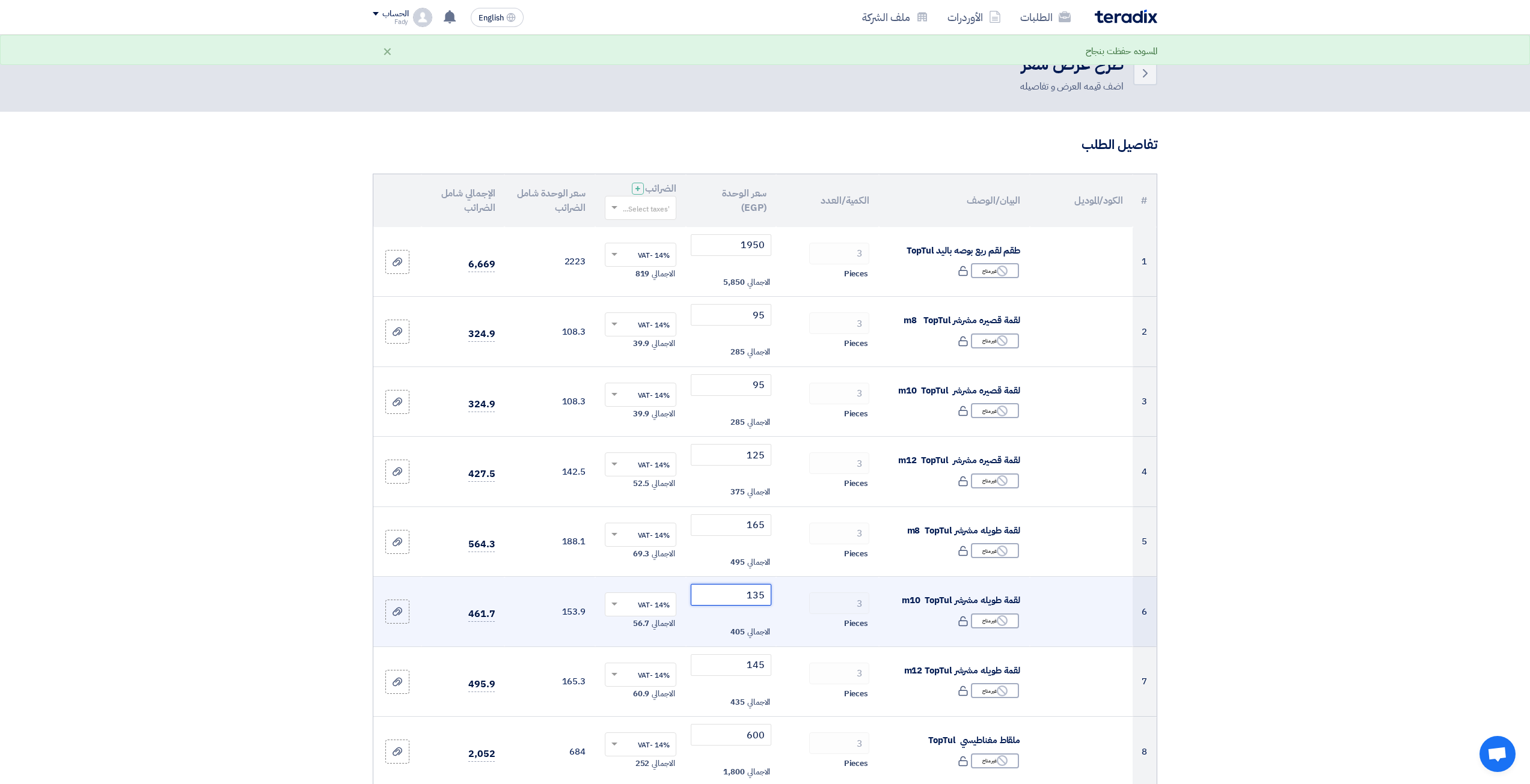
click at [764, 599] on input "135" at bounding box center [731, 595] width 81 height 22
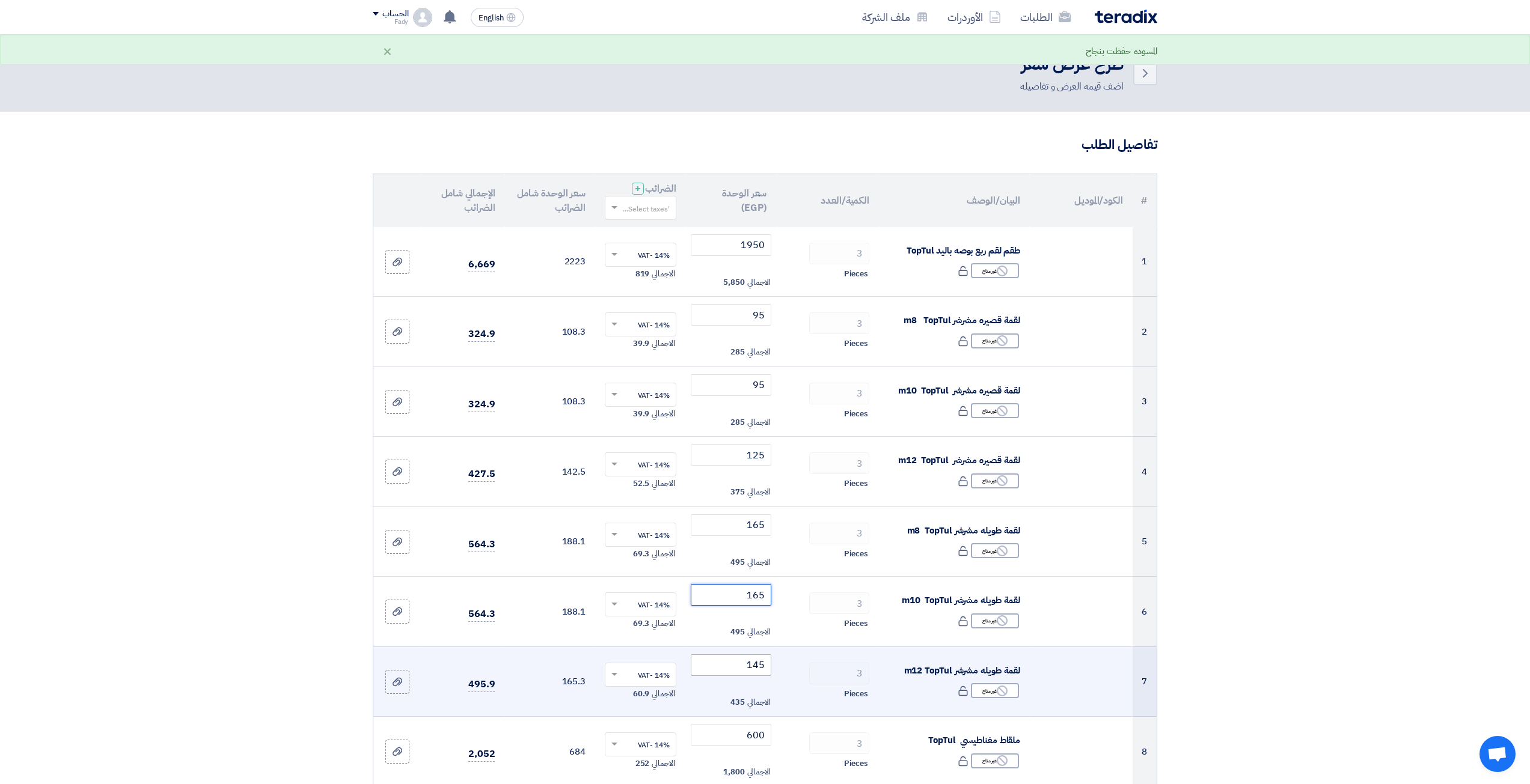
type input "165"
click at [751, 658] on input "145" at bounding box center [731, 665] width 81 height 22
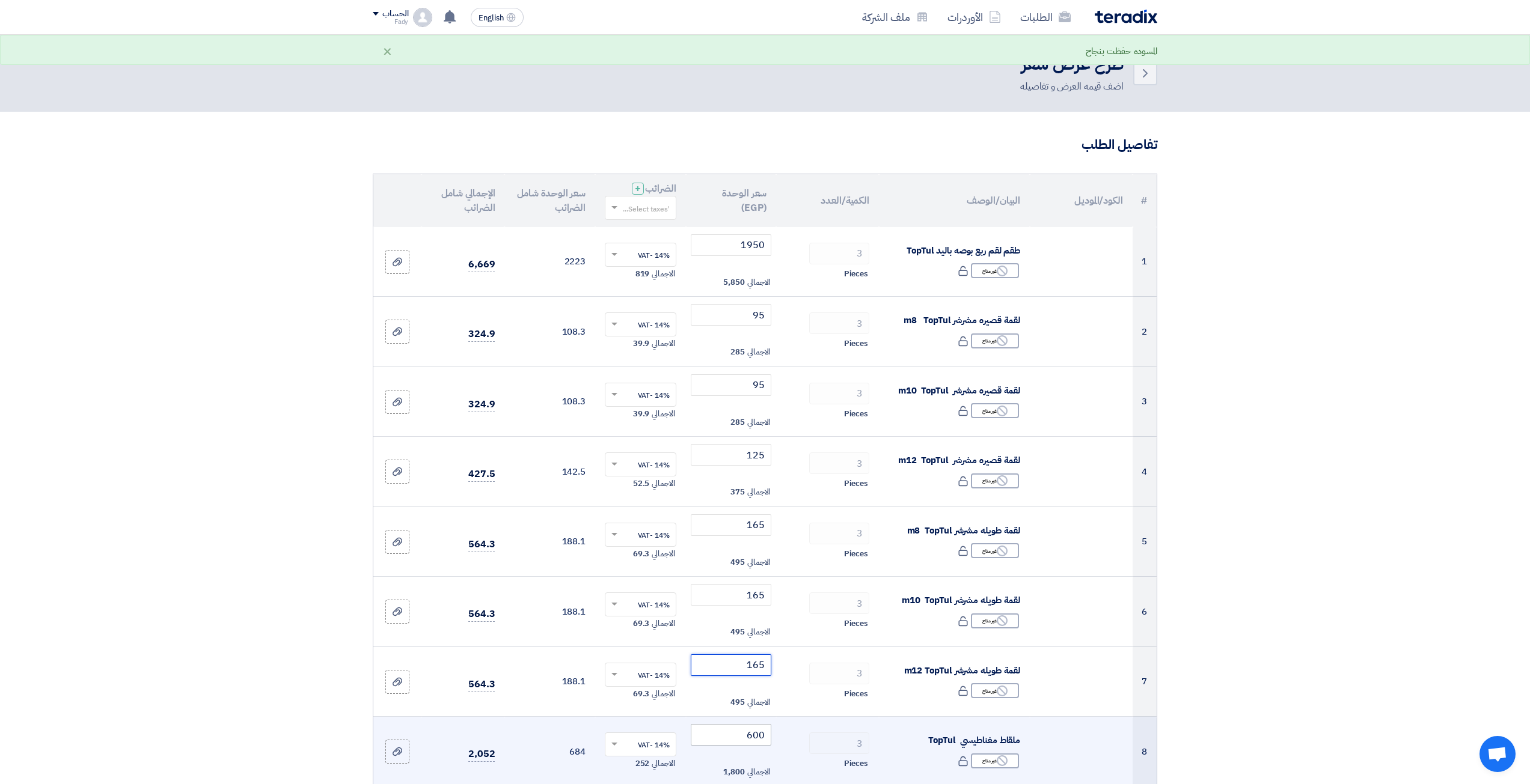
type input "165"
click at [758, 736] on input "600" at bounding box center [731, 735] width 81 height 22
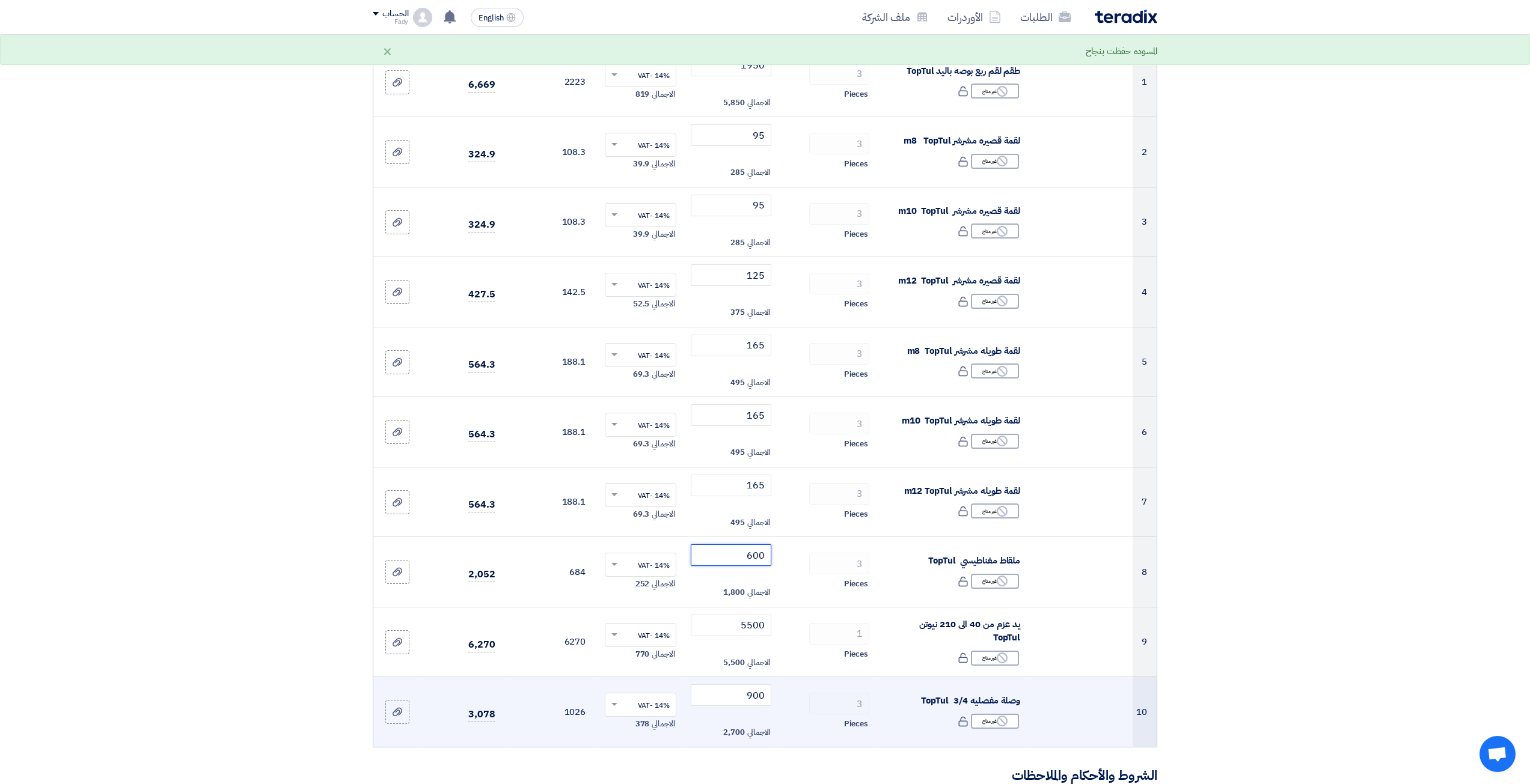
scroll to position [180, 0]
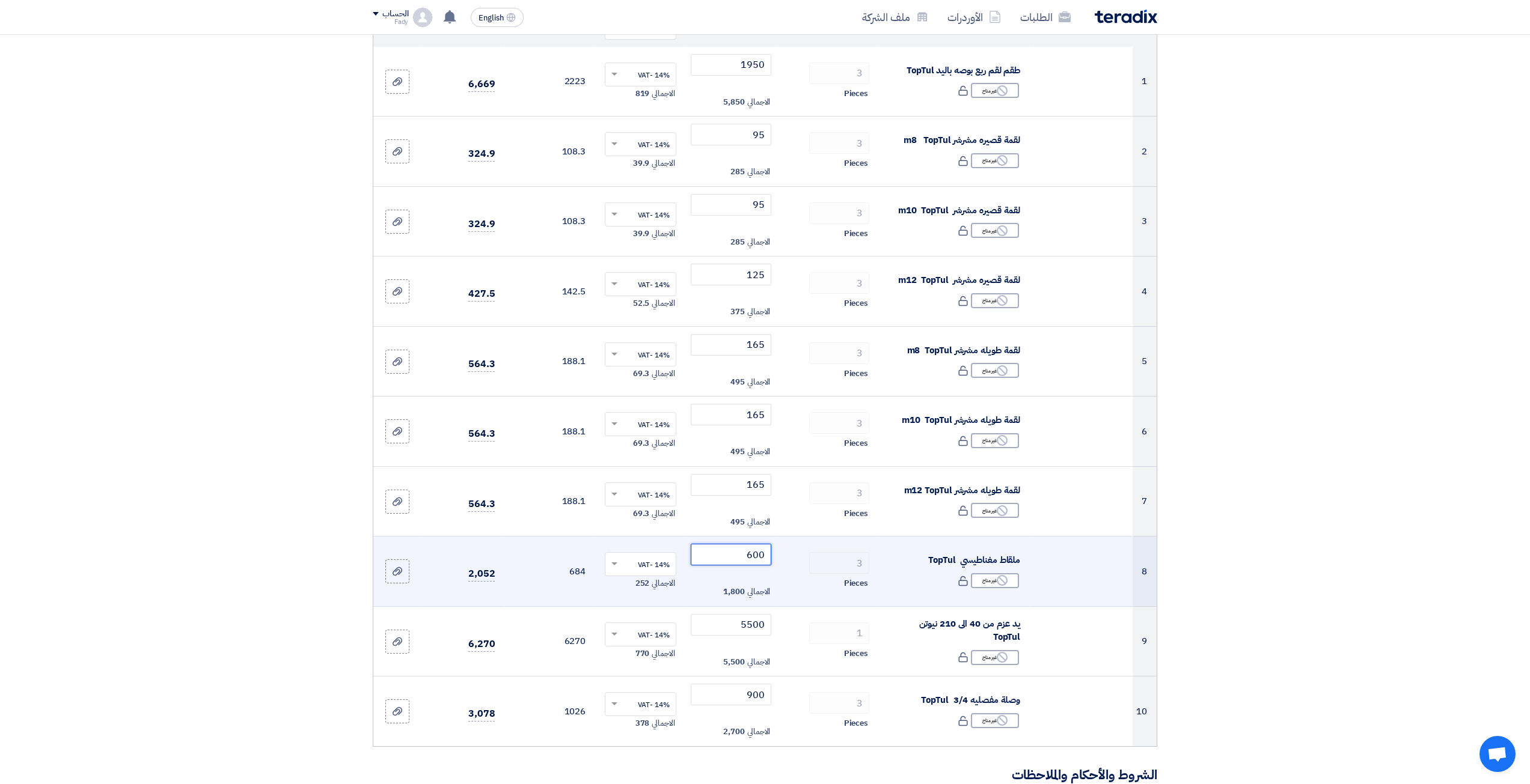
click at [747, 563] on input "600" at bounding box center [731, 555] width 81 height 22
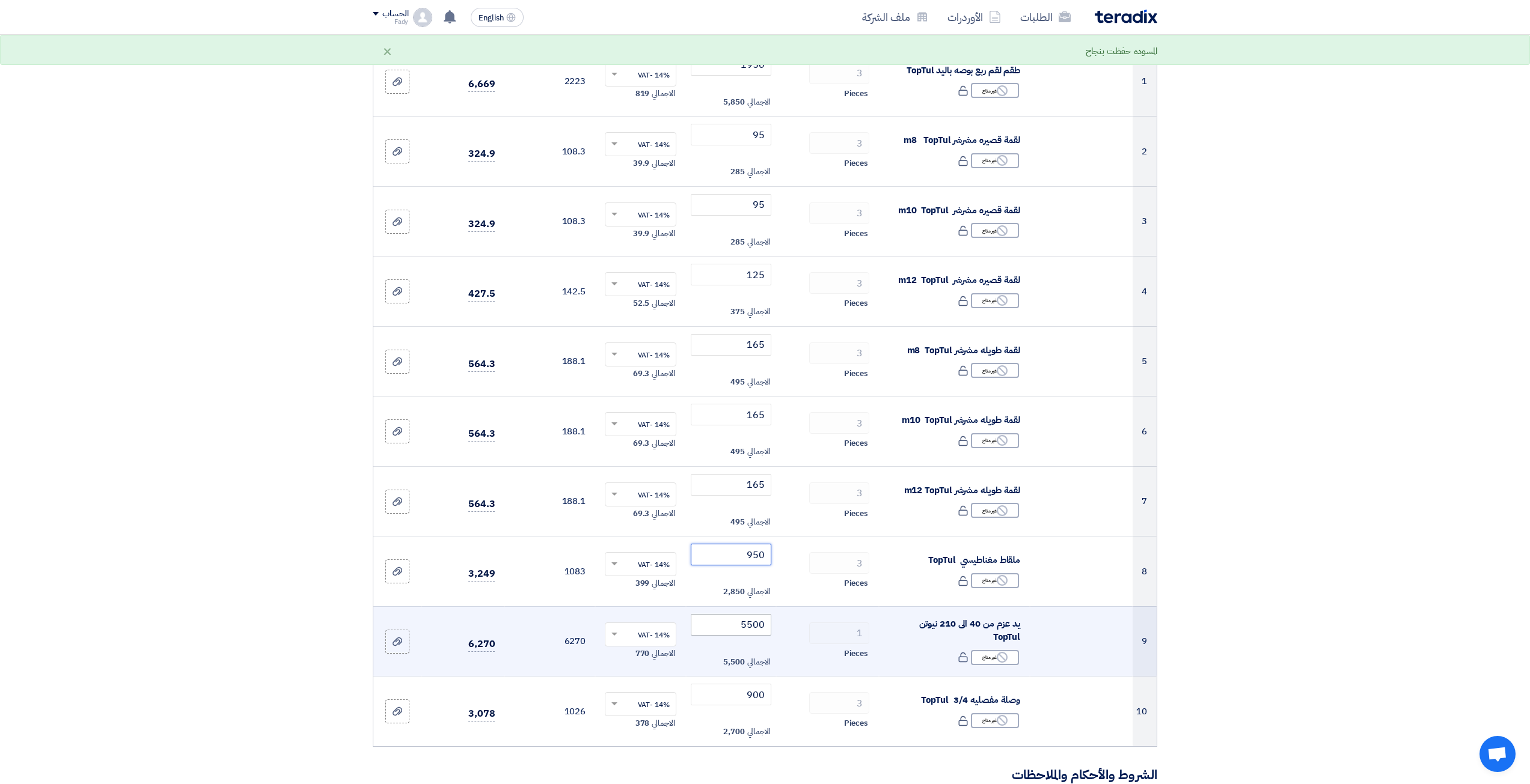
type input "950"
click at [711, 629] on input "5500" at bounding box center [731, 626] width 81 height 22
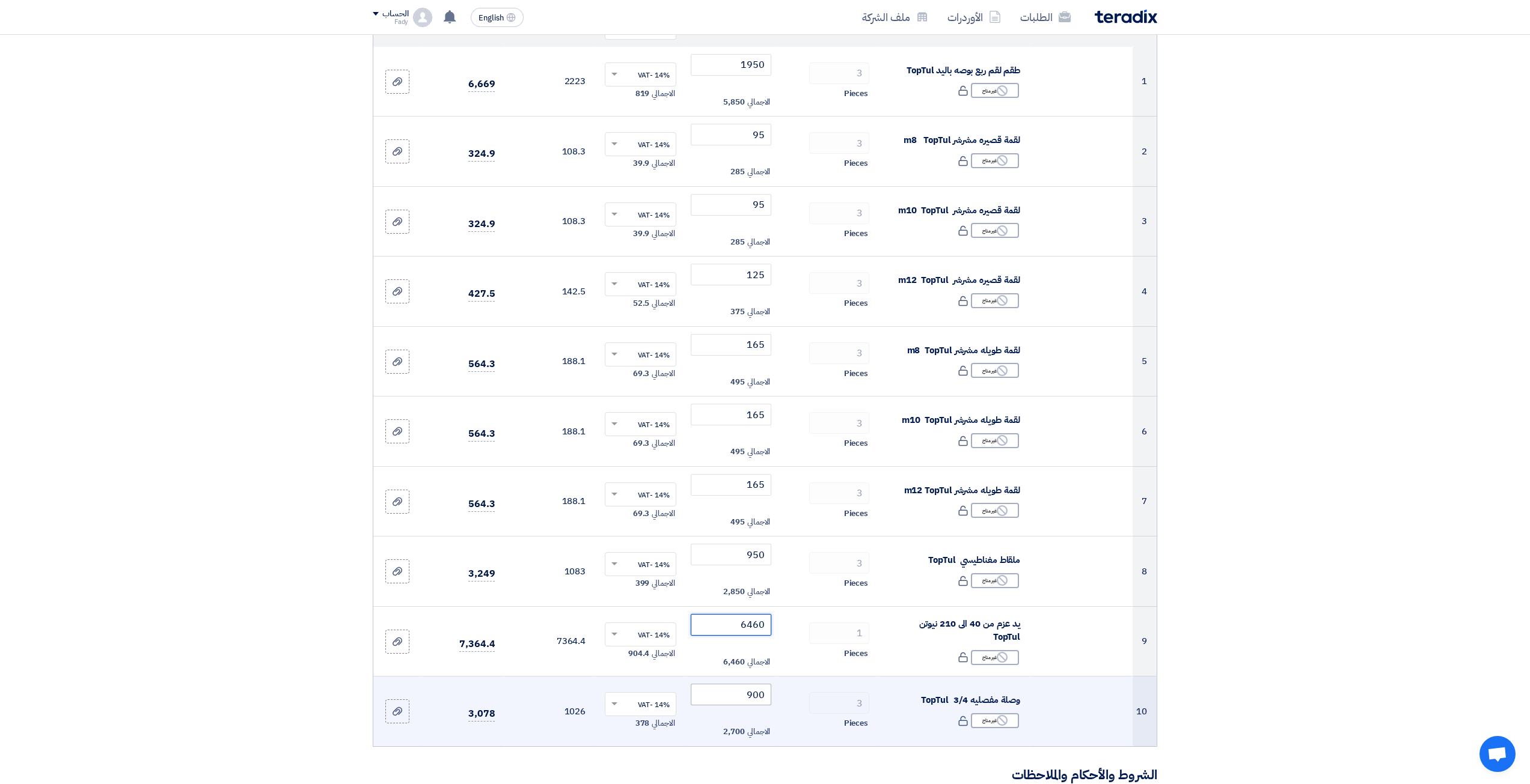
type input "6460"
click at [757, 699] on input "900" at bounding box center [731, 695] width 81 height 22
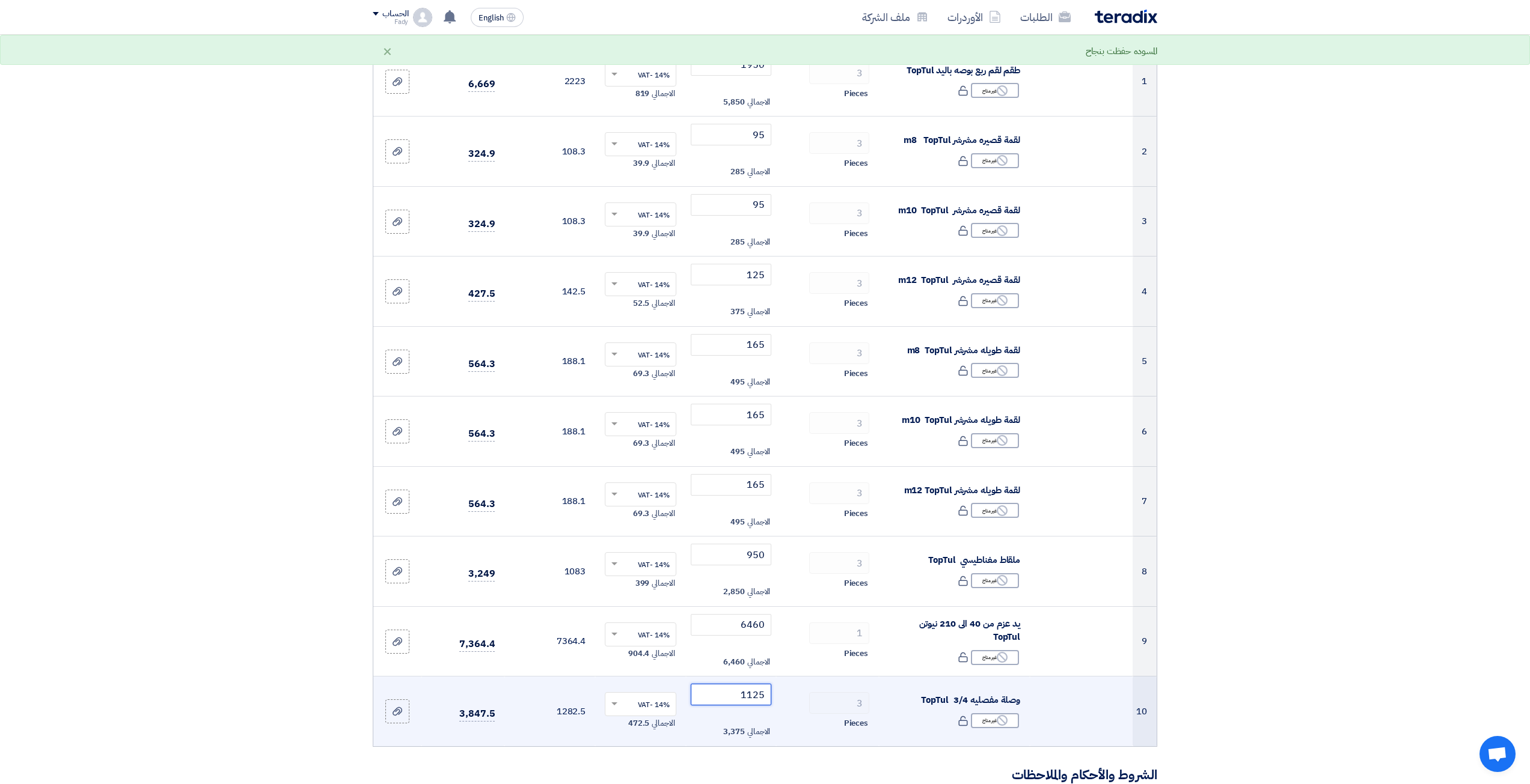
type input "1125"
click at [819, 722] on div "Pieces" at bounding box center [827, 723] width 84 height 14
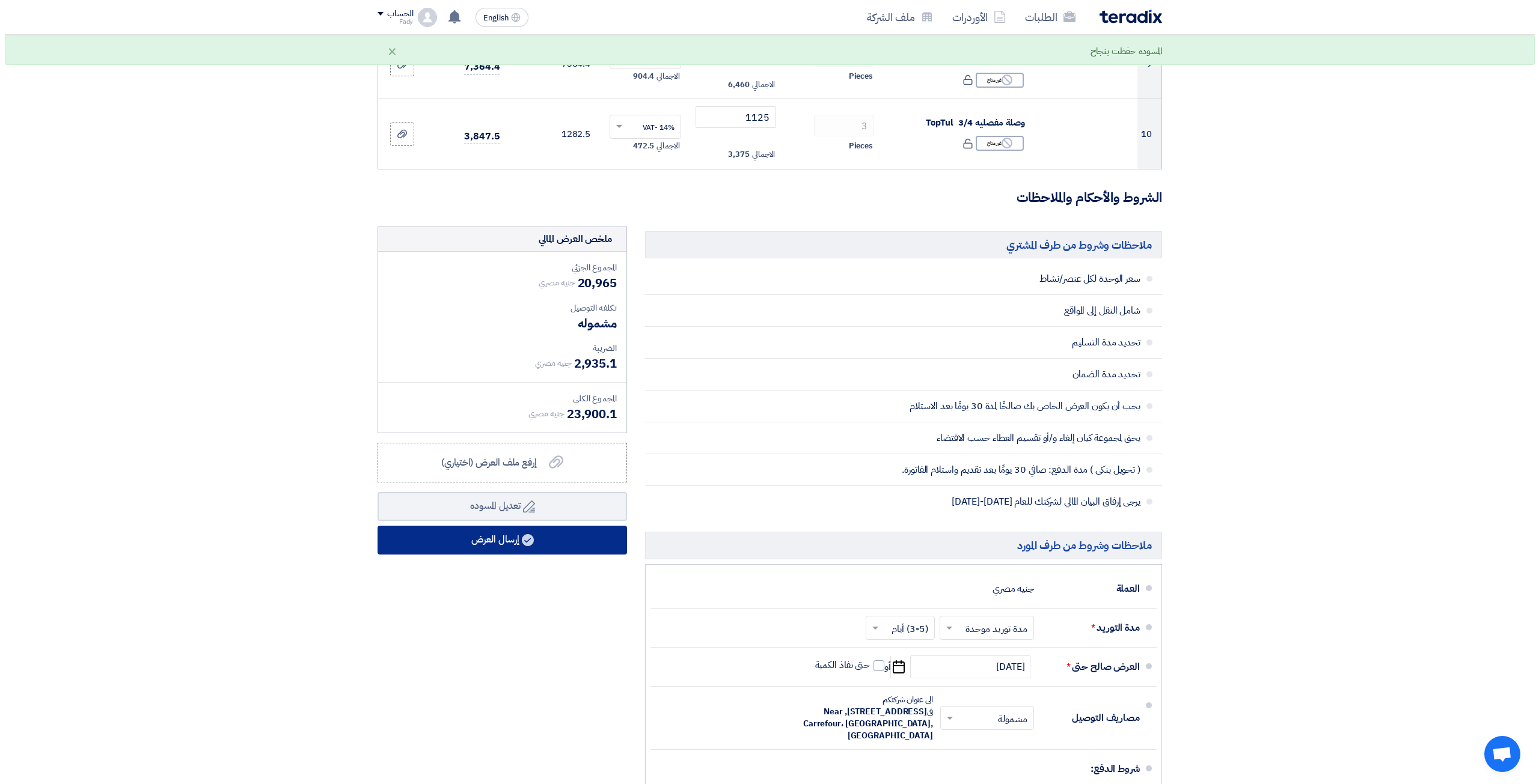
scroll to position [781, 0]
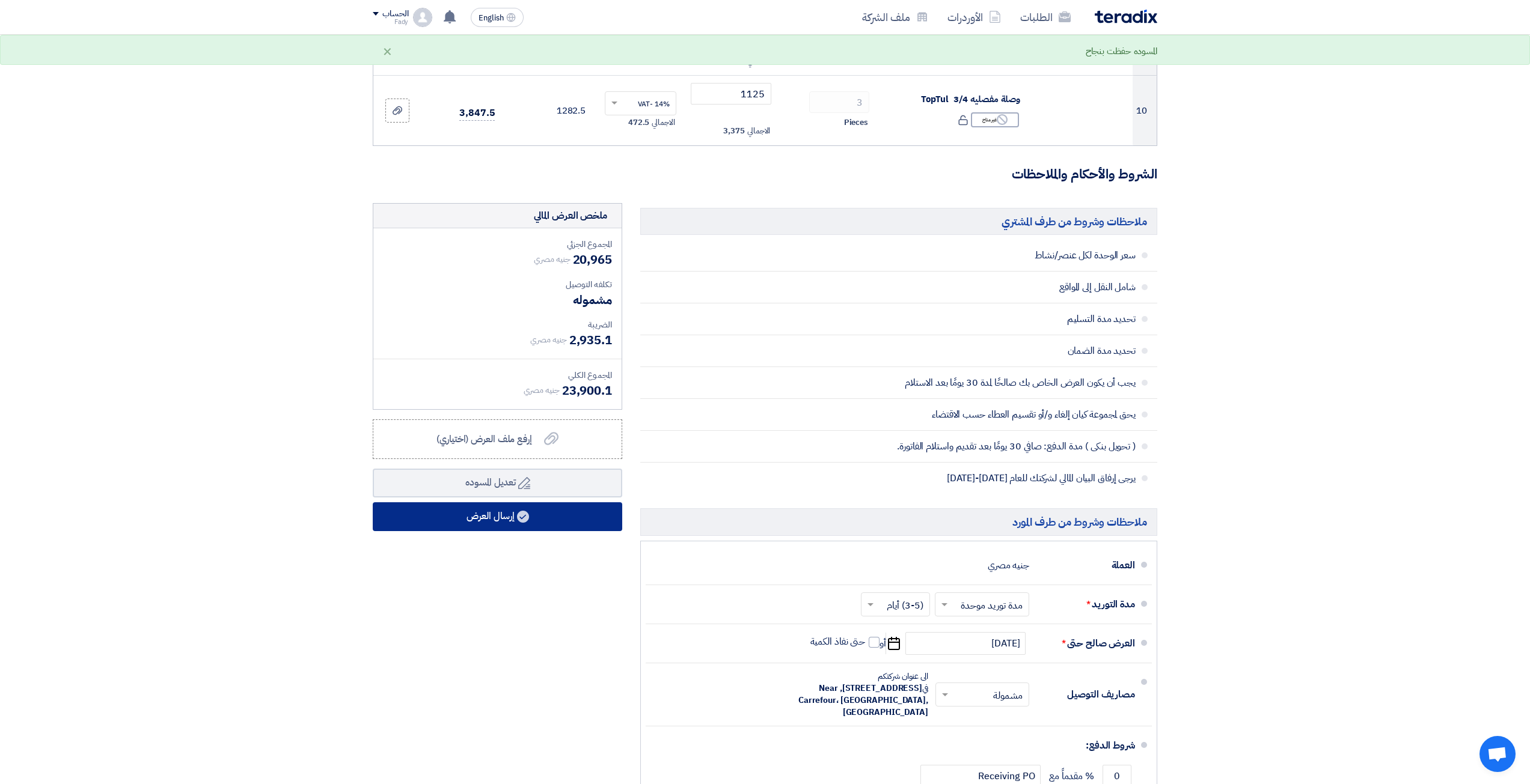
click at [537, 530] on button "إرسال العرض" at bounding box center [497, 517] width 250 height 29
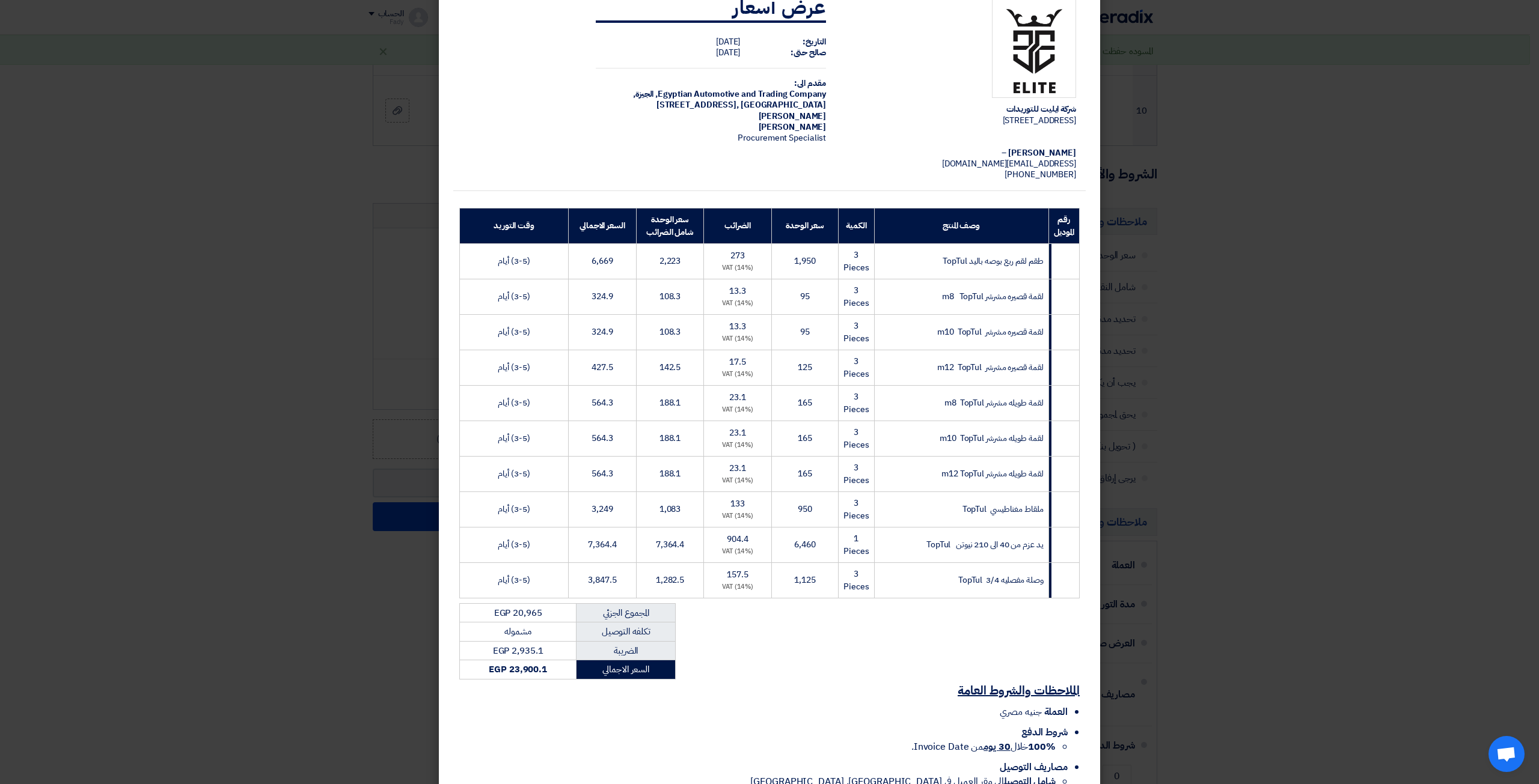
scroll to position [114, 0]
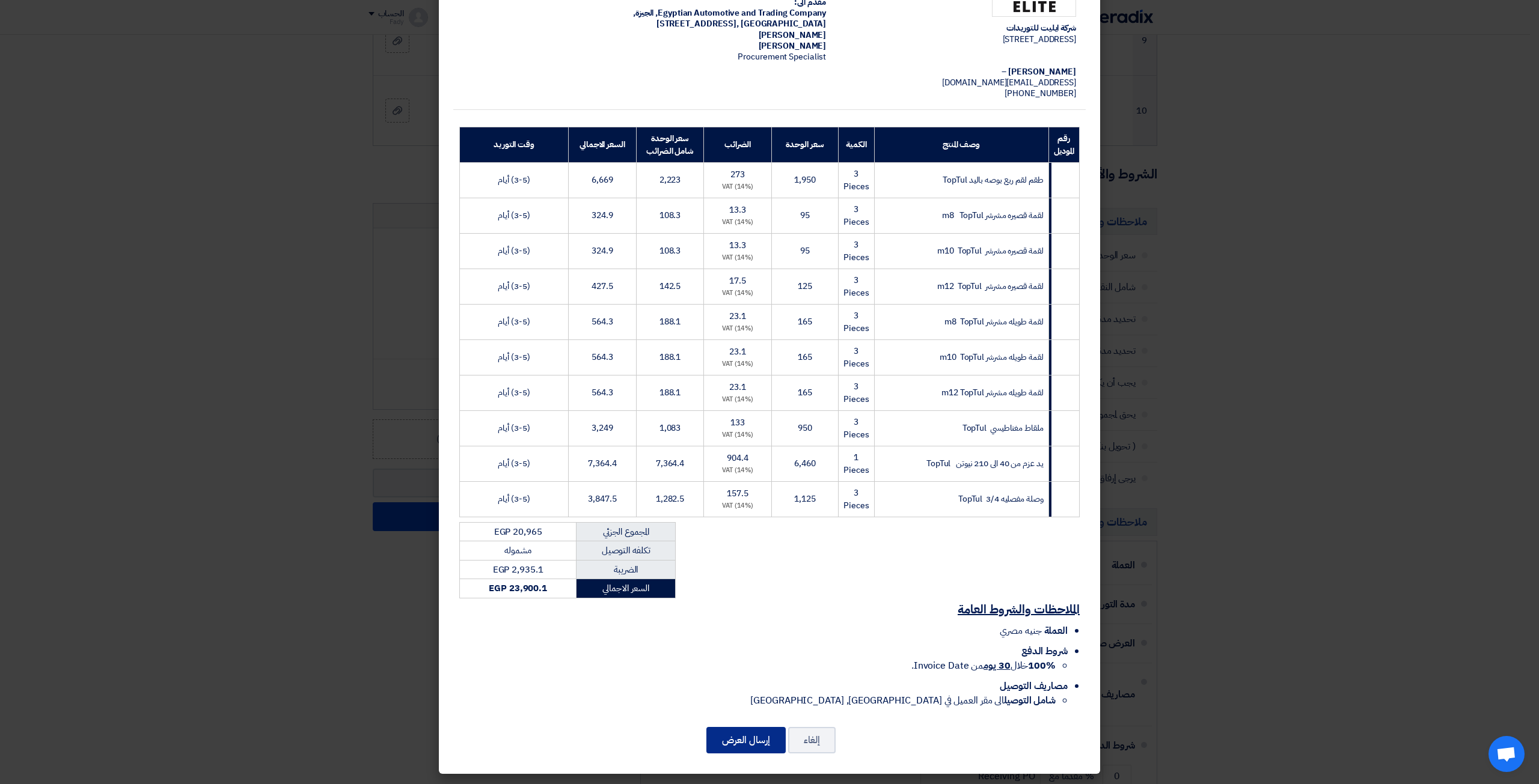
click at [760, 736] on button "إرسال العرض" at bounding box center [747, 740] width 80 height 27
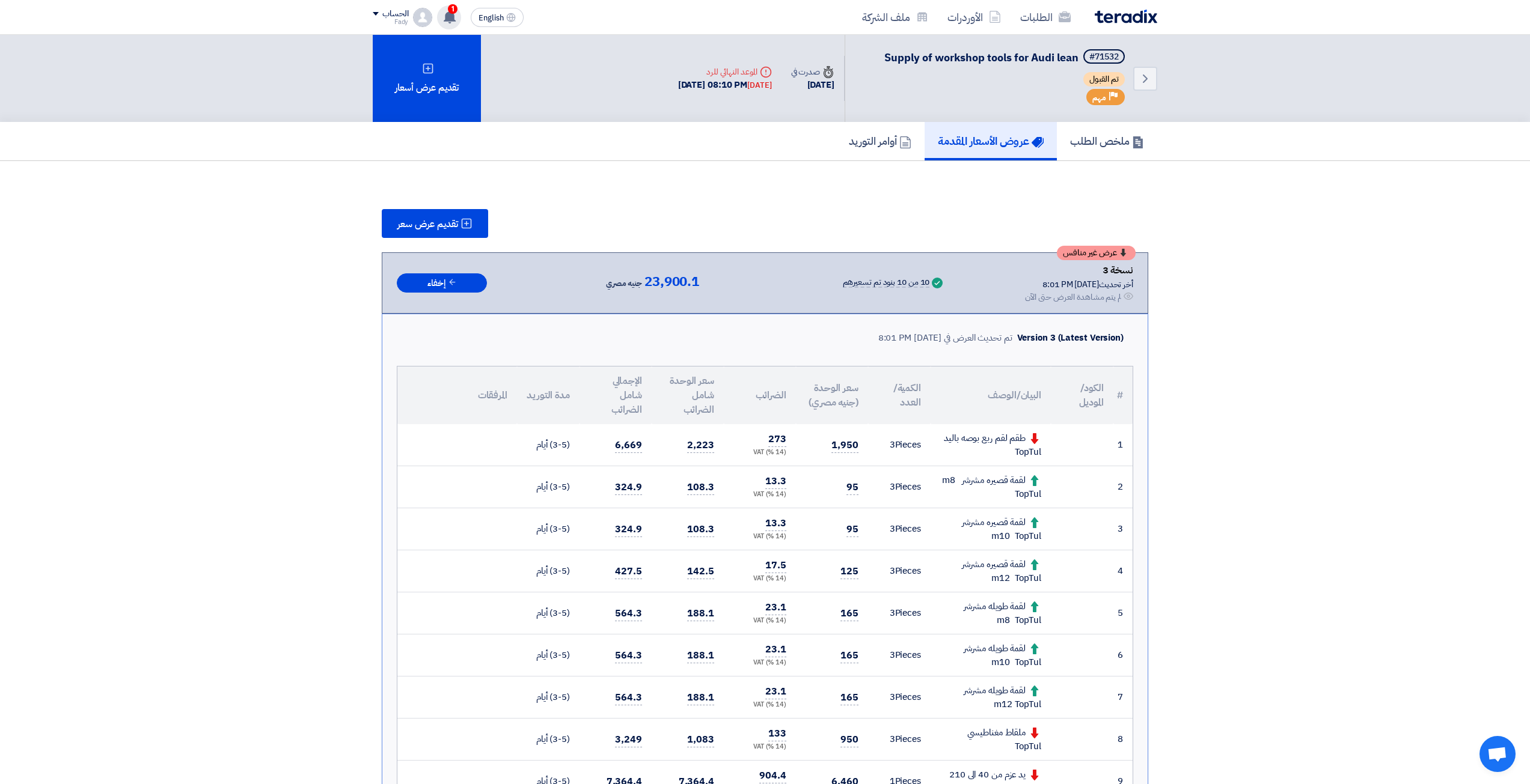
click at [454, 24] on div "1 عرض سعرك لطلب Supply of workshop tools for Audi lean لم يعد الان تنافسي Just …" at bounding box center [449, 17] width 24 height 24
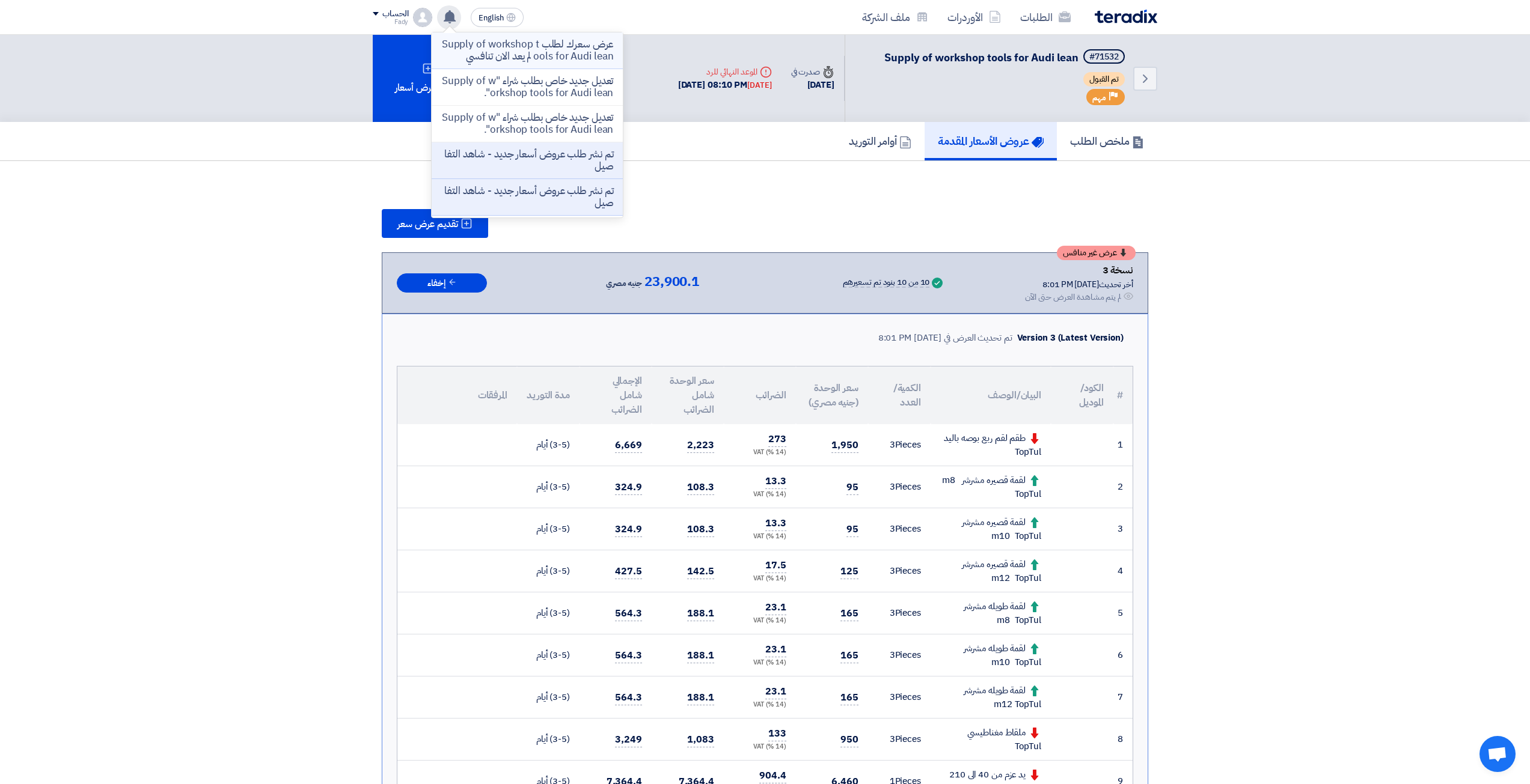
click at [510, 66] on li "عرض سعرك لطلب Supply of workshop tools for Audi lean لم يعد الان تنافسي" at bounding box center [527, 50] width 191 height 36
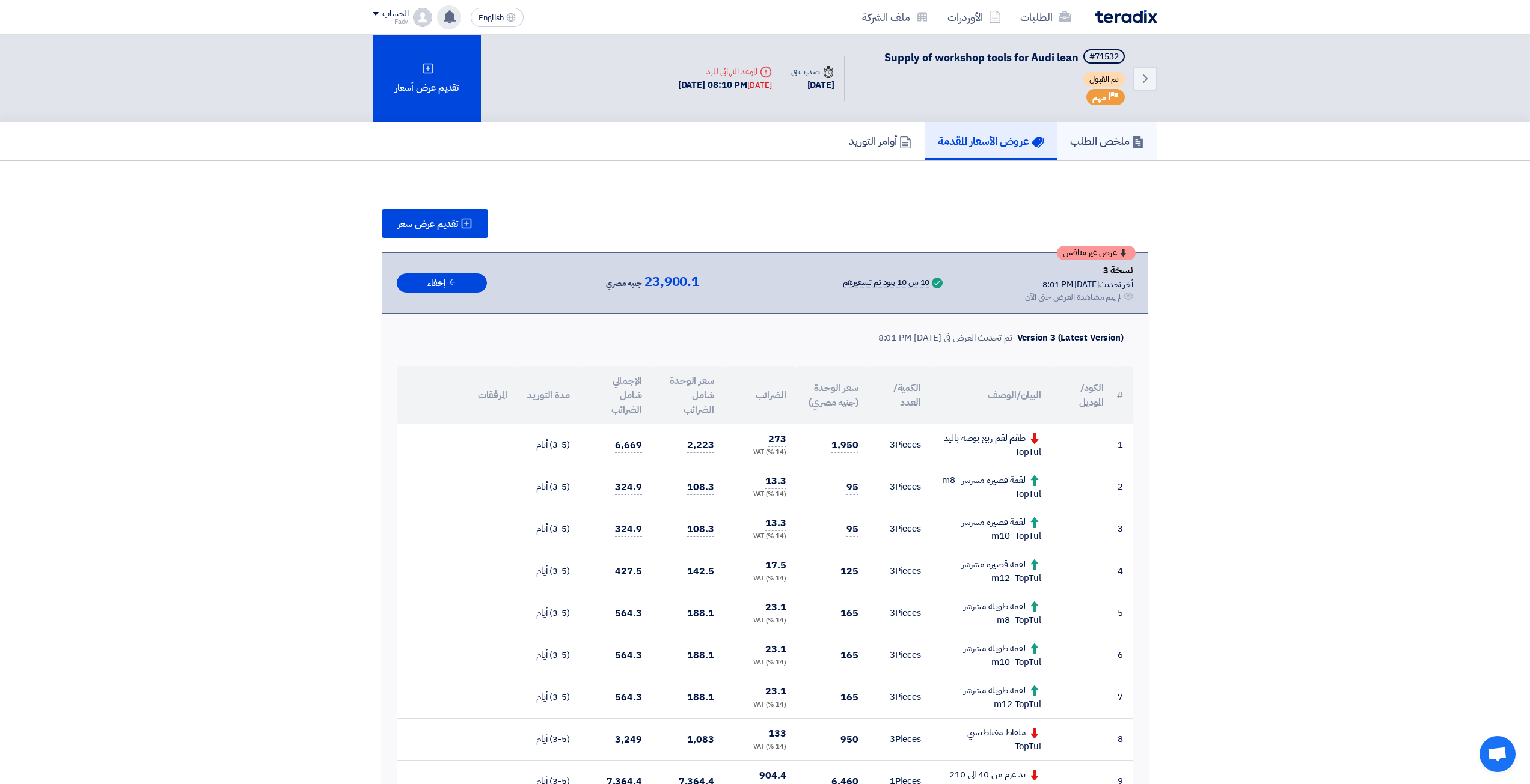
click at [1120, 154] on link "ملخص الطلب" at bounding box center [1107, 141] width 100 height 38
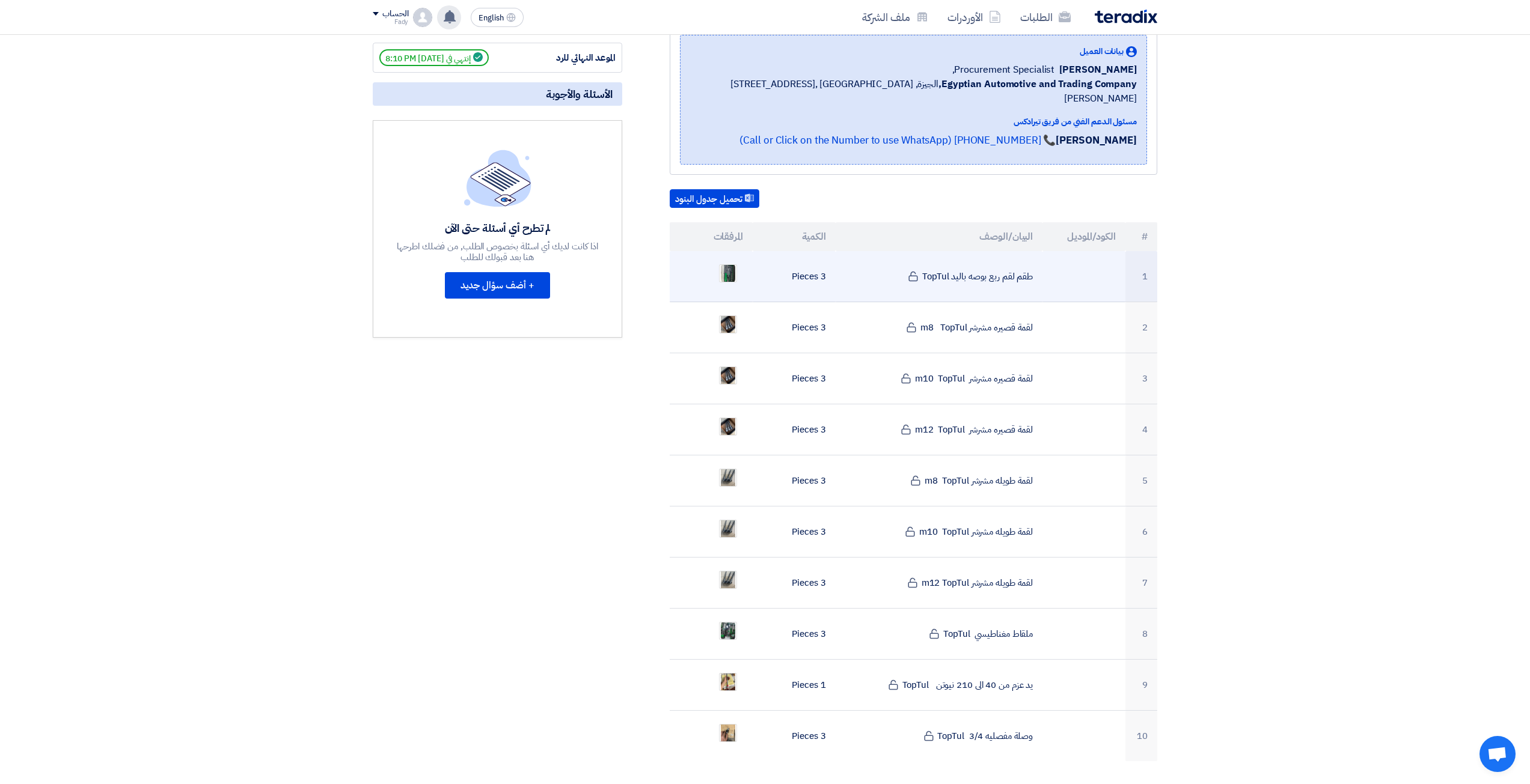
scroll to position [240, 0]
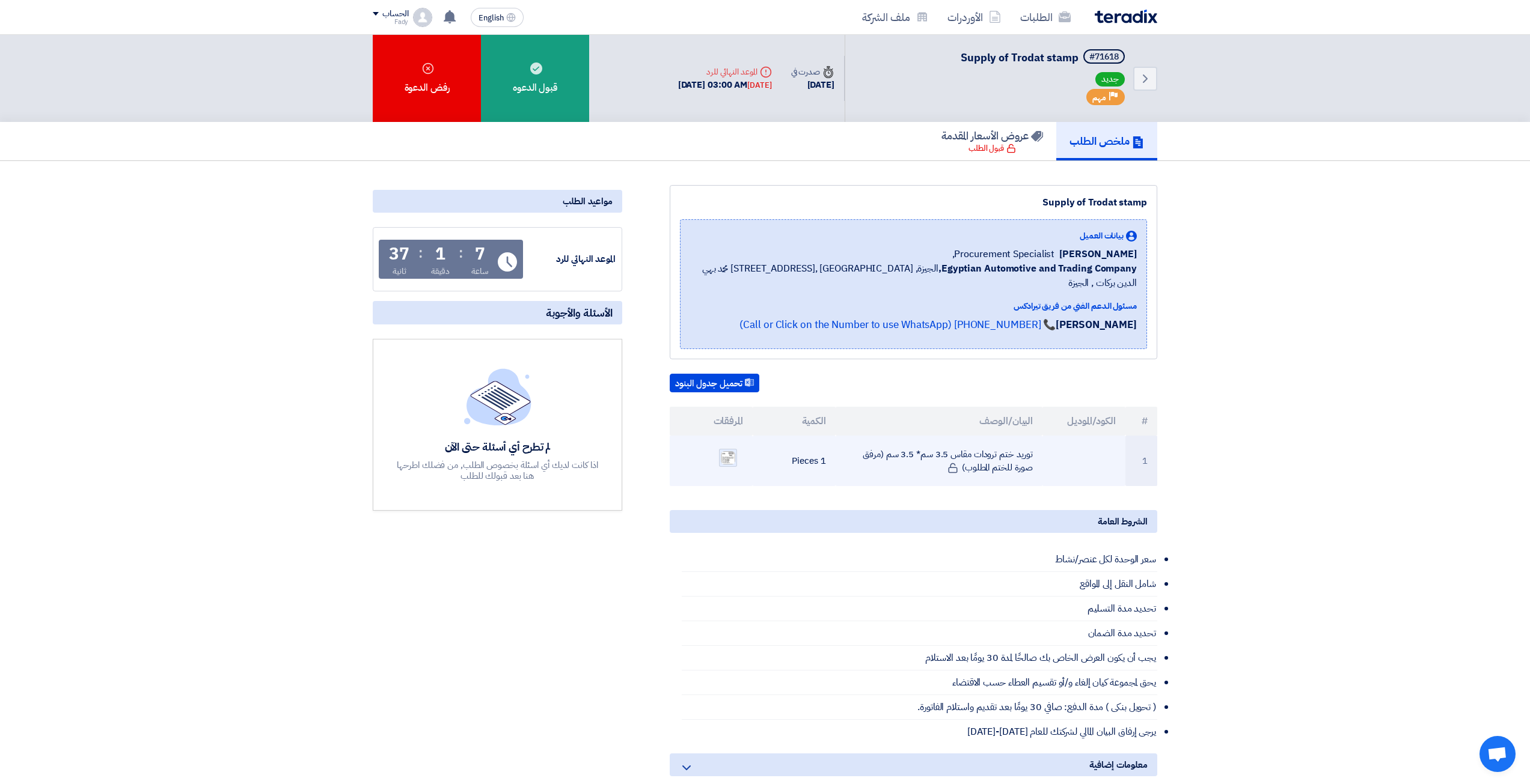
click at [720, 450] on img at bounding box center [728, 458] width 17 height 16
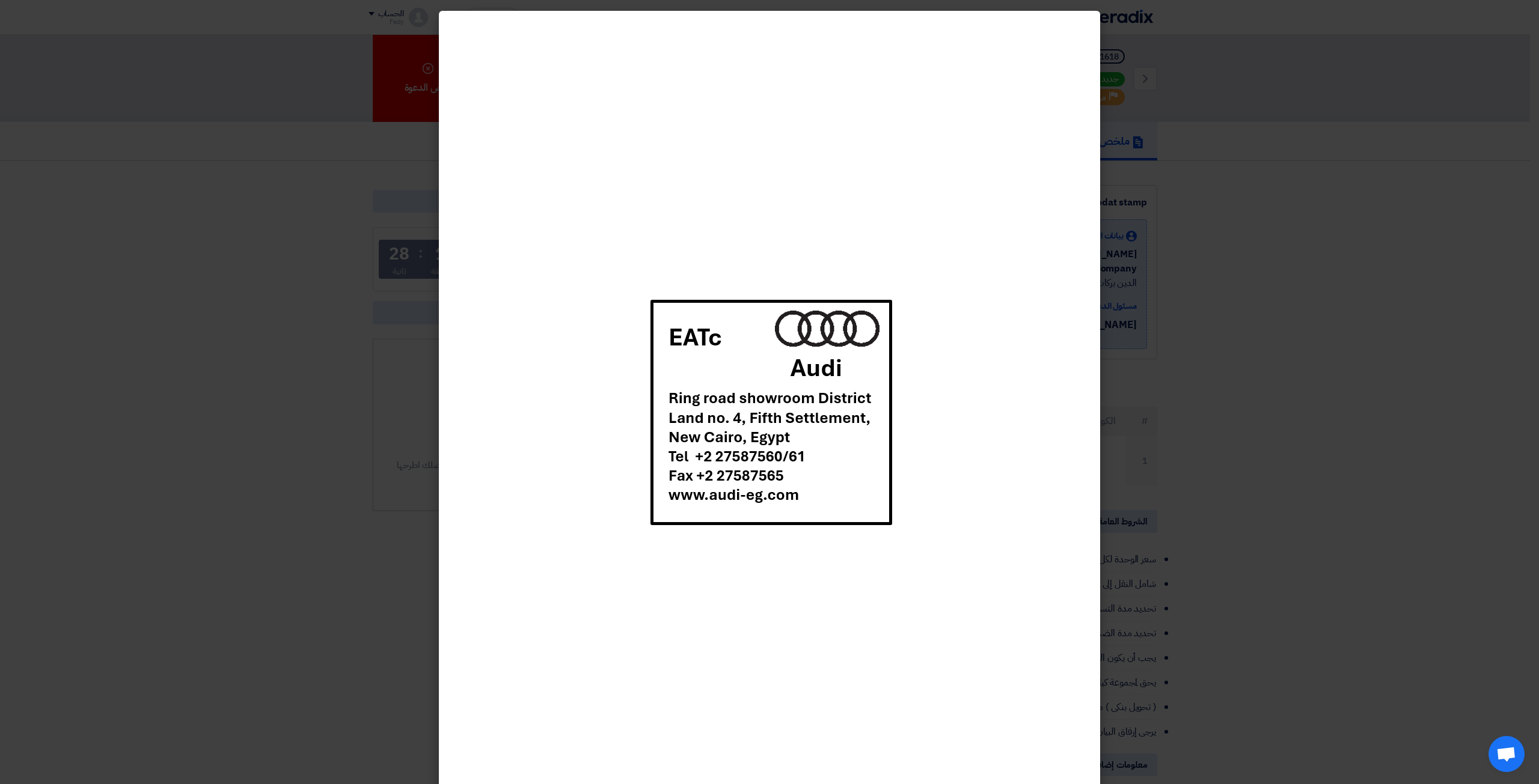
click at [1136, 377] on modal-container at bounding box center [769, 392] width 1539 height 784
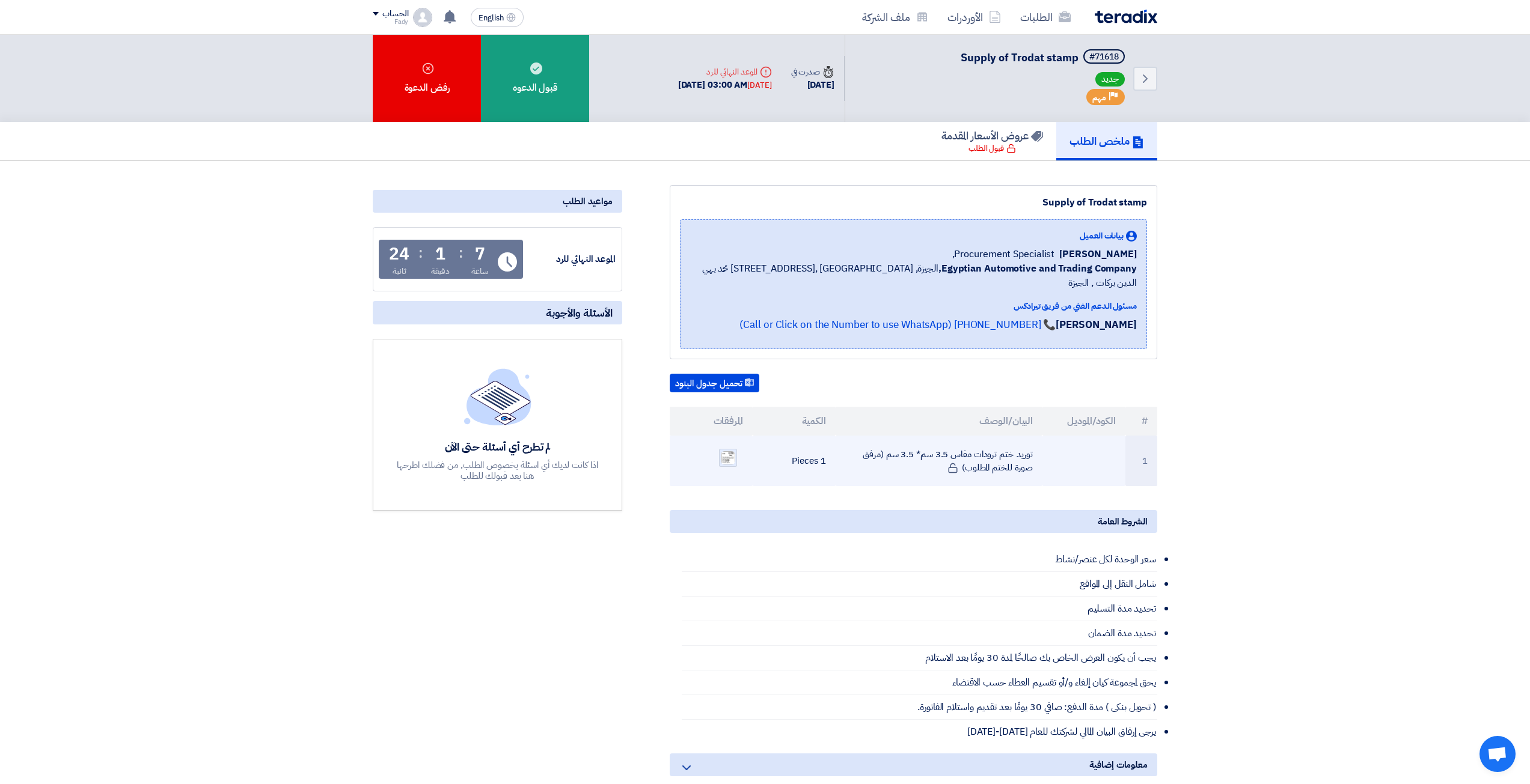
click at [722, 450] on img at bounding box center [728, 458] width 17 height 16
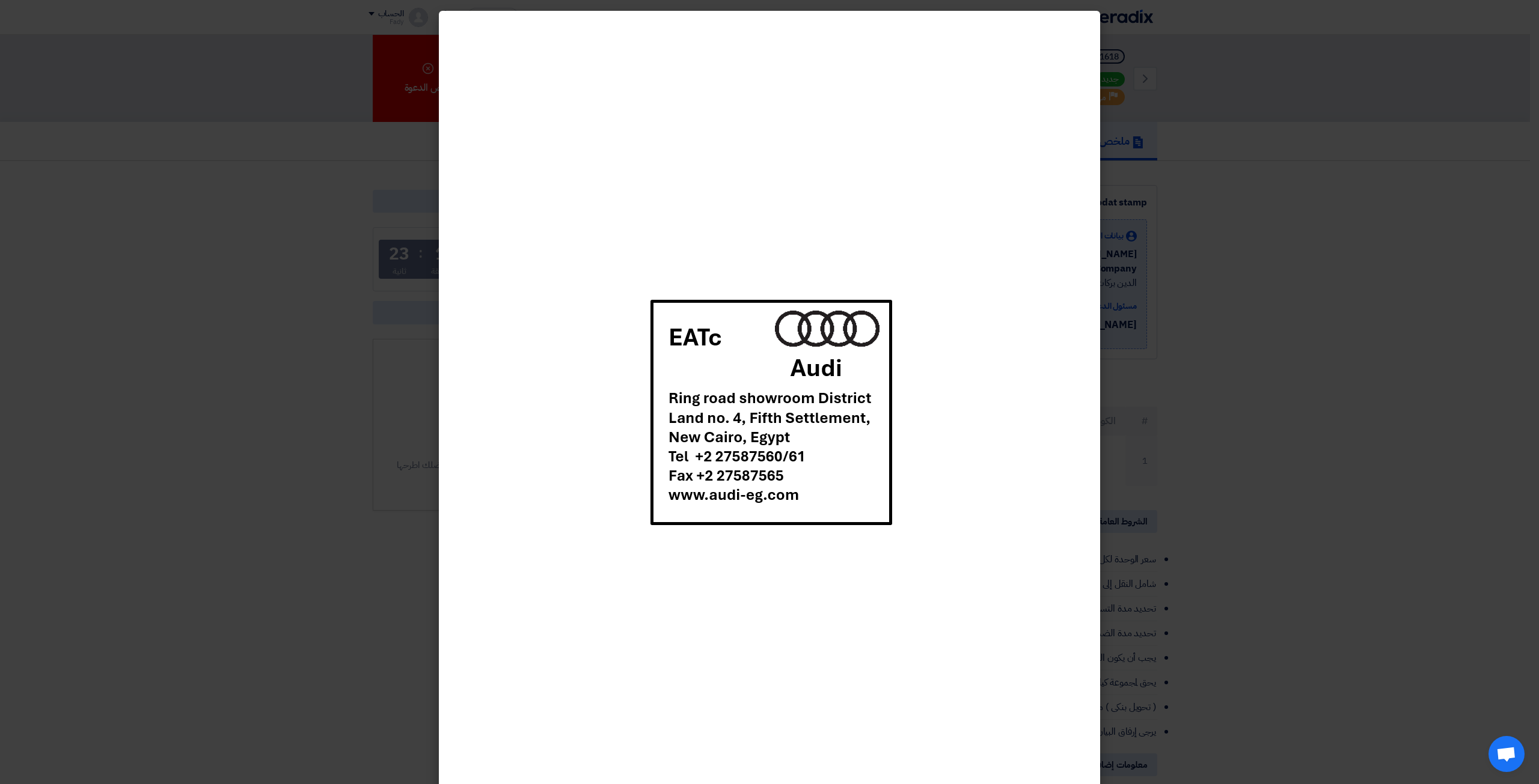
click at [1218, 401] on modal-container at bounding box center [769, 392] width 1539 height 784
